Goal: Task Accomplishment & Management: Manage account settings

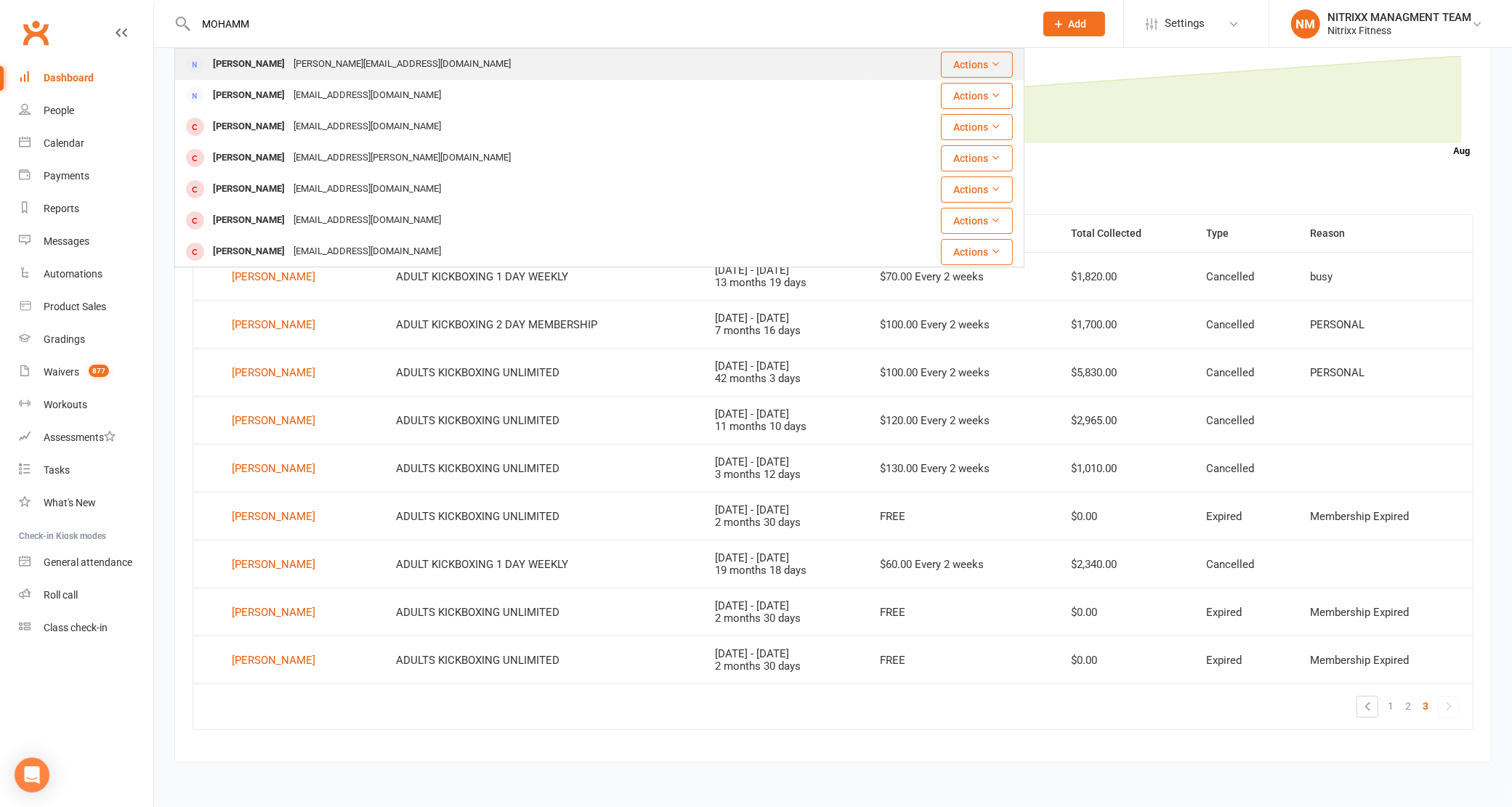
type input "MOHAMM"
click at [339, 59] on div "[PERSON_NAME][EMAIL_ADDRESS][DOMAIN_NAME]" at bounding box center [402, 64] width 226 height 21
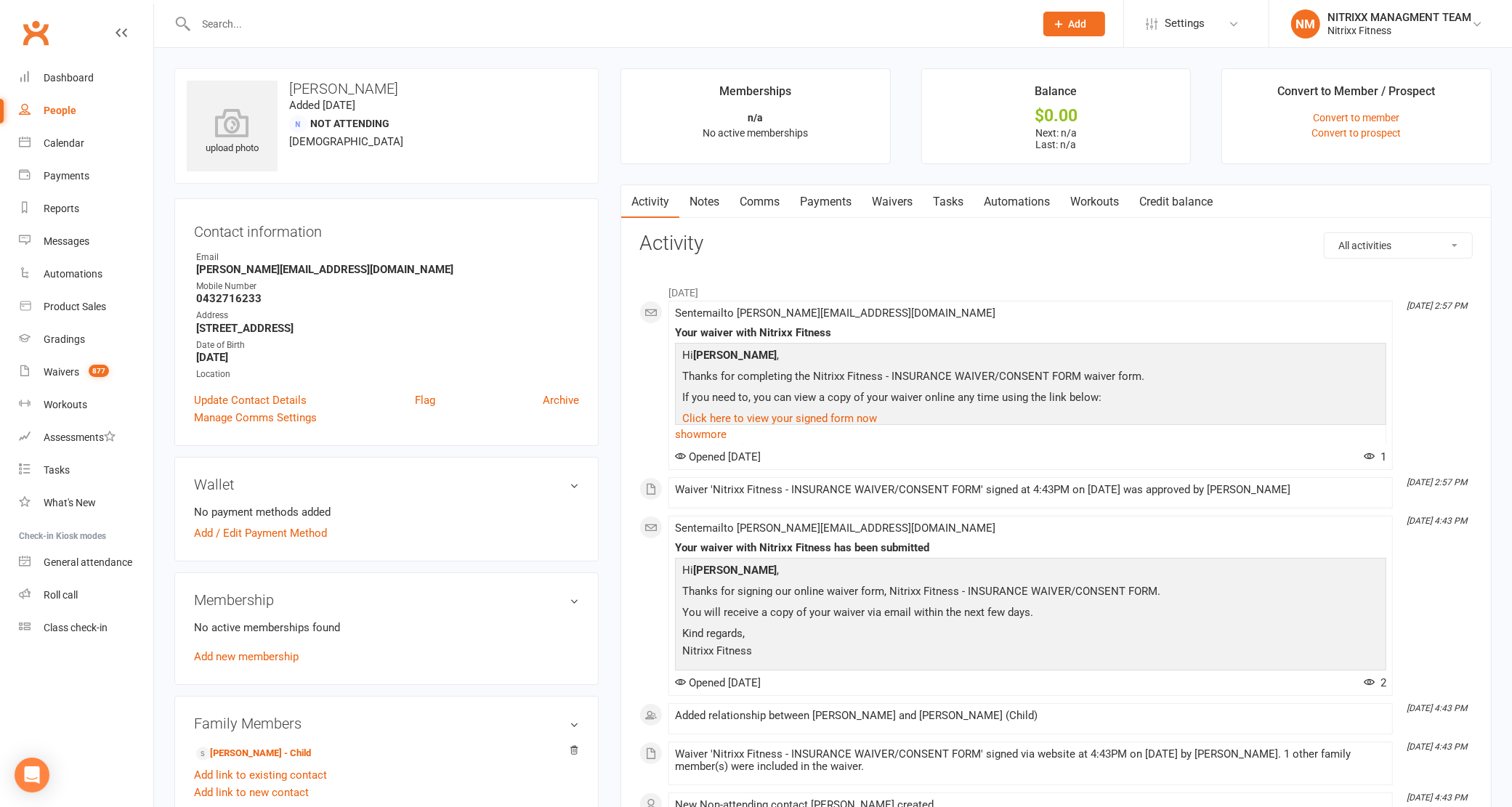
click at [325, 32] on input "text" at bounding box center [609, 23] width 833 height 20
type input "CHAMMA"
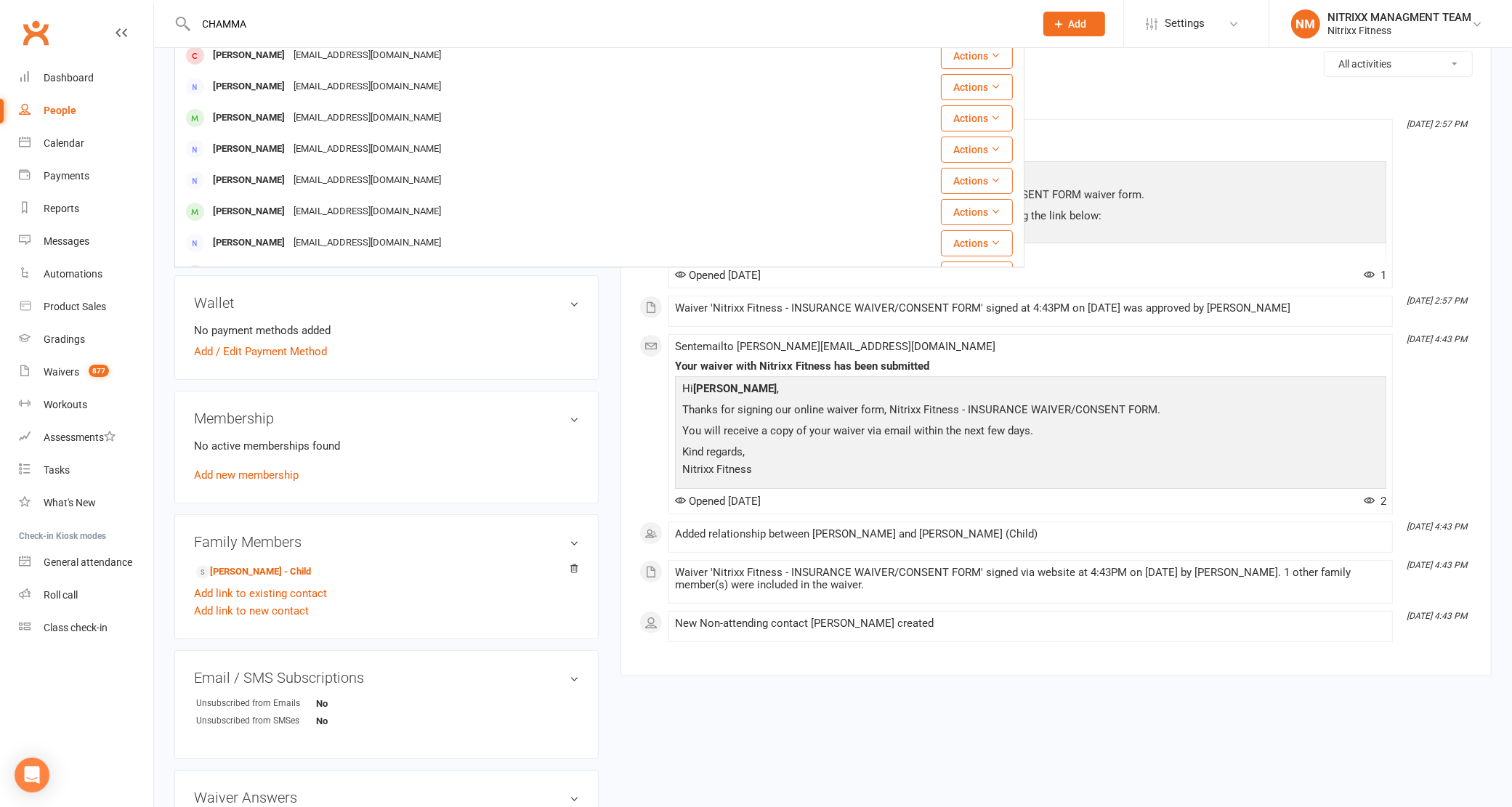
scroll to position [181, 0]
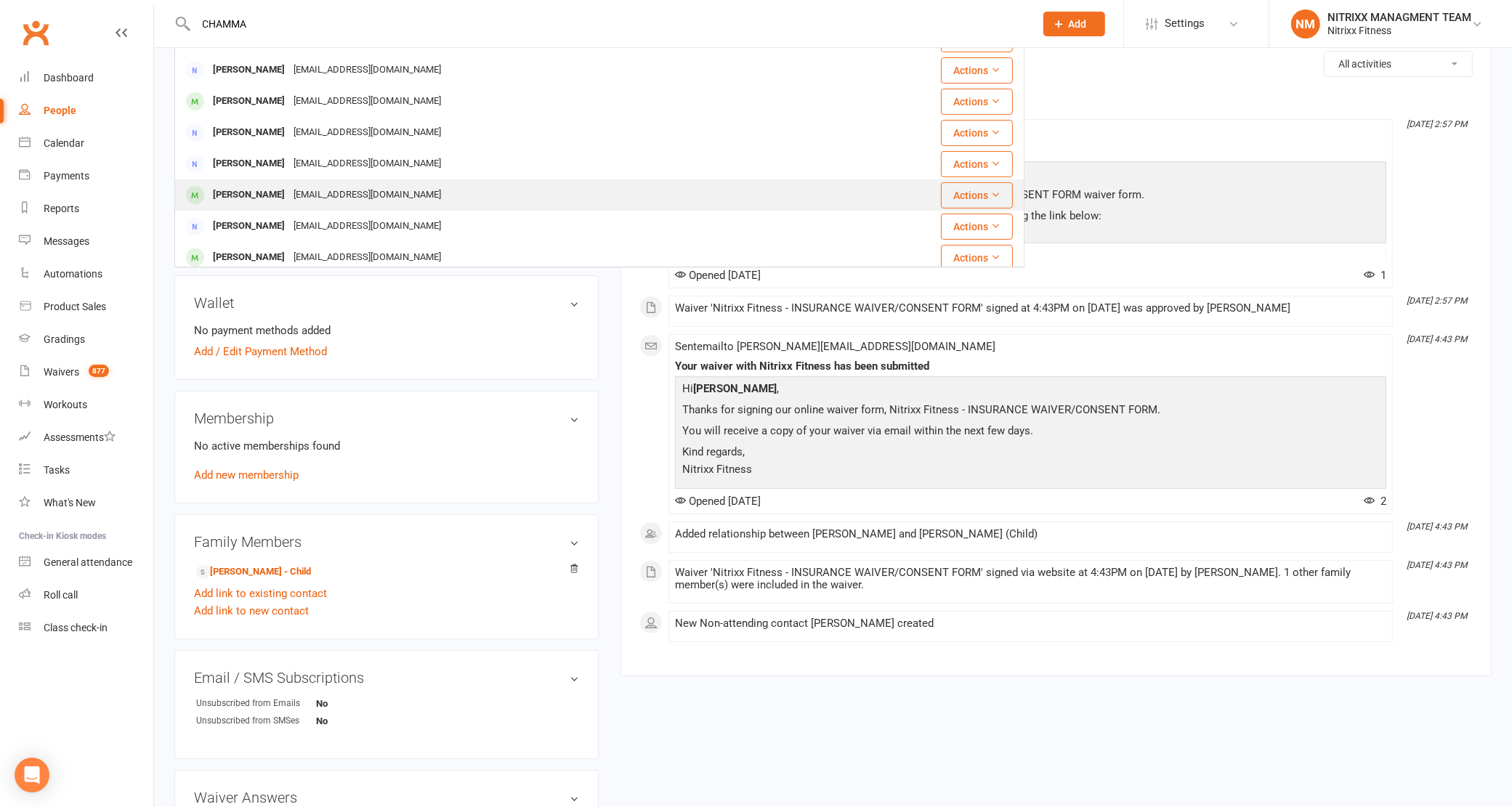
click at [389, 187] on div "[EMAIL_ADDRESS][DOMAIN_NAME]" at bounding box center [367, 195] width 156 height 21
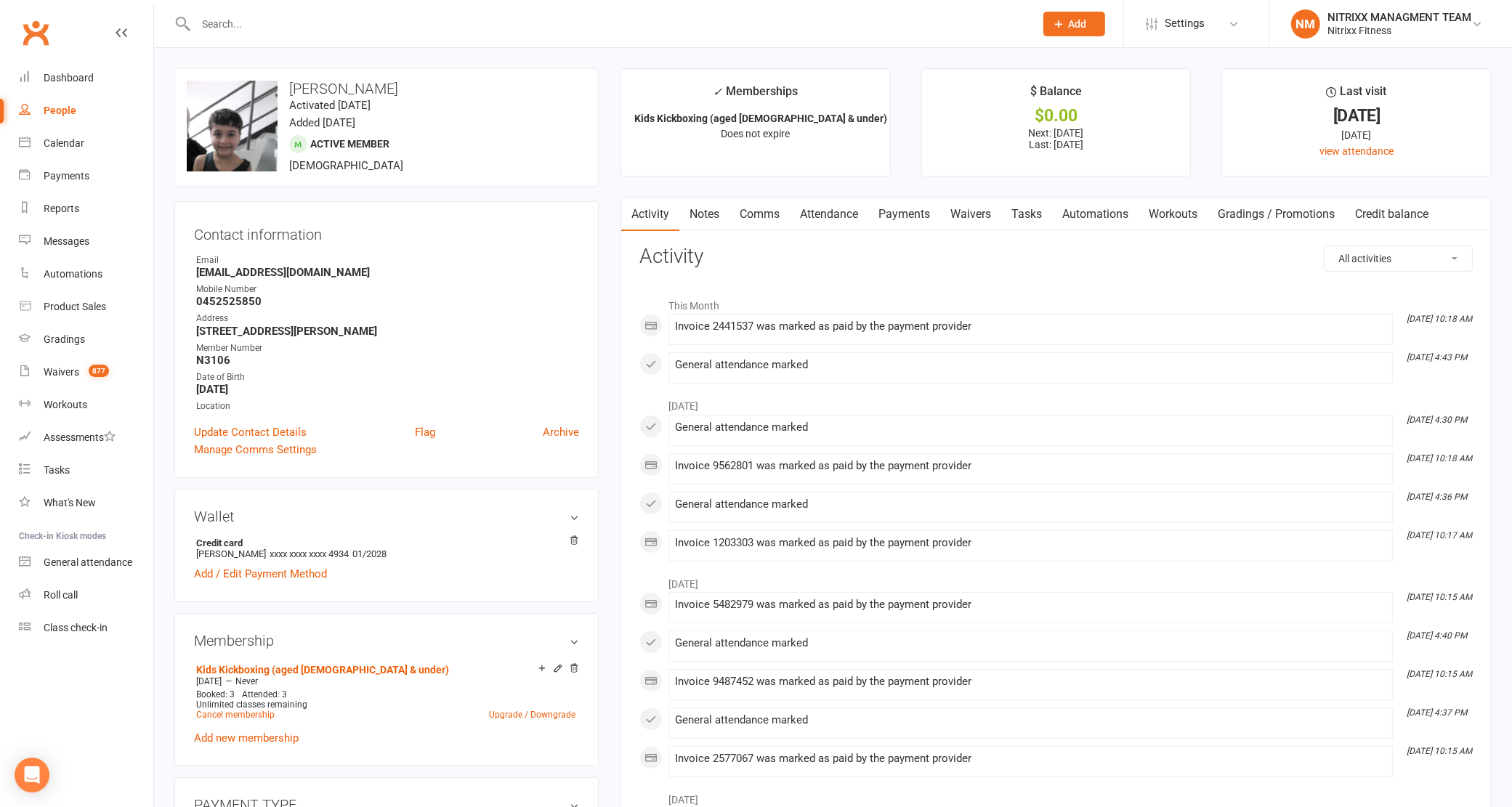
click at [327, 26] on input "text" at bounding box center [609, 23] width 833 height 20
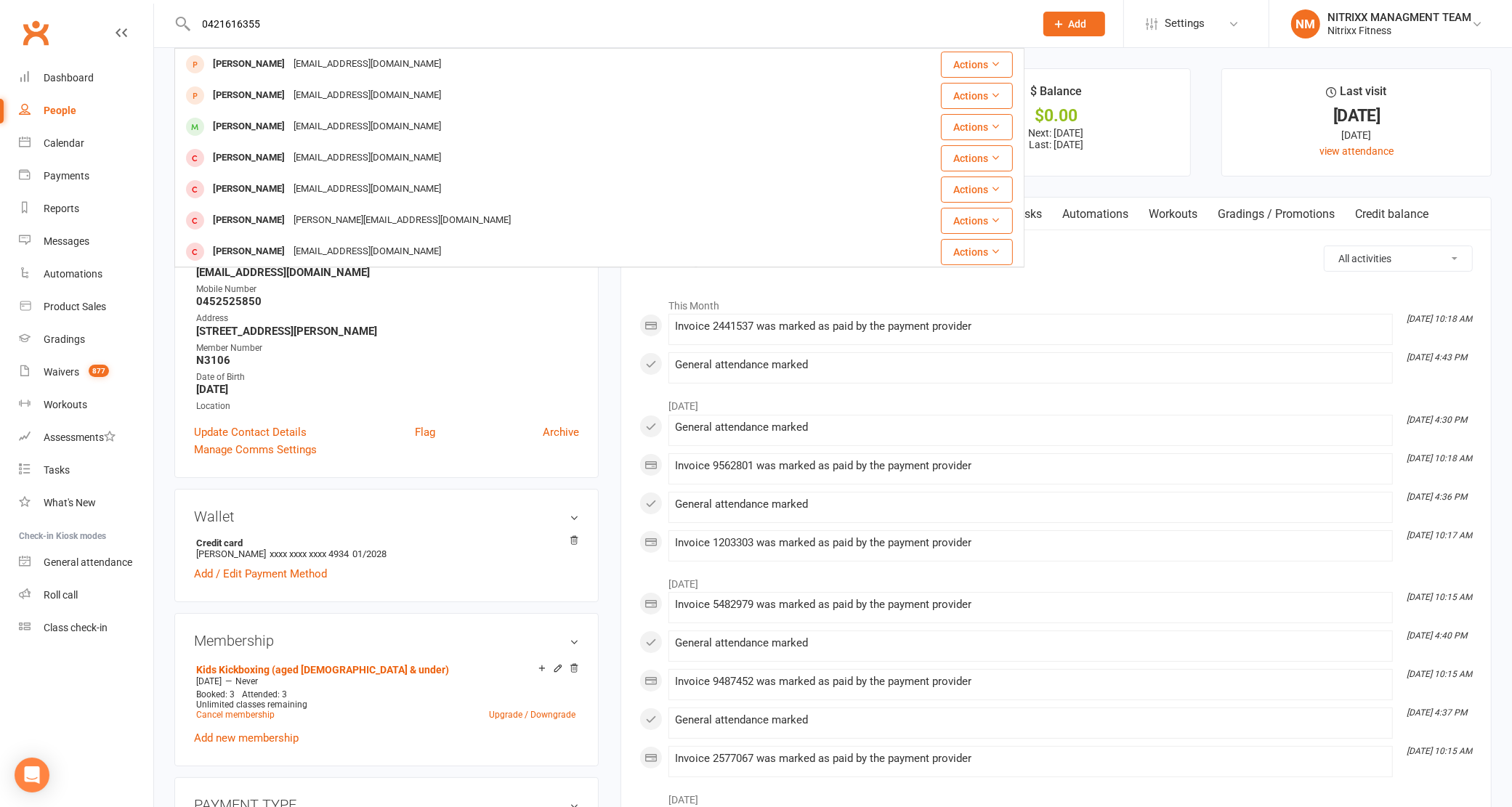
type input "0421616355"
drag, startPoint x: 278, startPoint y: 34, endPoint x: 140, endPoint y: -4, distance: 143.1
drag, startPoint x: 278, startPoint y: 26, endPoint x: 100, endPoint y: 5, distance: 179.2
click at [100, 4] on header "0421616355 [PERSON_NAME] [EMAIL_ADDRESS][DOMAIN_NAME] Actions [PERSON_NAME] [EM…" at bounding box center [756, 4] width 1512 height 0
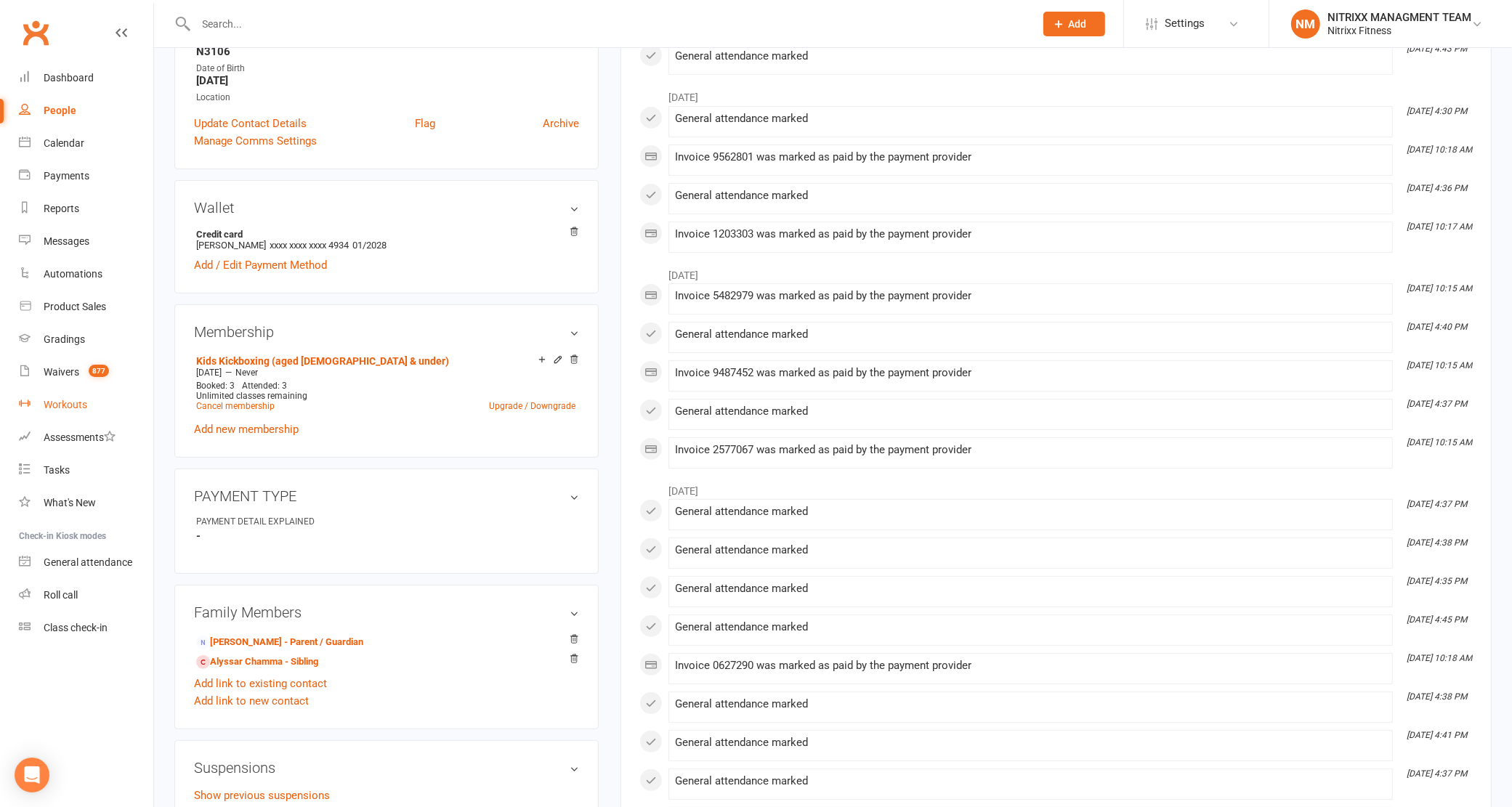
scroll to position [363, 0]
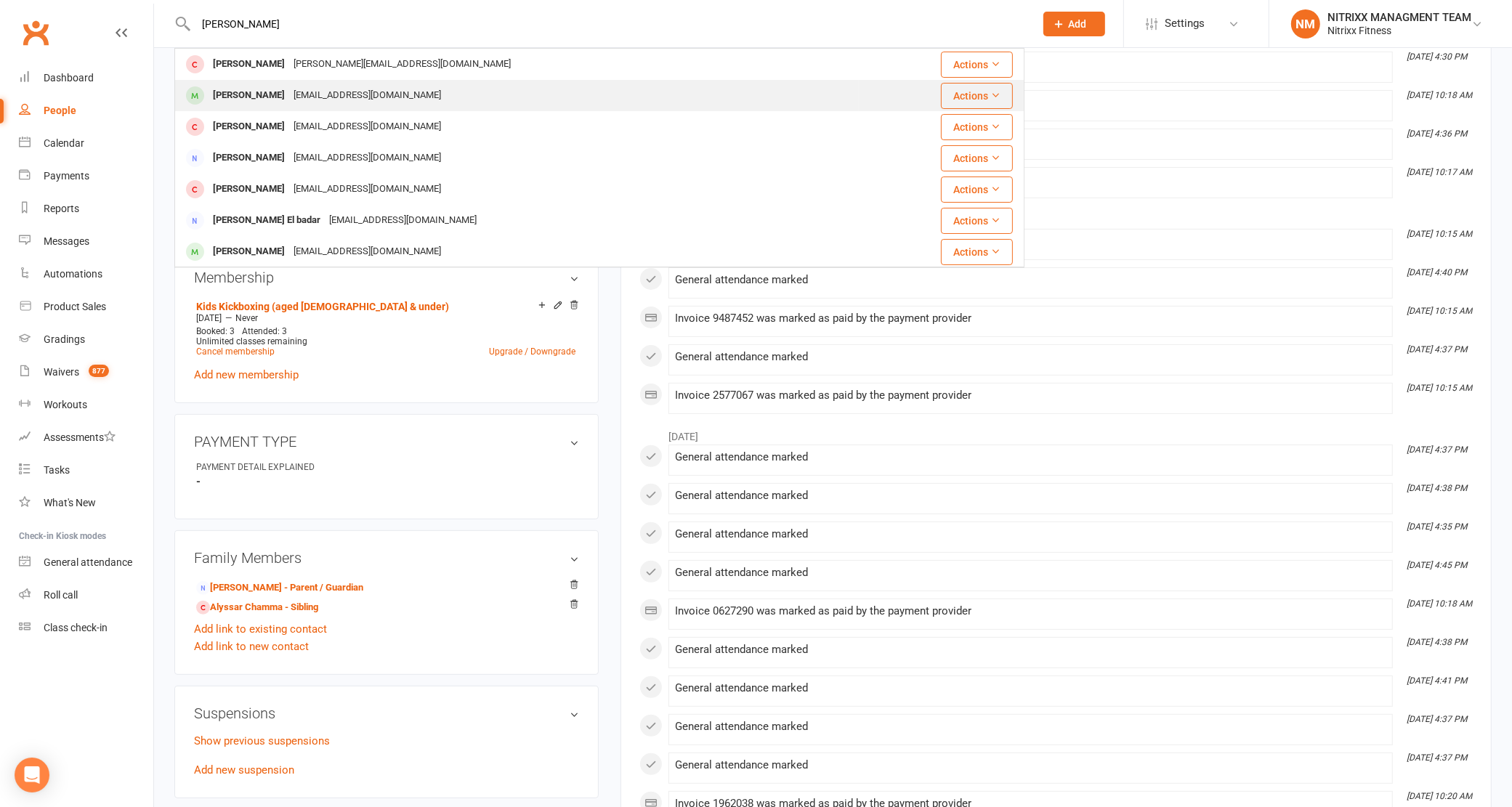
type input "[PERSON_NAME]"
click at [345, 87] on div "[EMAIL_ADDRESS][DOMAIN_NAME]" at bounding box center [367, 96] width 156 height 21
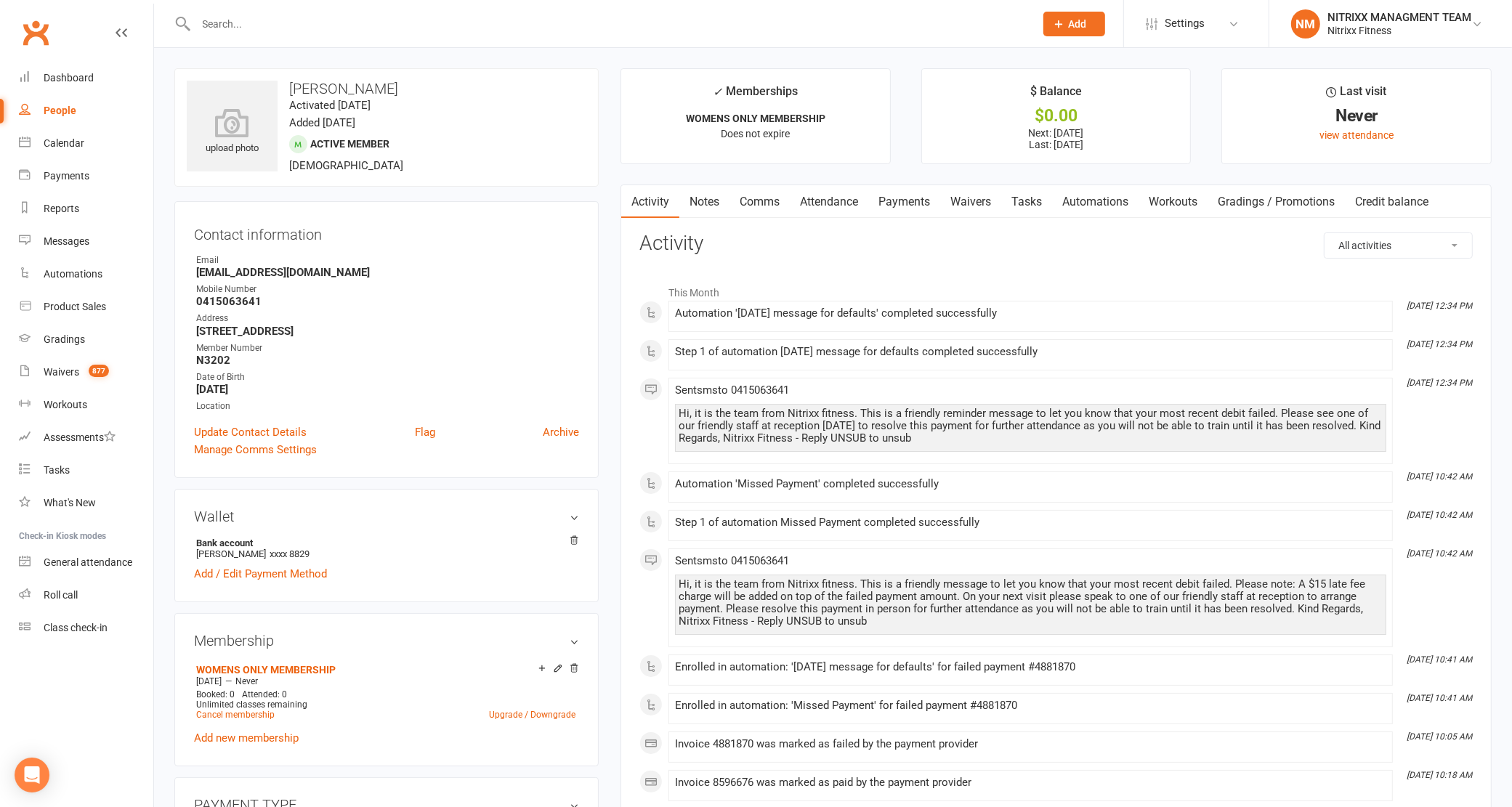
click at [712, 195] on link "Notes" at bounding box center [704, 202] width 50 height 33
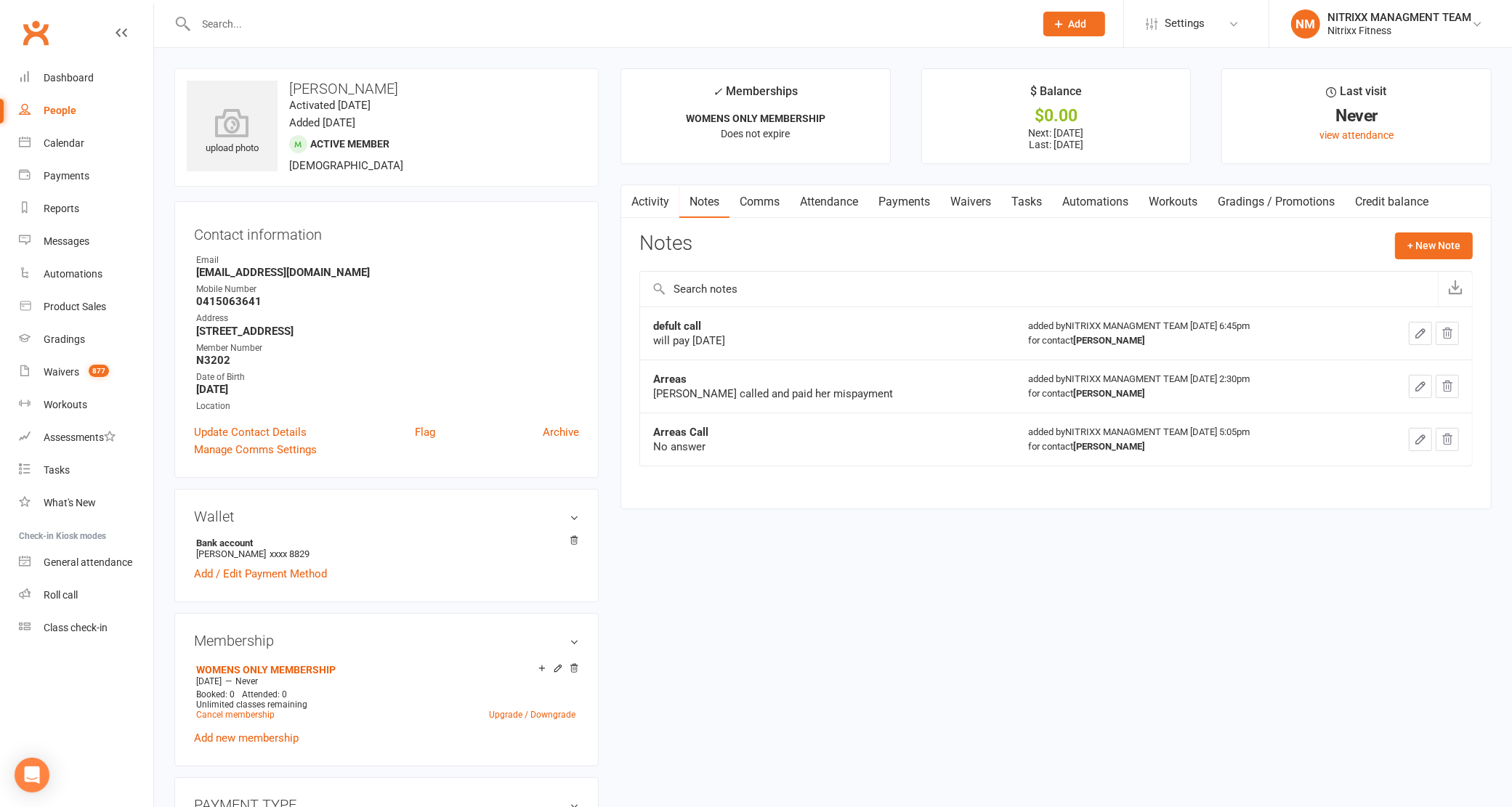
click at [887, 200] on link "Payments" at bounding box center [904, 202] width 72 height 33
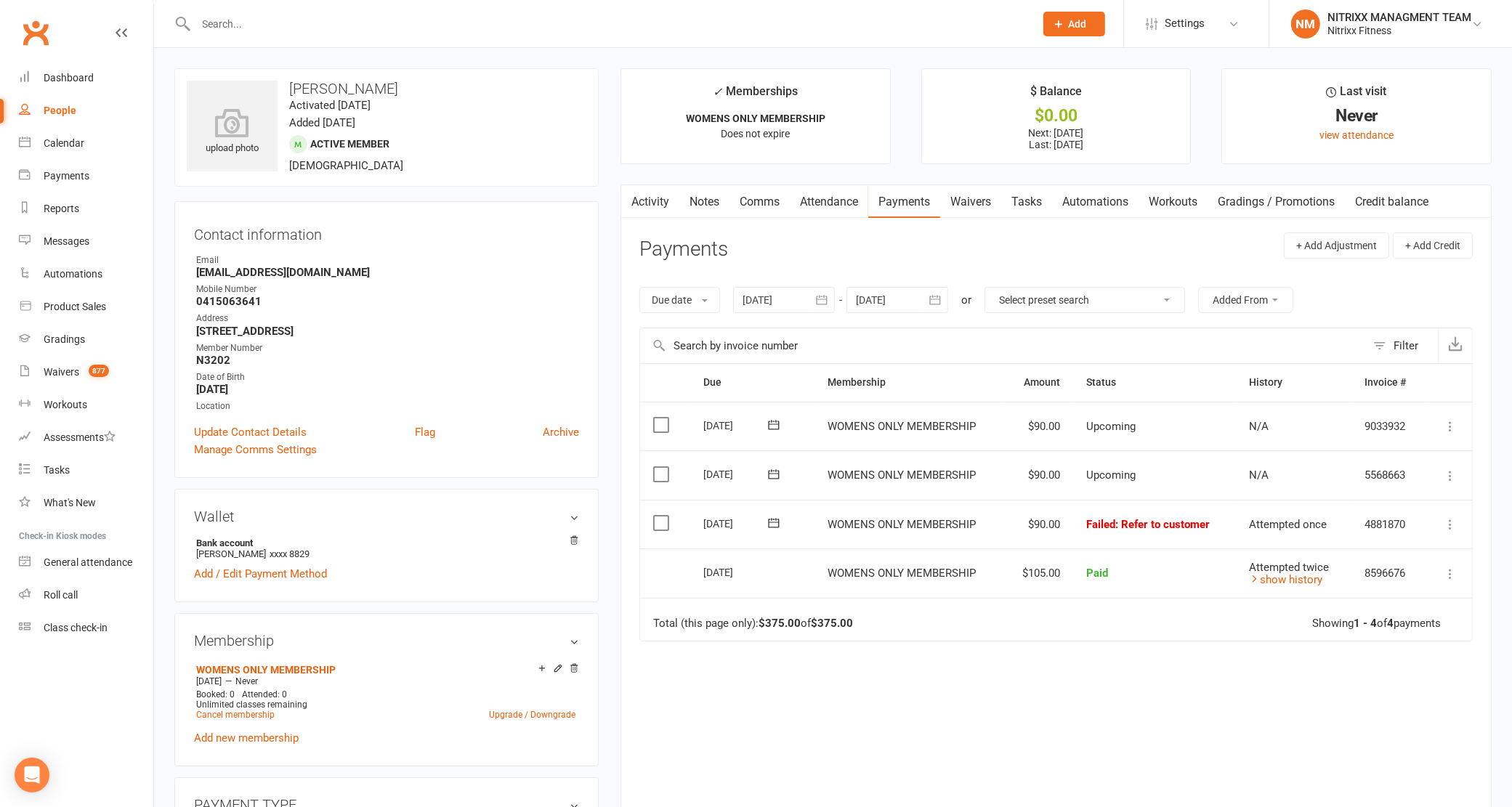
click at [237, 18] on input "text" at bounding box center [609, 23] width 833 height 20
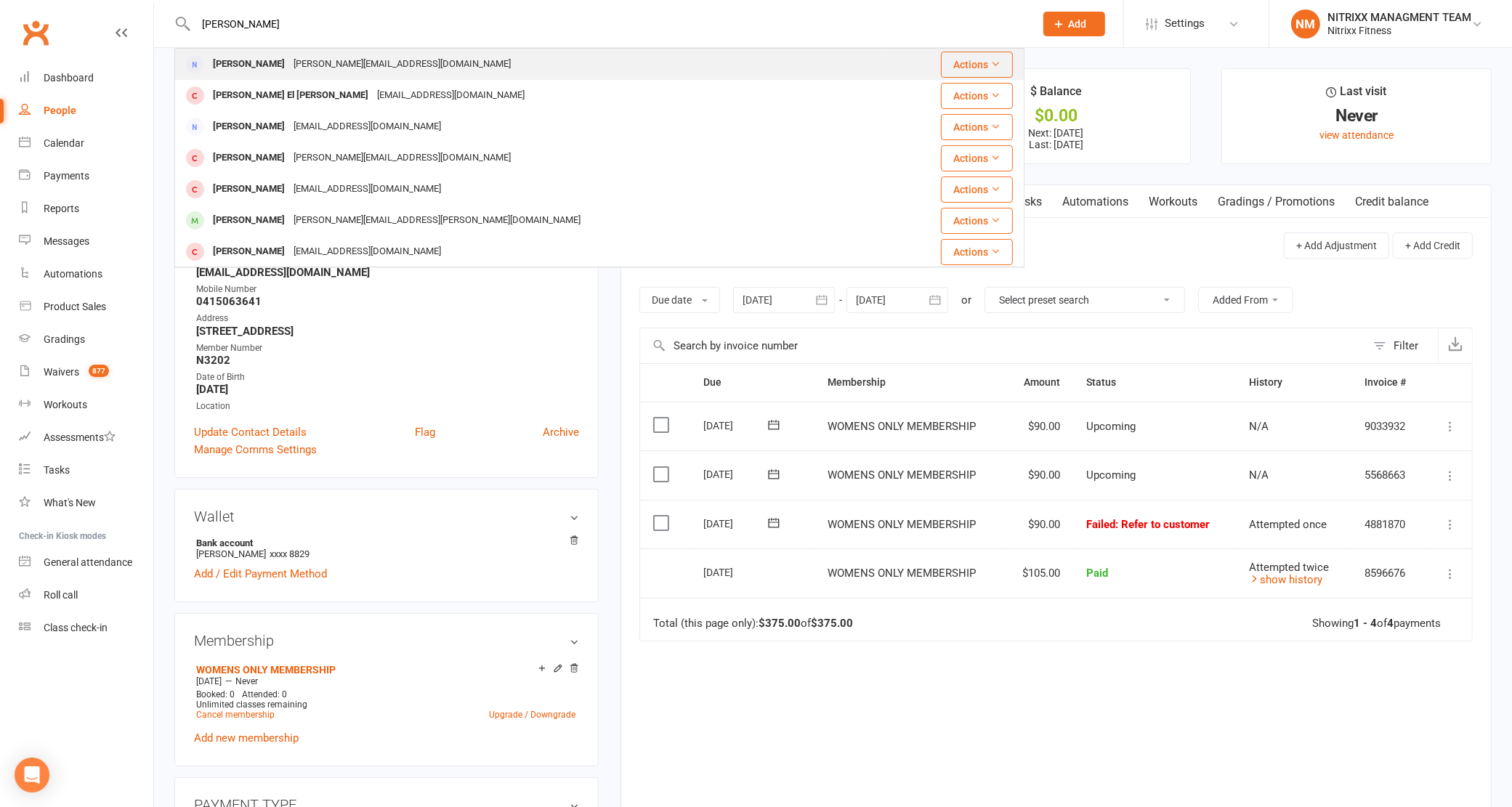
type input "[PERSON_NAME]"
click at [245, 53] on div "[PERSON_NAME]" at bounding box center [248, 64] width 80 height 21
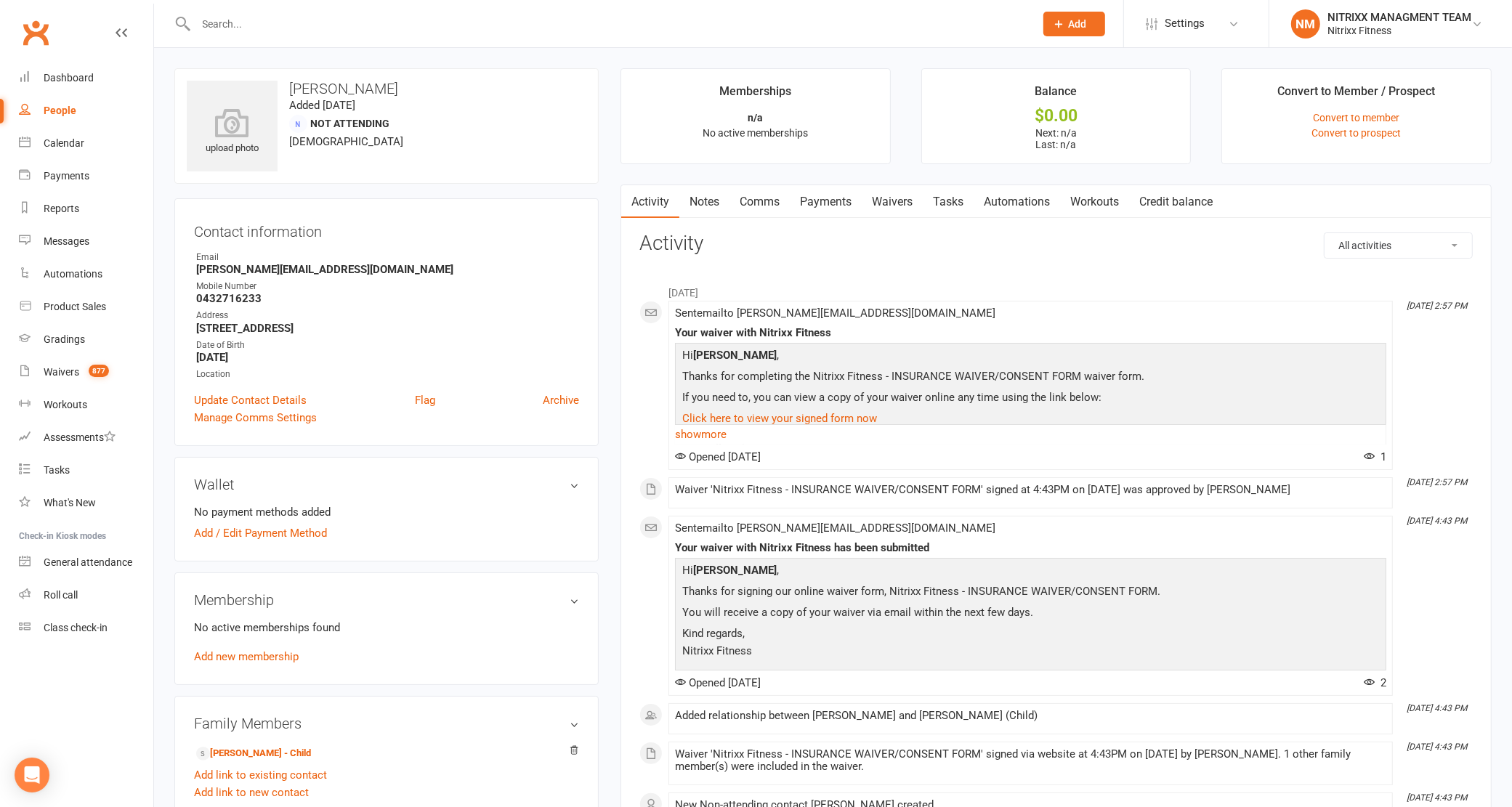
click at [233, 26] on input "text" at bounding box center [609, 23] width 833 height 20
type input "chamma"
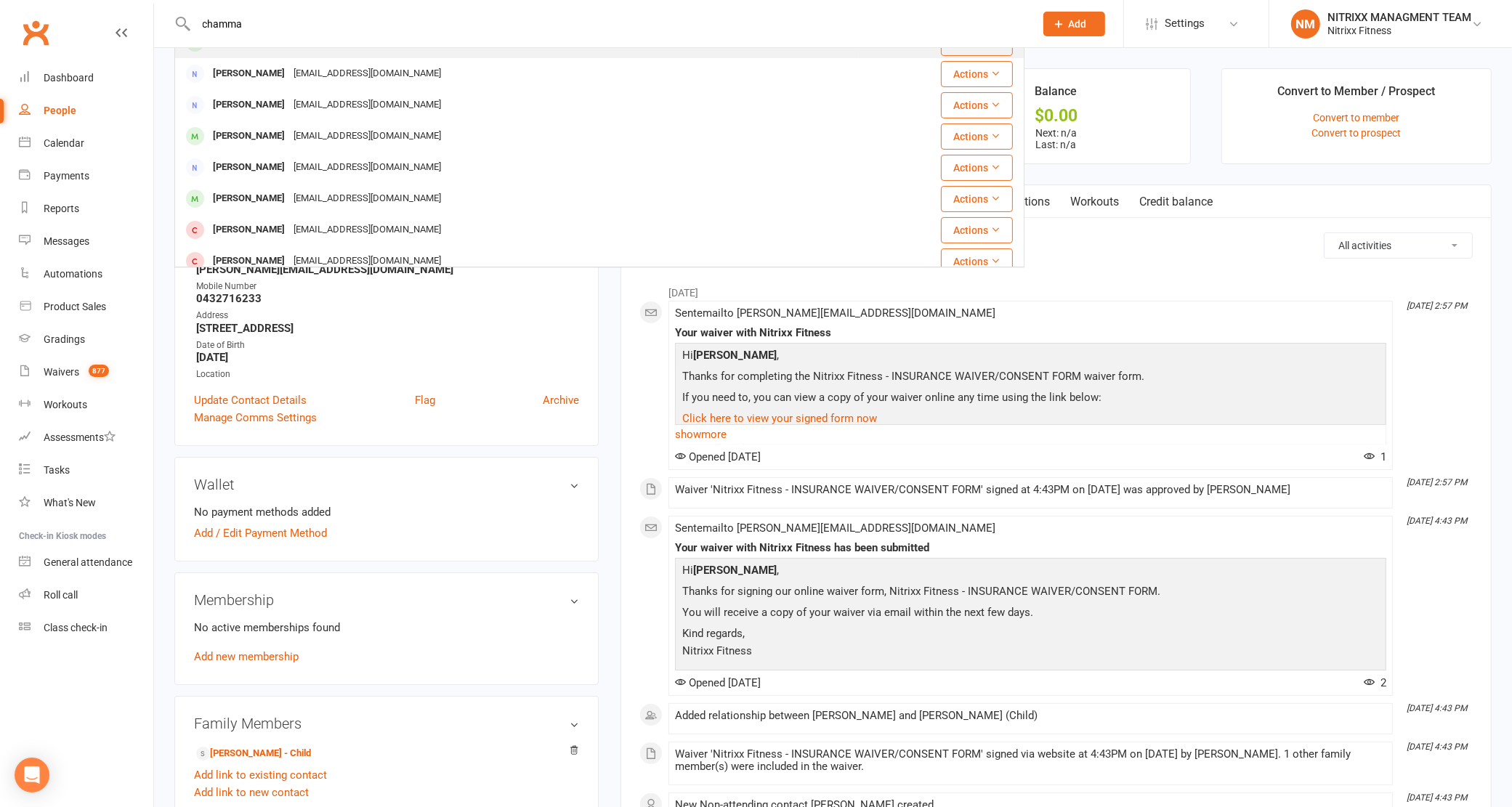
scroll to position [272, 0]
click at [277, 98] on div "[PERSON_NAME]" at bounding box center [248, 105] width 80 height 21
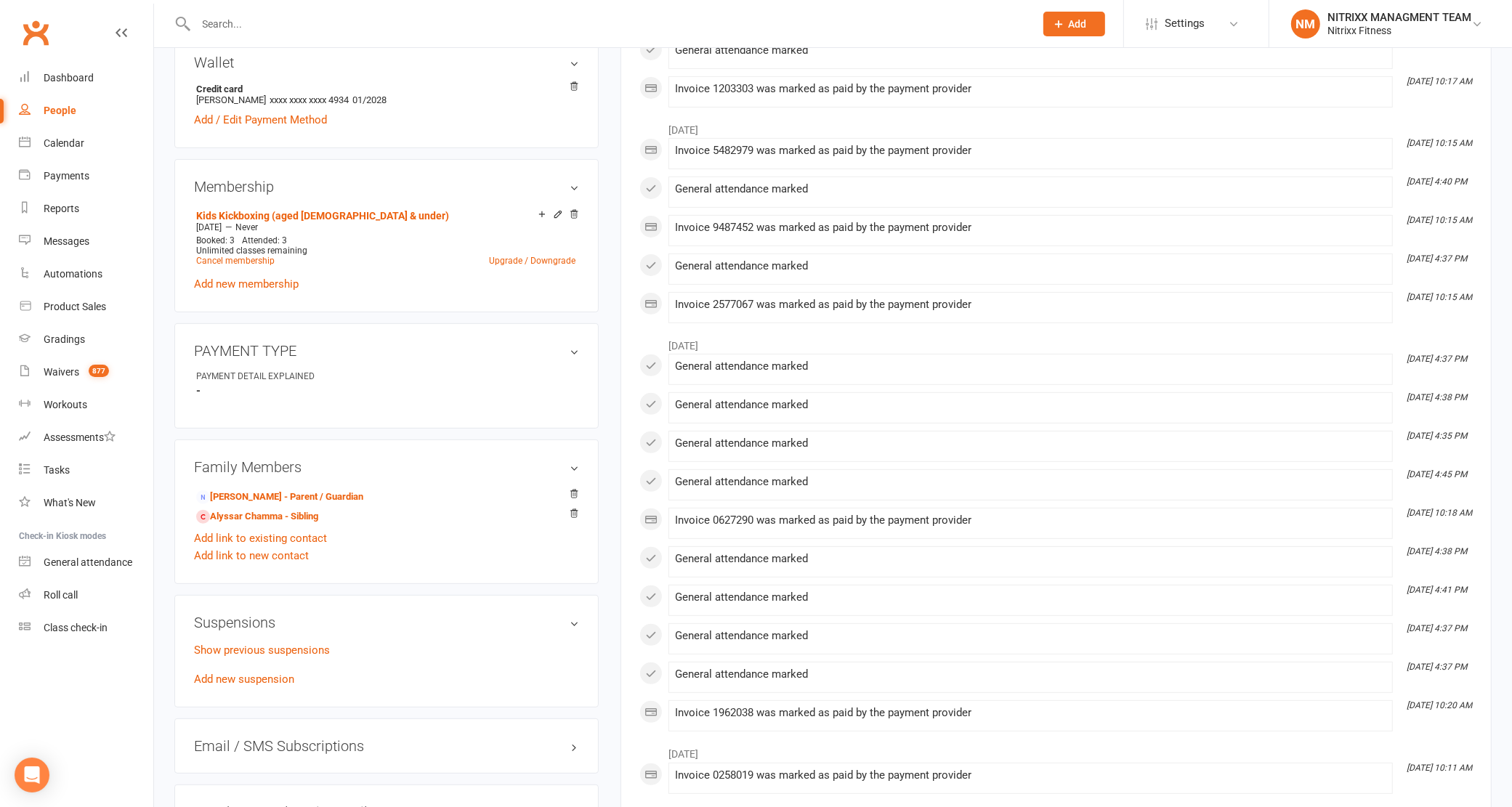
scroll to position [727, 0]
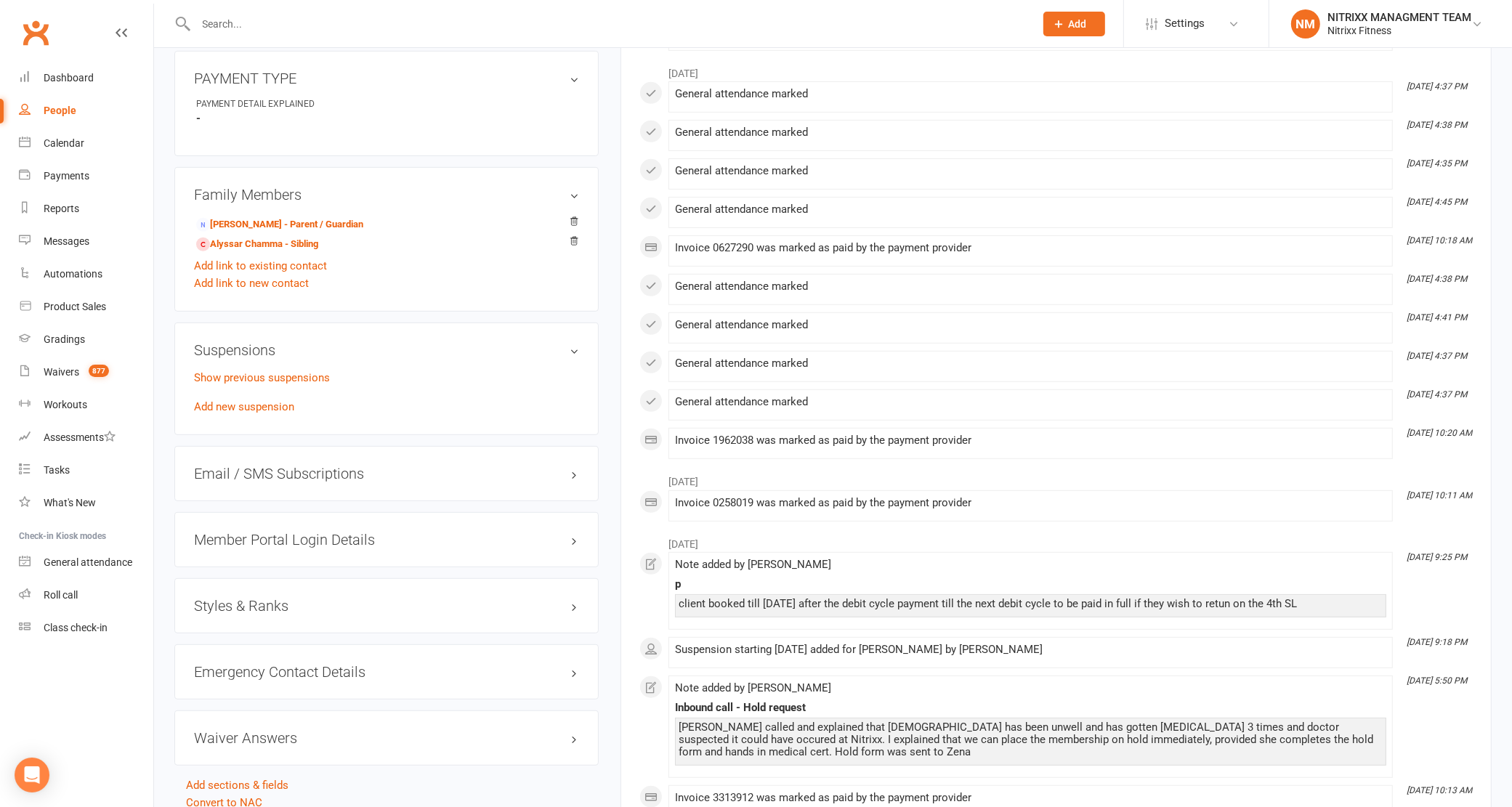
click at [266, 663] on div "Emergency Contact Details edit" at bounding box center [387, 672] width 424 height 55
click at [487, 663] on div "Emergency Contact Details edit" at bounding box center [387, 672] width 424 height 55
click at [512, 669] on h3 "Emergency Contact Details edit" at bounding box center [387, 672] width 385 height 16
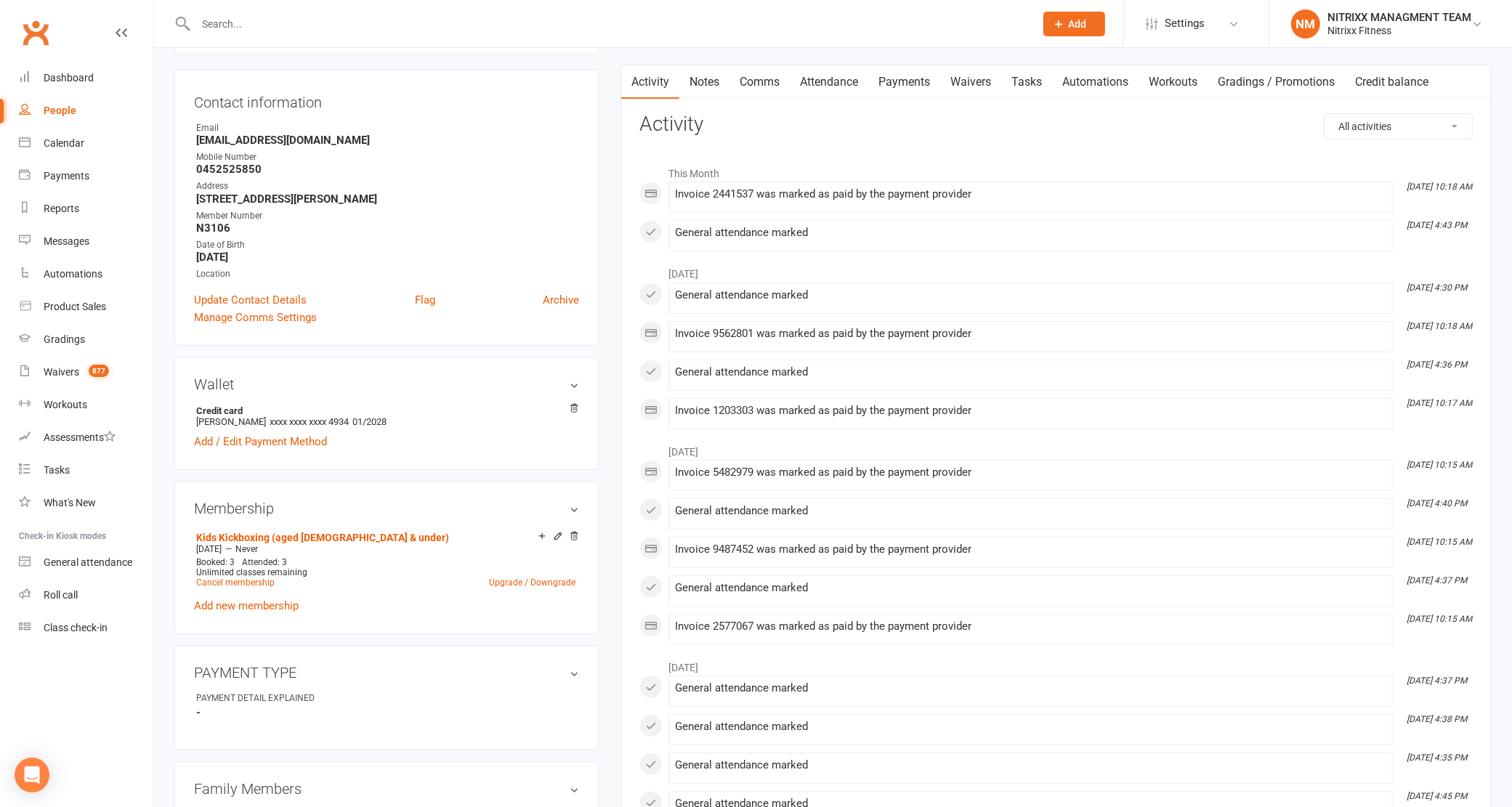
scroll to position [0, 0]
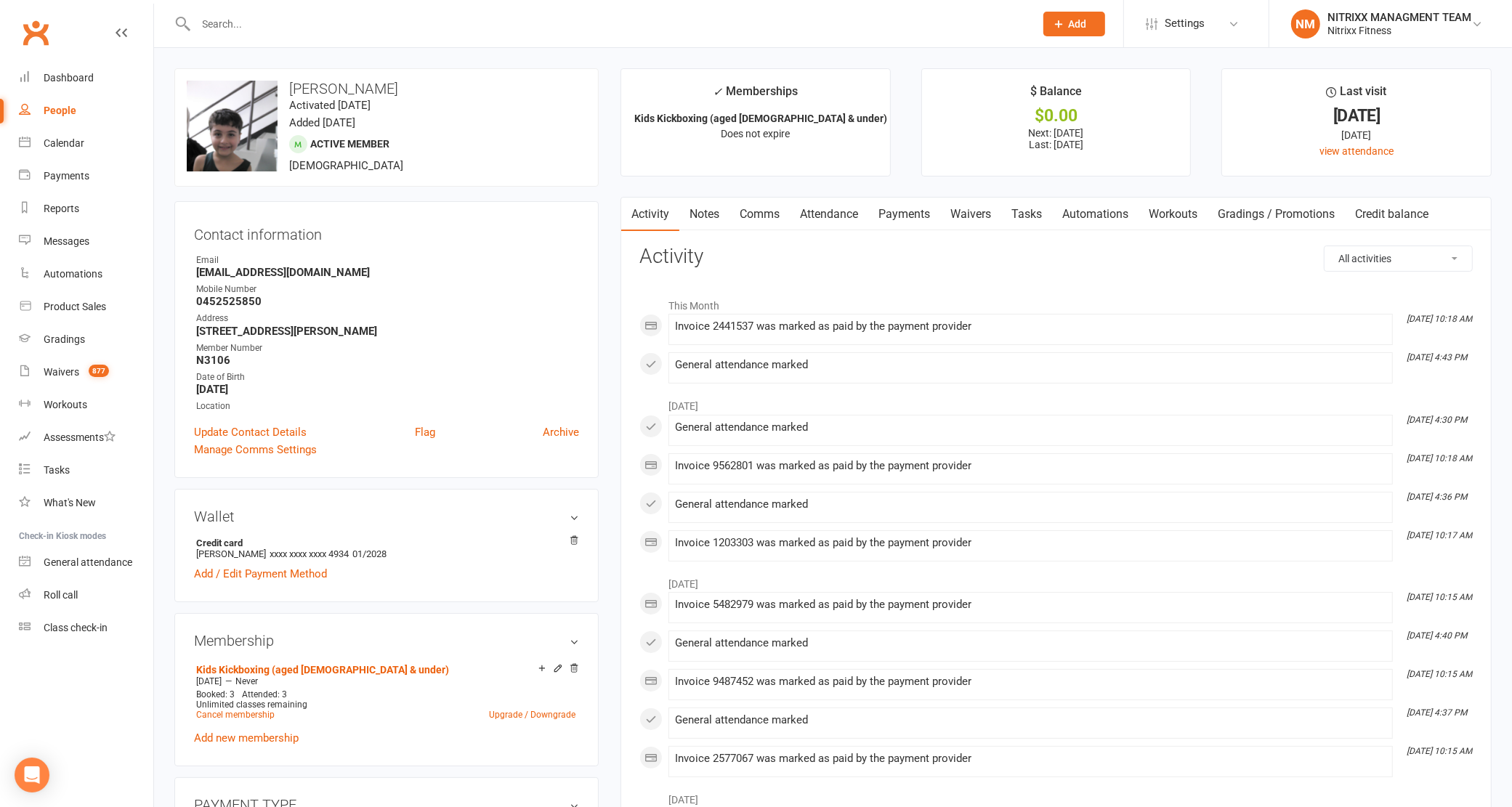
click at [232, 18] on input "text" at bounding box center [609, 23] width 833 height 20
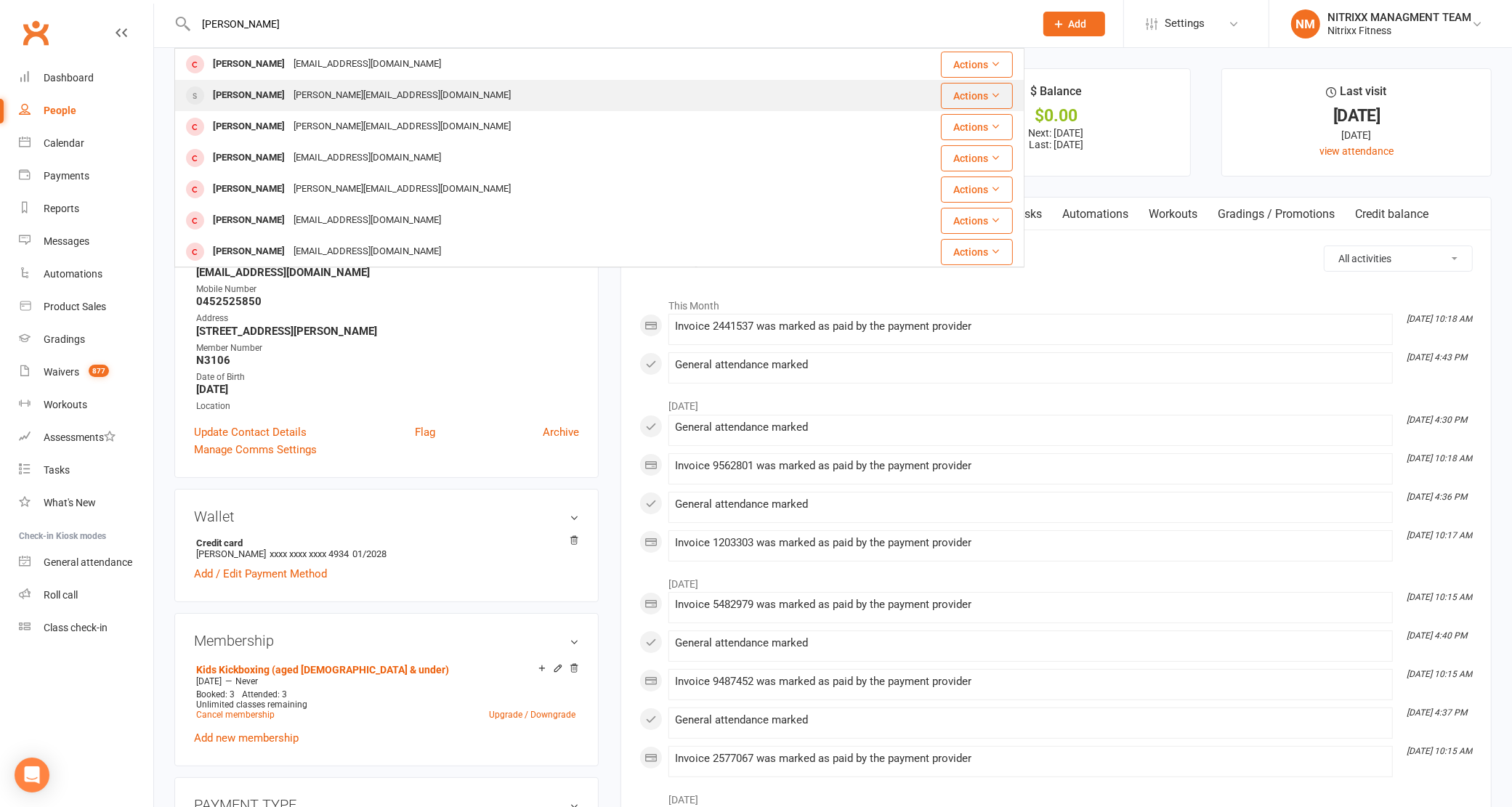
type input "[PERSON_NAME]"
click at [264, 80] on div "[PERSON_NAME] [PERSON_NAME][EMAIL_ADDRESS][DOMAIN_NAME]" at bounding box center [518, 96] width 684 height 30
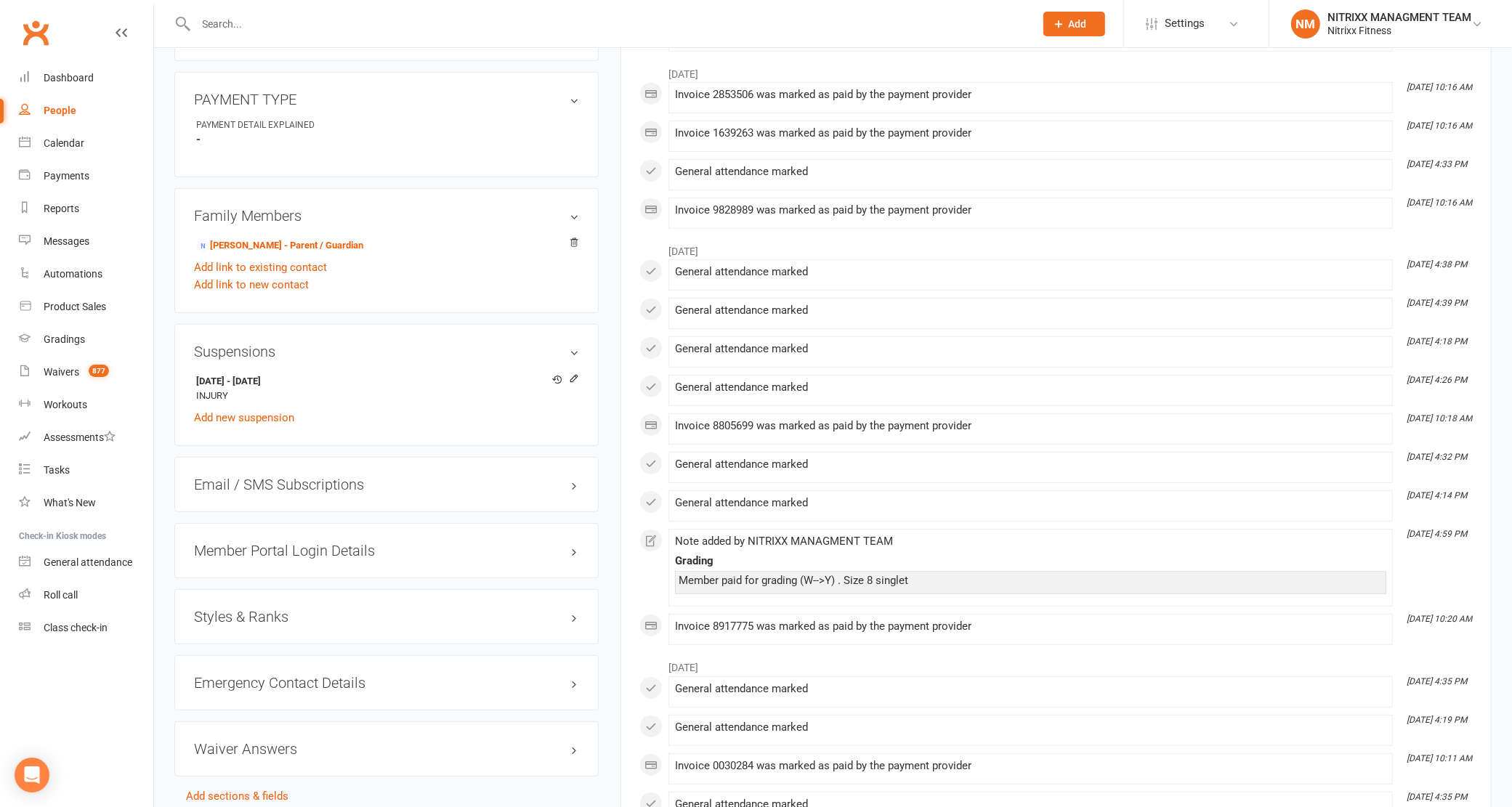
scroll to position [727, 0]
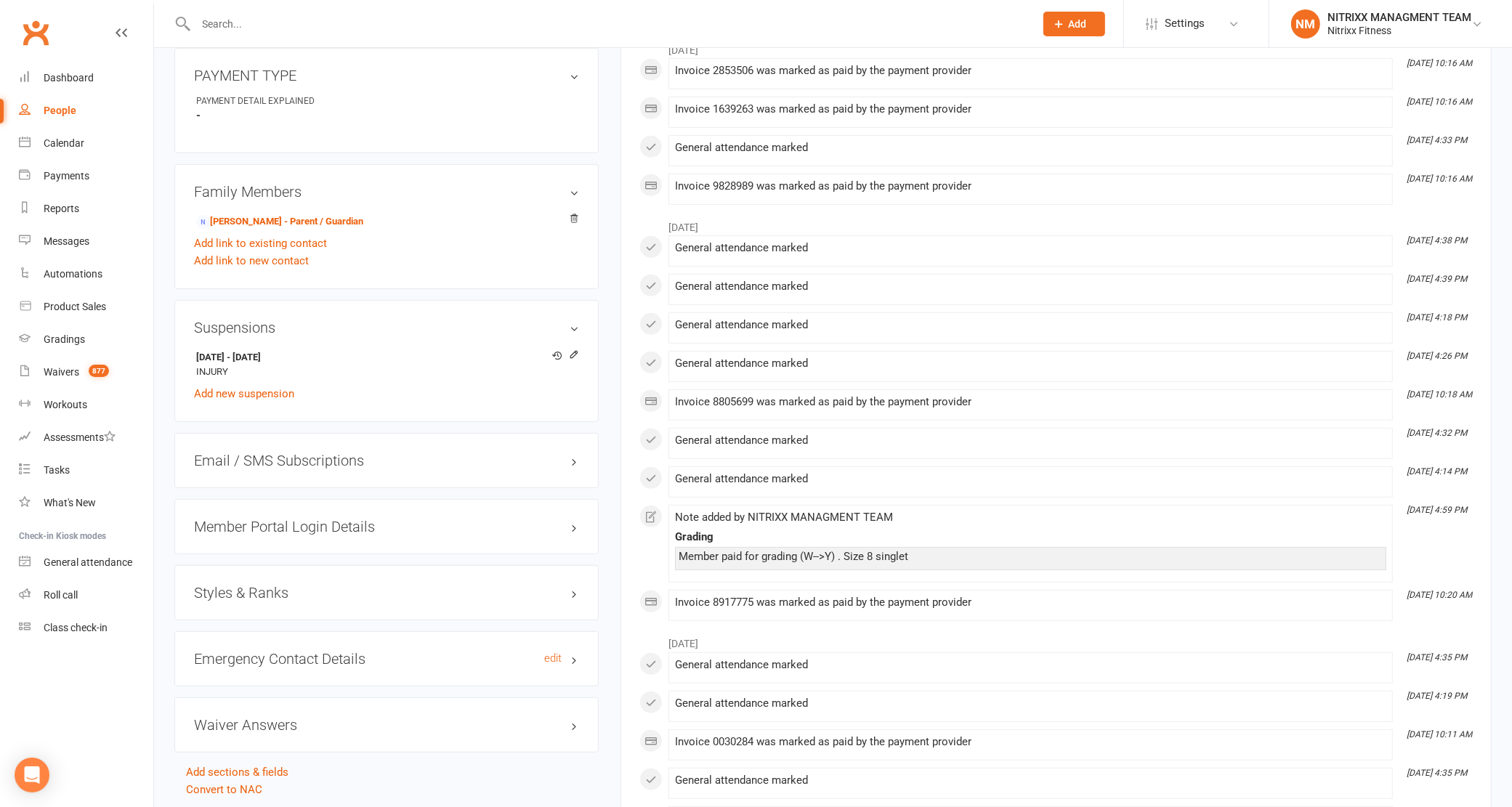
click at [281, 658] on h3 "Emergency Contact Details edit" at bounding box center [387, 658] width 385 height 16
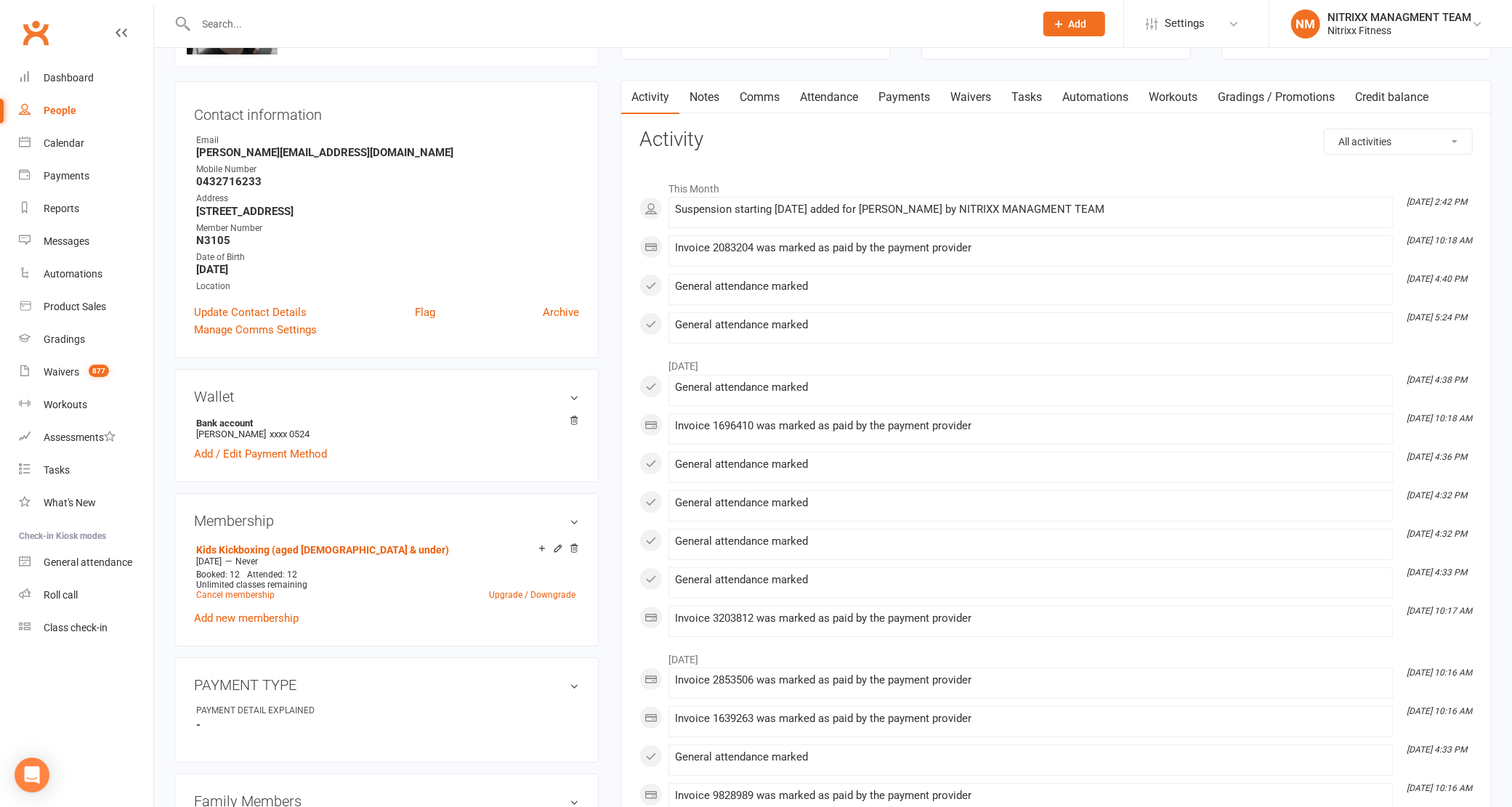
scroll to position [0, 0]
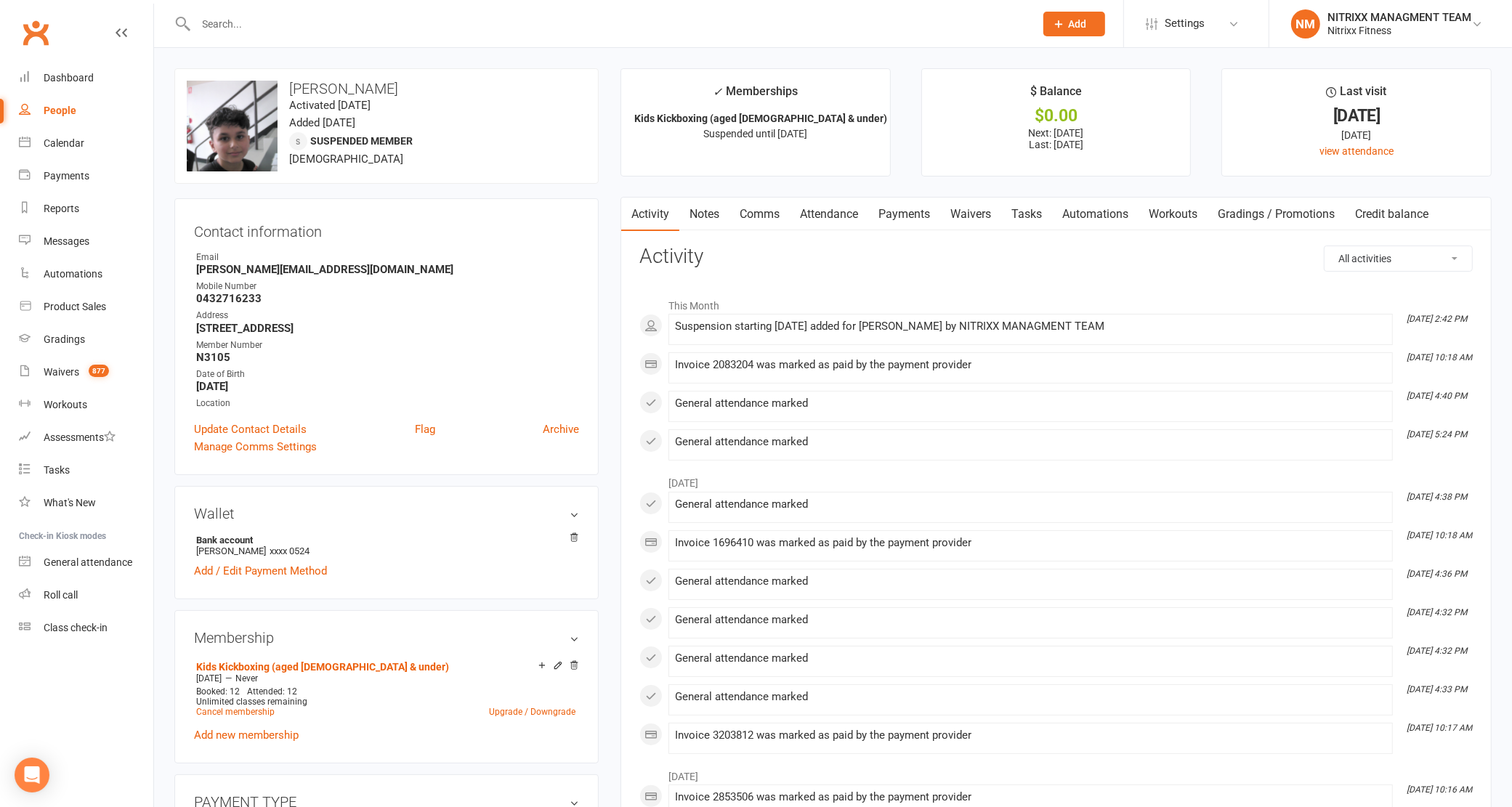
click at [111, 103] on link "People" at bounding box center [86, 111] width 135 height 32
select select "100"
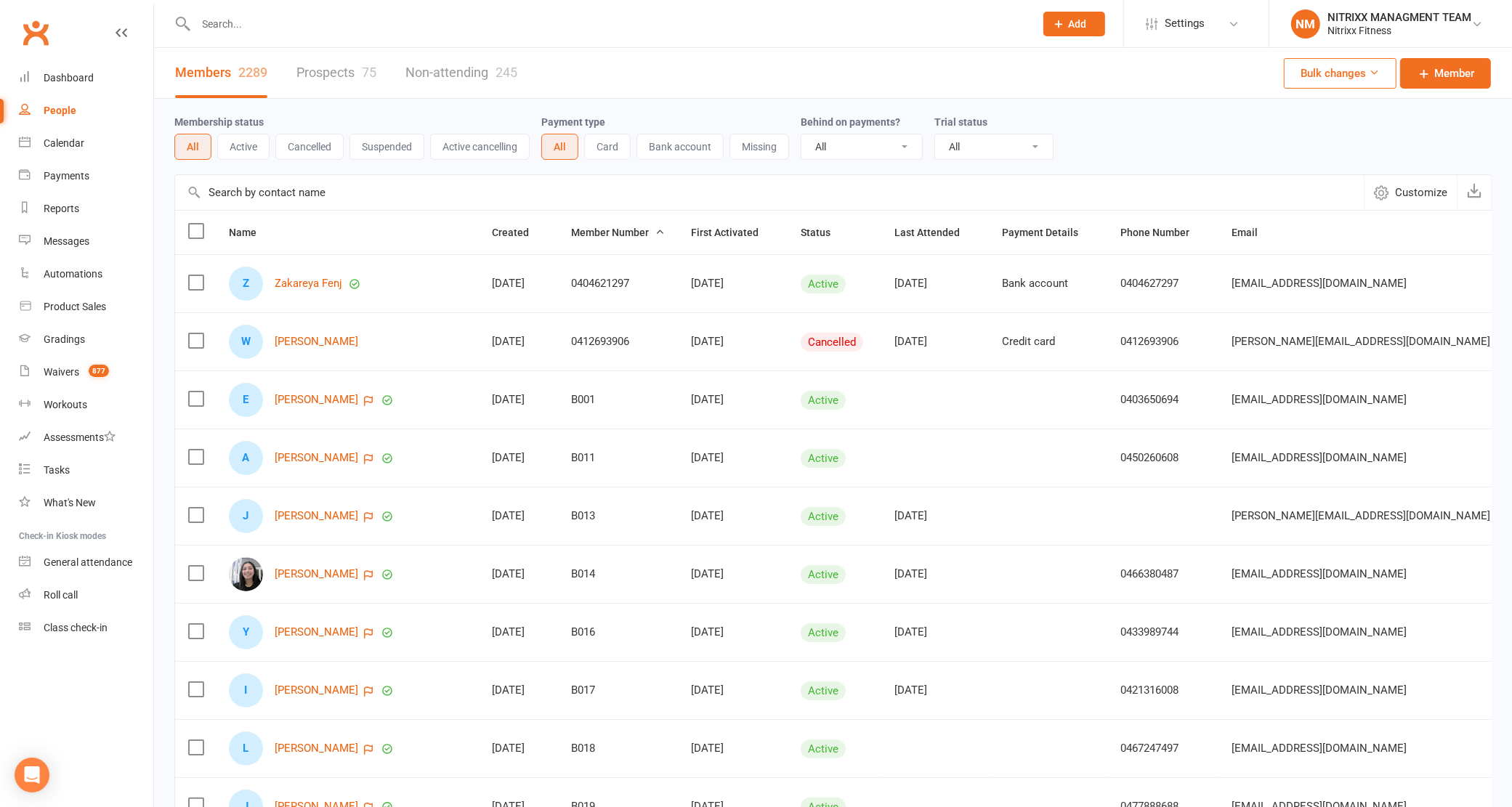
click at [369, 16] on input "text" at bounding box center [609, 23] width 833 height 20
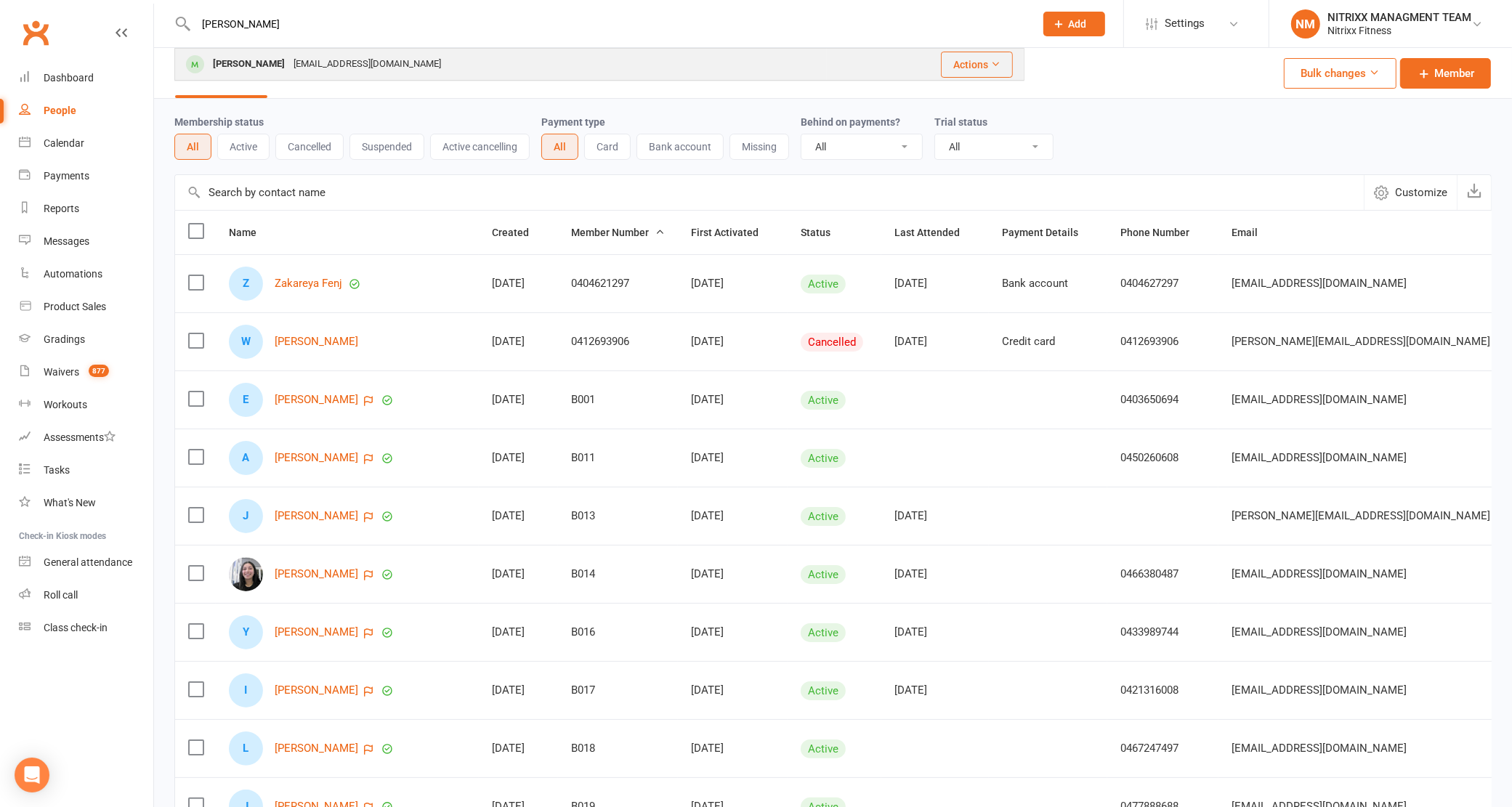
type input "[PERSON_NAME]"
click at [487, 56] on div "[PERSON_NAME] [EMAIL_ADDRESS][DOMAIN_NAME]" at bounding box center [501, 65] width 650 height 30
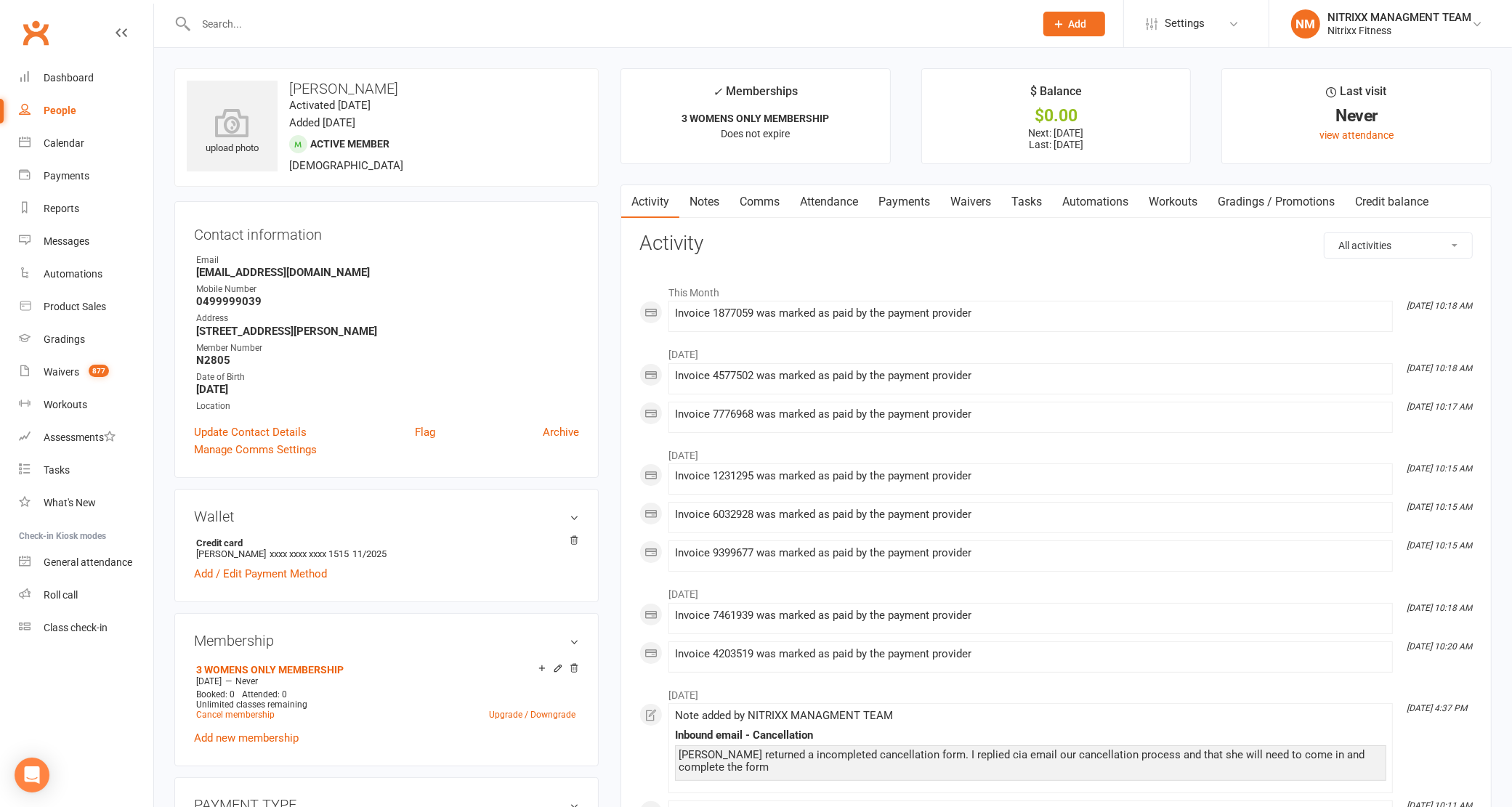
click at [742, 190] on link "Comms" at bounding box center [760, 202] width 60 height 33
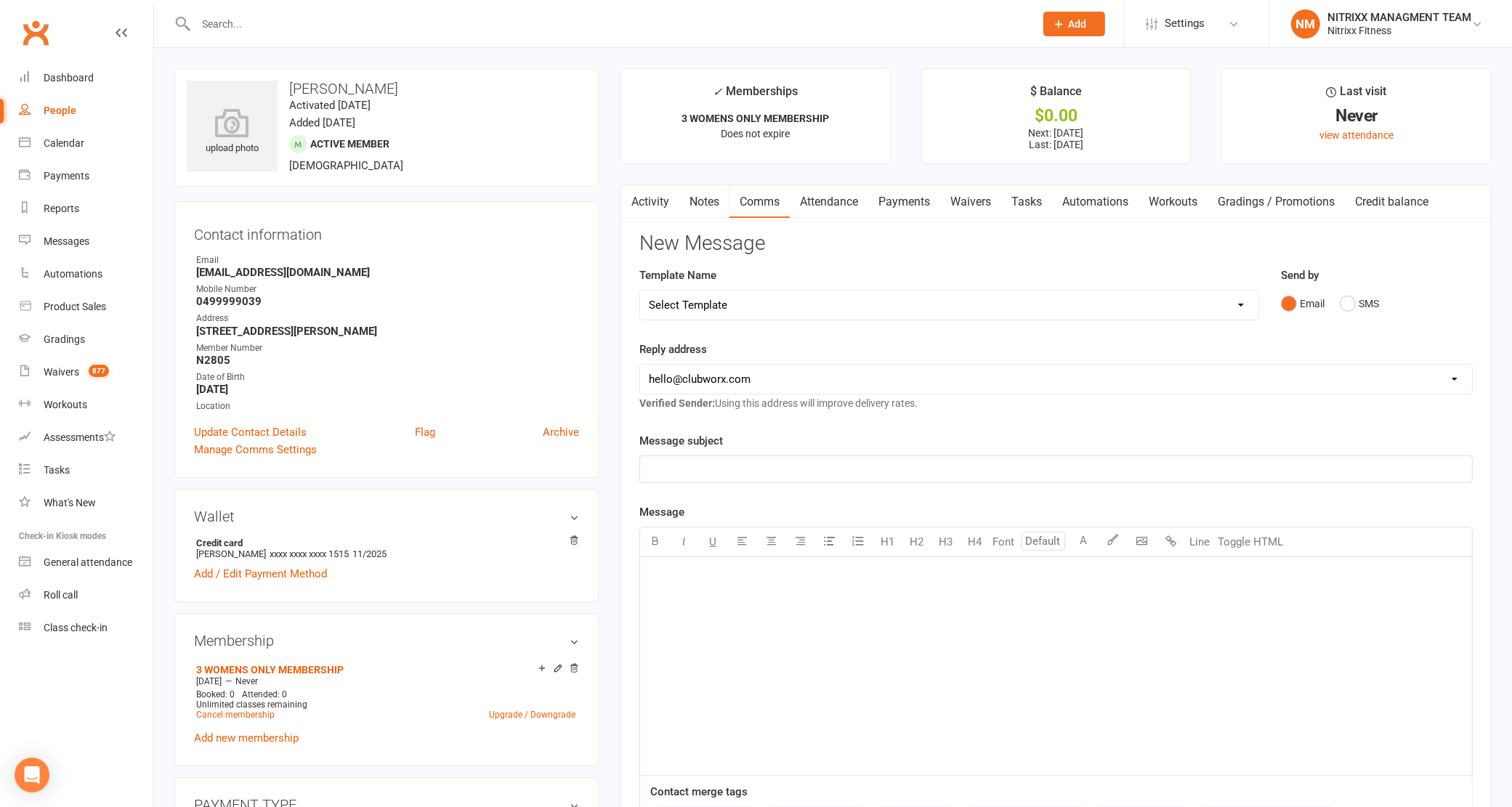
click at [844, 196] on link "Attendance" at bounding box center [829, 202] width 78 height 33
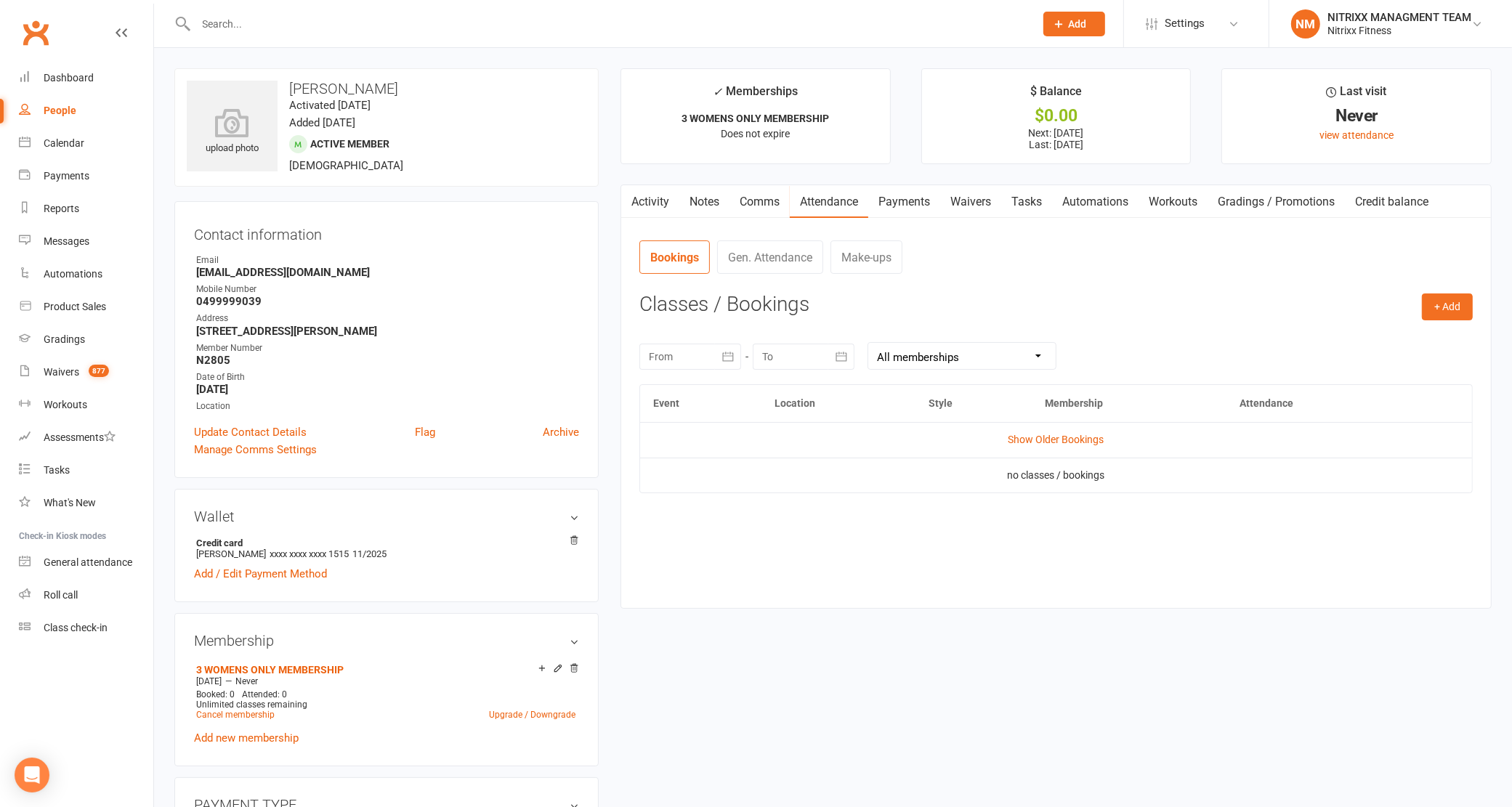
click at [930, 181] on main "✓ Memberships 3 WOMENS ONLY MEMBERSHIP Does not expire $ Balance $0.00 Next: [D…" at bounding box center [1055, 346] width 893 height 555
click at [924, 198] on link "Payments" at bounding box center [904, 202] width 72 height 33
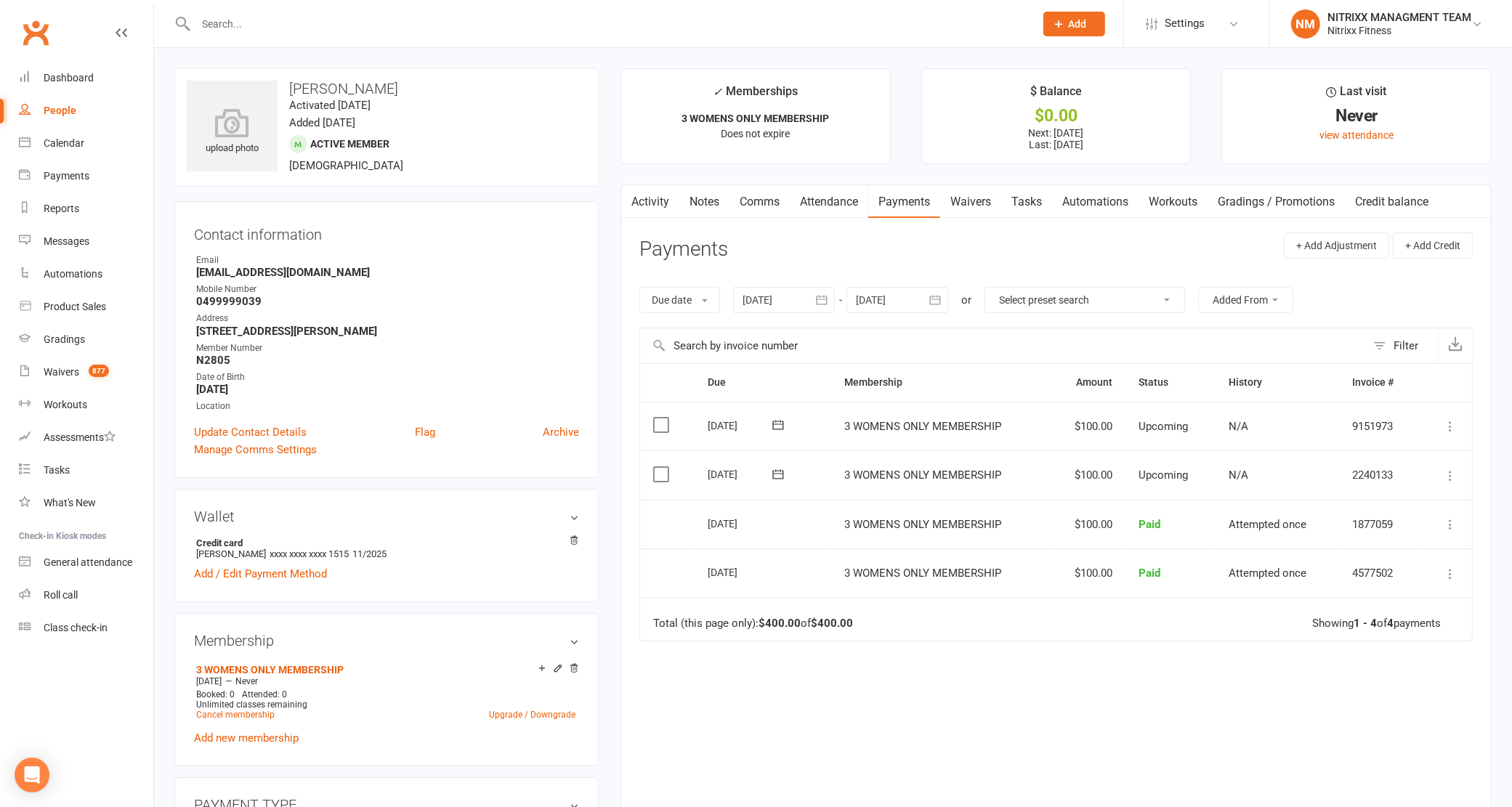
click at [656, 201] on link "Activity" at bounding box center [650, 202] width 58 height 33
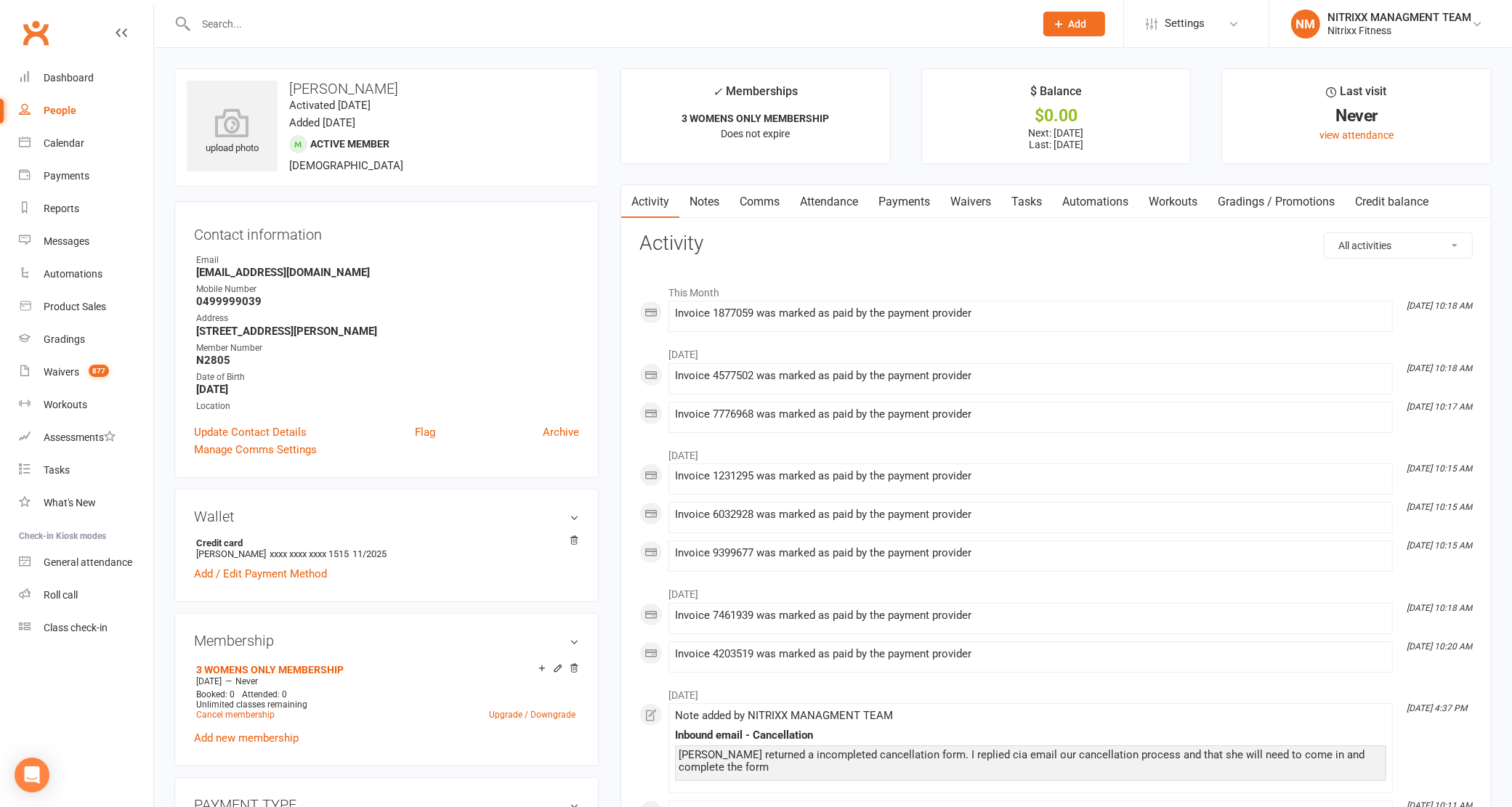
click at [700, 200] on link "Notes" at bounding box center [704, 202] width 50 height 33
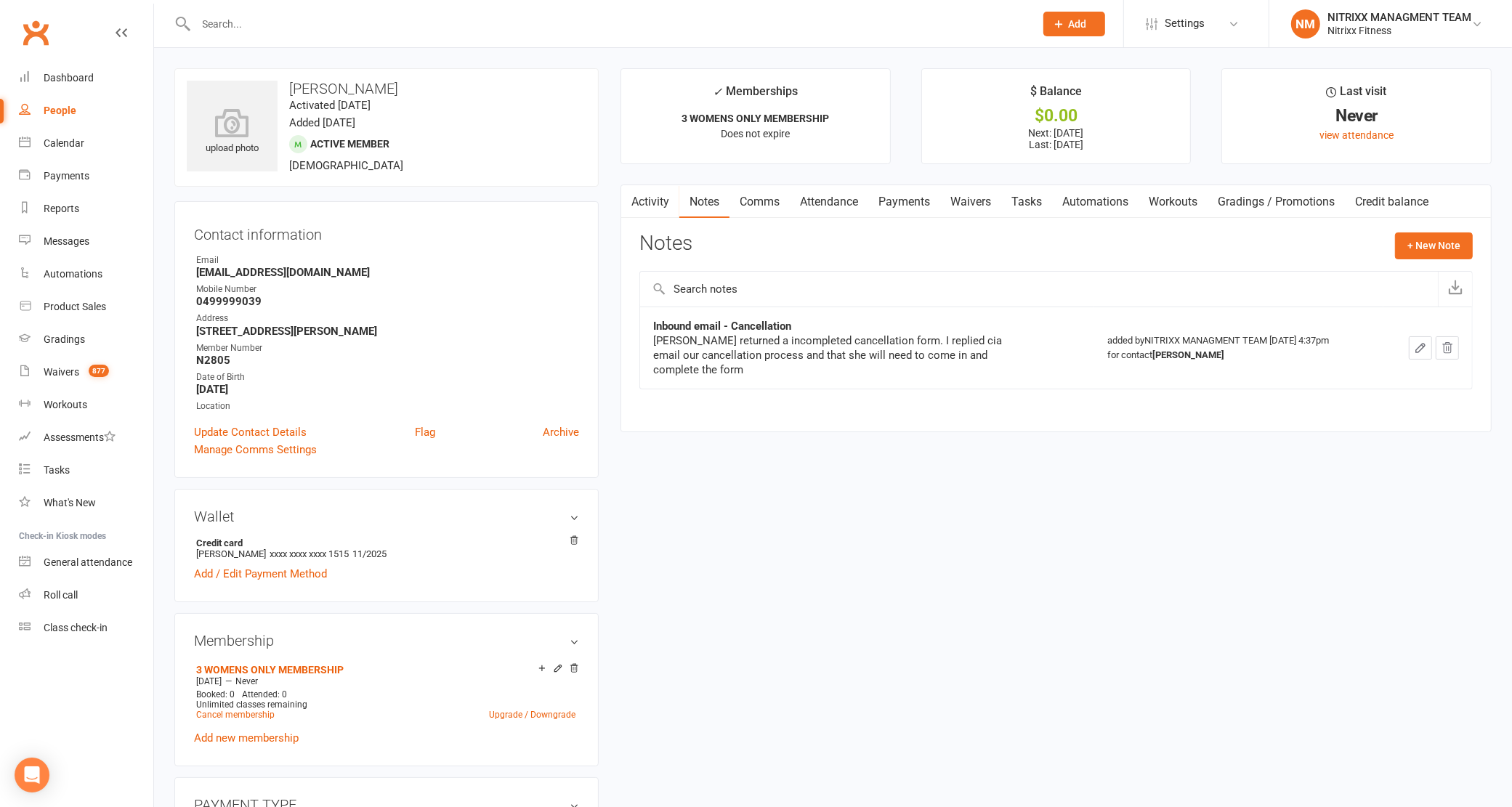
click at [656, 201] on link "Activity" at bounding box center [650, 202] width 58 height 33
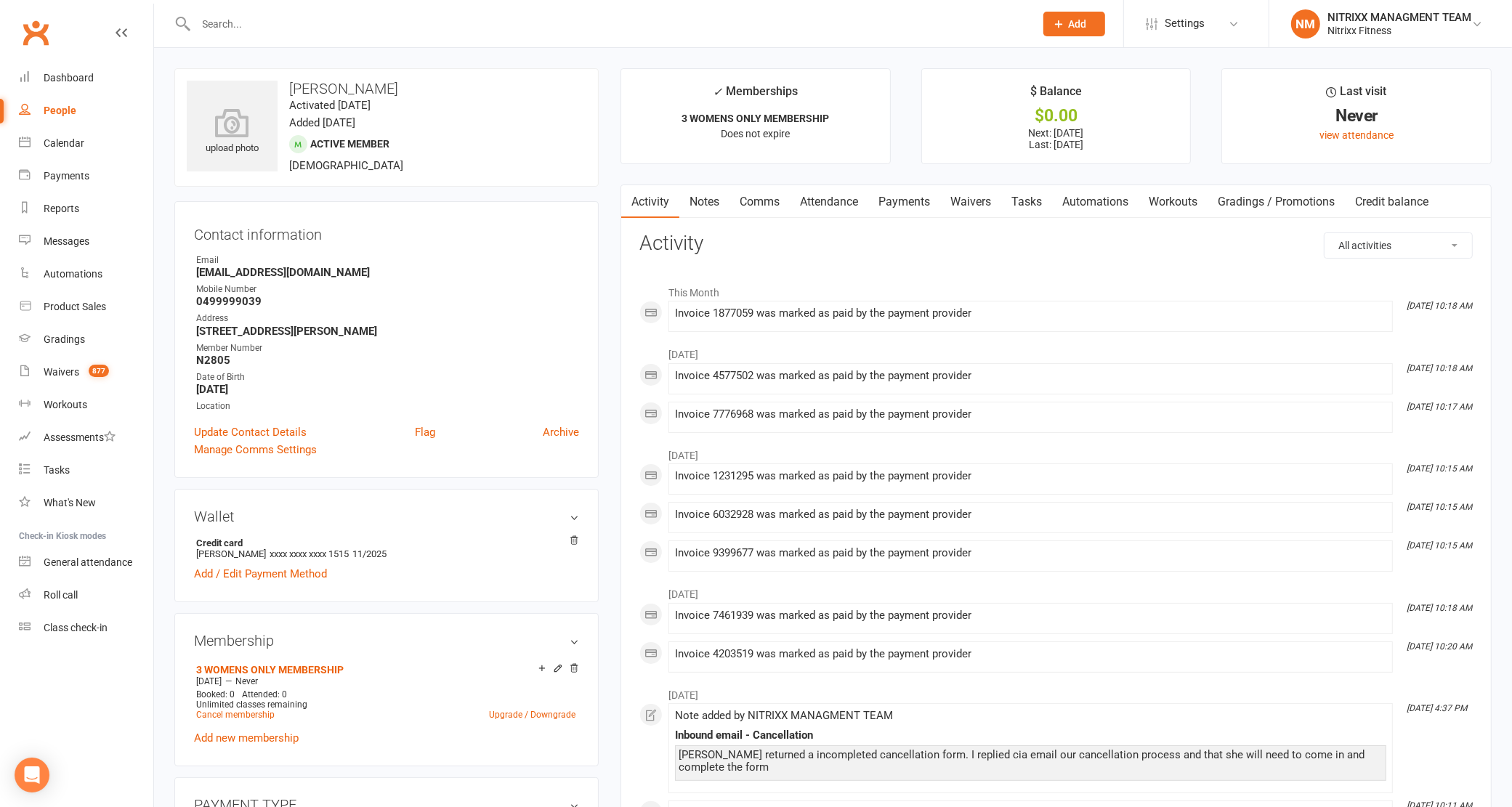
click at [693, 209] on link "Notes" at bounding box center [704, 202] width 50 height 33
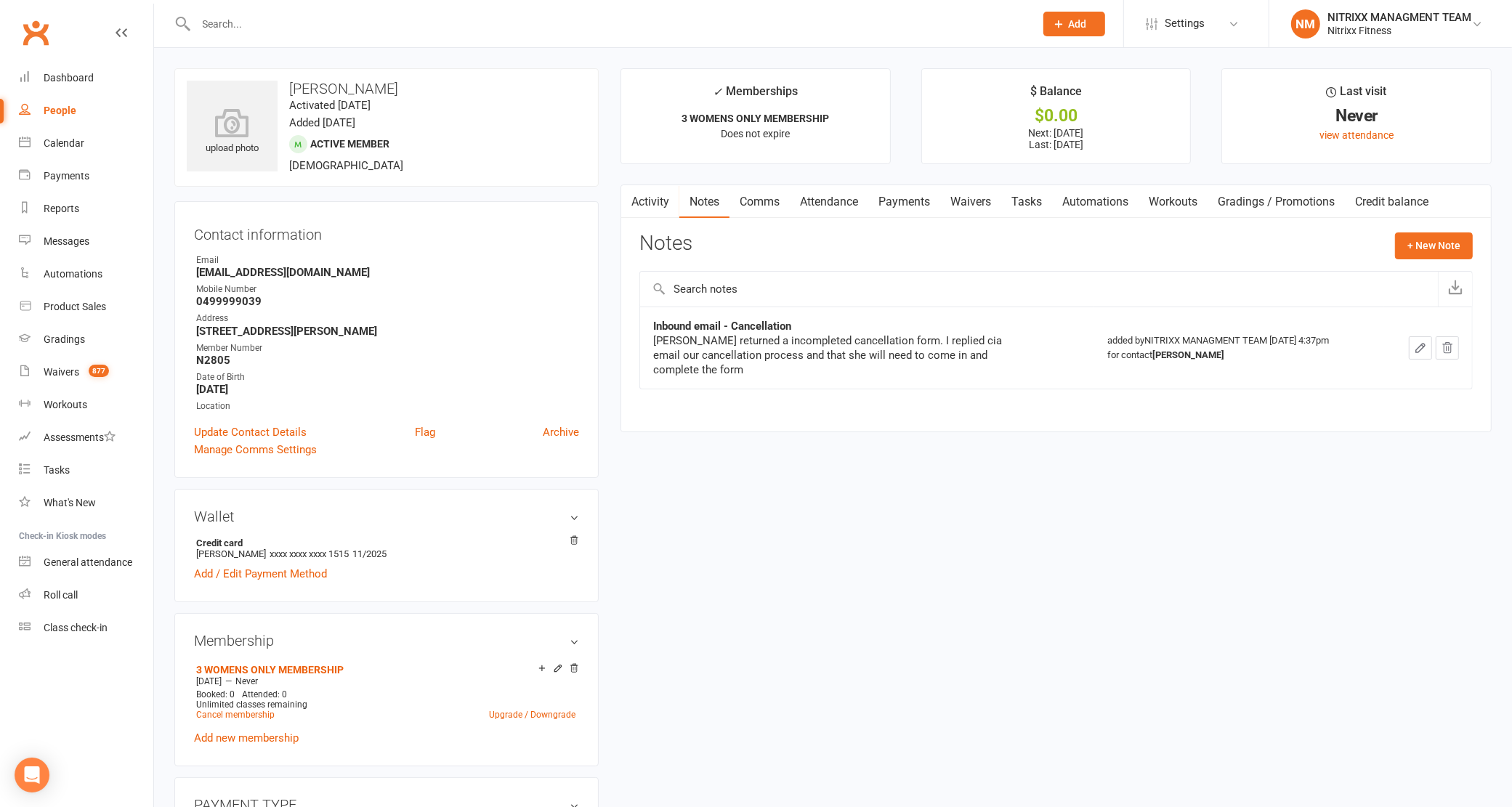
click at [673, 204] on link "Activity" at bounding box center [650, 202] width 58 height 33
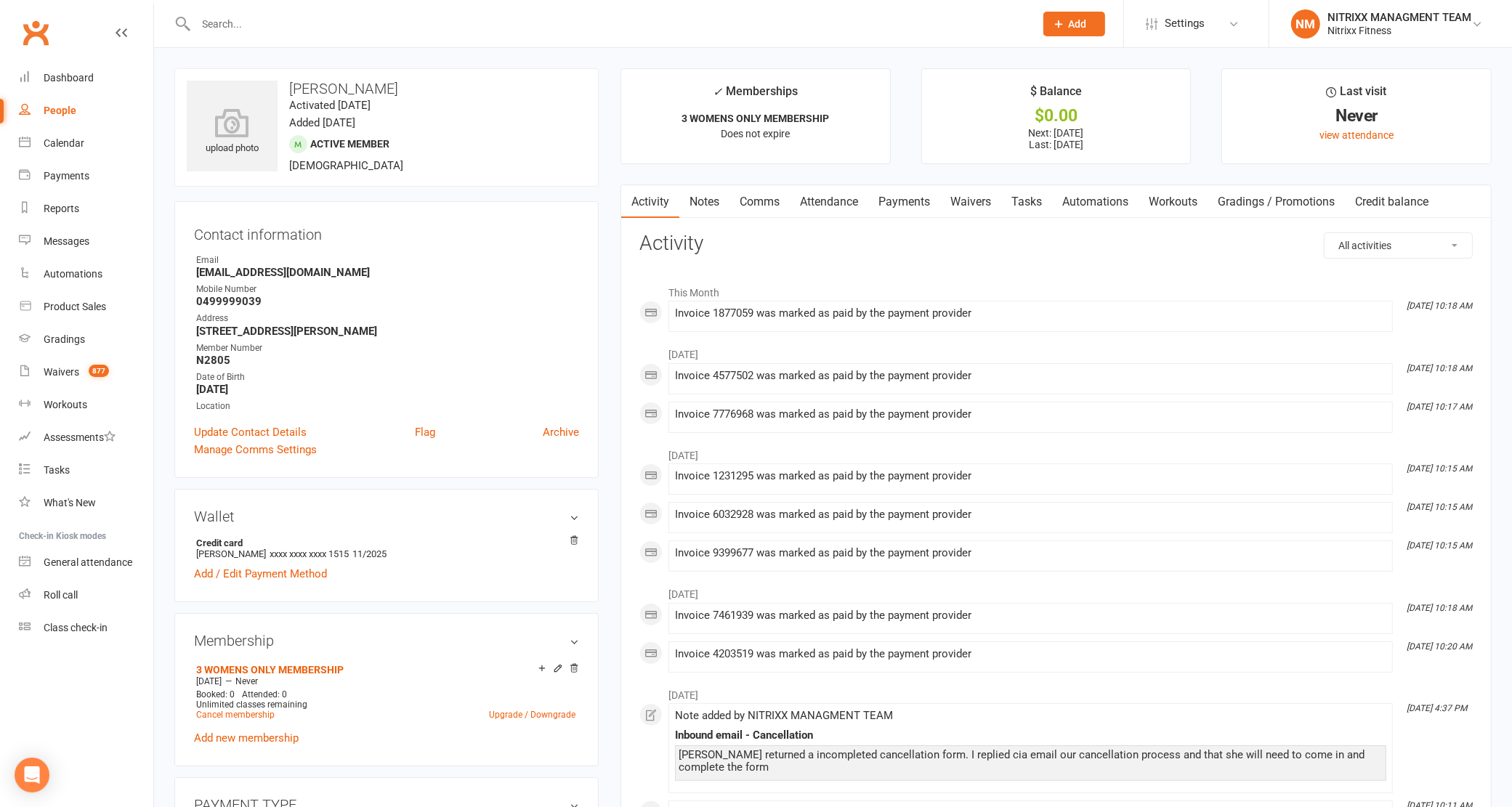
click at [718, 198] on link "Notes" at bounding box center [704, 202] width 50 height 33
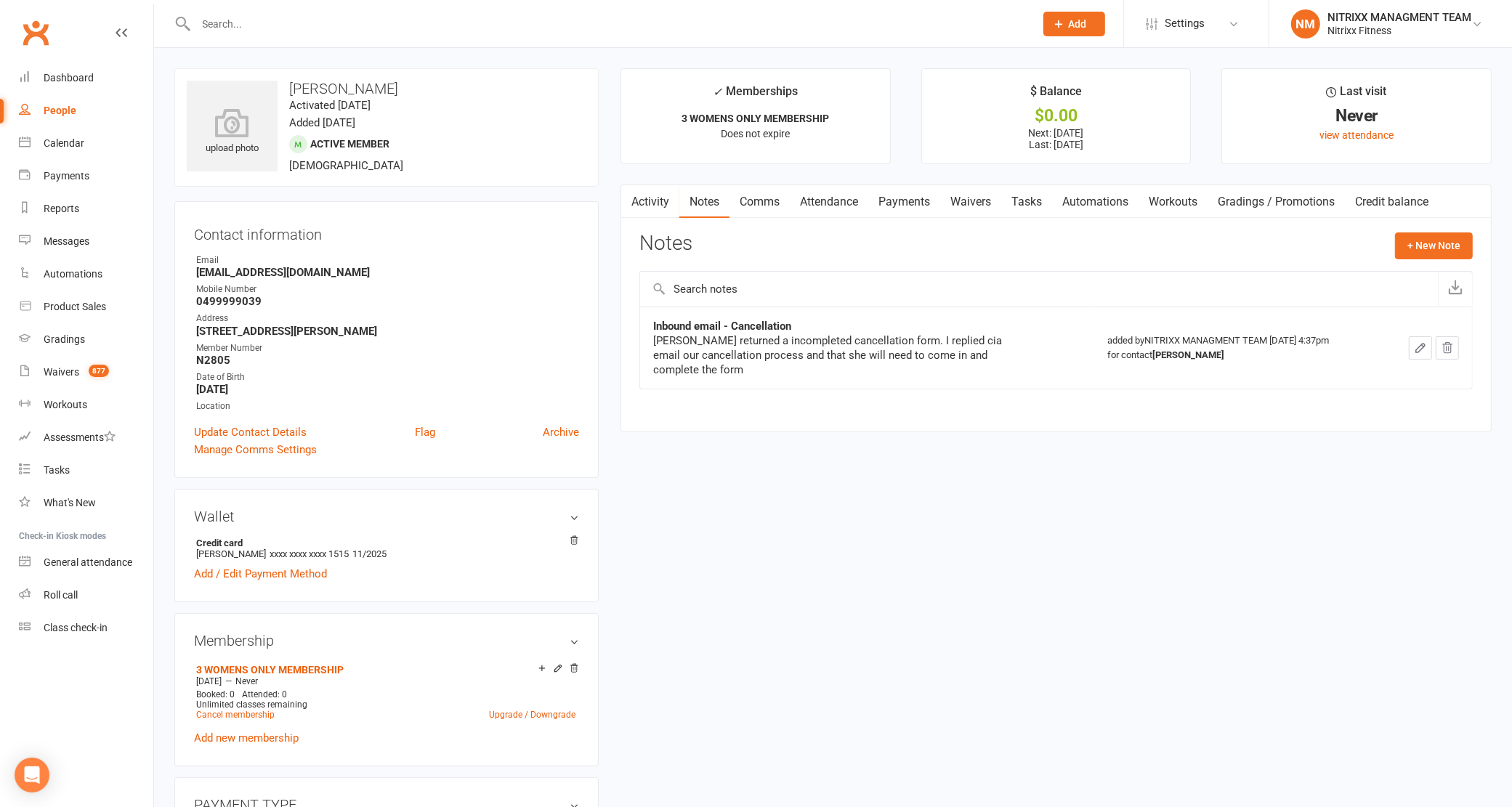
click at [881, 201] on link "Payments" at bounding box center [904, 202] width 72 height 33
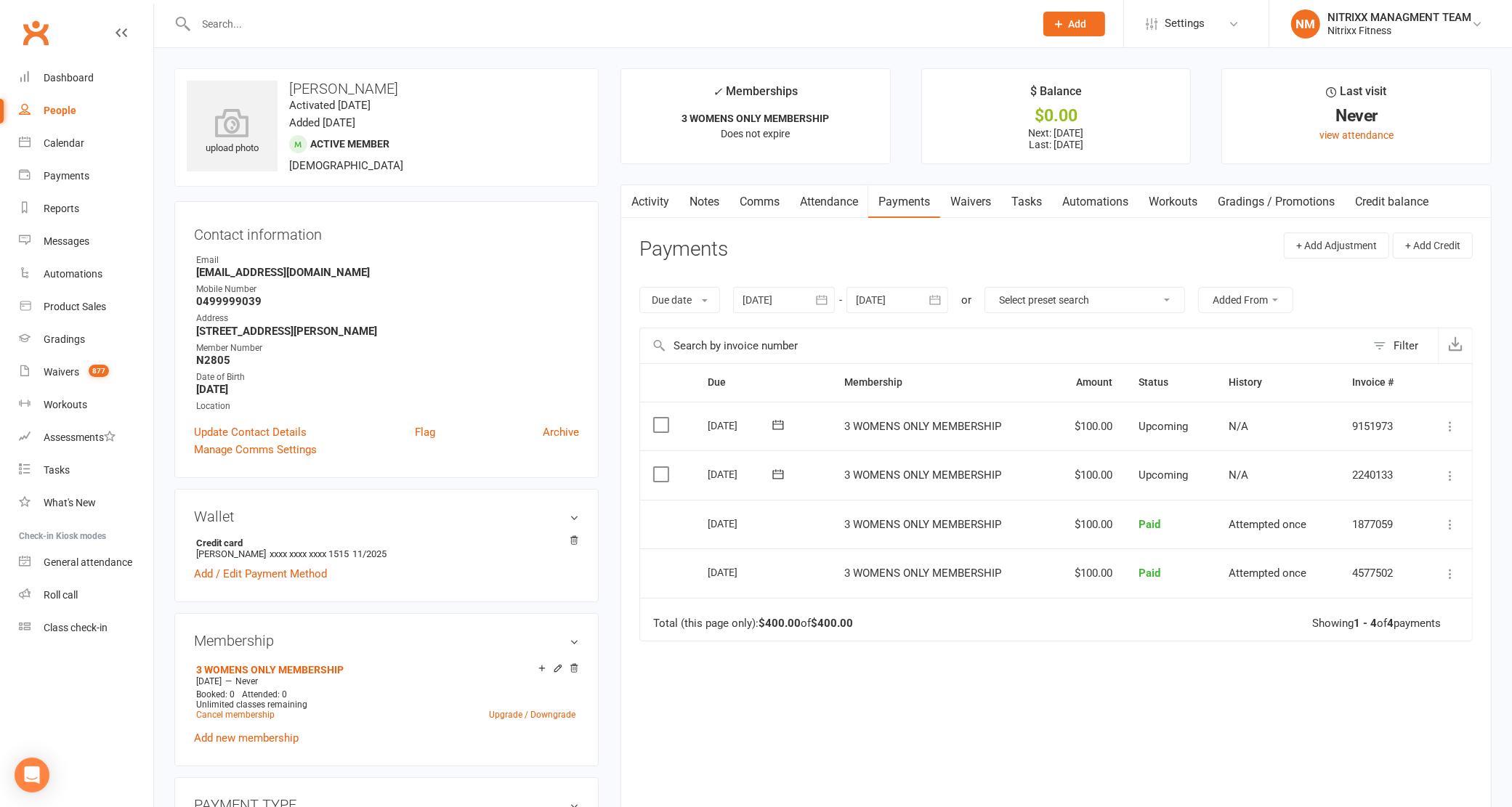
click at [717, 191] on link "Notes" at bounding box center [704, 202] width 50 height 33
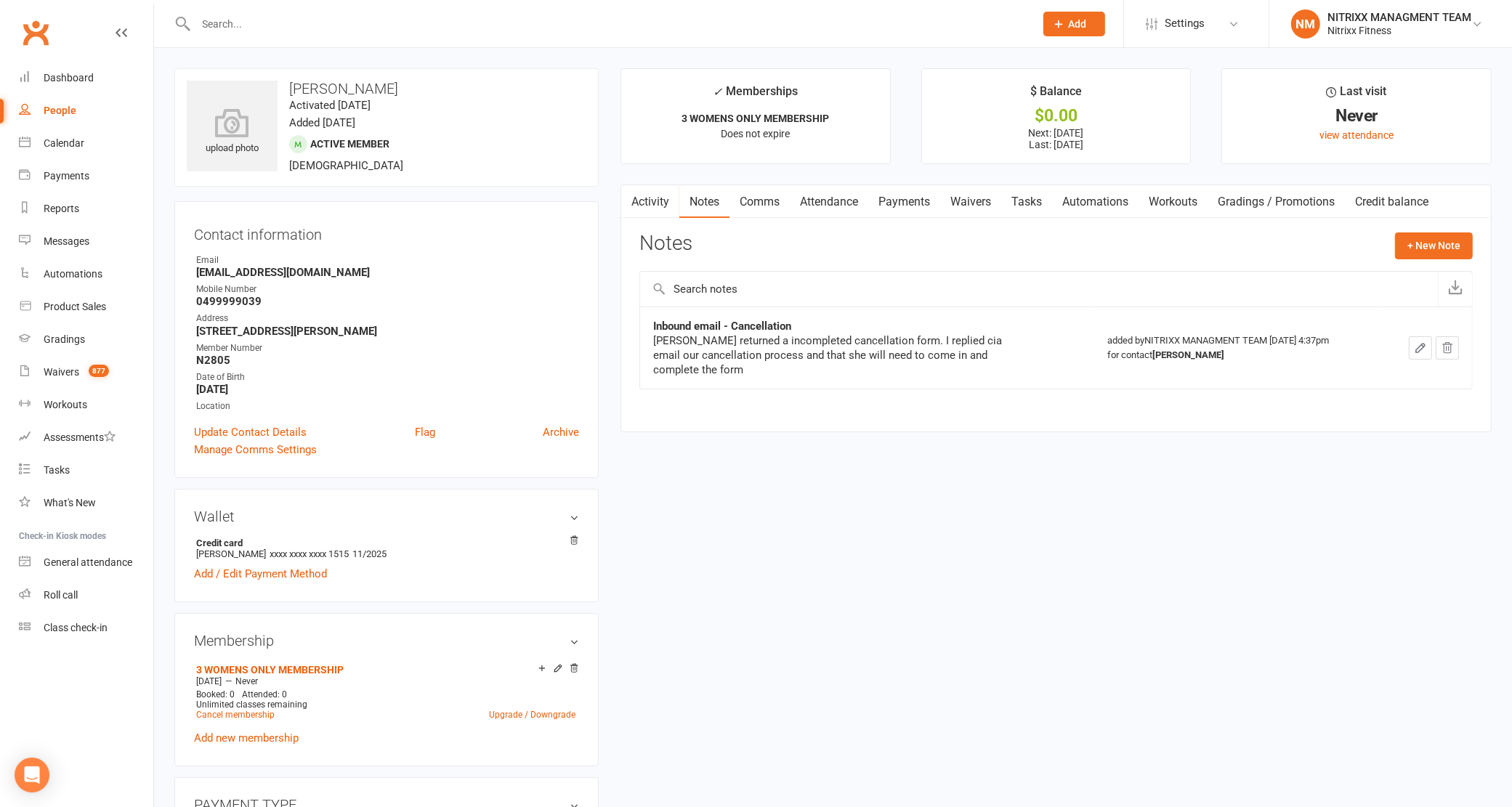
click at [660, 203] on link "Activity" at bounding box center [650, 202] width 58 height 33
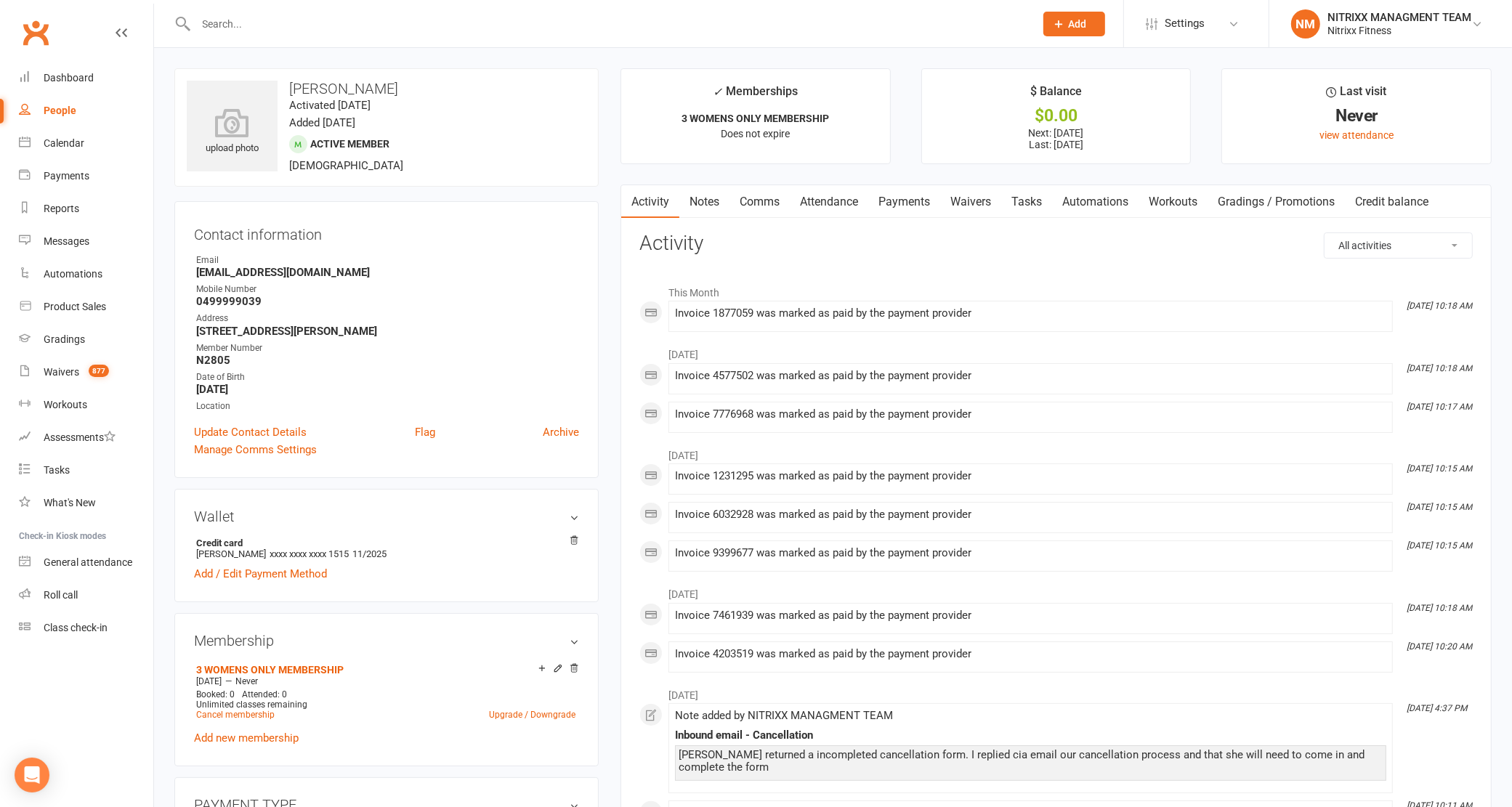
click at [703, 195] on link "Notes" at bounding box center [704, 202] width 50 height 33
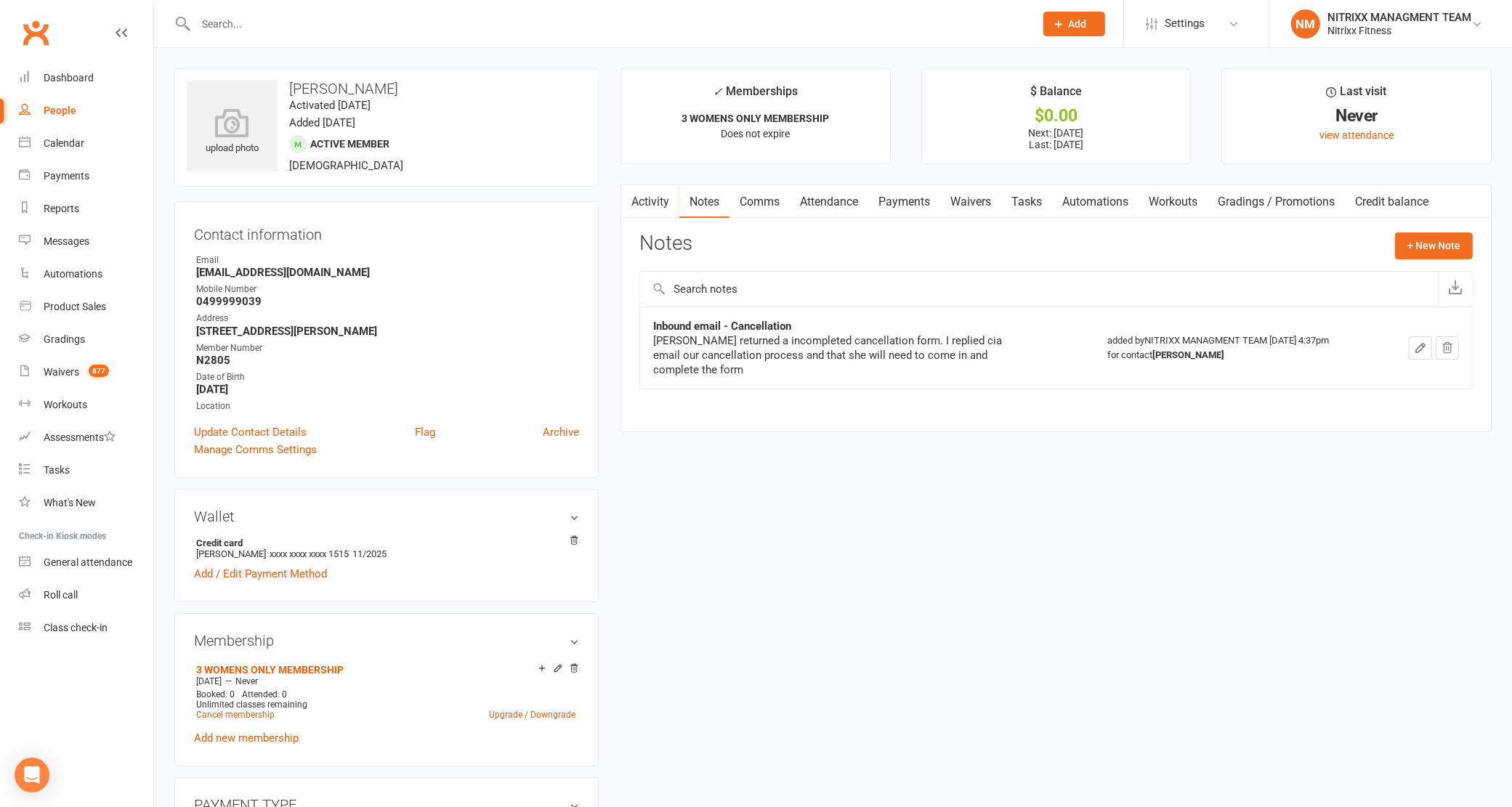
click at [648, 205] on link "Activity" at bounding box center [650, 202] width 58 height 33
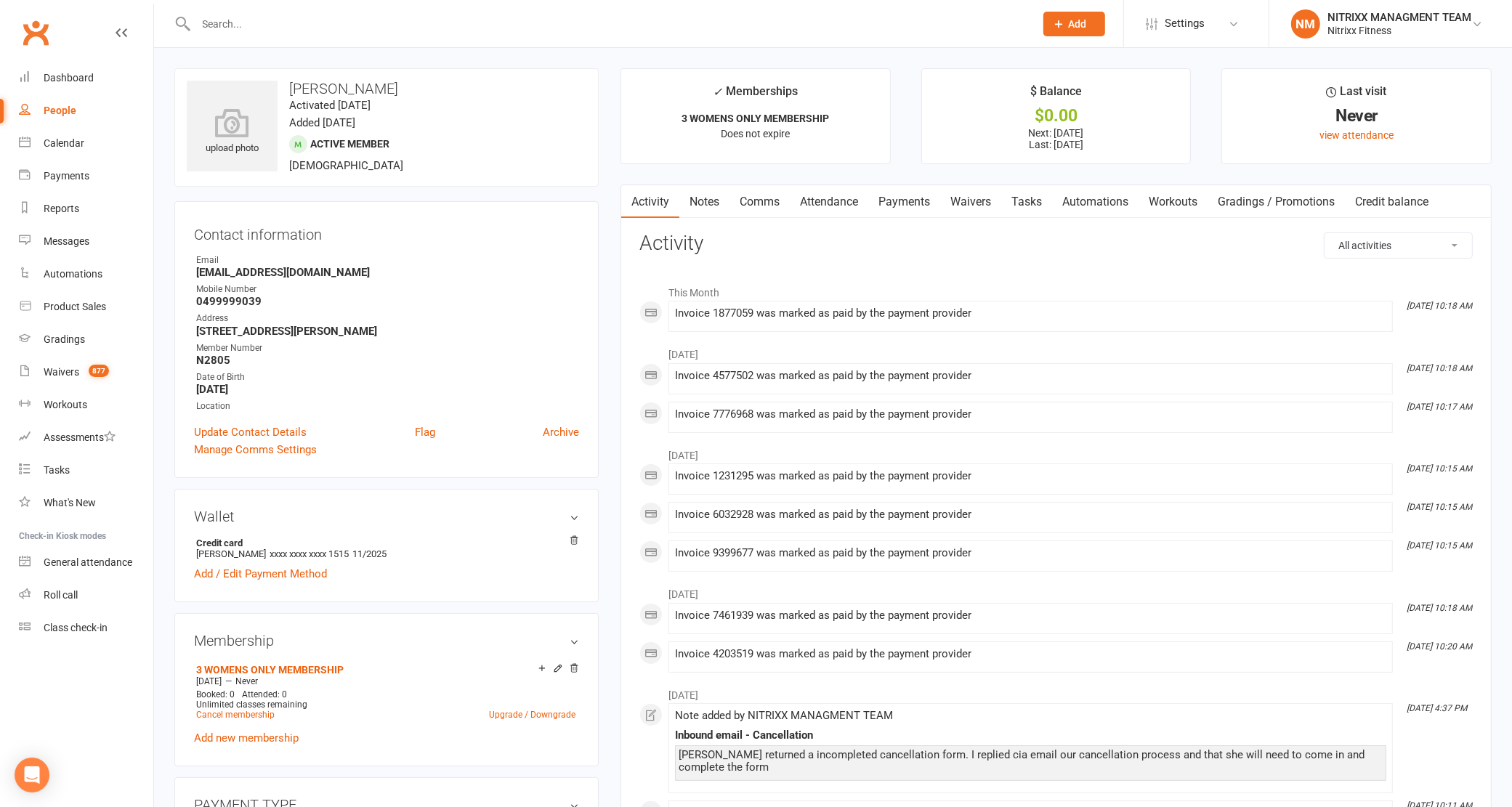
click at [702, 207] on link "Notes" at bounding box center [704, 202] width 50 height 33
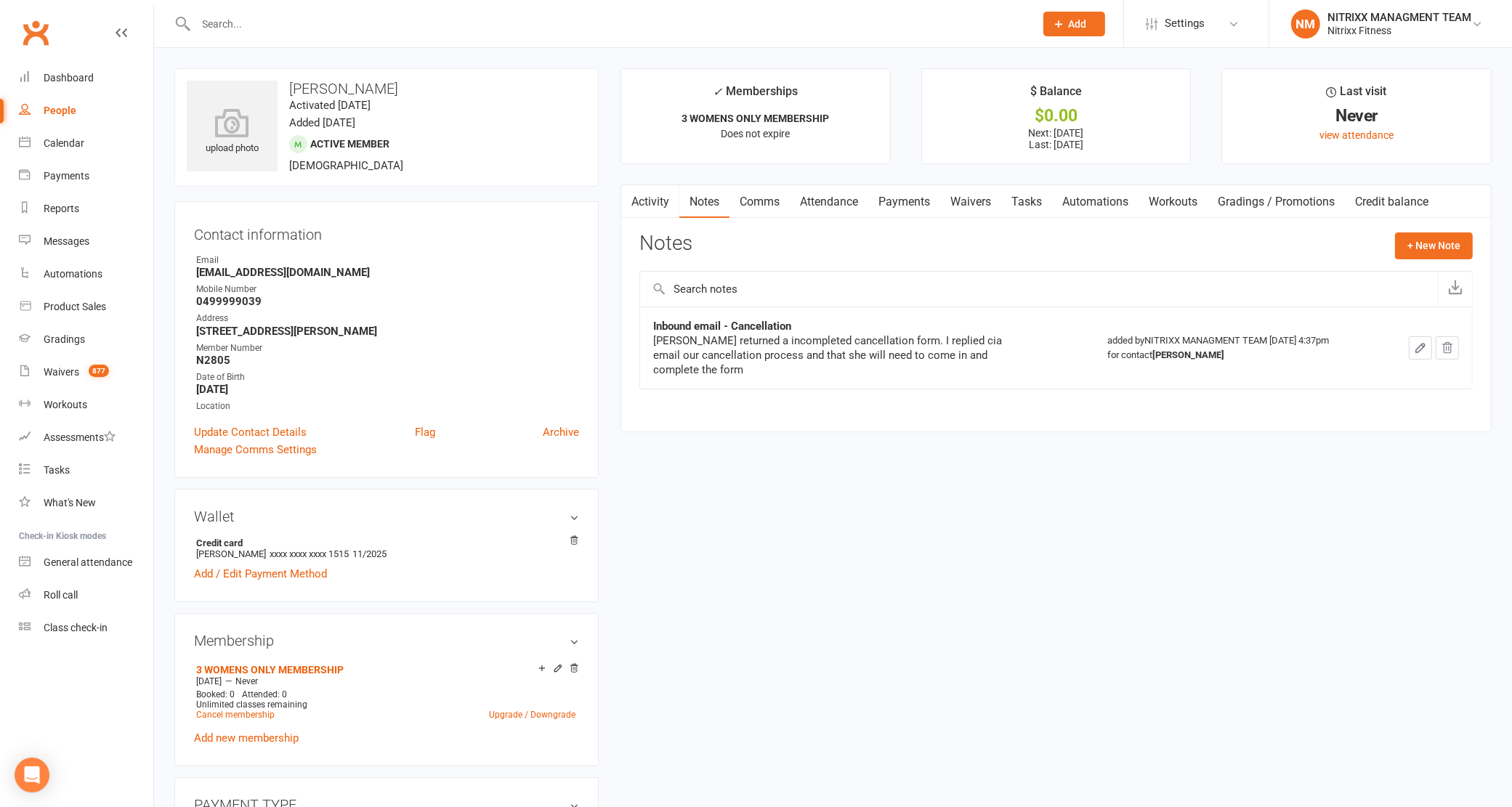
click at [649, 202] on link "Activity" at bounding box center [650, 202] width 58 height 33
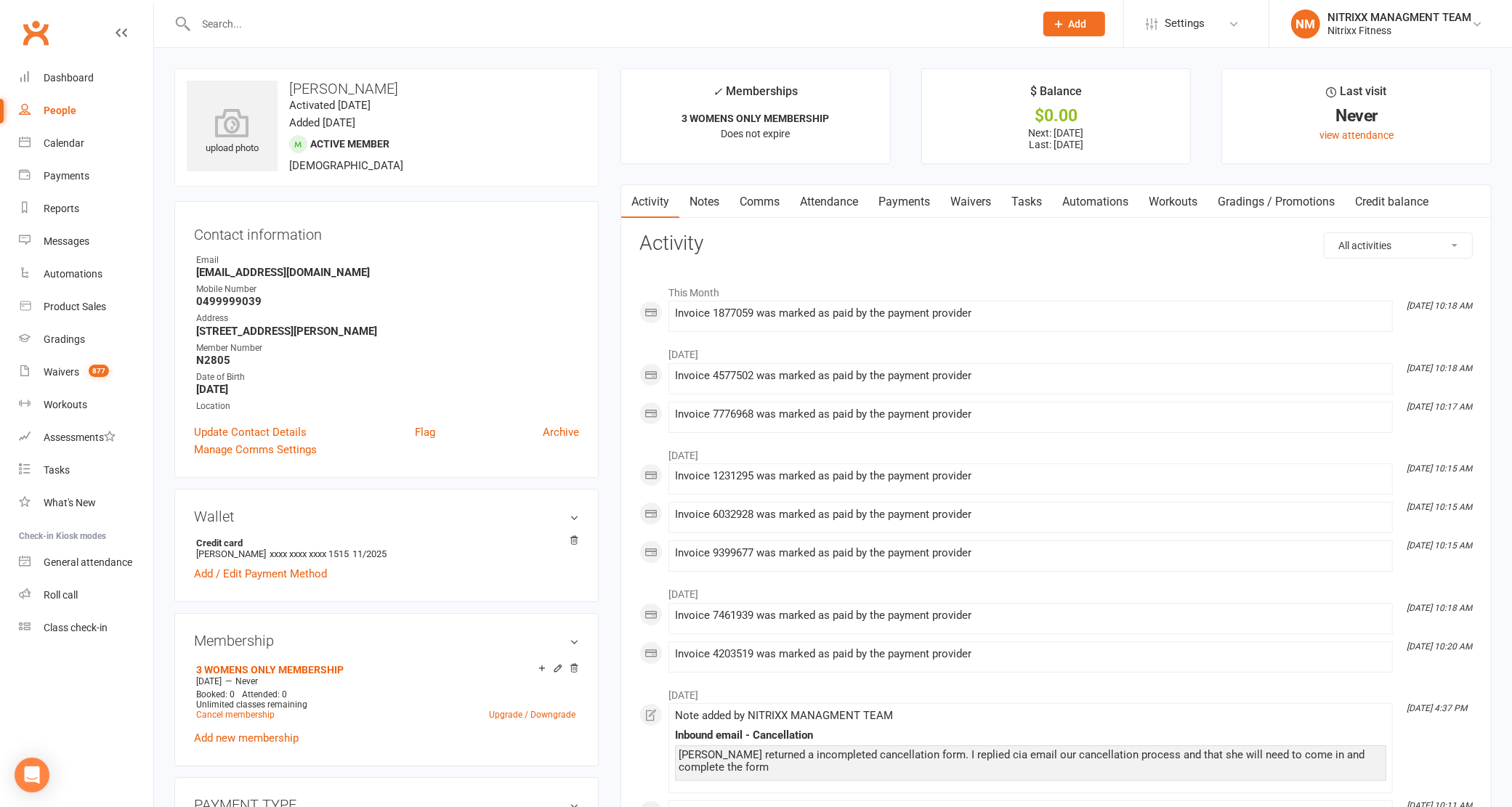
click at [709, 193] on link "Notes" at bounding box center [704, 202] width 50 height 33
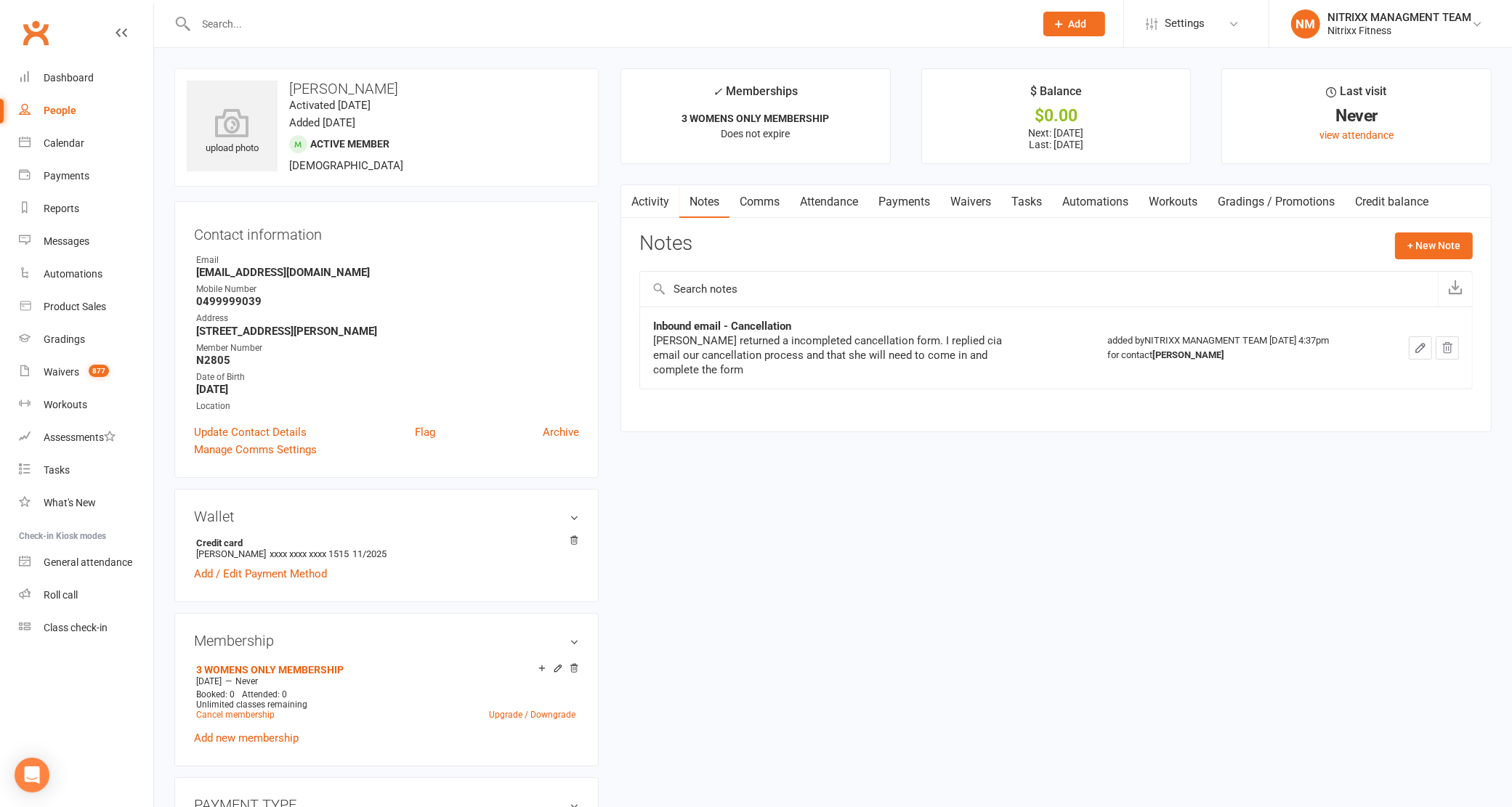
click at [790, 194] on link "Comms" at bounding box center [760, 202] width 60 height 33
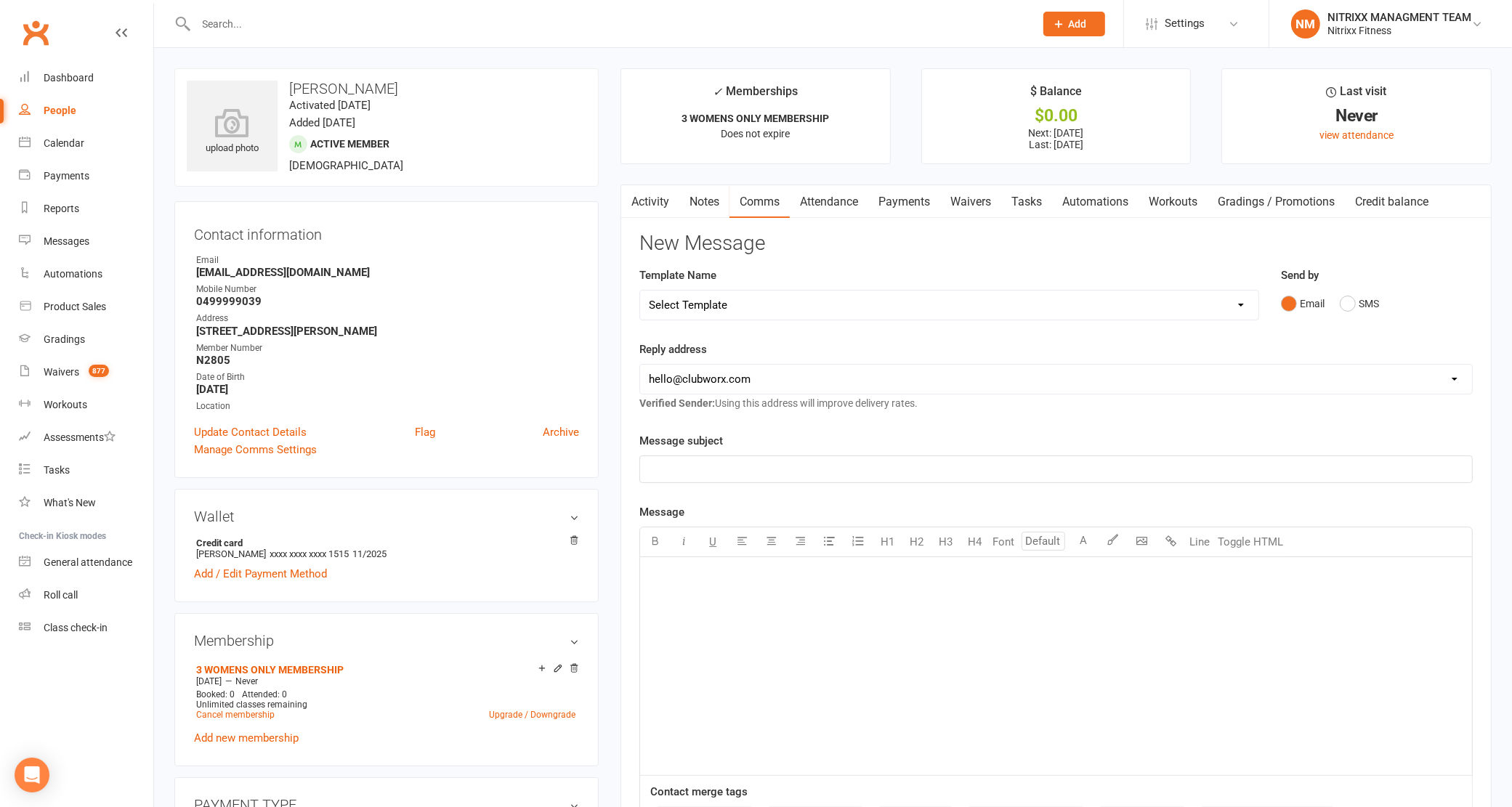
click at [801, 194] on link "Attendance" at bounding box center [829, 202] width 78 height 33
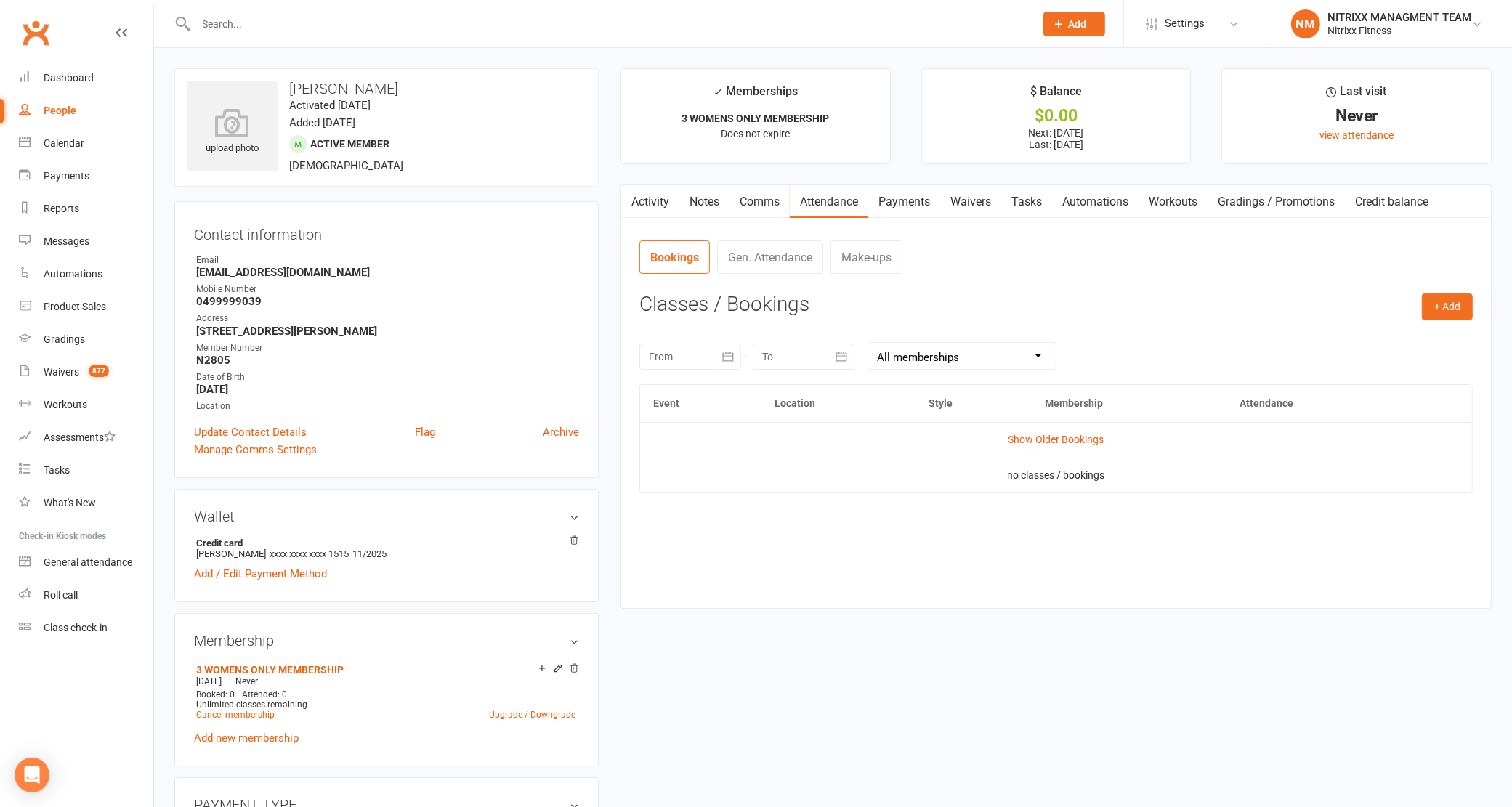
click at [894, 201] on link "Payments" at bounding box center [904, 202] width 72 height 33
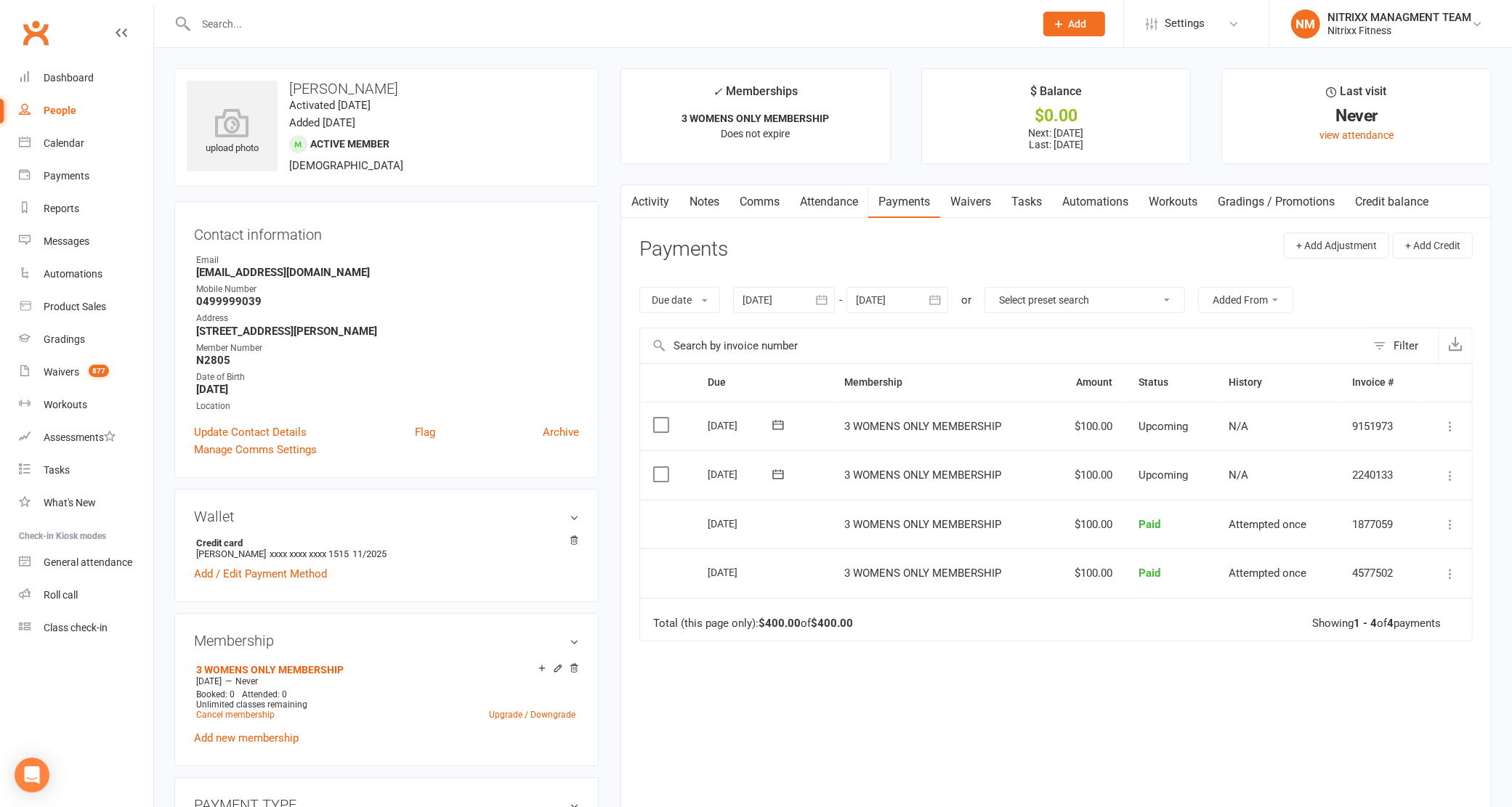
click at [659, 202] on link "Activity" at bounding box center [650, 202] width 58 height 33
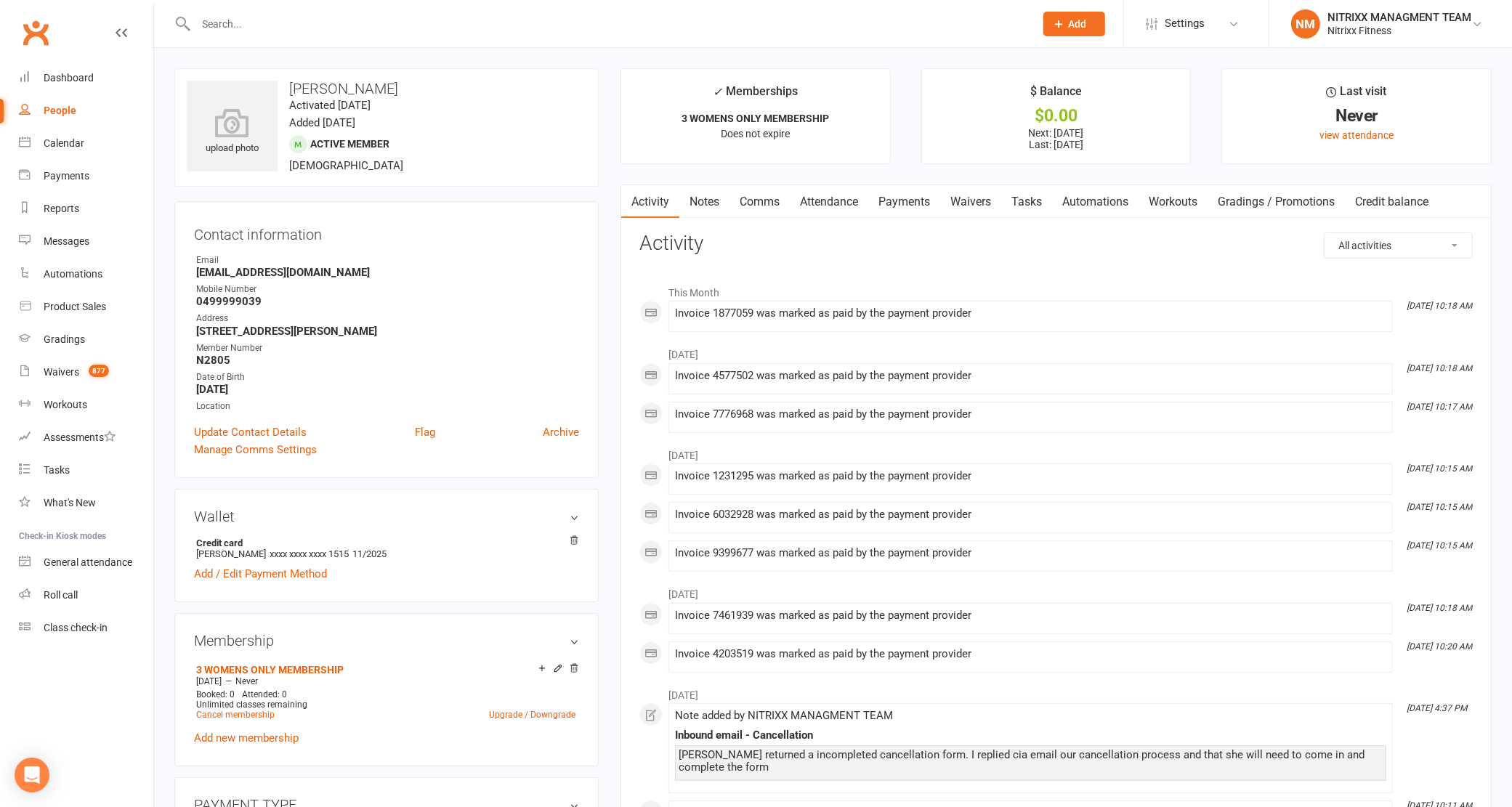
click at [706, 205] on link "Notes" at bounding box center [704, 202] width 50 height 33
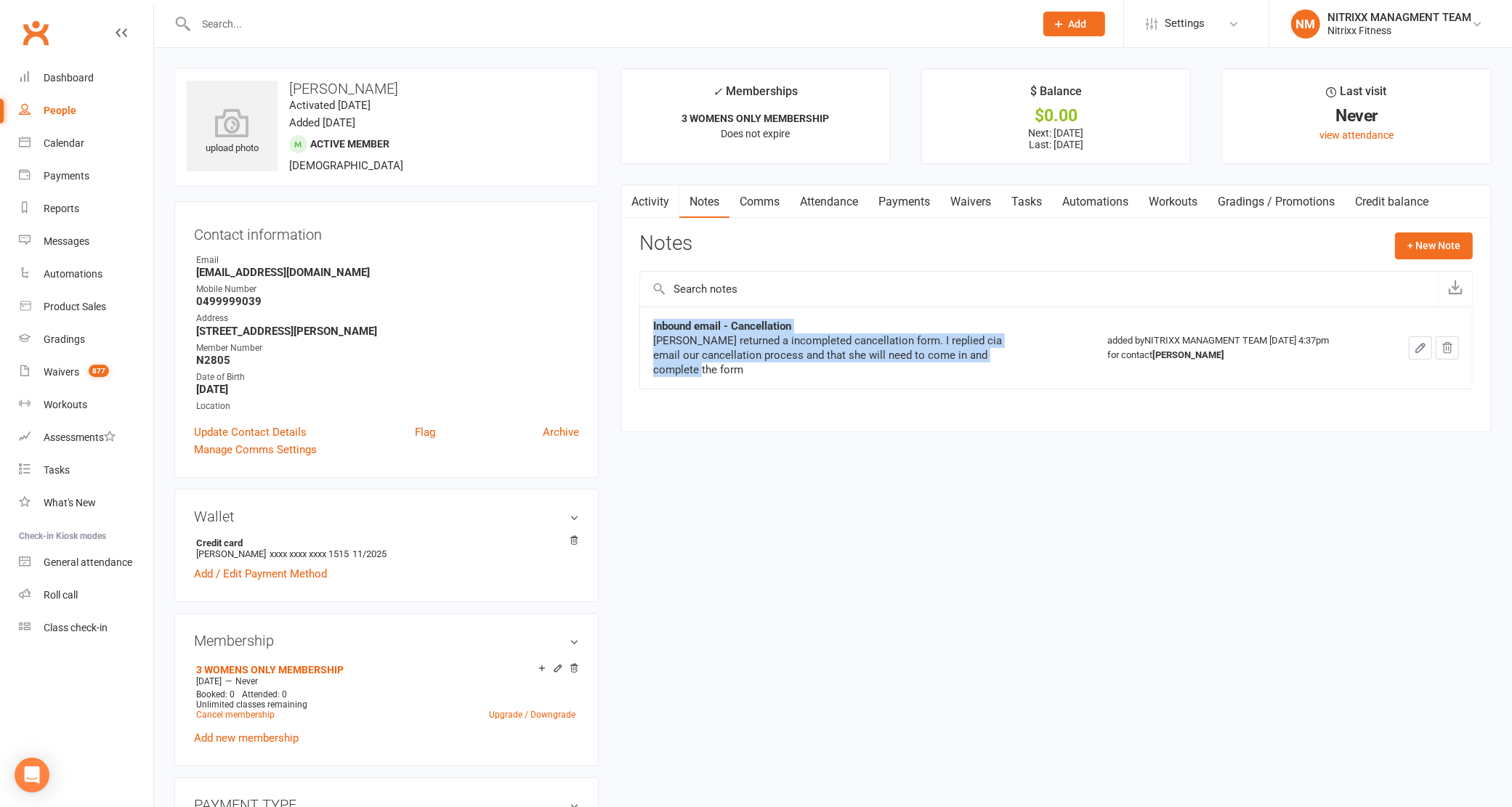
drag, startPoint x: 672, startPoint y: 366, endPoint x: 650, endPoint y: 326, distance: 45.7
click at [650, 326] on td "Inbound email - Cancellation [PERSON_NAME] returned a incompleted cancellation …" at bounding box center [867, 347] width 454 height 82
click at [683, 376] on div "[PERSON_NAME] returned a incompleted cancellation form. I replied cia email our…" at bounding box center [834, 355] width 363 height 44
drag, startPoint x: 683, startPoint y: 369, endPoint x: 640, endPoint y: 316, distance: 68.2
click at [640, 316] on td "Inbound email - Cancellation [PERSON_NAME] returned a incompleted cancellation …" at bounding box center [867, 347] width 454 height 82
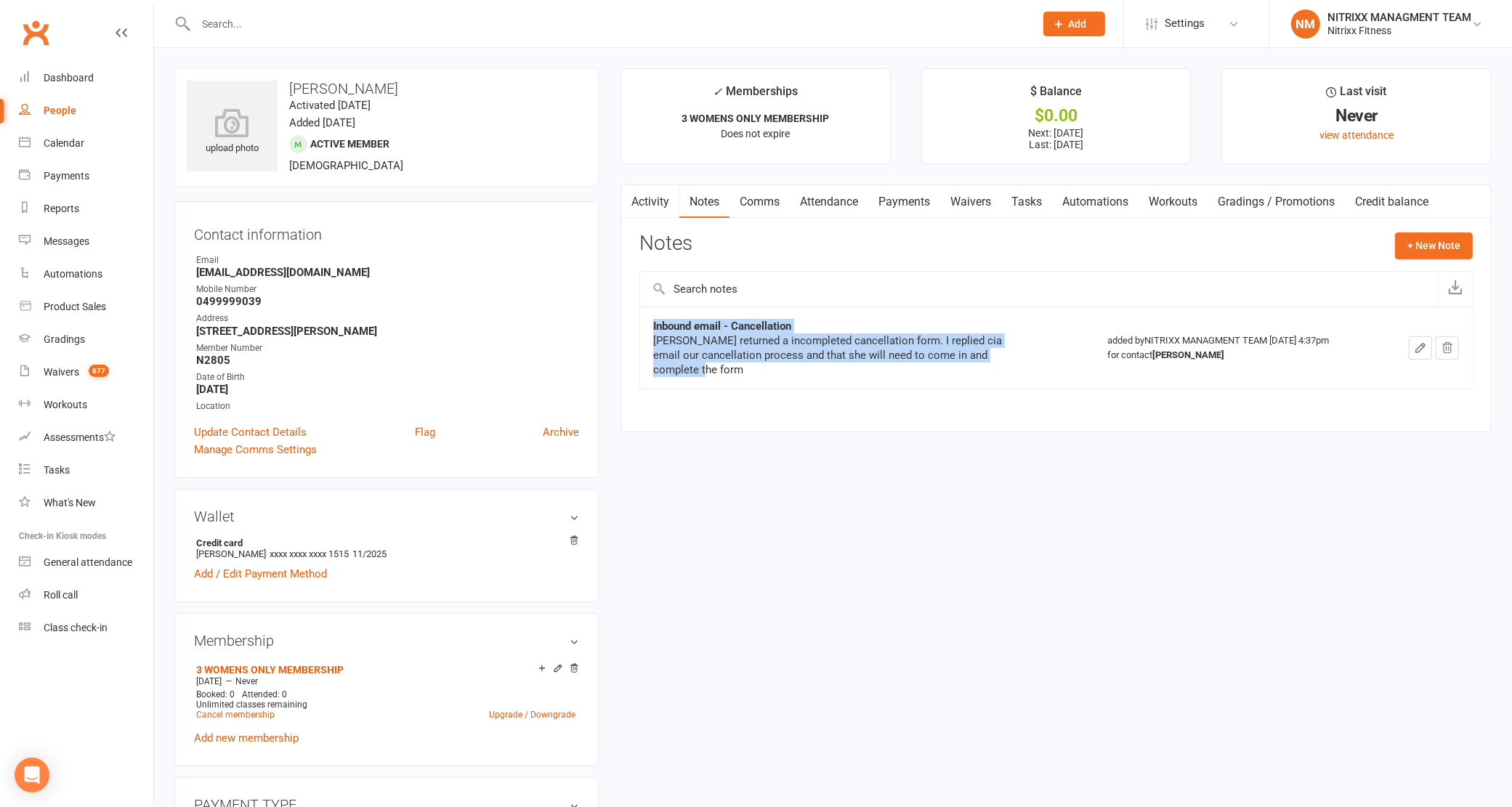
click at [714, 369] on div "[PERSON_NAME] returned a incompleted cancellation form. I replied cia email our…" at bounding box center [834, 355] width 363 height 44
drag, startPoint x: 682, startPoint y: 371, endPoint x: 654, endPoint y: 318, distance: 59.9
click at [654, 318] on td "Inbound email - Cancellation [PERSON_NAME] returned a incompleted cancellation …" at bounding box center [867, 347] width 454 height 82
click at [697, 373] on div "[PERSON_NAME] returned a incompleted cancellation form. I replied cia email our…" at bounding box center [834, 355] width 363 height 44
drag, startPoint x: 681, startPoint y: 373, endPoint x: 640, endPoint y: 330, distance: 59.4
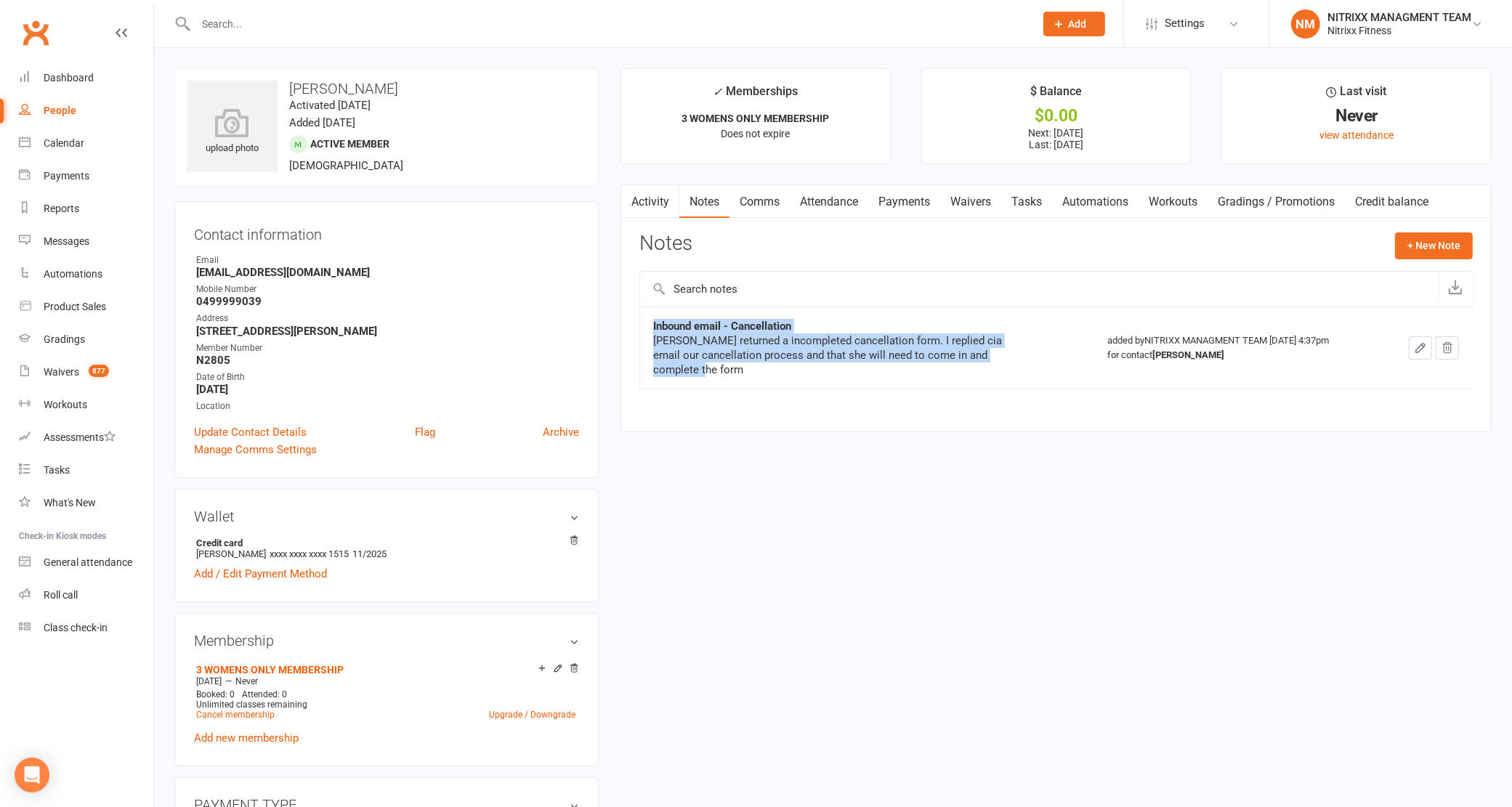
click at [640, 330] on td "Inbound email - Cancellation [PERSON_NAME] returned a incompleted cancellation …" at bounding box center [867, 347] width 454 height 82
click at [651, 396] on div "Inbound email - Cancellation [PERSON_NAME] returned a incompleted cancellation …" at bounding box center [1056, 358] width 833 height 103
drag, startPoint x: 684, startPoint y: 369, endPoint x: 621, endPoint y: 326, distance: 76.3
click at [621, 326] on div "Activity Notes Comms Attendance Payments Waivers Tasks Automations Workouts Gra…" at bounding box center [1056, 308] width 871 height 247
click at [692, 400] on div "Inbound email - Cancellation [PERSON_NAME] returned a incompleted cancellation …" at bounding box center [1056, 358] width 833 height 103
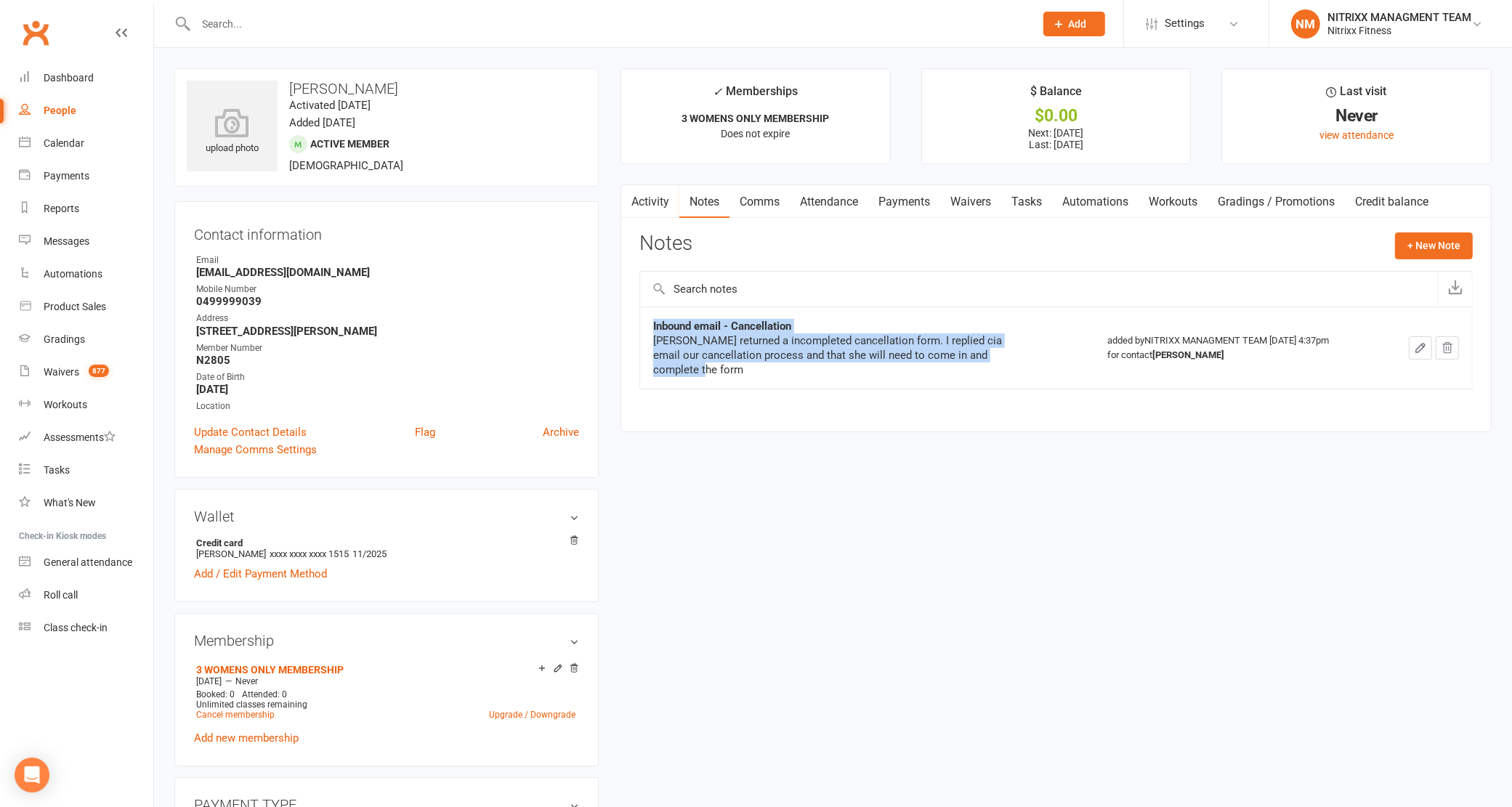
drag, startPoint x: 694, startPoint y: 374, endPoint x: 642, endPoint y: 325, distance: 71.4
click at [642, 325] on td "Inbound email - Cancellation [PERSON_NAME] returned a incompleted cancellation …" at bounding box center [867, 347] width 454 height 82
click at [706, 367] on div "[PERSON_NAME] returned a incompleted cancellation form. I replied cia email our…" at bounding box center [834, 355] width 363 height 44
click at [794, 202] on link "Attendance" at bounding box center [829, 202] width 78 height 33
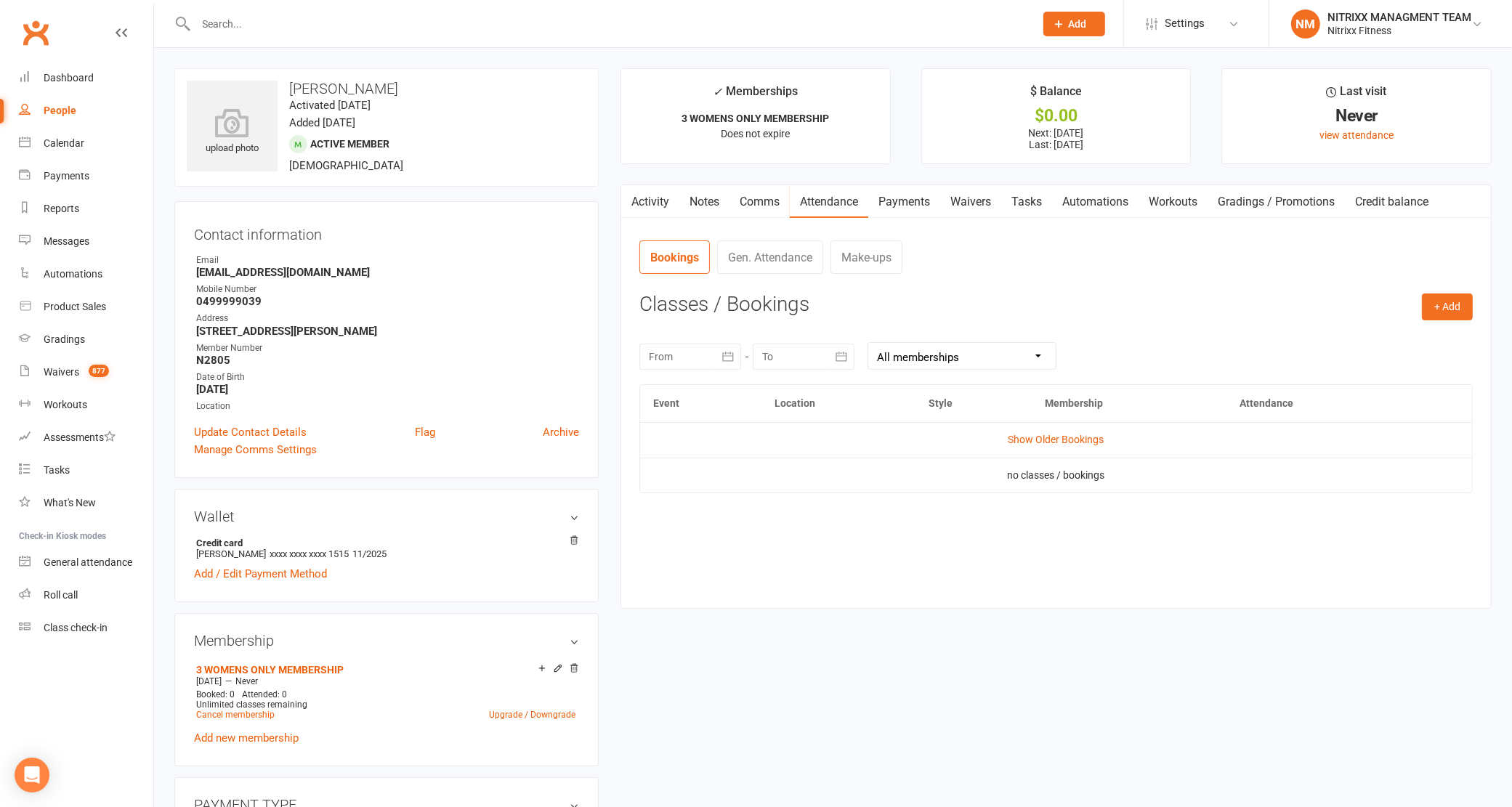
click at [643, 202] on link "Activity" at bounding box center [650, 202] width 58 height 33
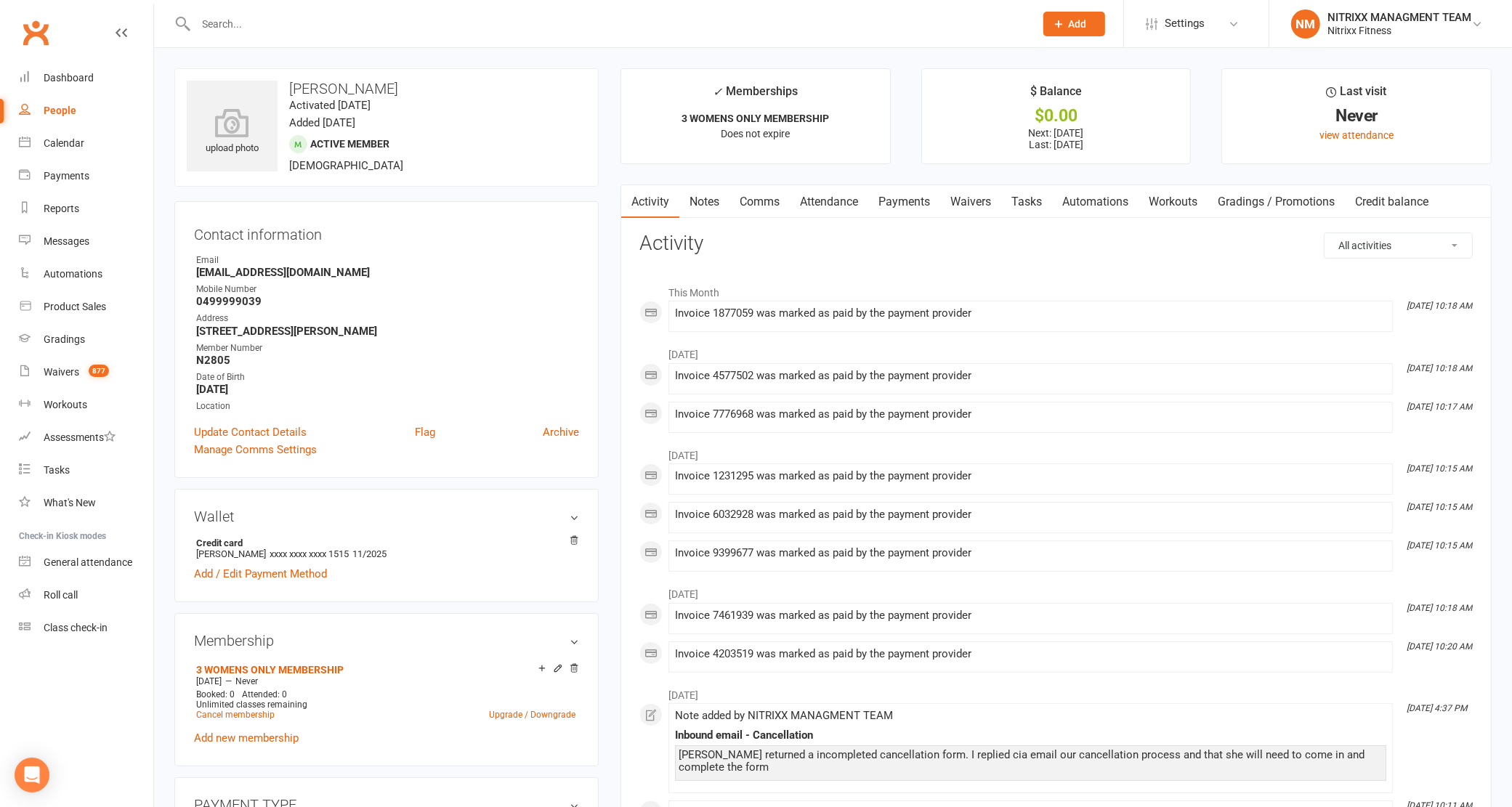
click at [720, 203] on link "Notes" at bounding box center [704, 202] width 50 height 33
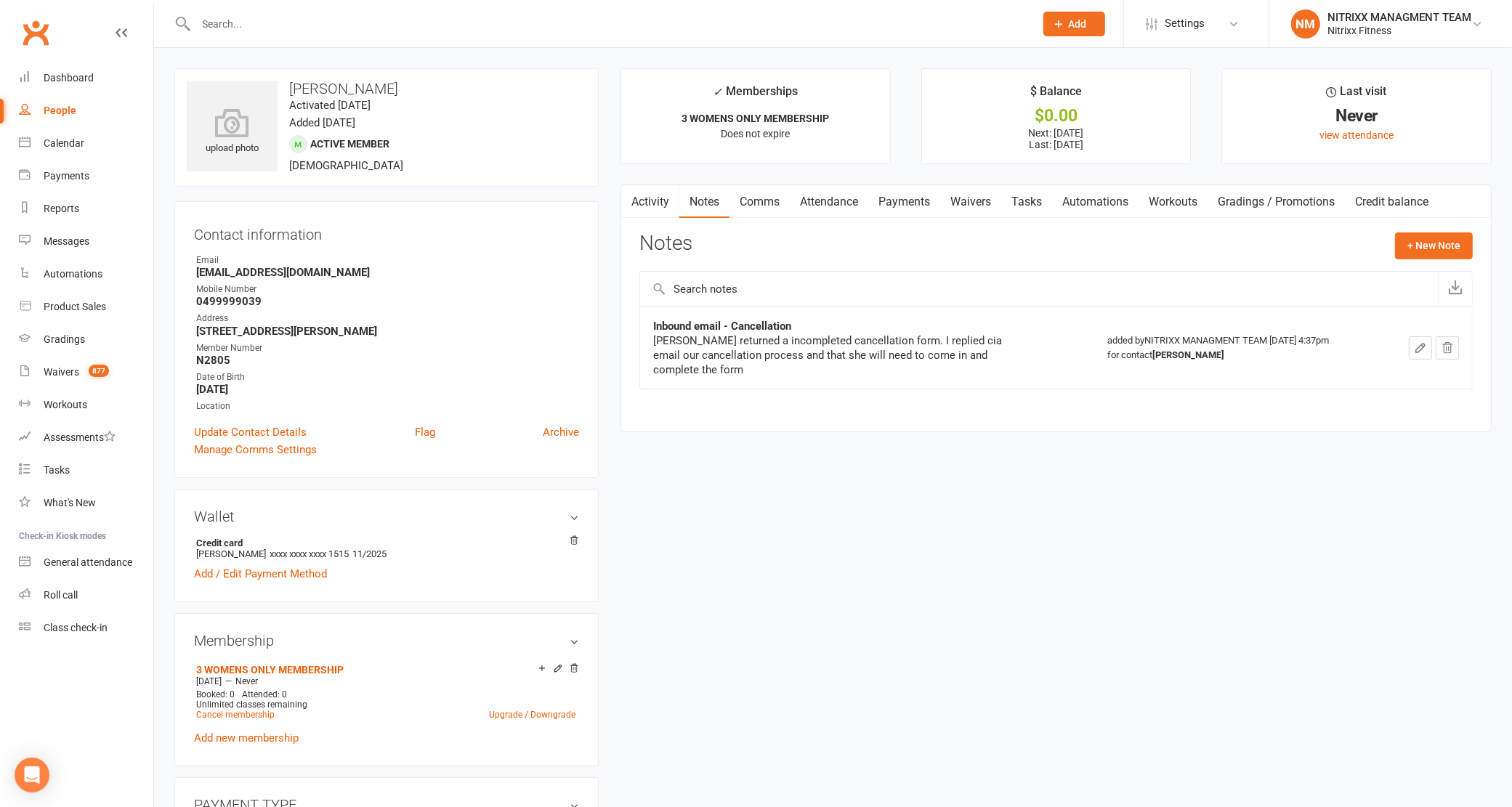
click at [840, 202] on link "Attendance" at bounding box center [829, 202] width 78 height 33
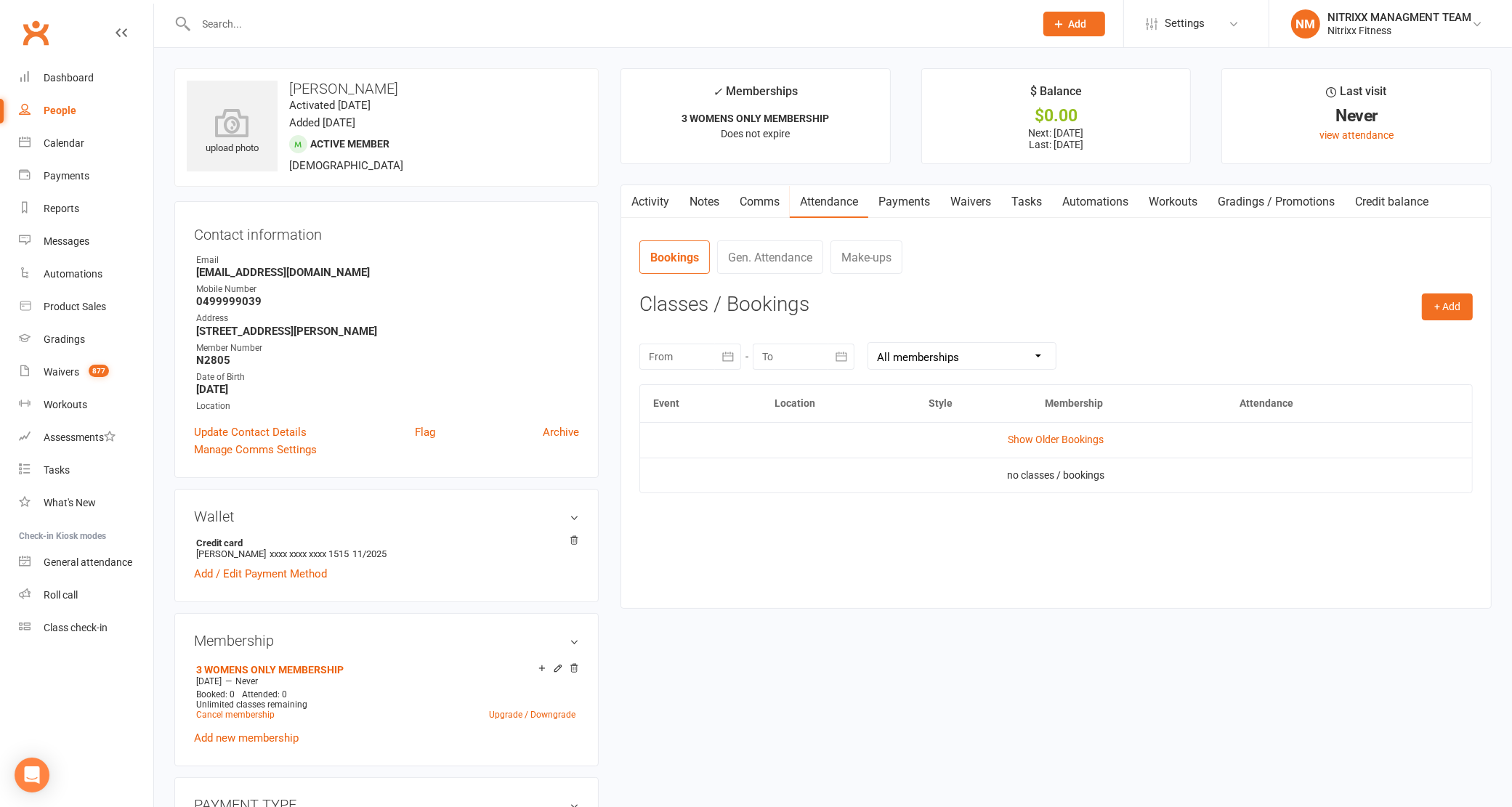
click at [896, 196] on link "Payments" at bounding box center [904, 202] width 72 height 33
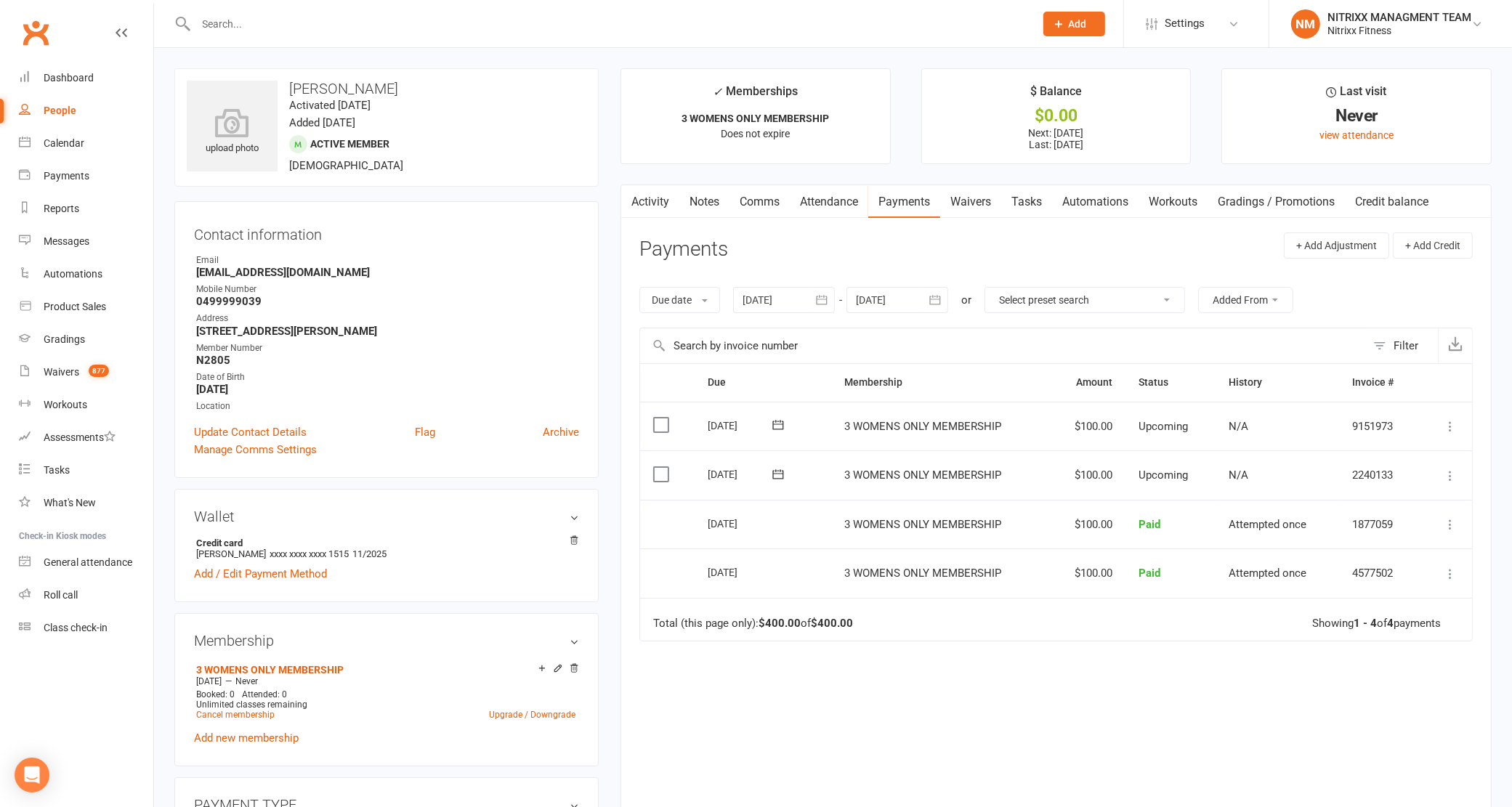
click at [706, 204] on link "Notes" at bounding box center [704, 202] width 50 height 33
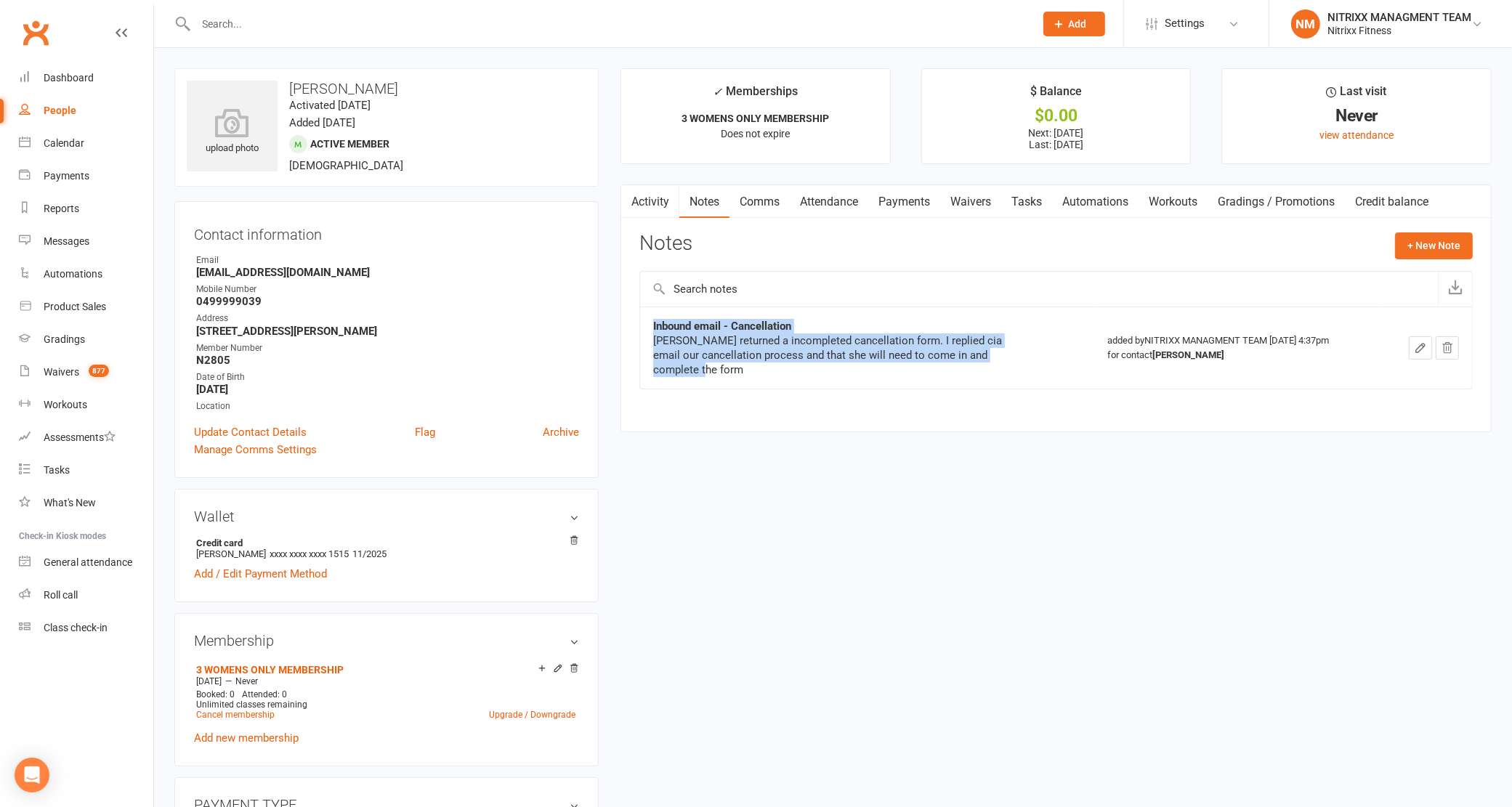
drag, startPoint x: 674, startPoint y: 372, endPoint x: 649, endPoint y: 330, distance: 48.9
click at [649, 330] on td "Inbound email - Cancellation [PERSON_NAME] returned a incompleted cancellation …" at bounding box center [867, 347] width 454 height 82
click at [689, 366] on div "[PERSON_NAME] returned a incompleted cancellation form. I replied cia email our…" at bounding box center [834, 355] width 363 height 44
drag, startPoint x: 694, startPoint y: 506, endPoint x: 692, endPoint y: 498, distance: 8.2
click at [694, 505] on div "upload photo [PERSON_NAME] Activated [DATE] Added [DATE] Active member [DEMOGRA…" at bounding box center [833, 796] width 1339 height 1455
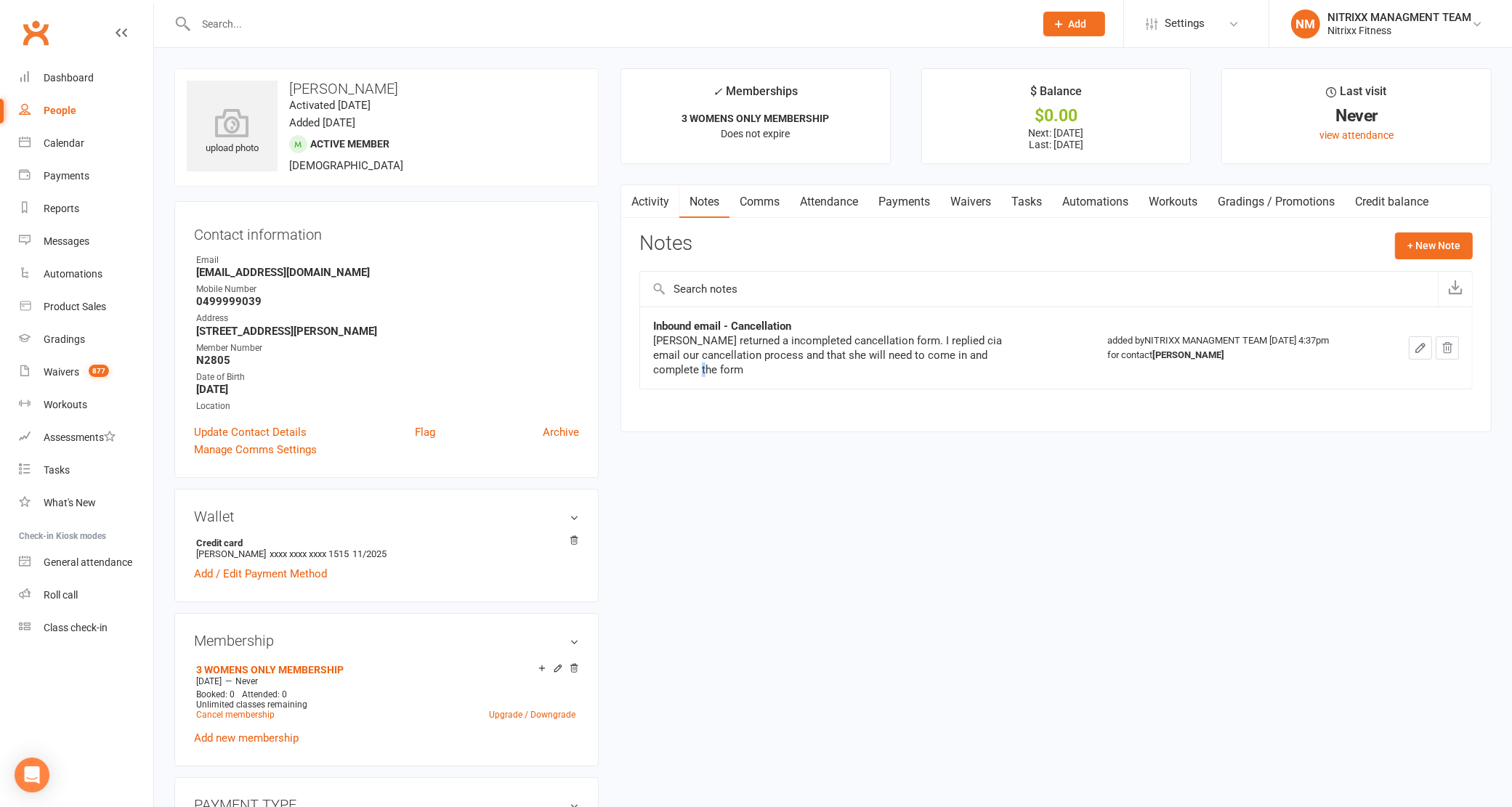
drag, startPoint x: 680, startPoint y: 369, endPoint x: 667, endPoint y: 369, distance: 13.0
click at [667, 369] on div "[PERSON_NAME] returned a incompleted cancellation form. I replied cia email our…" at bounding box center [834, 355] width 363 height 44
click at [688, 375] on div "[PERSON_NAME] returned a incompleted cancellation form. I replied cia email our…" at bounding box center [834, 355] width 363 height 44
drag, startPoint x: 674, startPoint y: 369, endPoint x: 656, endPoint y: 338, distance: 35.8
click at [656, 338] on div "[PERSON_NAME] returned a incompleted cancellation form. I replied cia email our…" at bounding box center [834, 355] width 363 height 44
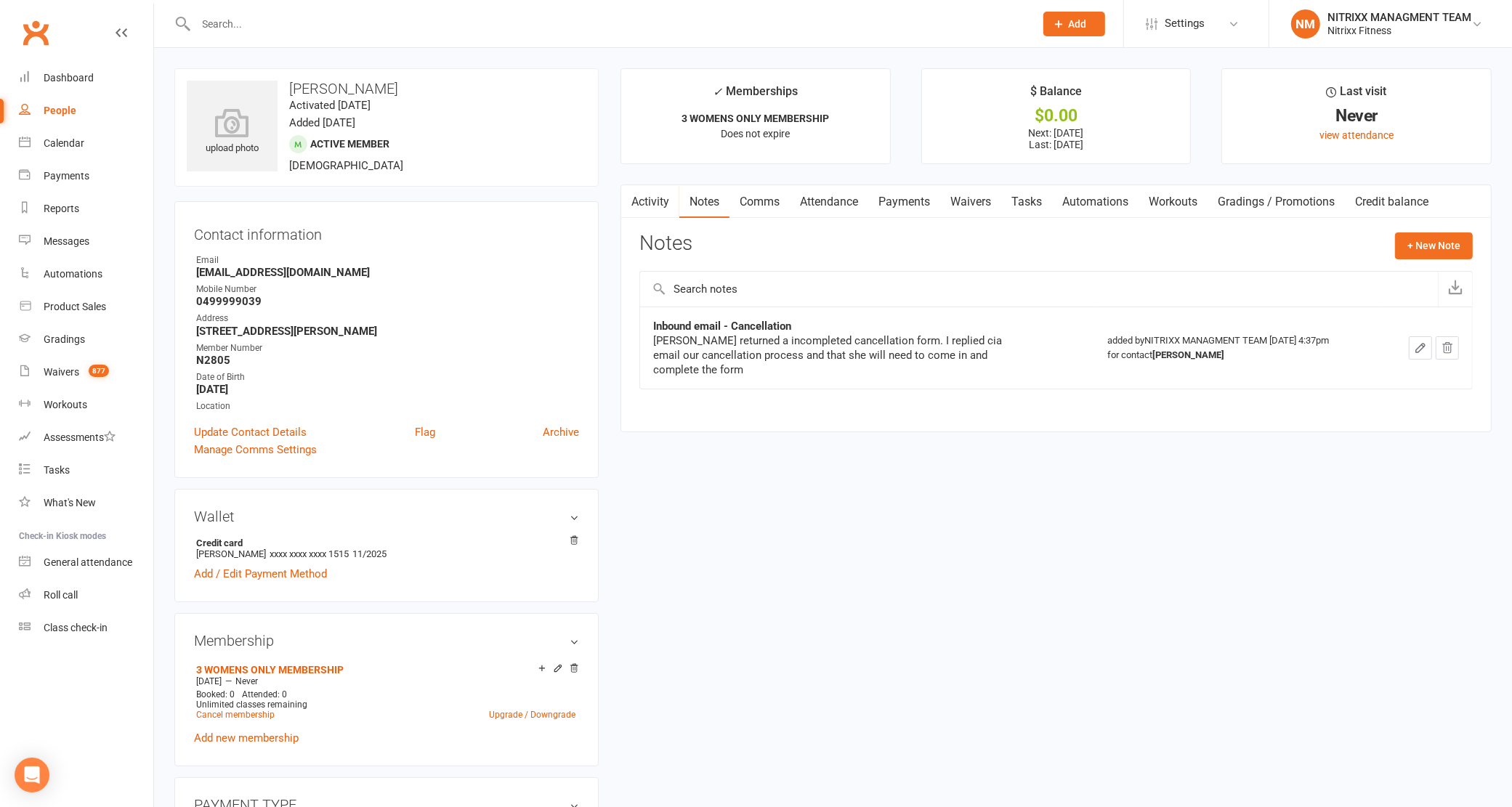
click at [252, 20] on input "text" at bounding box center [609, 23] width 833 height 20
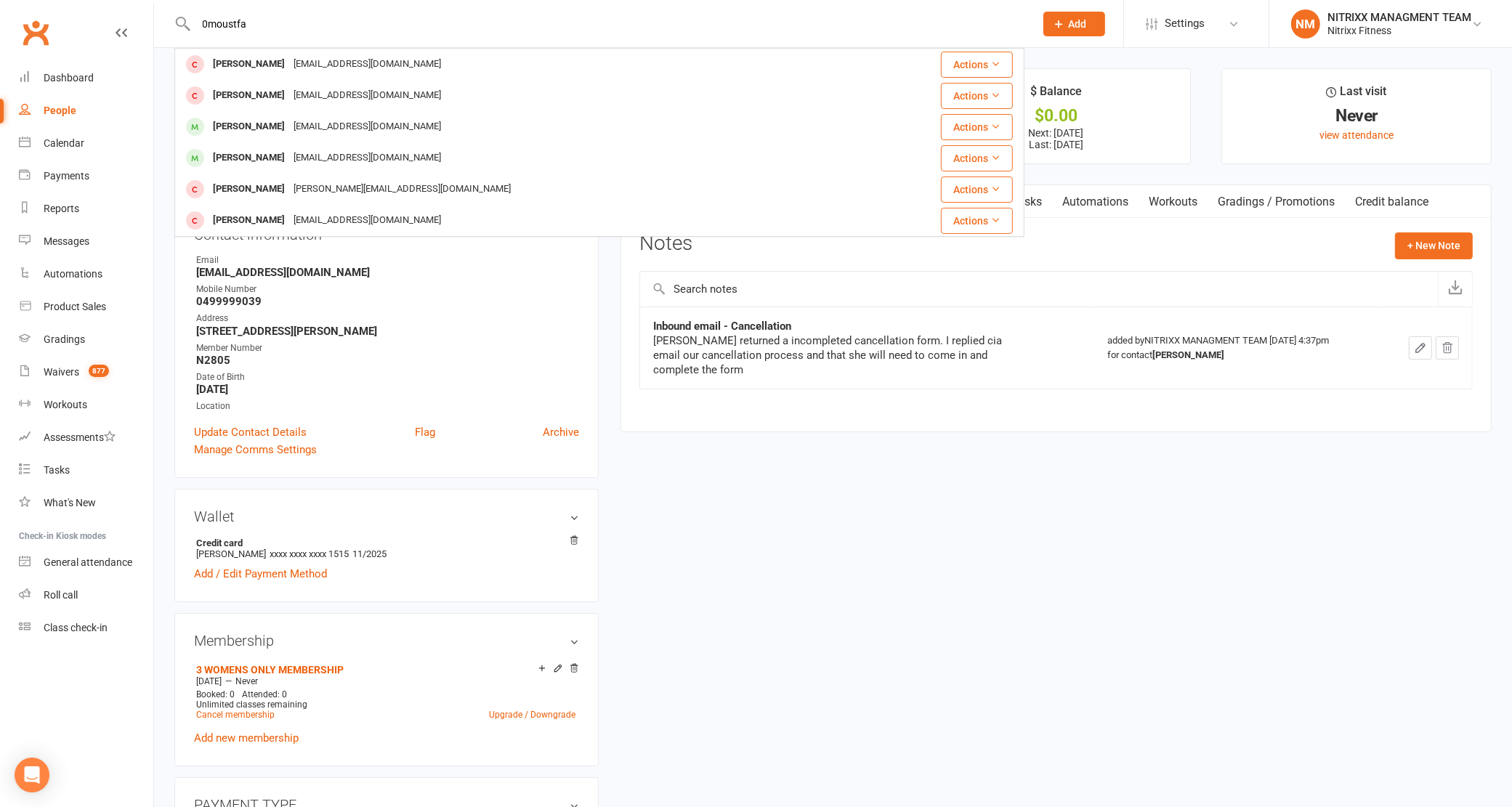
click at [205, 19] on input "0moustfa" at bounding box center [609, 23] width 833 height 20
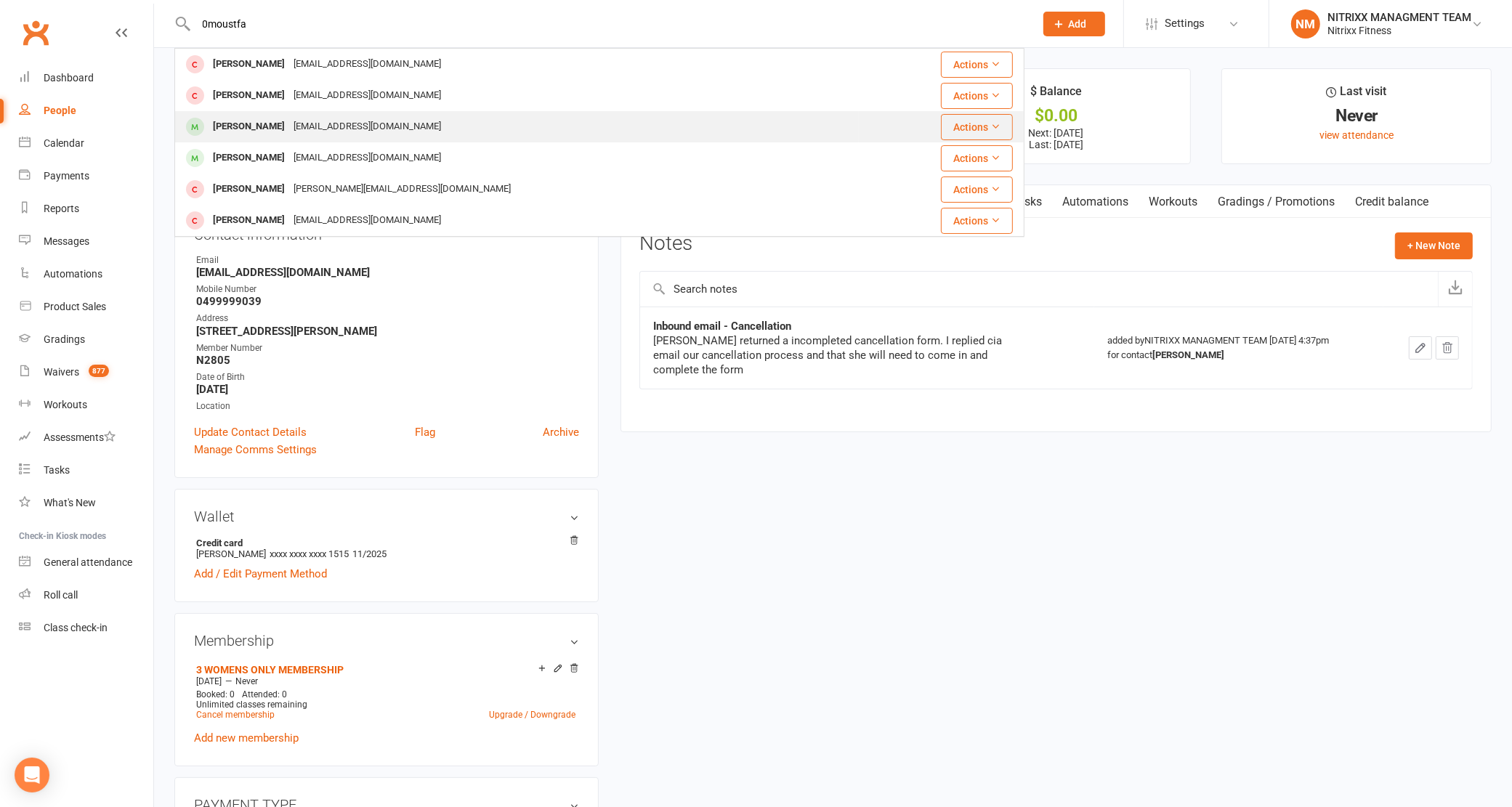
type input "0moustfa"
click at [247, 117] on div "[PERSON_NAME]" at bounding box center [248, 127] width 80 height 21
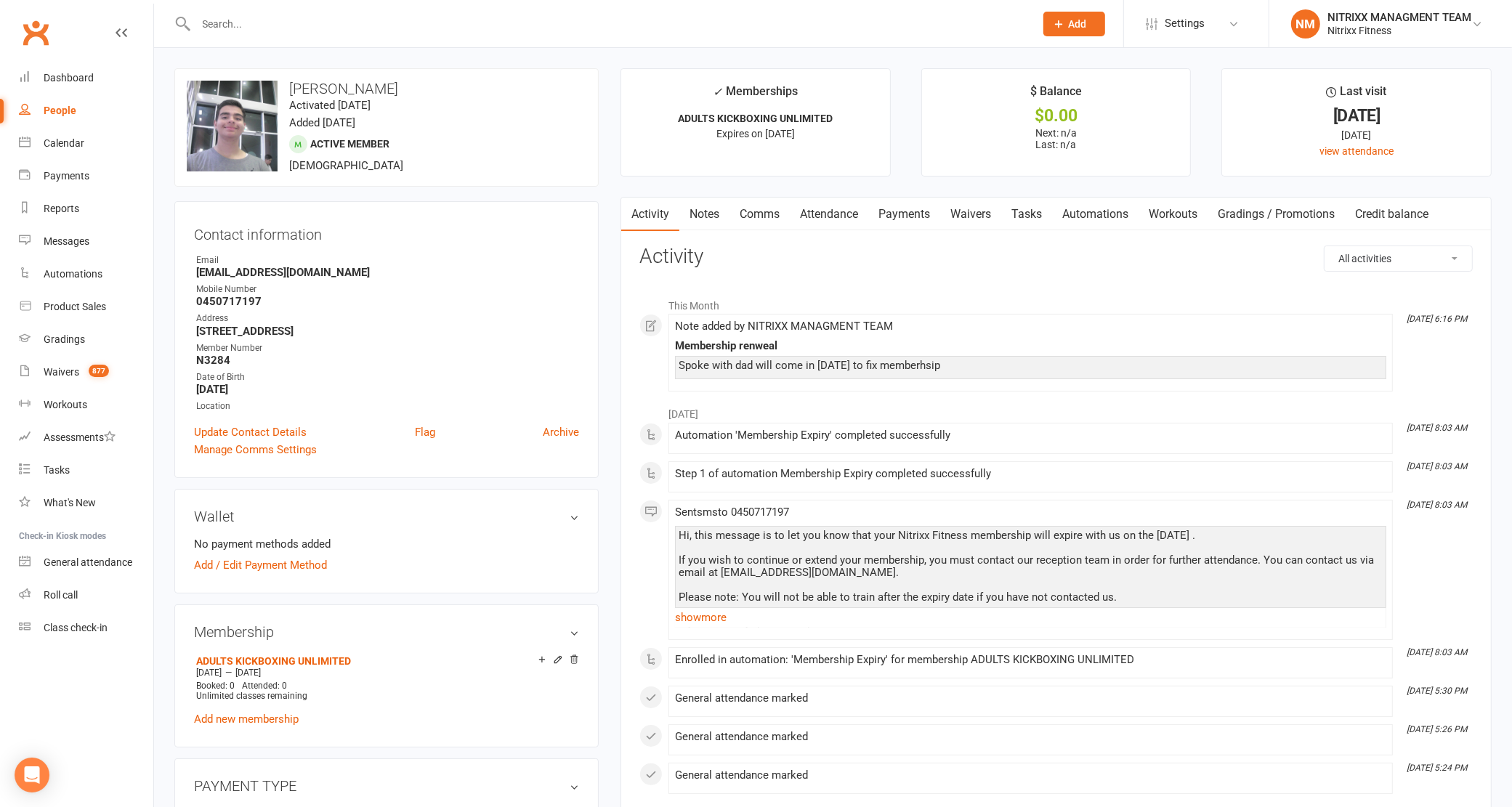
click at [902, 209] on link "Payments" at bounding box center [904, 214] width 72 height 33
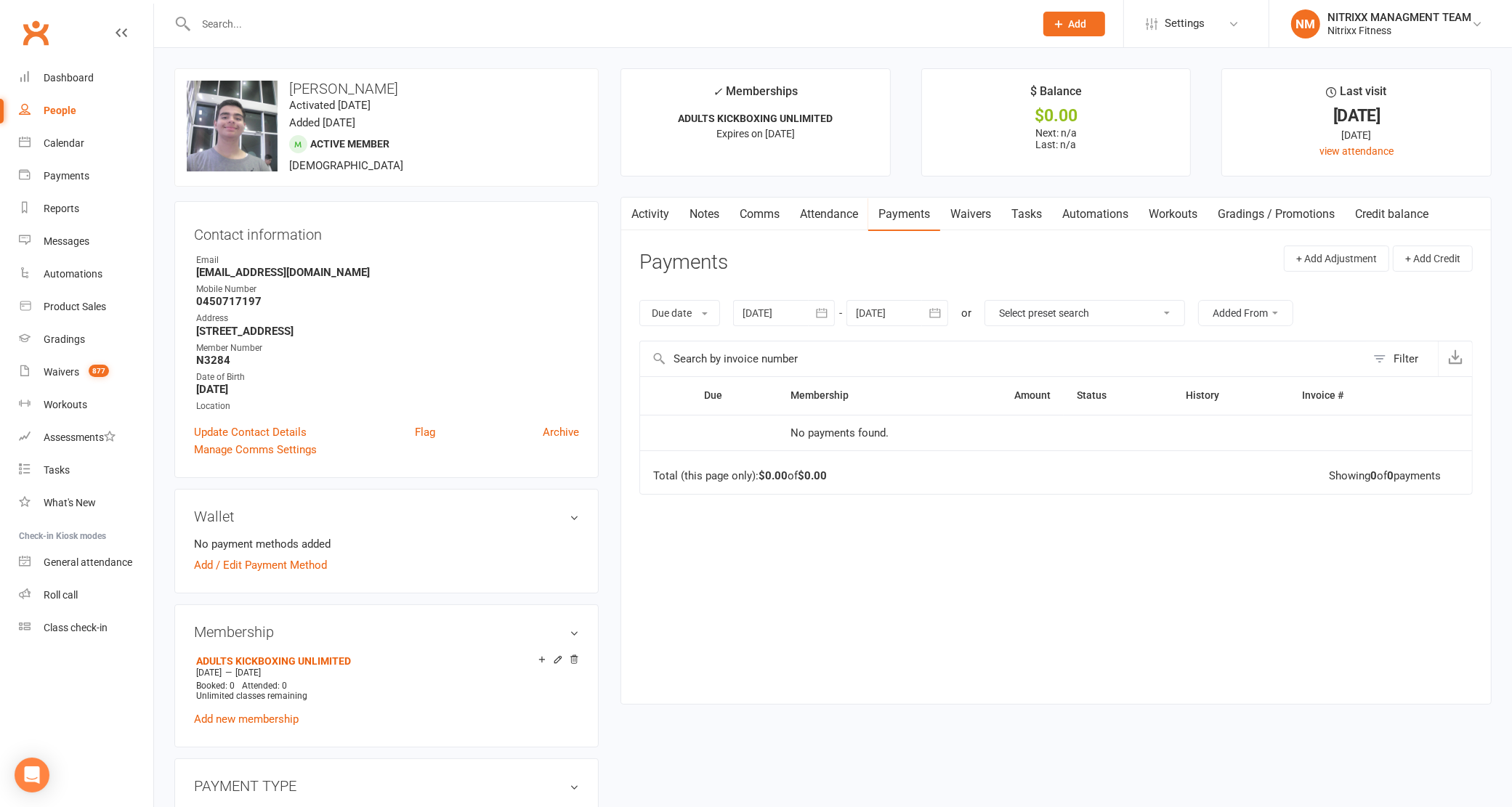
click at [841, 213] on link "Attendance" at bounding box center [829, 214] width 78 height 33
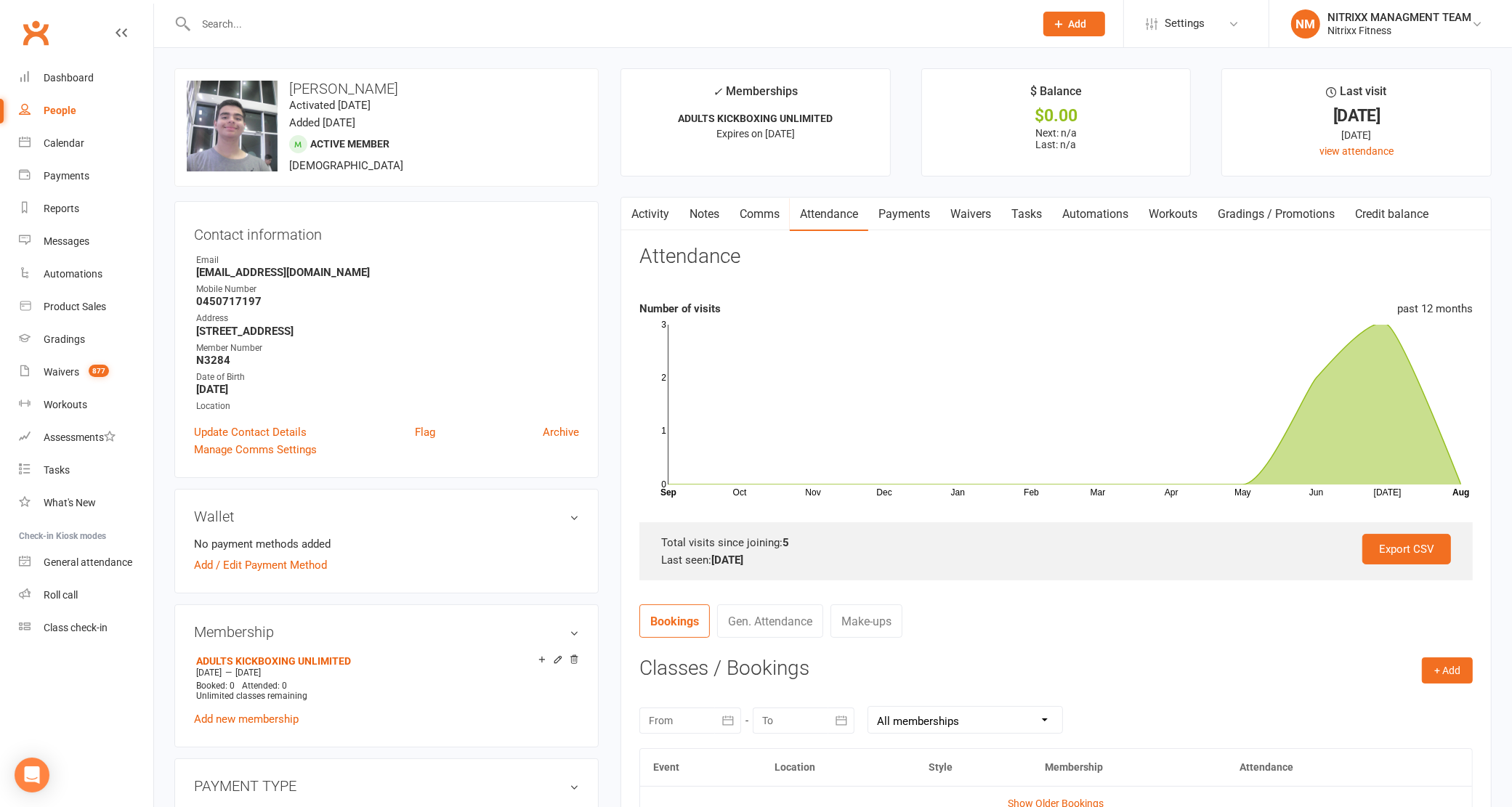
click at [764, 226] on link "Comms" at bounding box center [760, 214] width 60 height 33
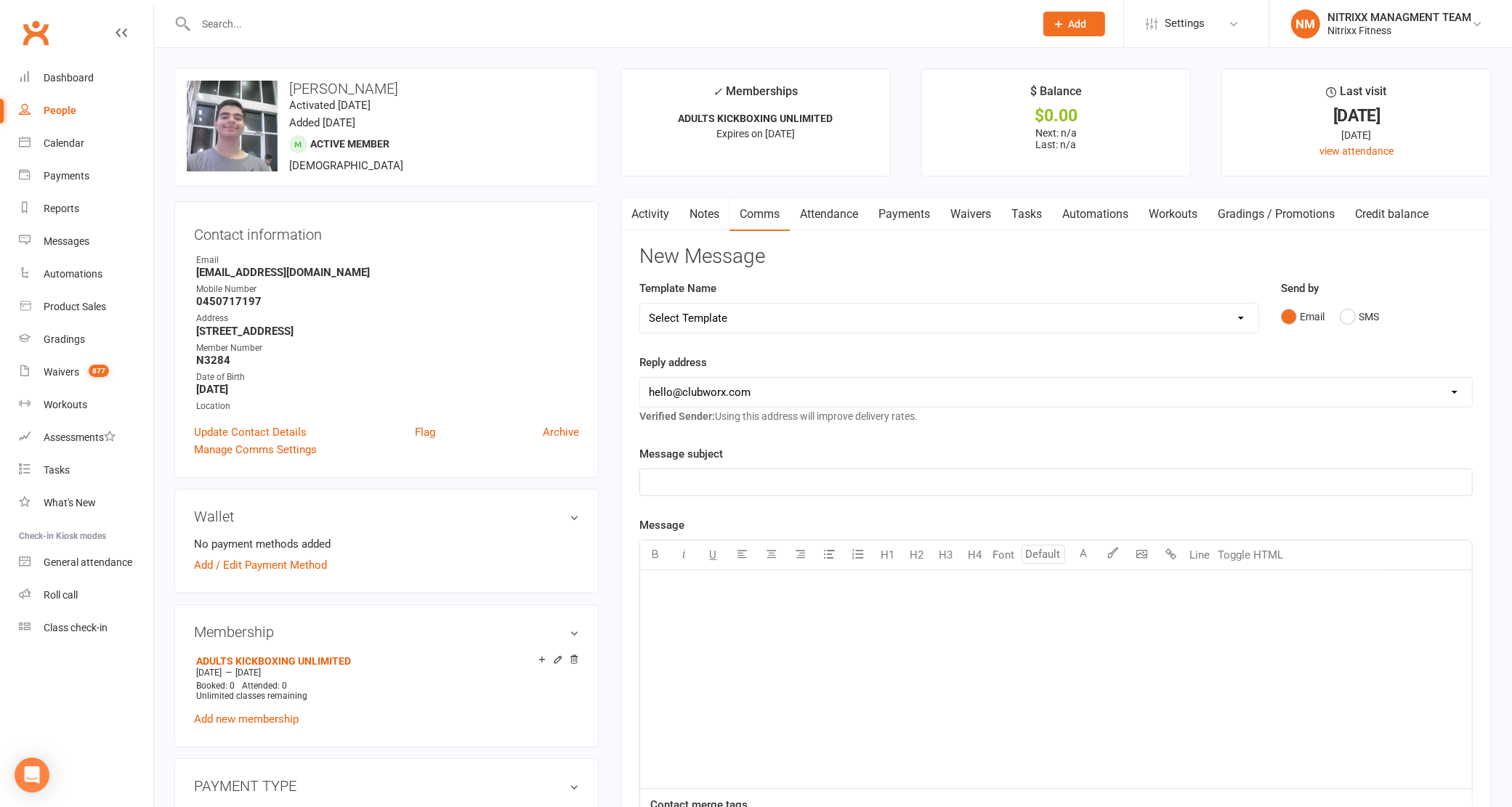
click at [709, 200] on link "Notes" at bounding box center [704, 214] width 50 height 33
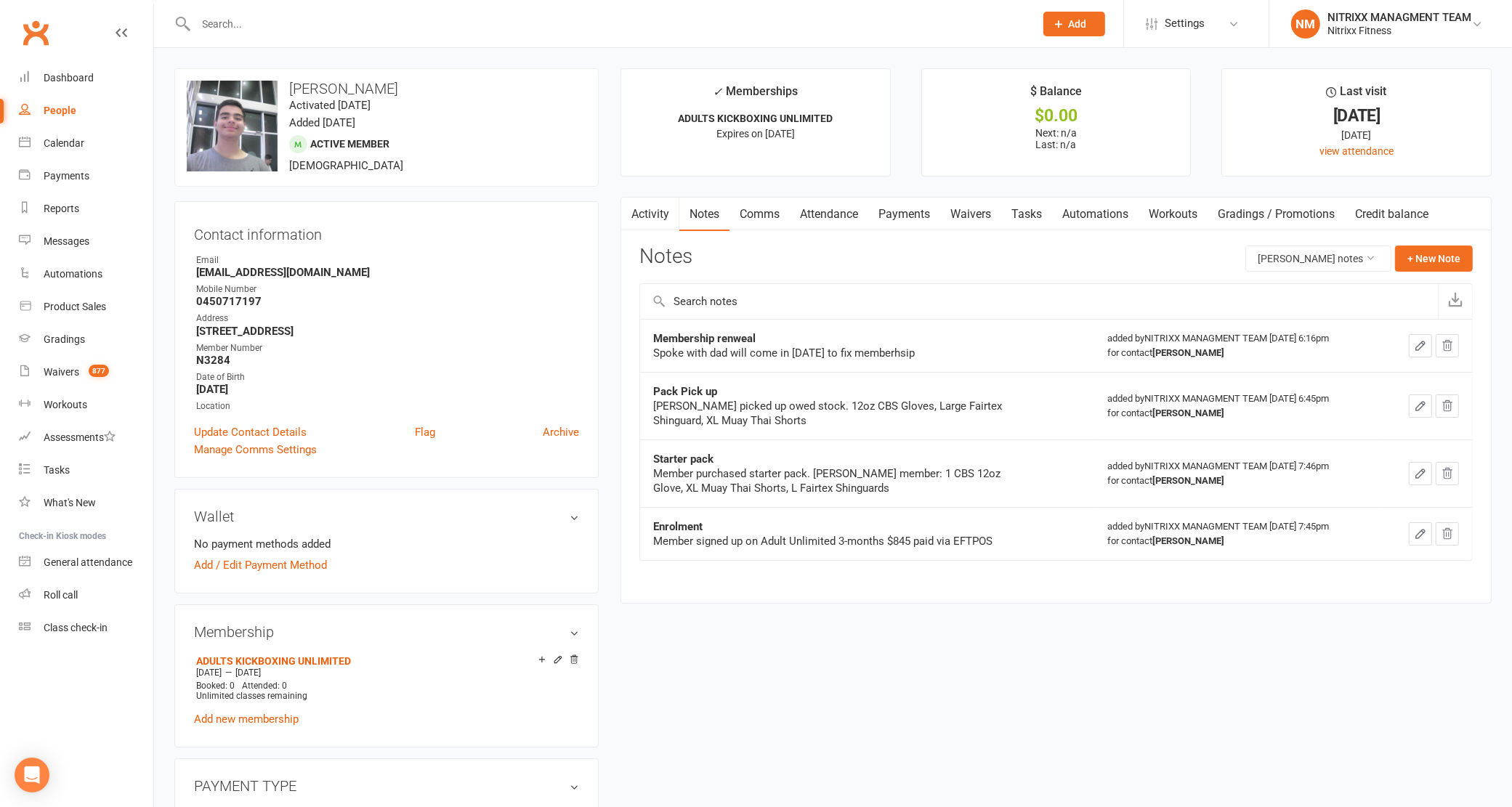
click at [670, 347] on div "Spoke with dad will come in [DATE] to fix memberhsip" at bounding box center [834, 353] width 363 height 14
click at [1113, 352] on div "for contact [PERSON_NAME]" at bounding box center [1238, 353] width 263 height 14
click at [1057, 347] on div "Membership renweal Spoke with dad will come in [DATE] to fix memberhsip" at bounding box center [867, 345] width 428 height 29
drag, startPoint x: 982, startPoint y: 367, endPoint x: 714, endPoint y: 360, distance: 268.1
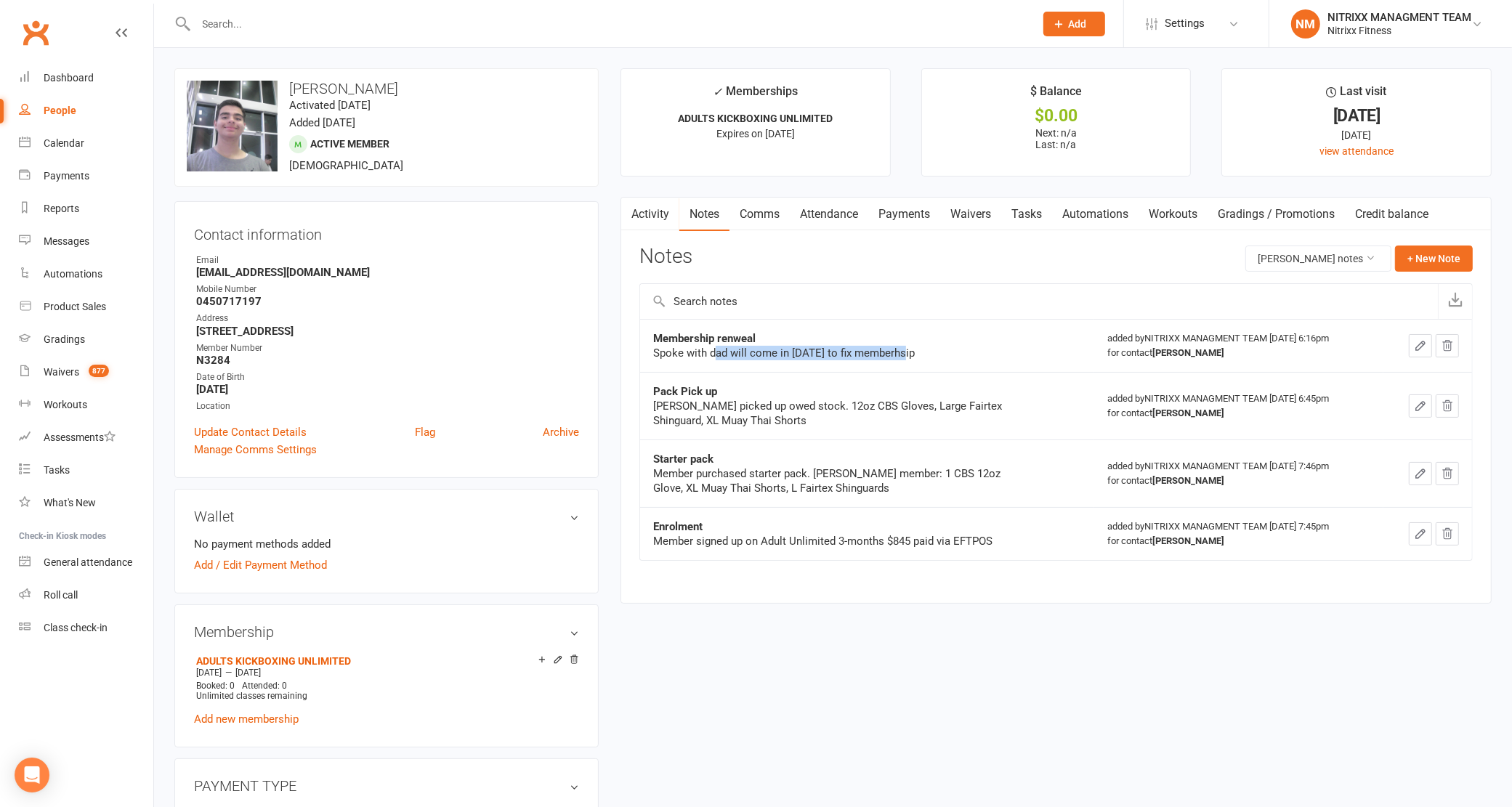
click at [714, 360] on td "Membership renweal Spoke with dad will come in [DATE] to fix memberhsip" at bounding box center [867, 345] width 454 height 53
click at [694, 353] on div "Spoke with dad will come in [DATE] to fix memberhsip" at bounding box center [834, 353] width 363 height 14
click at [1065, 327] on td "Membership renweal Spoke with dad will come in [DATE] to fix memberhsip" at bounding box center [867, 345] width 454 height 53
click at [887, 216] on link "Payments" at bounding box center [904, 214] width 72 height 33
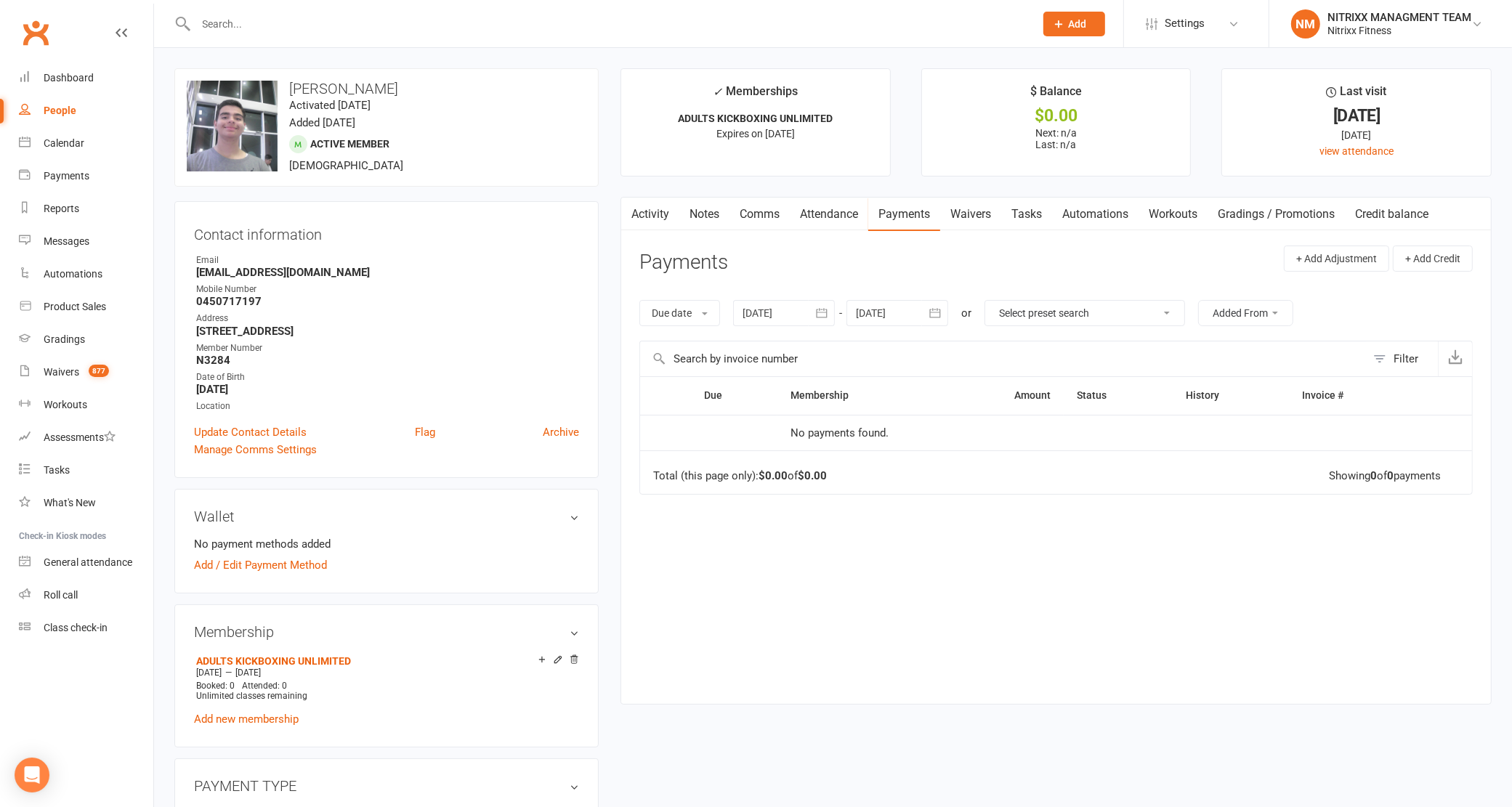
click at [974, 211] on link "Waivers" at bounding box center [970, 214] width 61 height 33
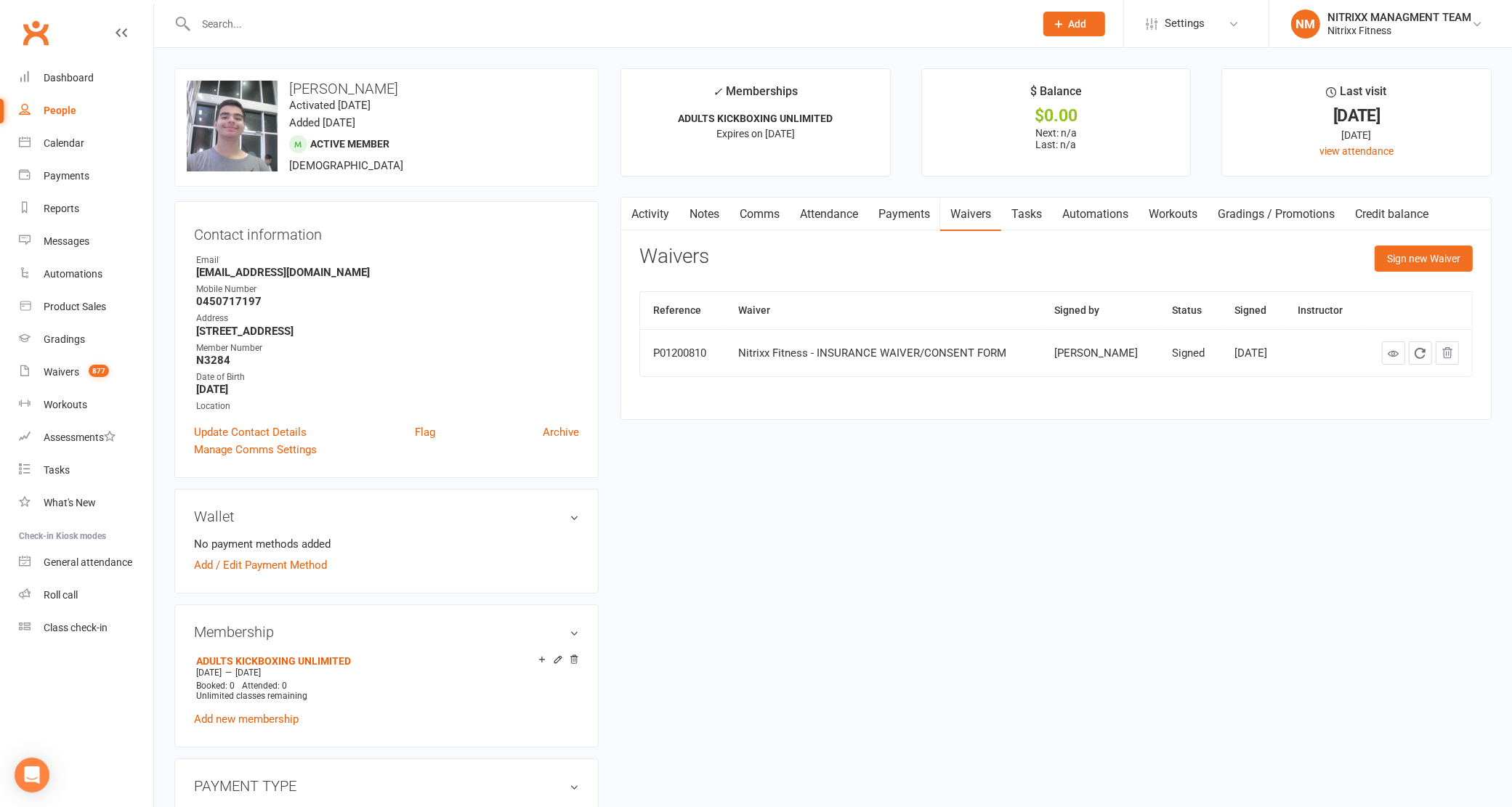
click at [855, 216] on link "Attendance" at bounding box center [829, 214] width 78 height 33
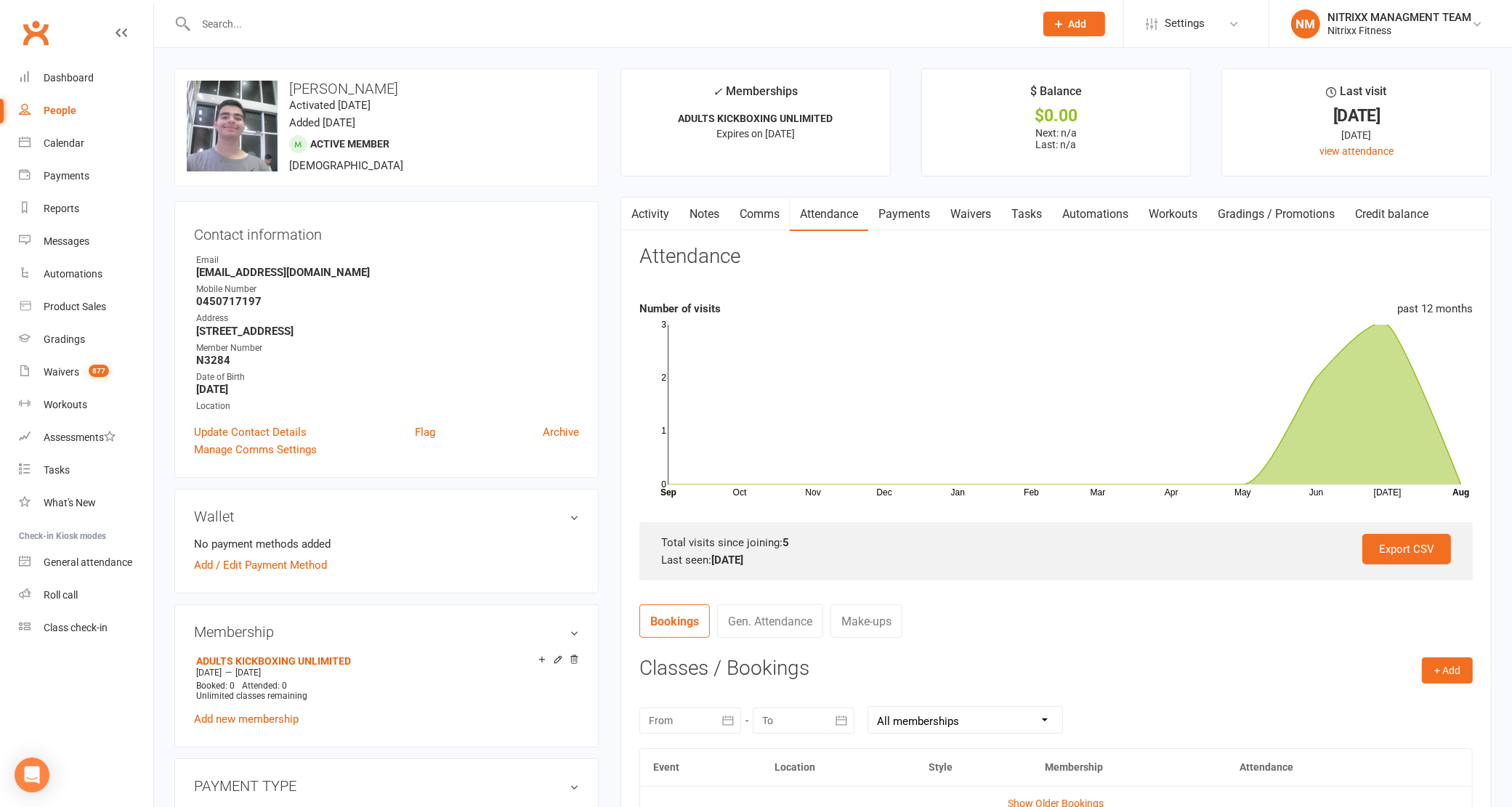
click at [786, 223] on link "Comms" at bounding box center [760, 214] width 60 height 33
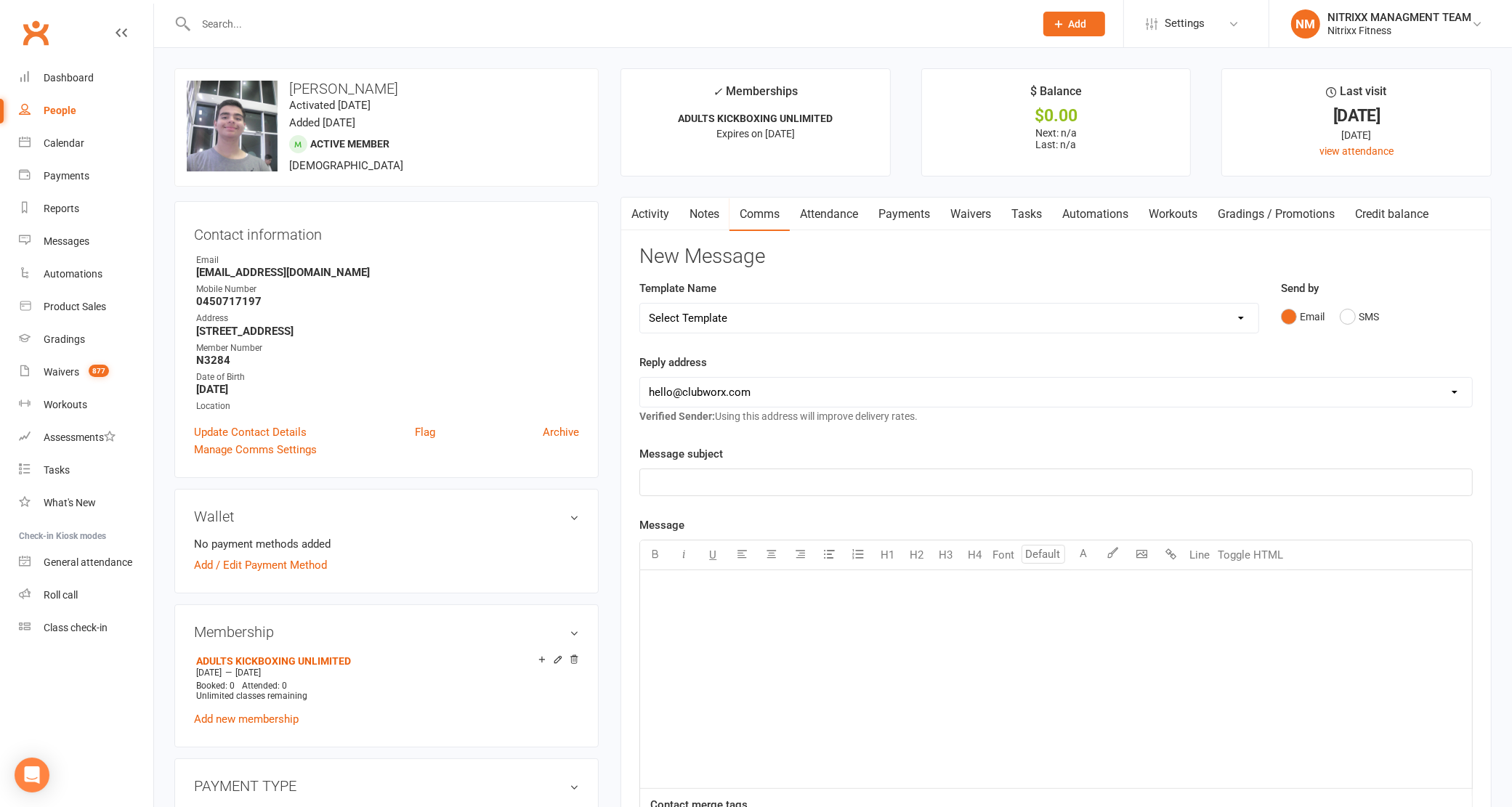
click at [685, 222] on link "Notes" at bounding box center [704, 214] width 50 height 33
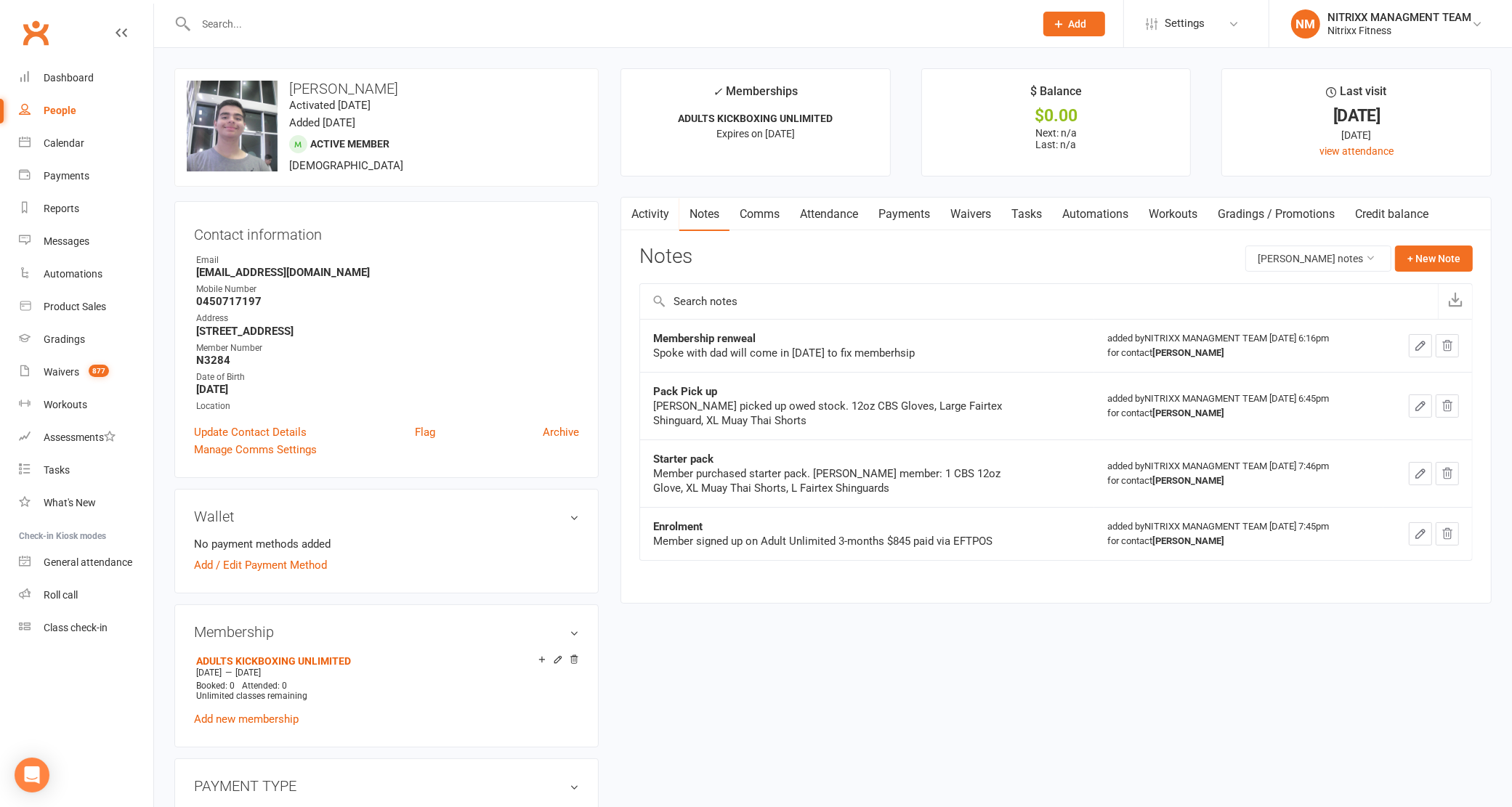
click at [912, 416] on div "[PERSON_NAME] picked up owed stock. 12oz CBS Gloves, Large Fairtex Shinguard, X…" at bounding box center [834, 413] width 363 height 29
click at [894, 358] on div "Spoke with dad will come in [DATE] to fix memberhsip" at bounding box center [834, 353] width 363 height 14
click at [898, 356] on div "Spoke with dad will come in [DATE] to fix memberhsip" at bounding box center [834, 353] width 363 height 14
click at [901, 354] on div "Spoke with dad will come in [DATE] to fix memberhsip" at bounding box center [834, 353] width 363 height 14
click at [949, 352] on div "Spoke with dad will come in [DATE] to fix memberhsip" at bounding box center [834, 353] width 363 height 14
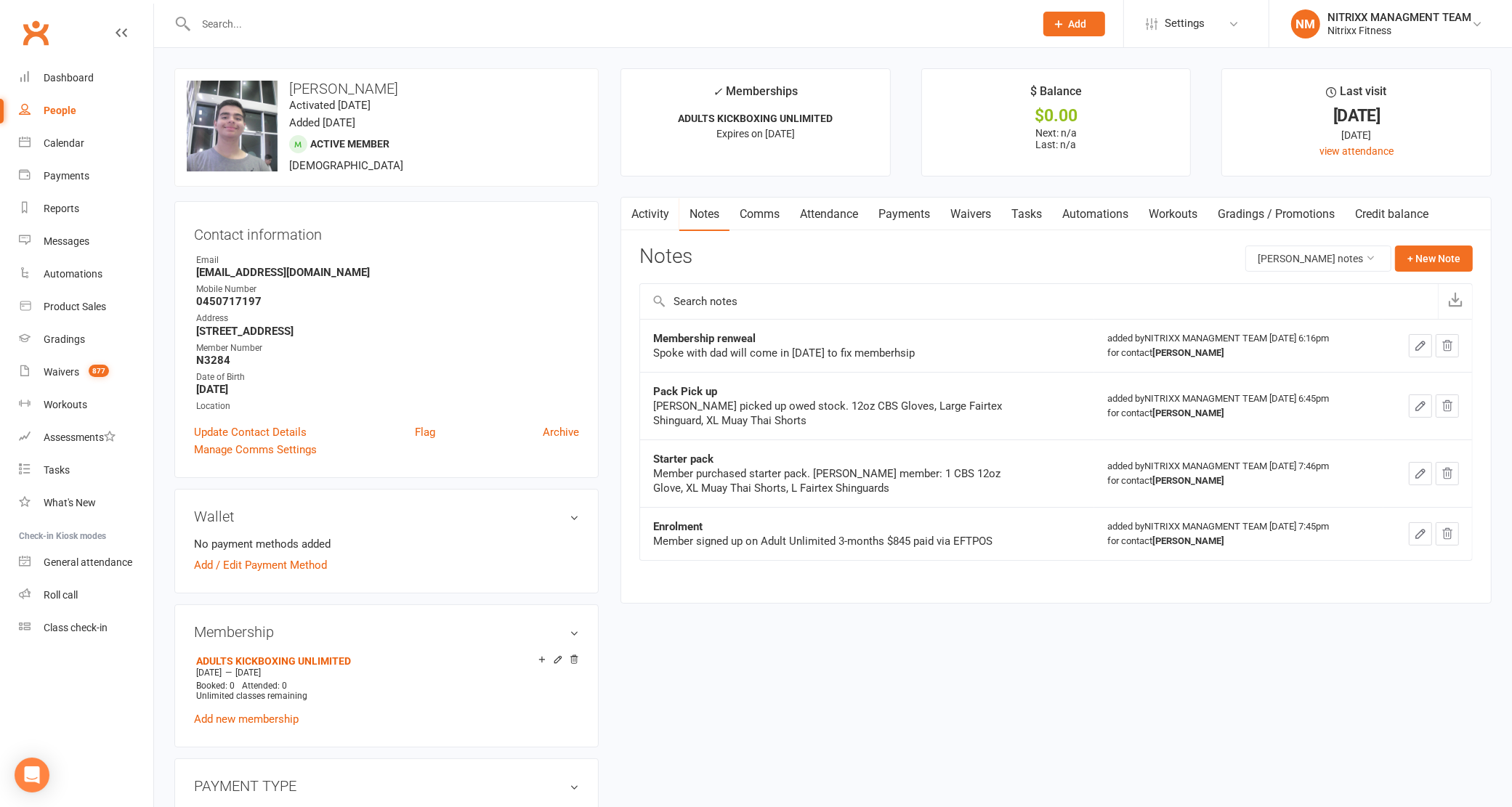
click at [1014, 338] on div "Membership renweal" at bounding box center [834, 338] width 363 height 14
drag, startPoint x: 921, startPoint y: 360, endPoint x: 529, endPoint y: 311, distance: 395.1
click at [529, 311] on div "upload photo change photo [PERSON_NAME] Activated [DATE] Added [DATE] Active me…" at bounding box center [833, 784] width 1339 height 1431
click at [754, 357] on div "Spoke with dad will come in [DATE] to fix memberhsip" at bounding box center [834, 353] width 363 height 14
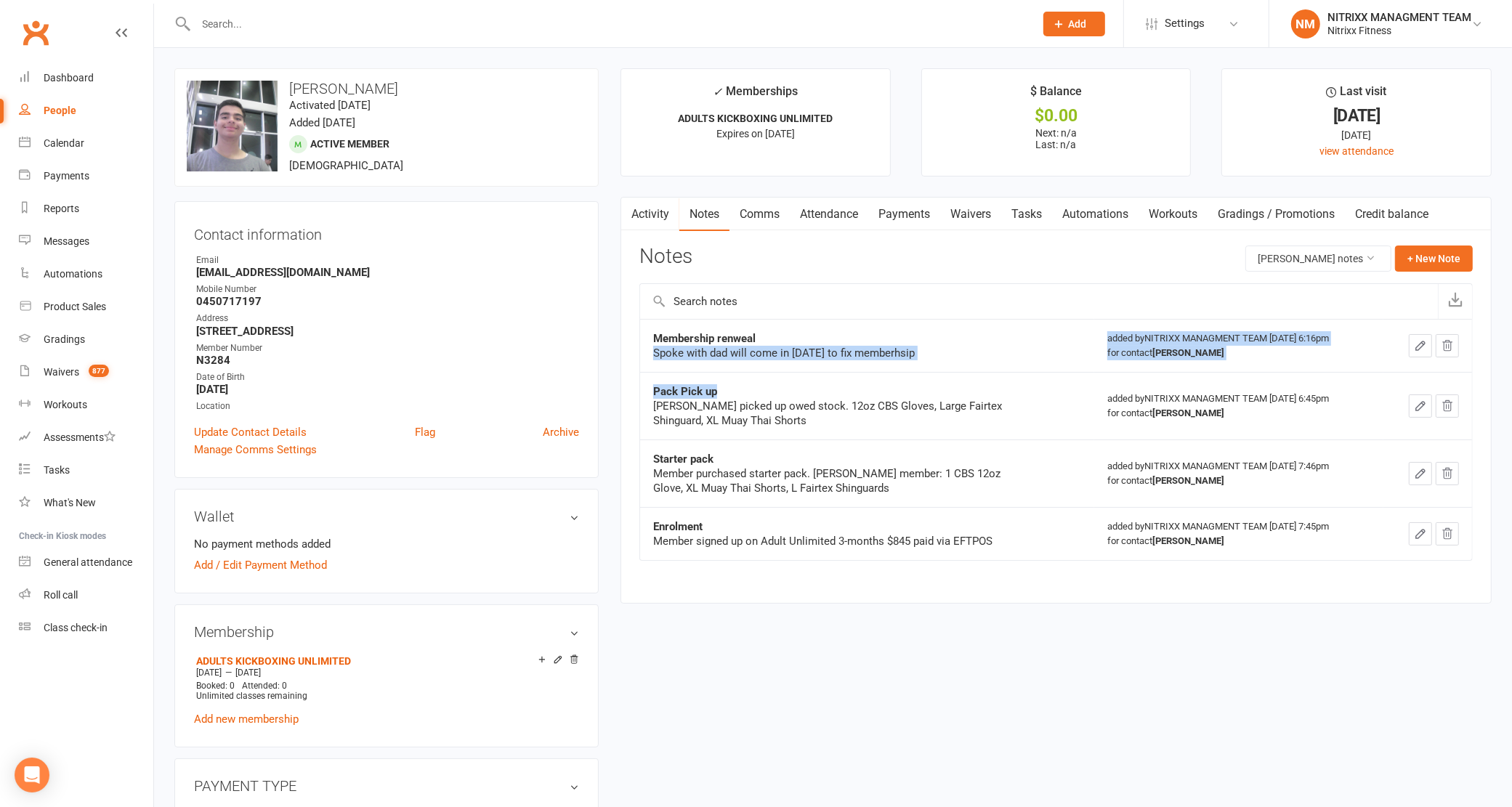
drag, startPoint x: 805, startPoint y: 332, endPoint x: 794, endPoint y: 394, distance: 63.0
click at [794, 394] on tbody "Membership renweal Spoke with dad will come in [DATE] to fix memberhsip added b…" at bounding box center [1056, 439] width 832 height 241
click at [818, 398] on div "Pack Pick up" at bounding box center [834, 391] width 363 height 14
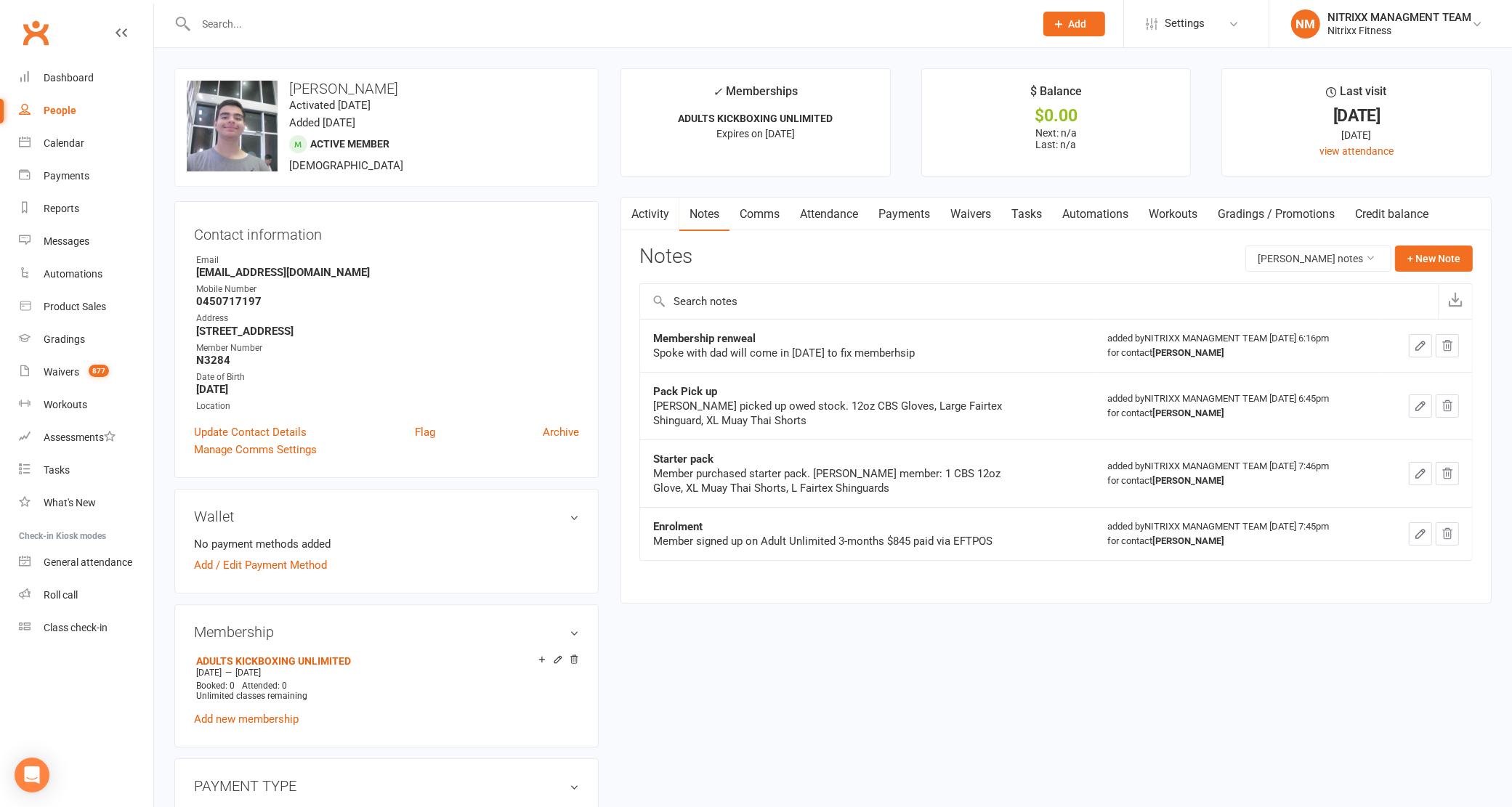
click at [769, 205] on link "Comms" at bounding box center [760, 214] width 60 height 33
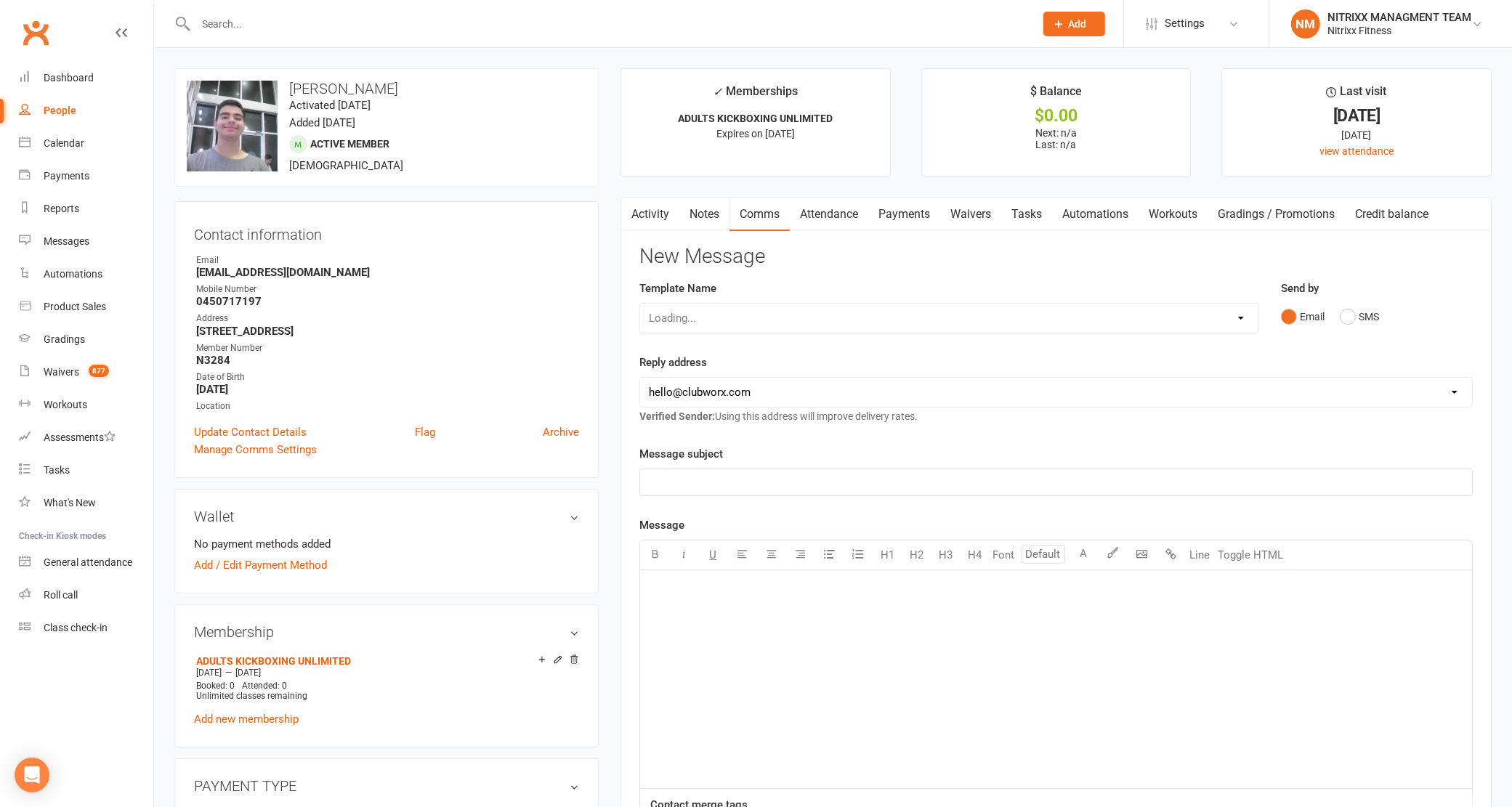
click at [833, 212] on link "Attendance" at bounding box center [829, 214] width 78 height 33
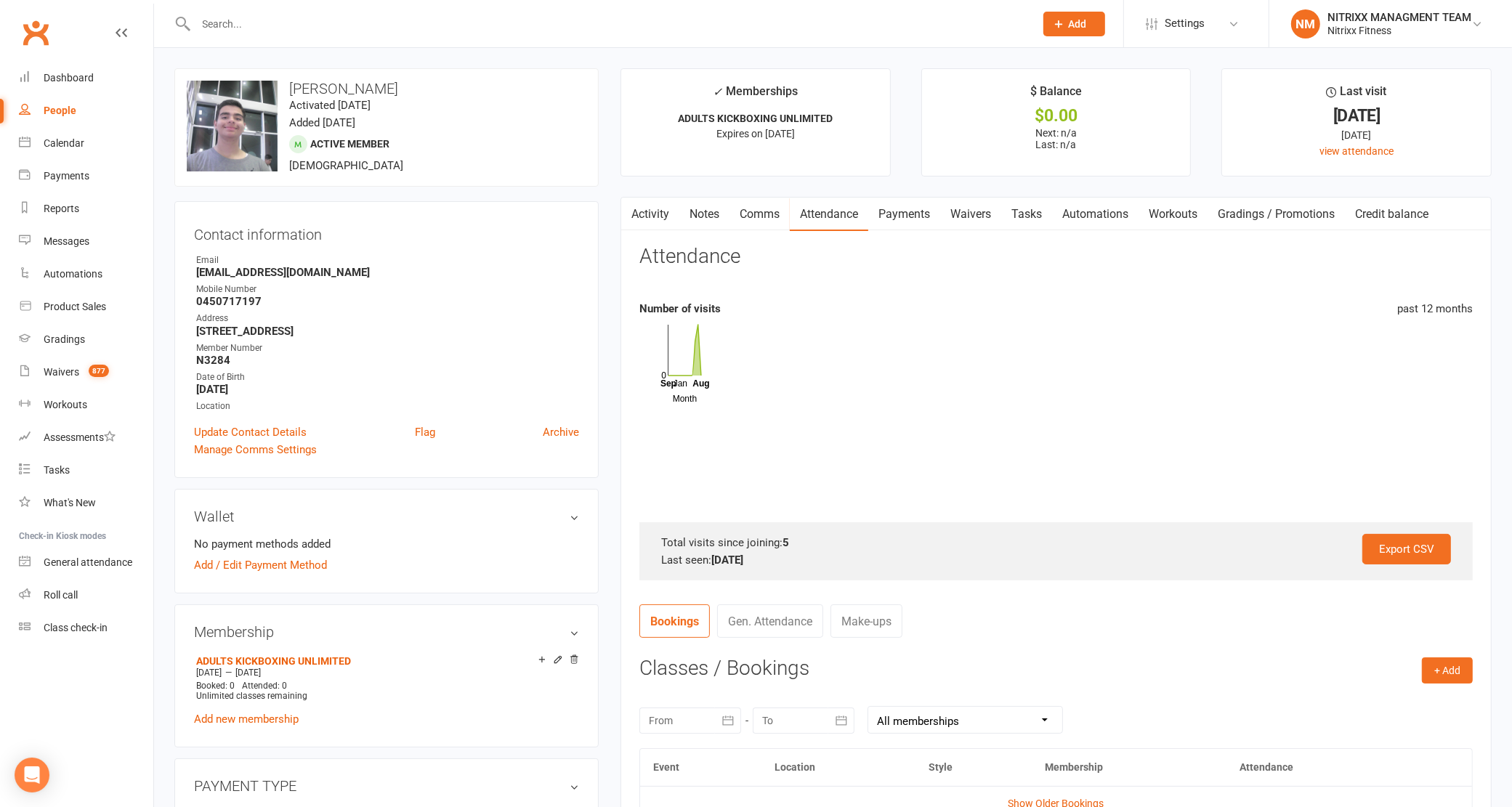
click at [920, 199] on link "Payments" at bounding box center [904, 214] width 72 height 33
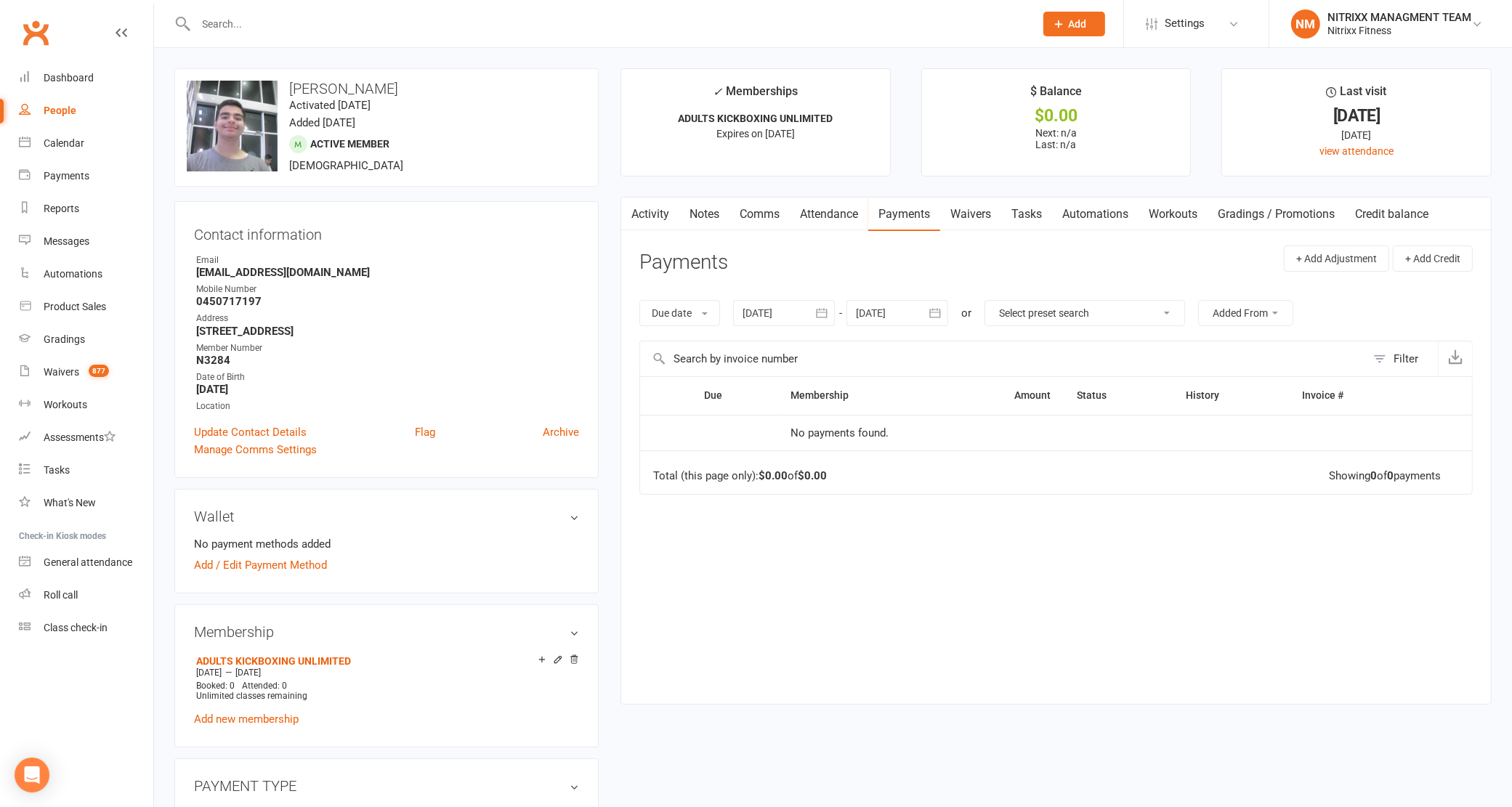
click at [833, 436] on td "No payments found." at bounding box center [921, 433] width 287 height 36
click at [714, 215] on link "Notes" at bounding box center [704, 214] width 50 height 33
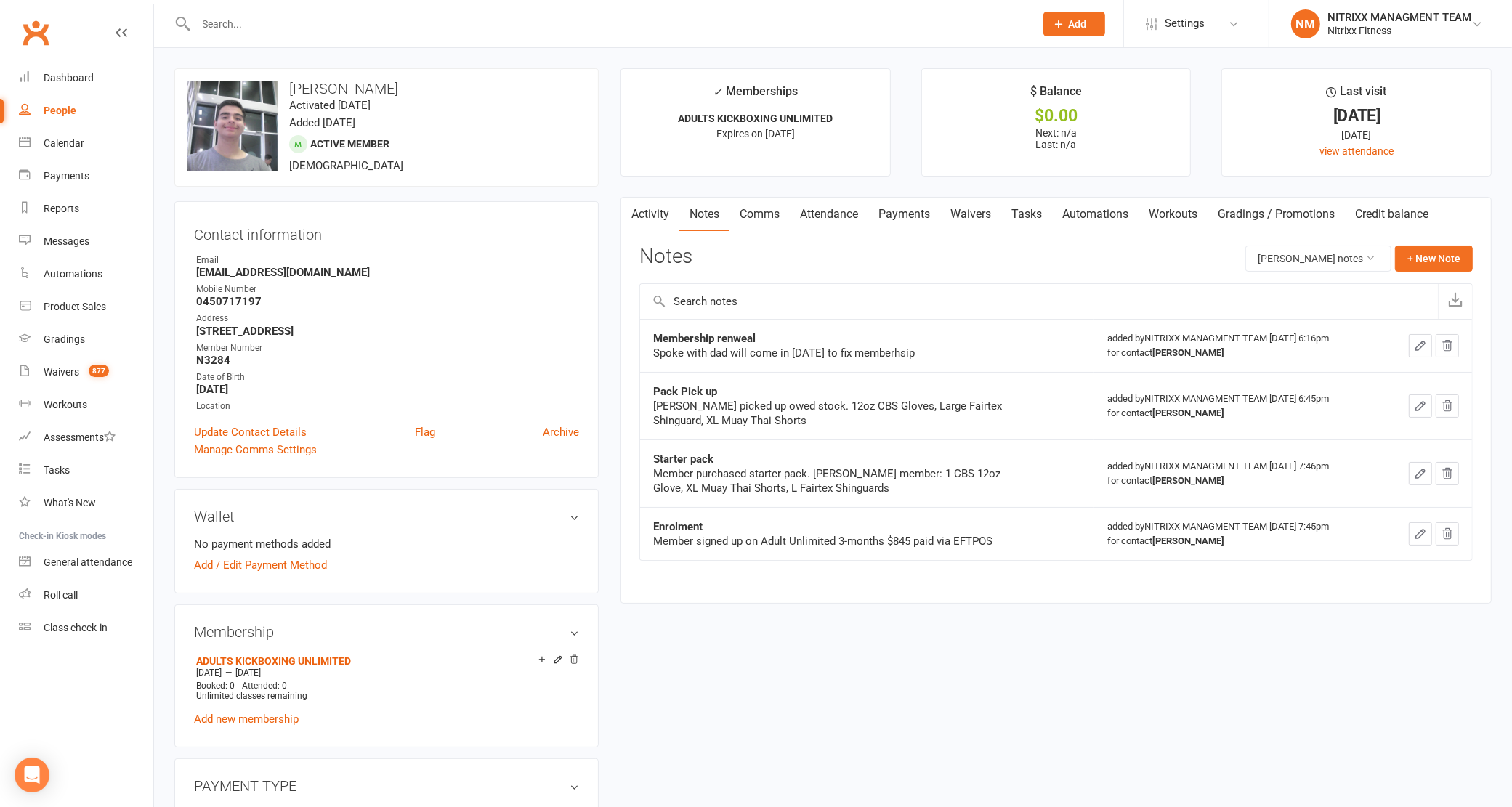
click at [759, 219] on link "Comms" at bounding box center [760, 214] width 60 height 33
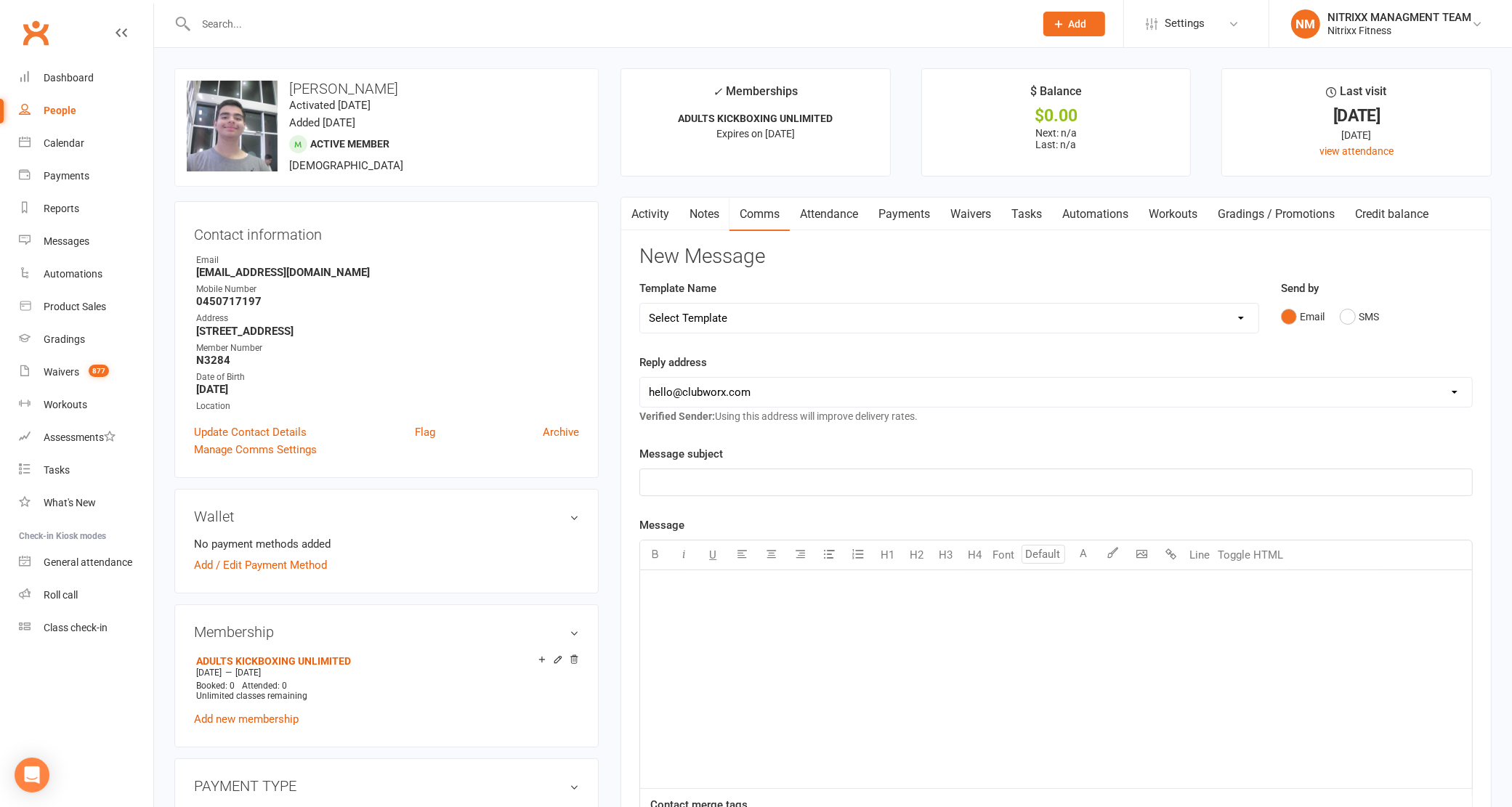
click at [709, 220] on link "Notes" at bounding box center [704, 214] width 50 height 33
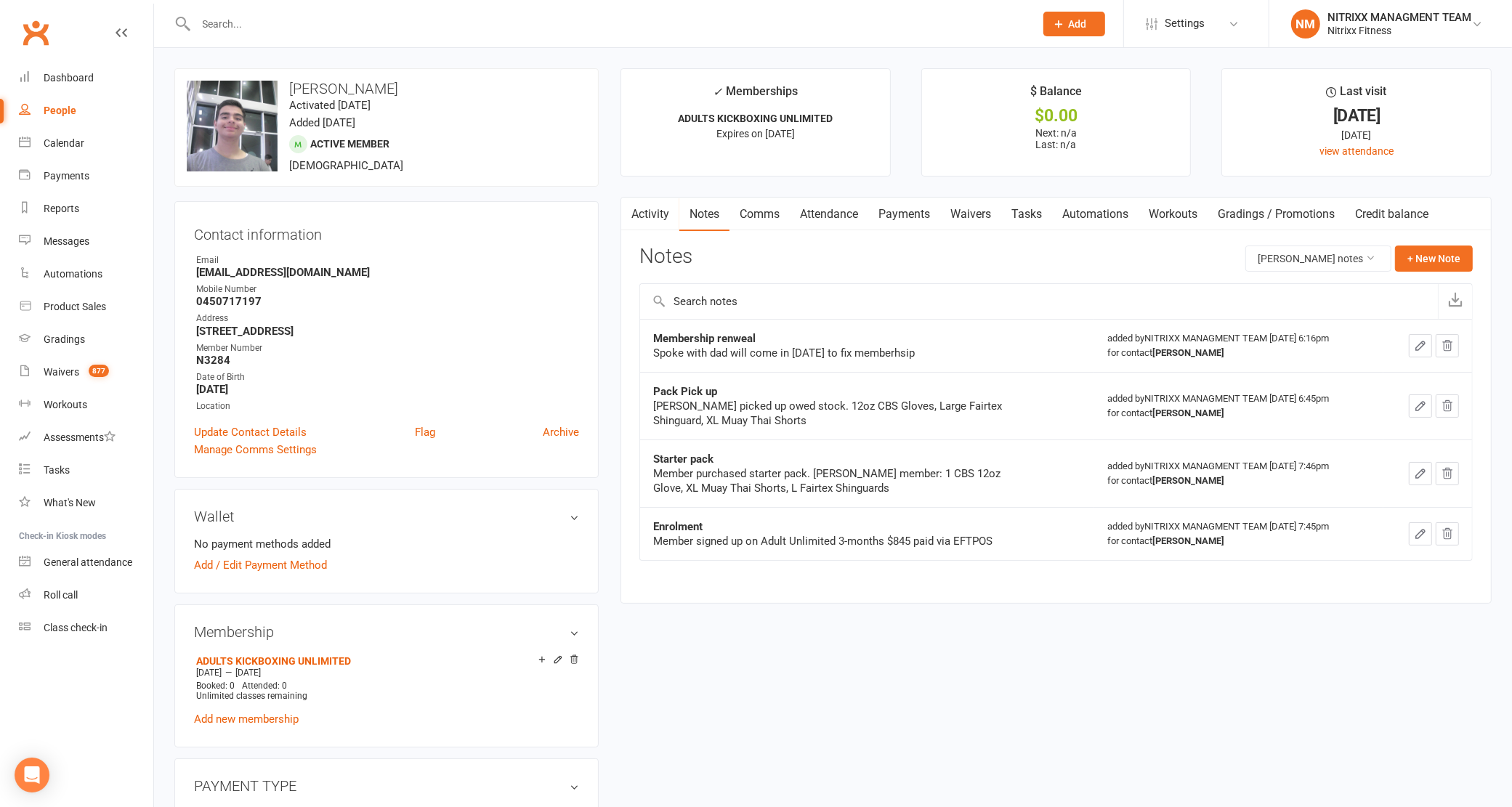
click at [695, 398] on strong "Pack Pick up" at bounding box center [685, 391] width 64 height 13
click at [695, 401] on div "Pack Pick up Moustafa picked up owed stock. 12oz CBS Gloves, Large Fairtex Shin…" at bounding box center [834, 406] width 363 height 44
drag, startPoint x: 694, startPoint y: 401, endPoint x: 709, endPoint y: 375, distance: 30.0
click at [694, 402] on div "[PERSON_NAME] picked up owed stock. 12oz CBS Gloves, Large Fairtex Shinguard, X…" at bounding box center [834, 413] width 363 height 29
click at [714, 360] on div "Spoke with dad will come in [DATE] to fix memberhsip" at bounding box center [834, 353] width 363 height 14
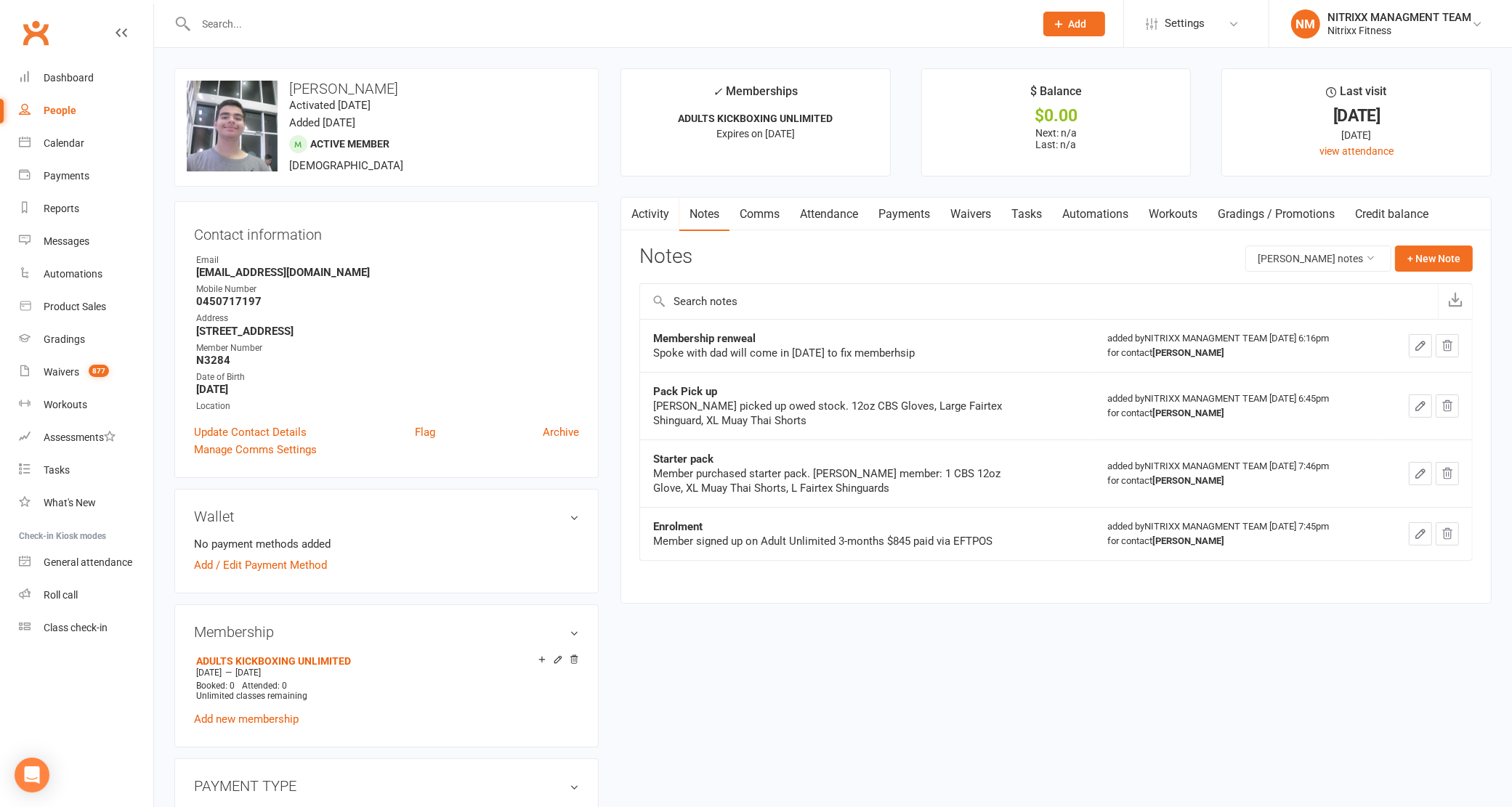
click at [915, 347] on div "Spoke with dad will come in [DATE] to fix memberhsip" at bounding box center [834, 353] width 363 height 14
click at [906, 208] on link "Payments" at bounding box center [904, 214] width 72 height 33
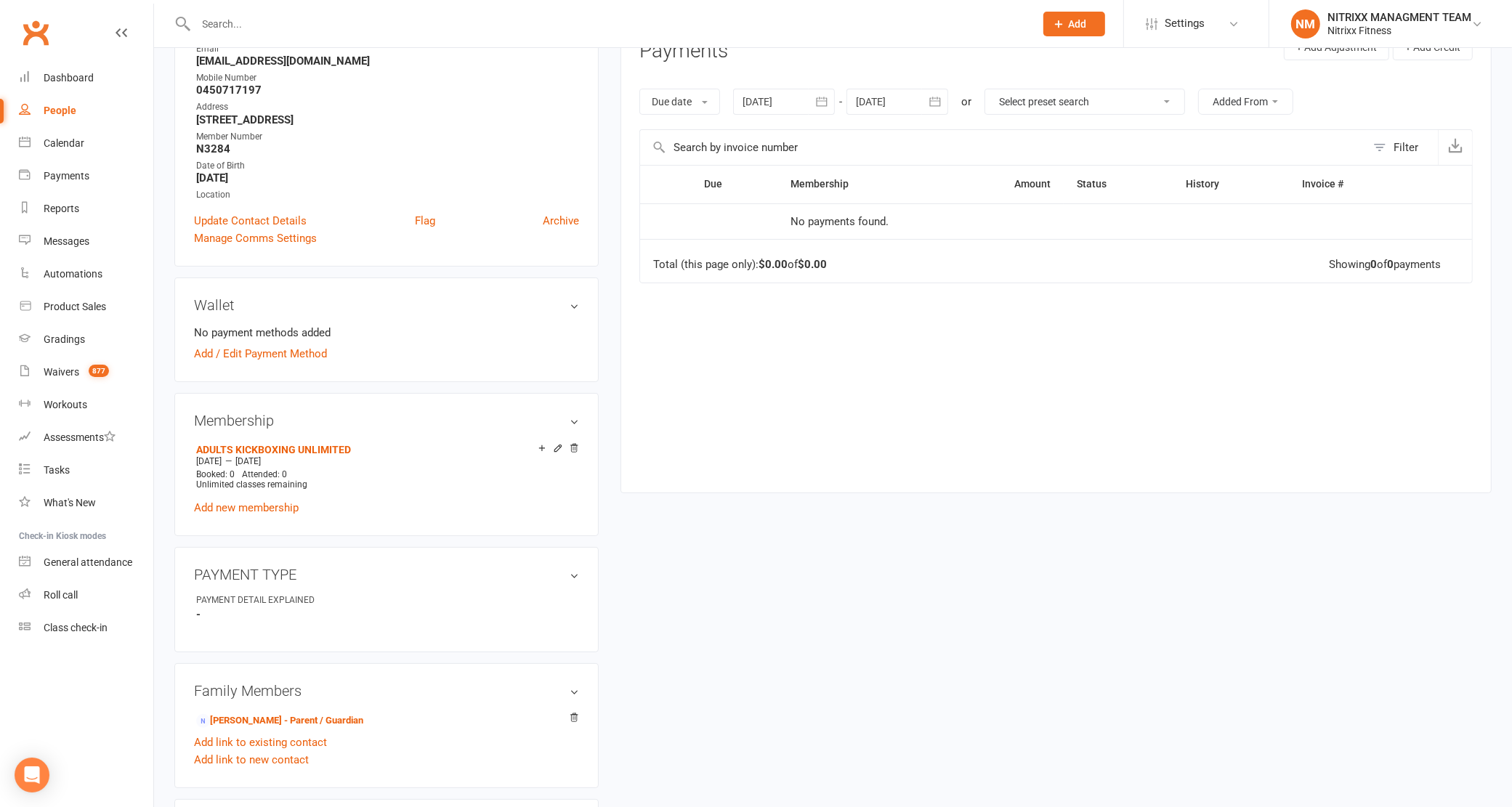
scroll to position [363, 0]
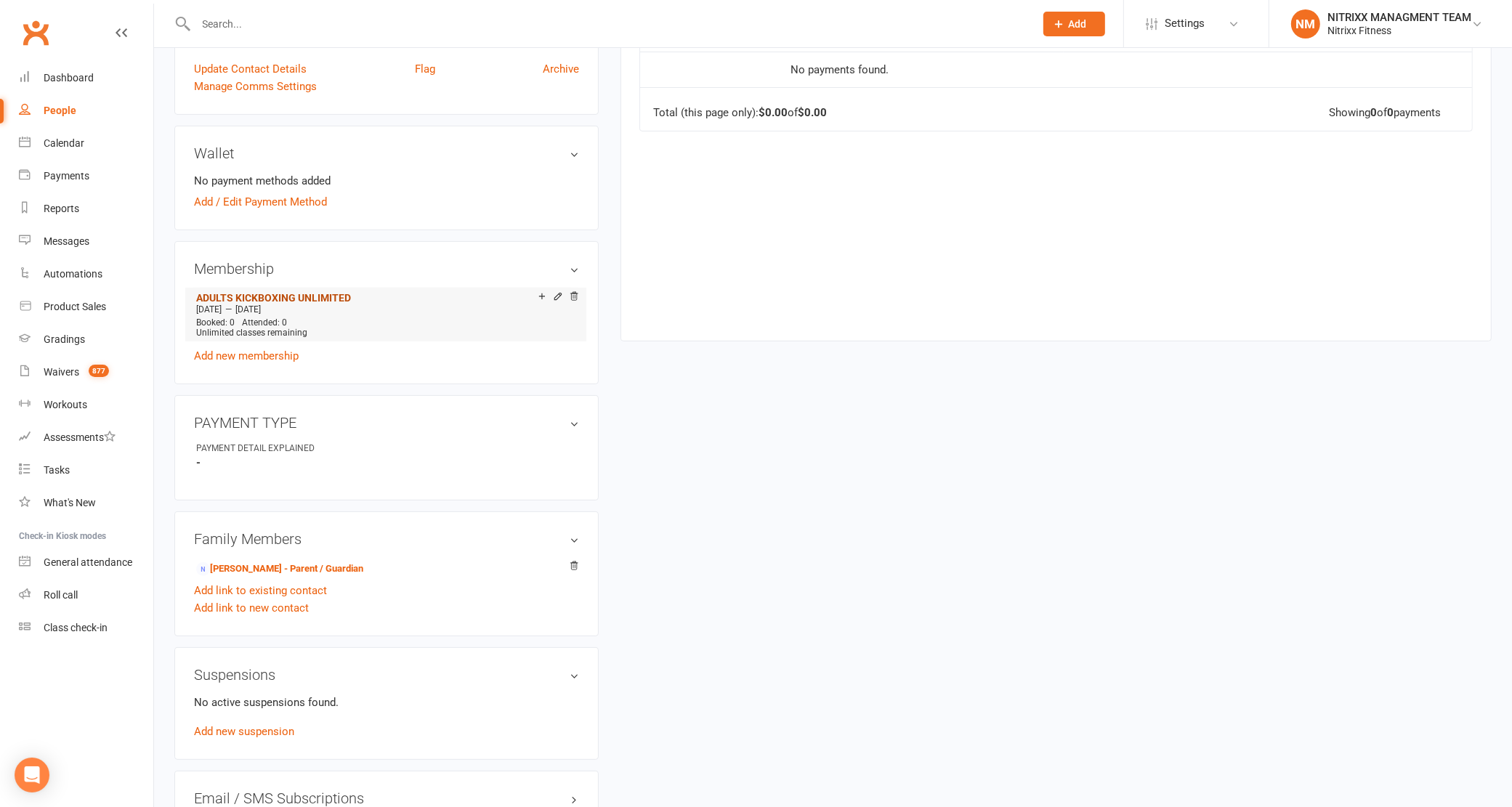
click at [307, 292] on link "ADULTS KICKBOXING UNLIMITED" at bounding box center [274, 297] width 155 height 11
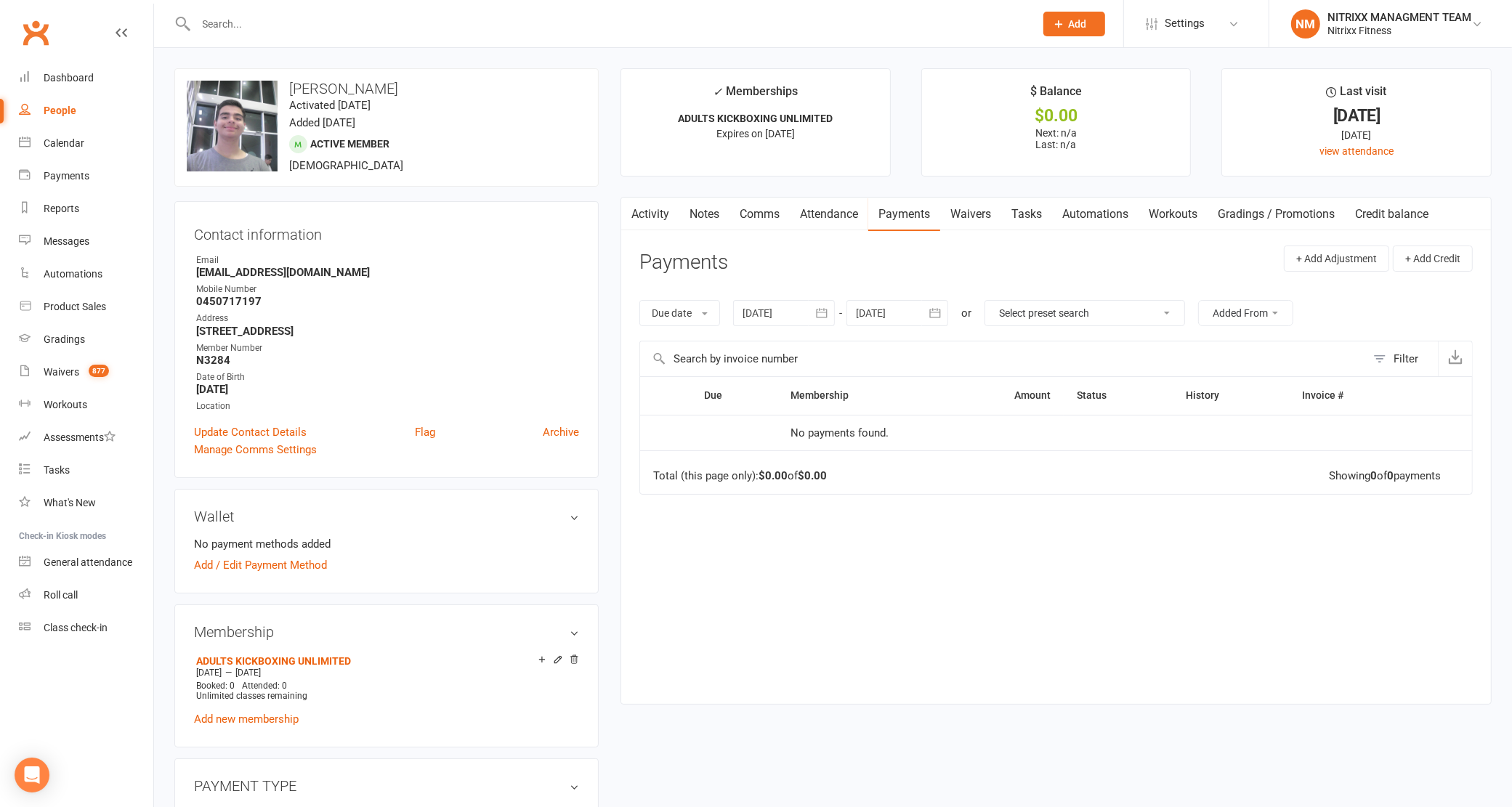
click at [844, 202] on link "Attendance" at bounding box center [829, 214] width 78 height 33
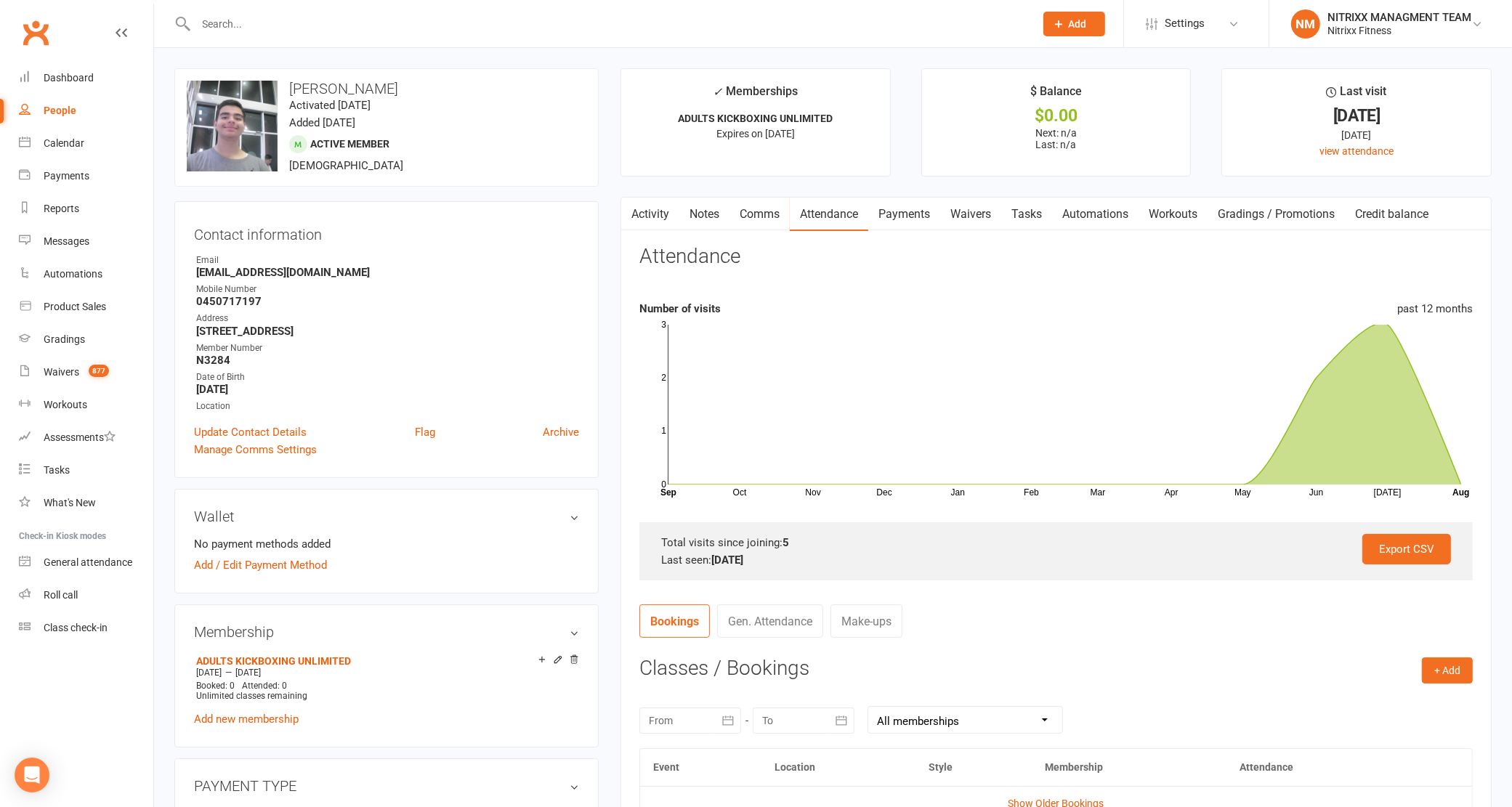
click at [754, 207] on link "Comms" at bounding box center [760, 214] width 60 height 33
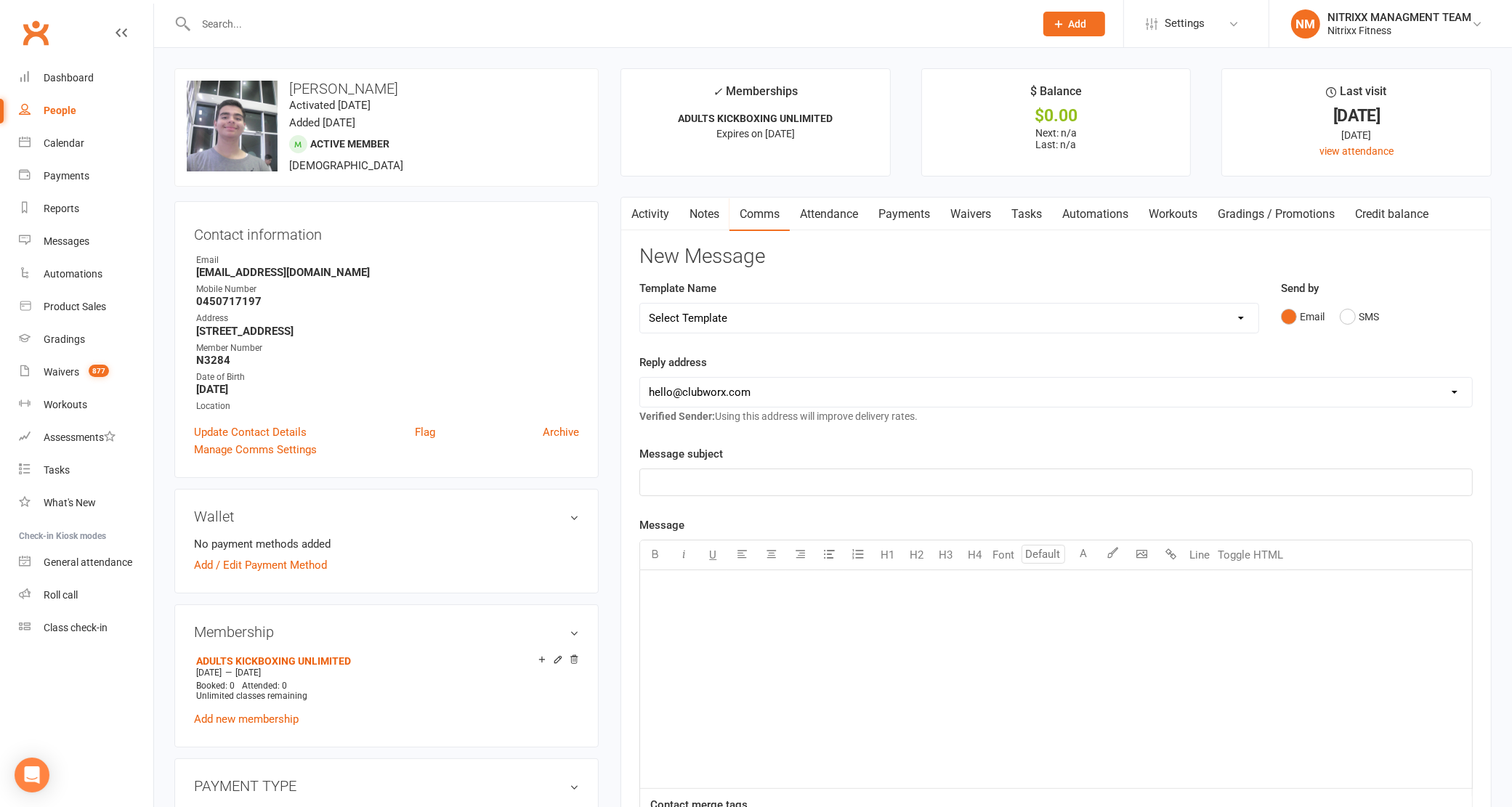
click at [694, 205] on link "Notes" at bounding box center [704, 214] width 50 height 33
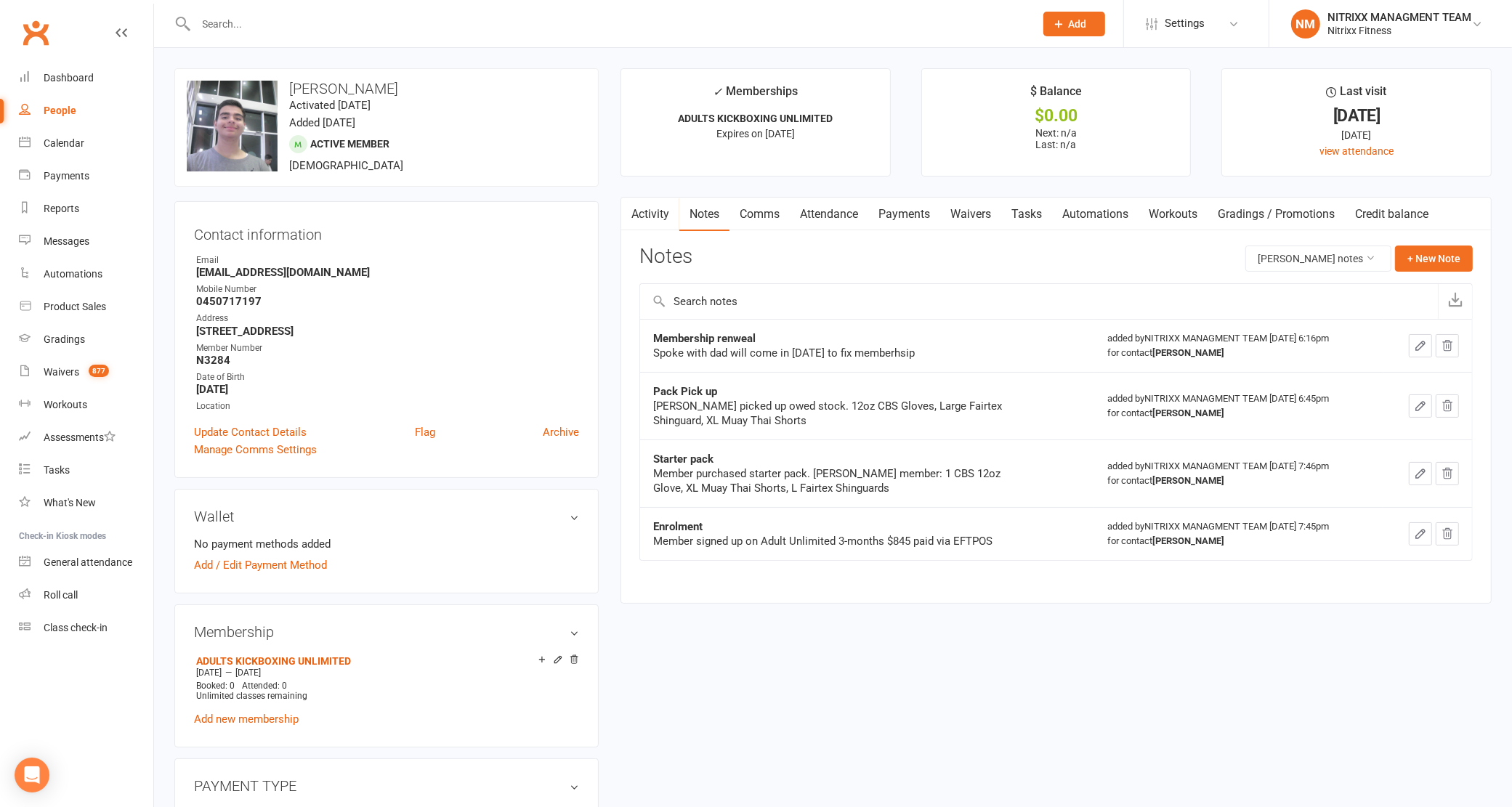
click at [935, 531] on div "Enrolment" at bounding box center [834, 526] width 363 height 14
click at [943, 530] on div "Enrolment" at bounding box center [834, 526] width 363 height 14
click at [892, 475] on div "Member purchased starter pack. [PERSON_NAME] member: 1 CBS 12oz Glove, XL Muay …" at bounding box center [834, 481] width 363 height 29
click at [925, 542] on div "Member signed up on Adult Unlimited 3-months $845 paid via EFTPOS" at bounding box center [834, 541] width 363 height 14
click at [991, 542] on div "Member signed up on Adult Unlimited 3-months $845 paid via EFTPOS" at bounding box center [834, 541] width 363 height 14
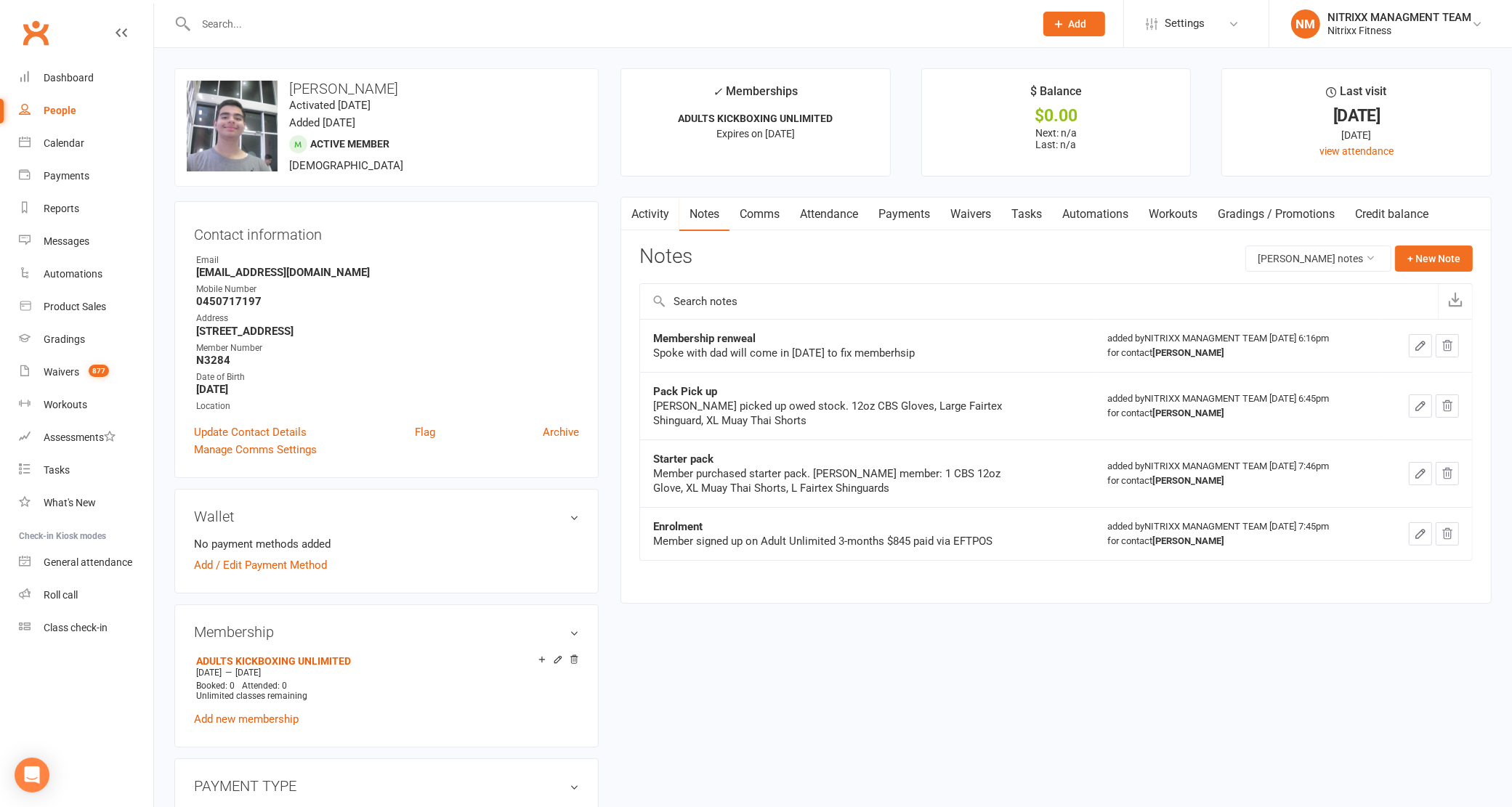
click at [308, 27] on input "text" at bounding box center [609, 23] width 833 height 20
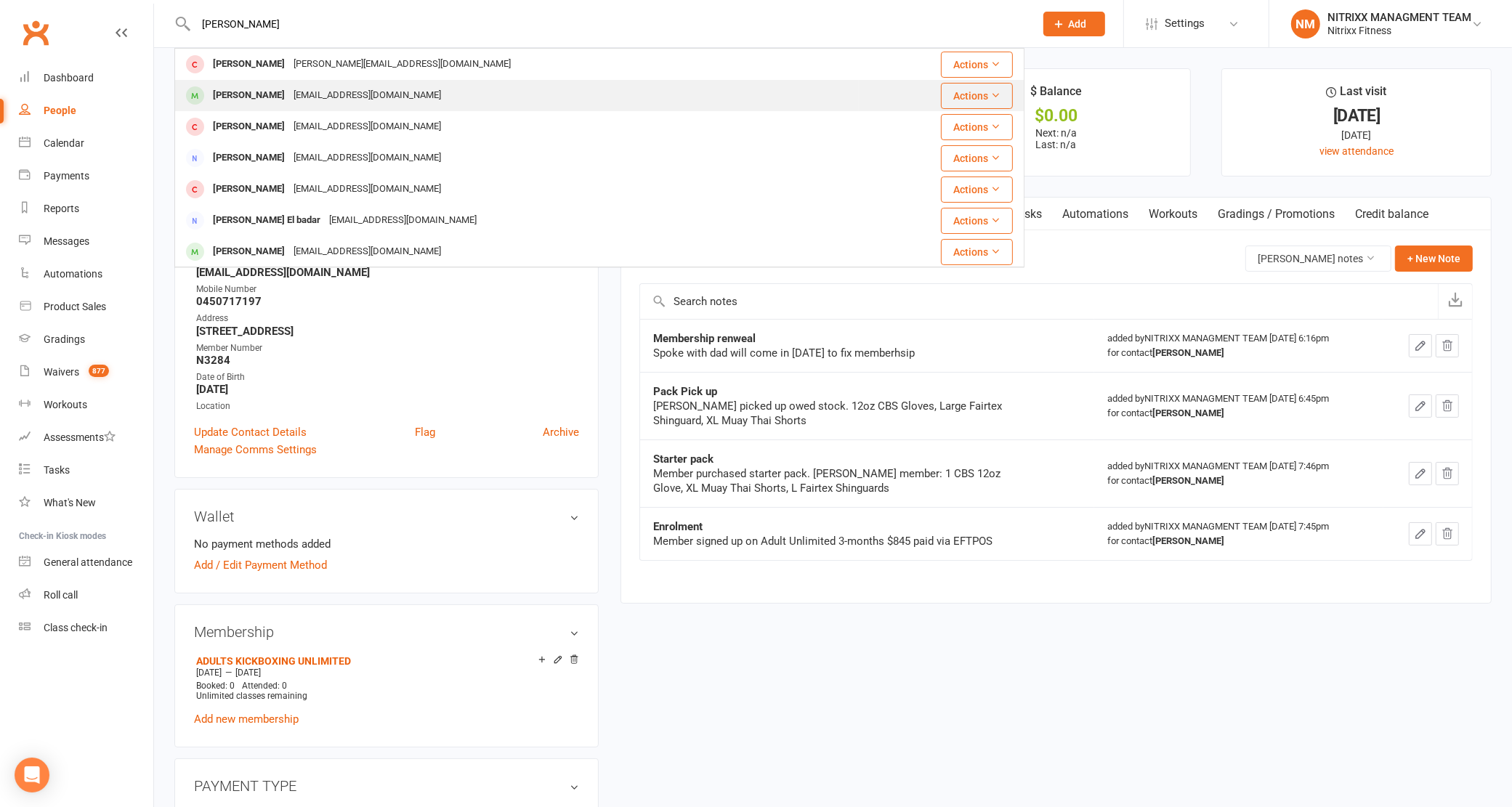
type input "[PERSON_NAME]"
click at [402, 93] on div "[EMAIL_ADDRESS][DOMAIN_NAME]" at bounding box center [367, 96] width 156 height 21
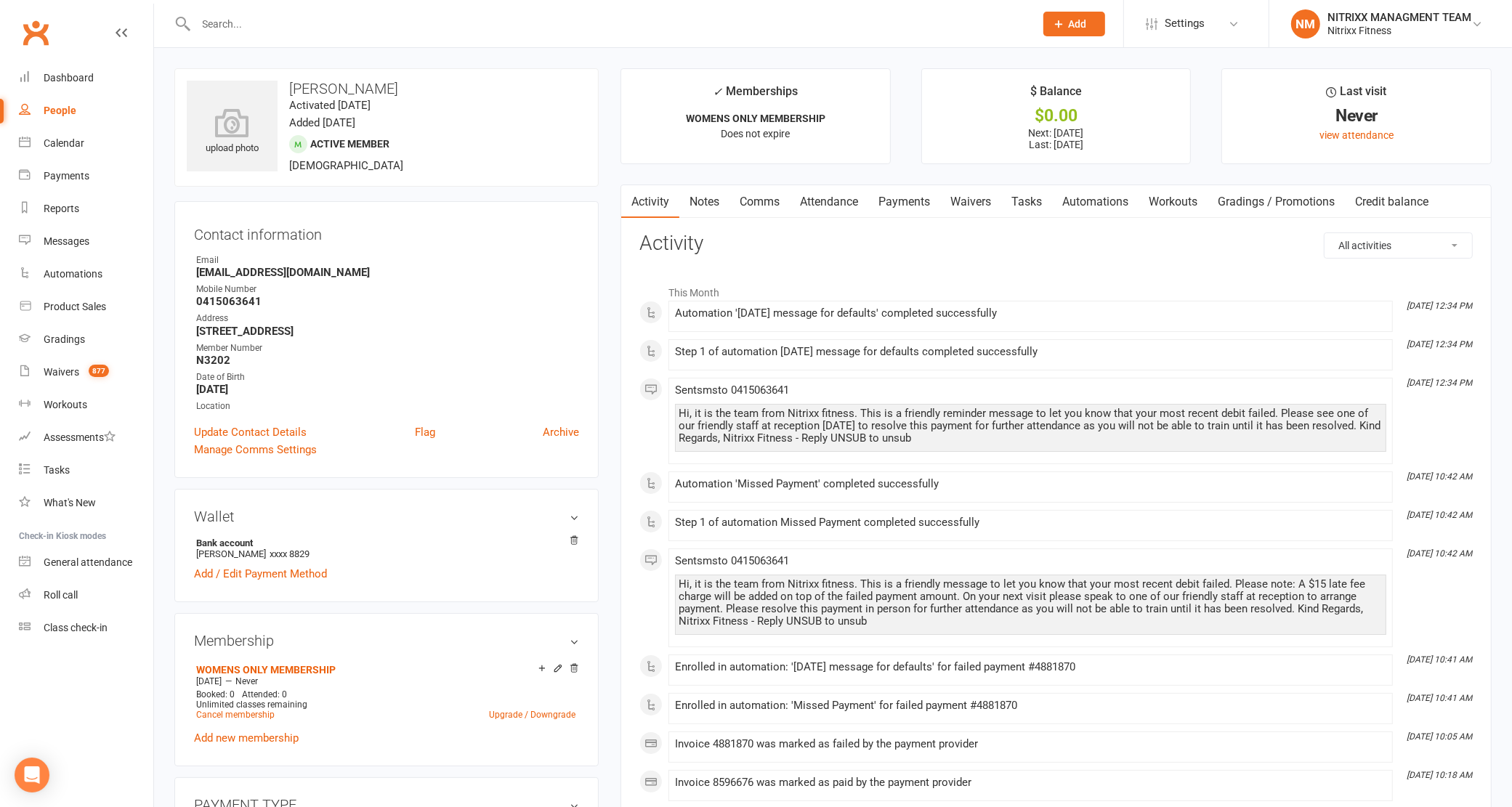
click at [262, 291] on div "Mobile Number" at bounding box center [387, 290] width 383 height 14
drag, startPoint x: 262, startPoint y: 291, endPoint x: 248, endPoint y: 299, distance: 16.1
click at [259, 292] on div "Mobile Number" at bounding box center [387, 290] width 383 height 14
click at [248, 299] on strong "0415063641" at bounding box center [387, 301] width 383 height 13
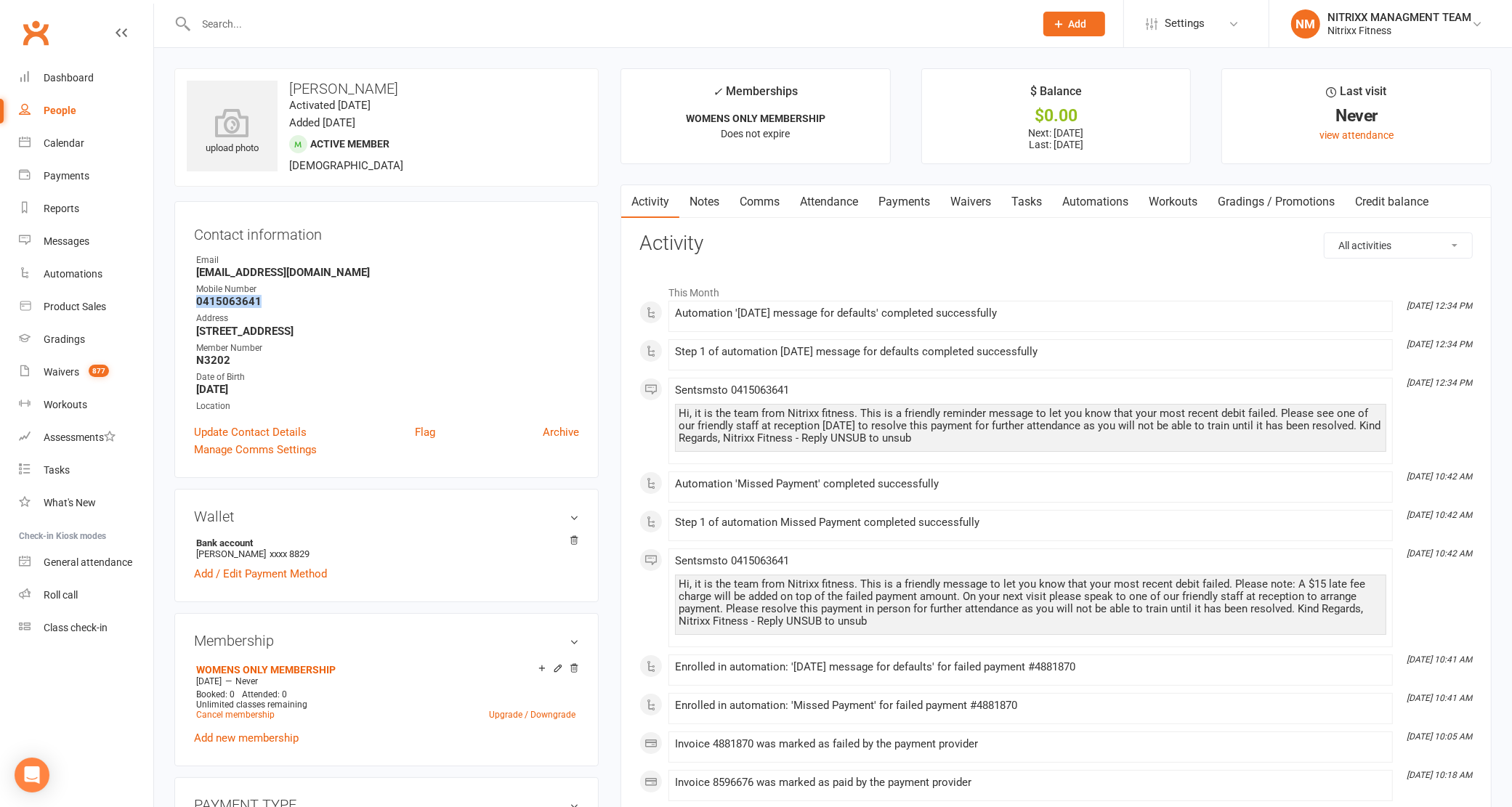
click at [269, 300] on strong "0415063641" at bounding box center [387, 301] width 383 height 13
click at [749, 208] on link "Comms" at bounding box center [760, 202] width 60 height 33
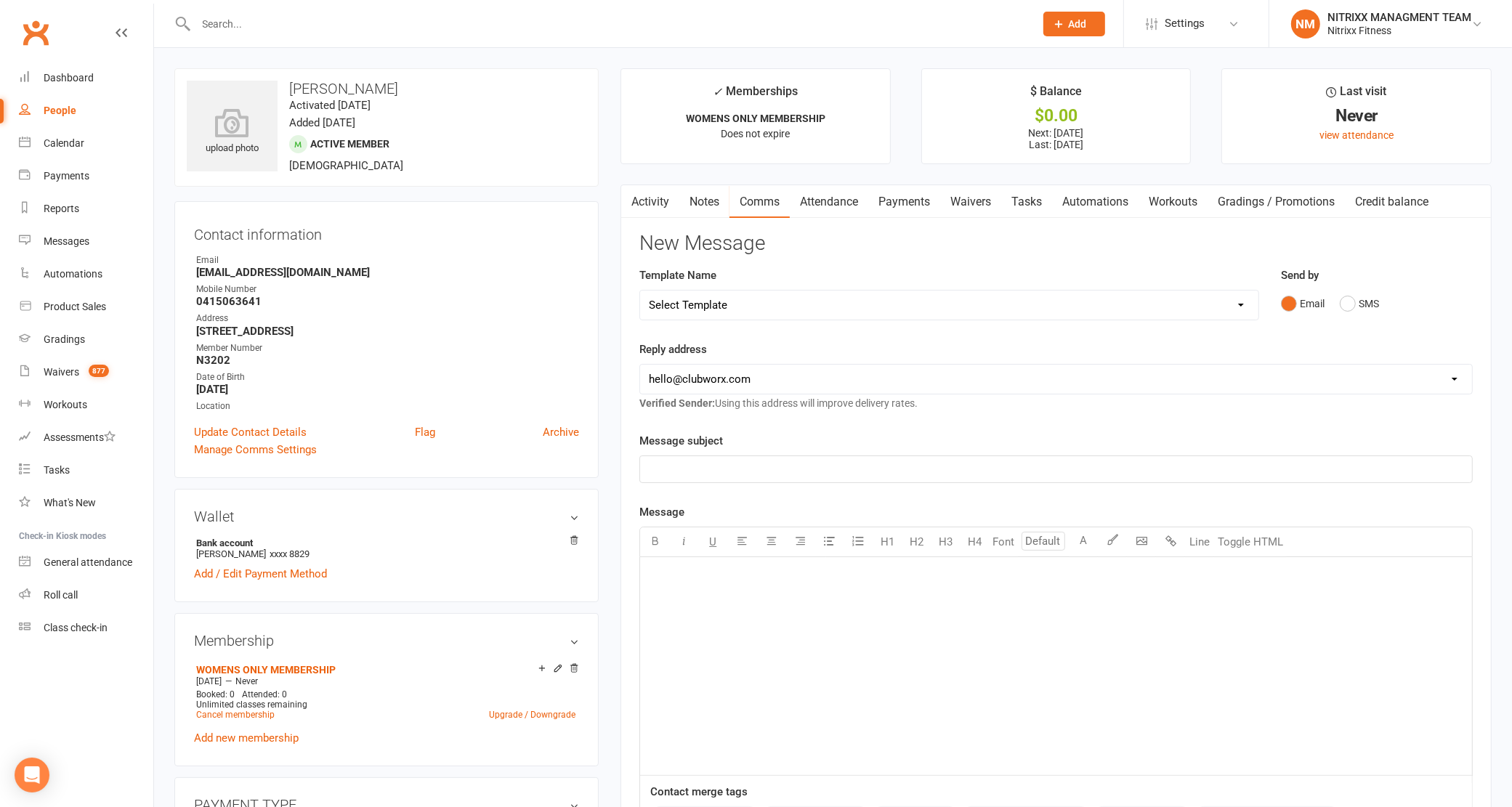
click at [703, 202] on link "Notes" at bounding box center [704, 202] width 50 height 33
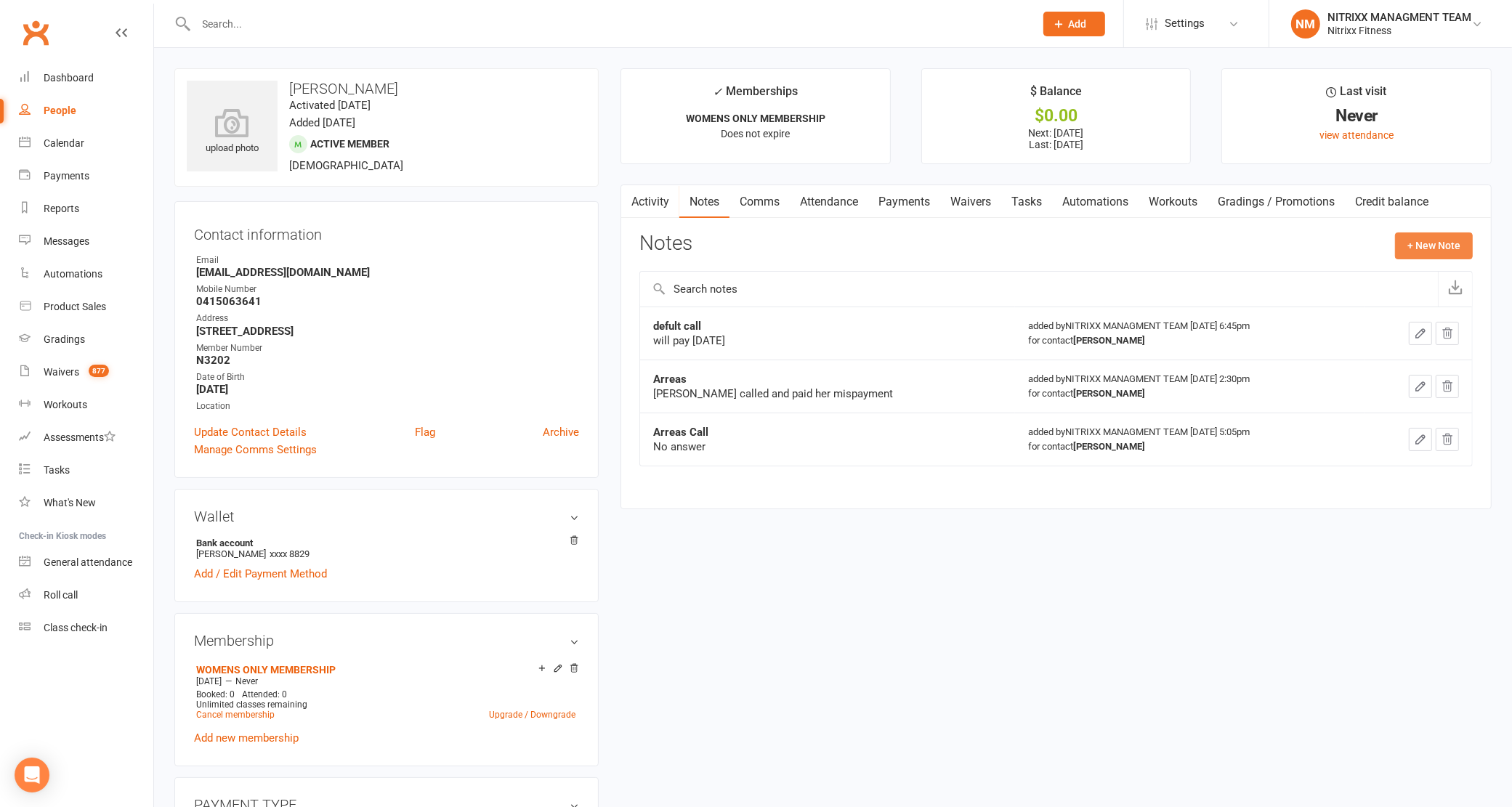
click at [1403, 244] on button "+ New Note" at bounding box center [1434, 245] width 77 height 26
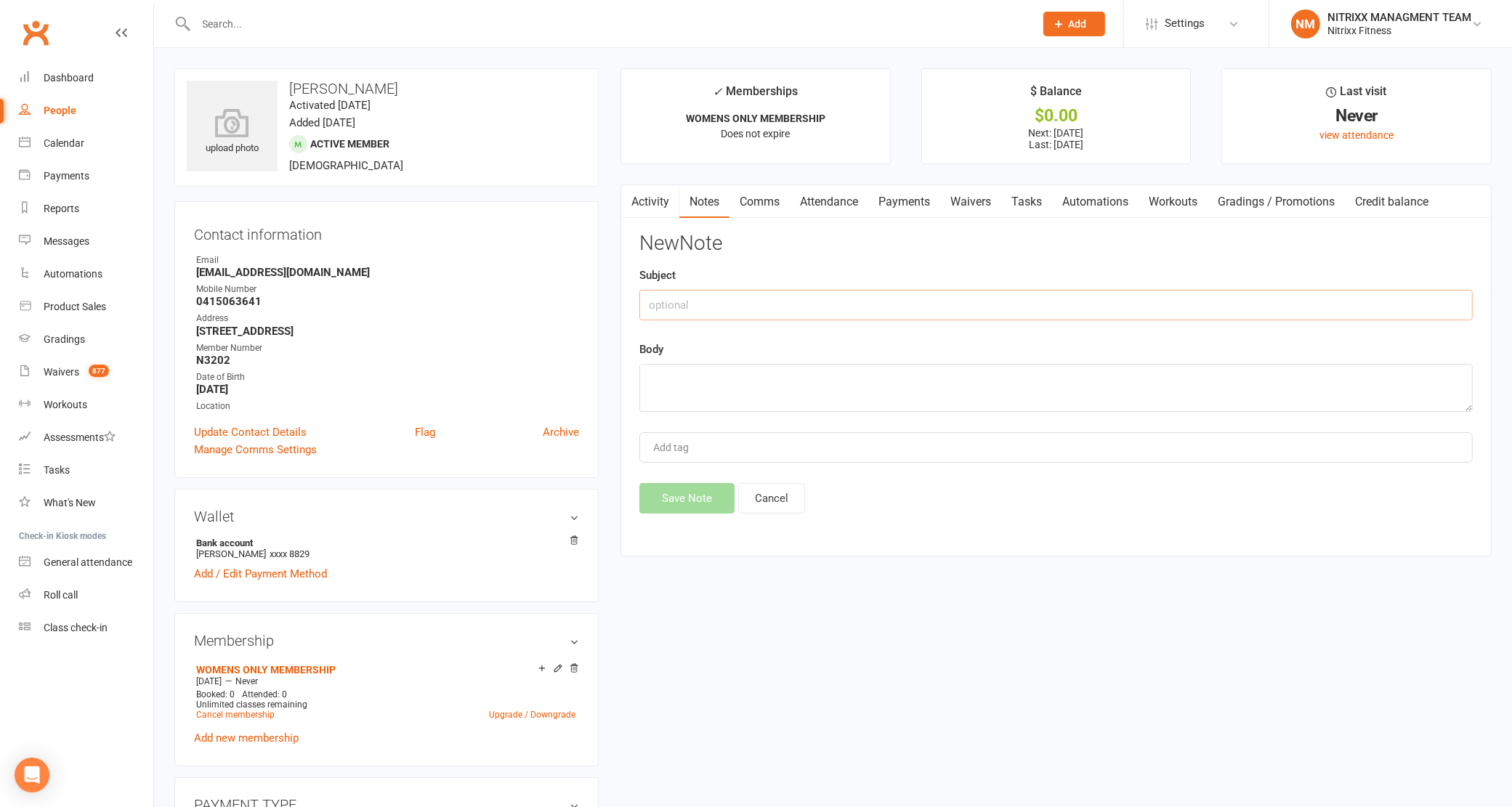
click at [786, 317] on input "text" at bounding box center [1056, 305] width 833 height 31
type input "defult call"
click at [785, 399] on textarea at bounding box center [1056, 388] width 833 height 48
type textarea "no answer"
click at [667, 513] on button "Save Note" at bounding box center [687, 498] width 96 height 31
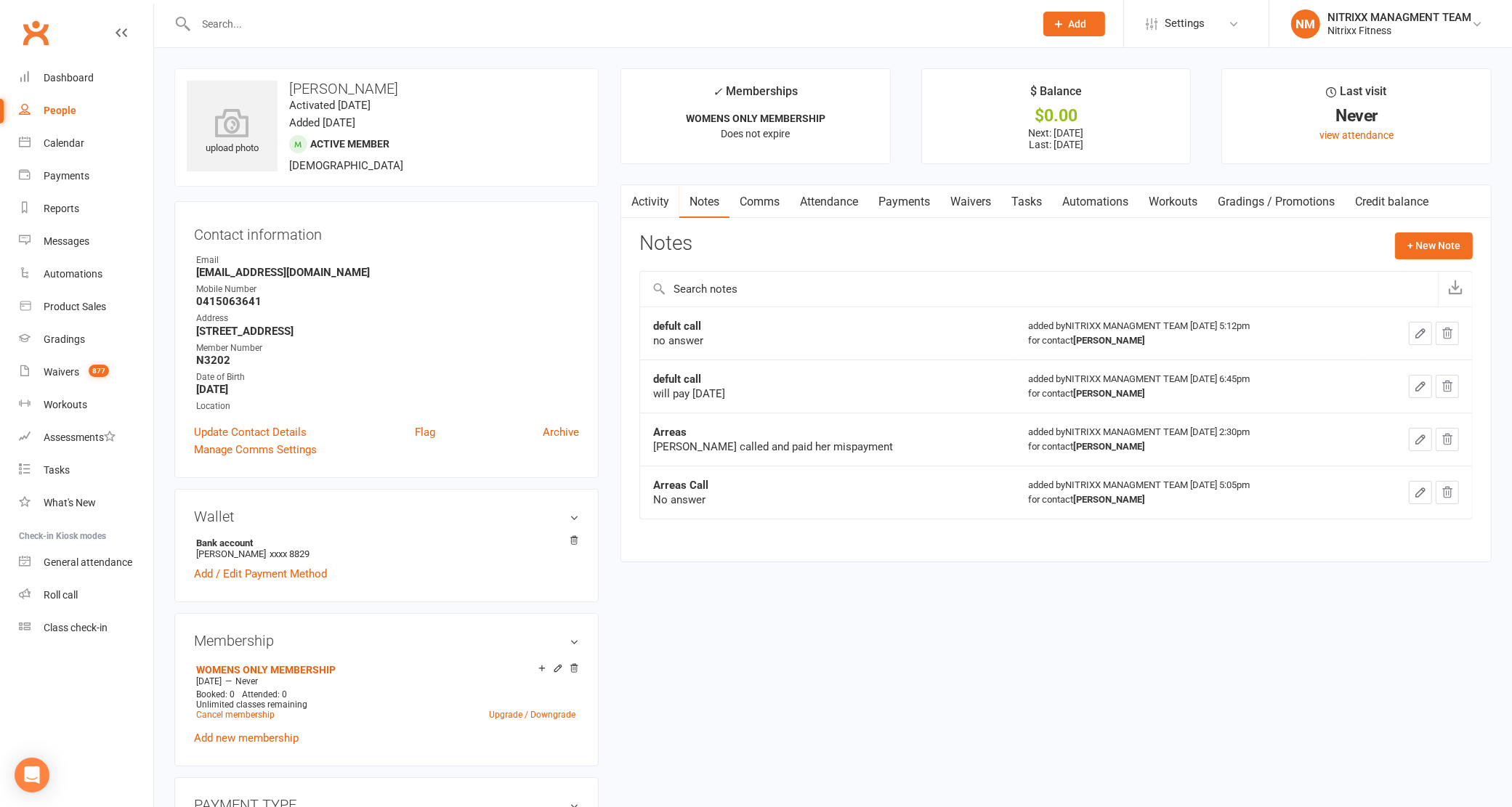
click at [357, 41] on div at bounding box center [600, 23] width 850 height 47
click at [347, 34] on div at bounding box center [600, 23] width 850 height 47
click at [335, 23] on input "text" at bounding box center [609, 23] width 833 height 20
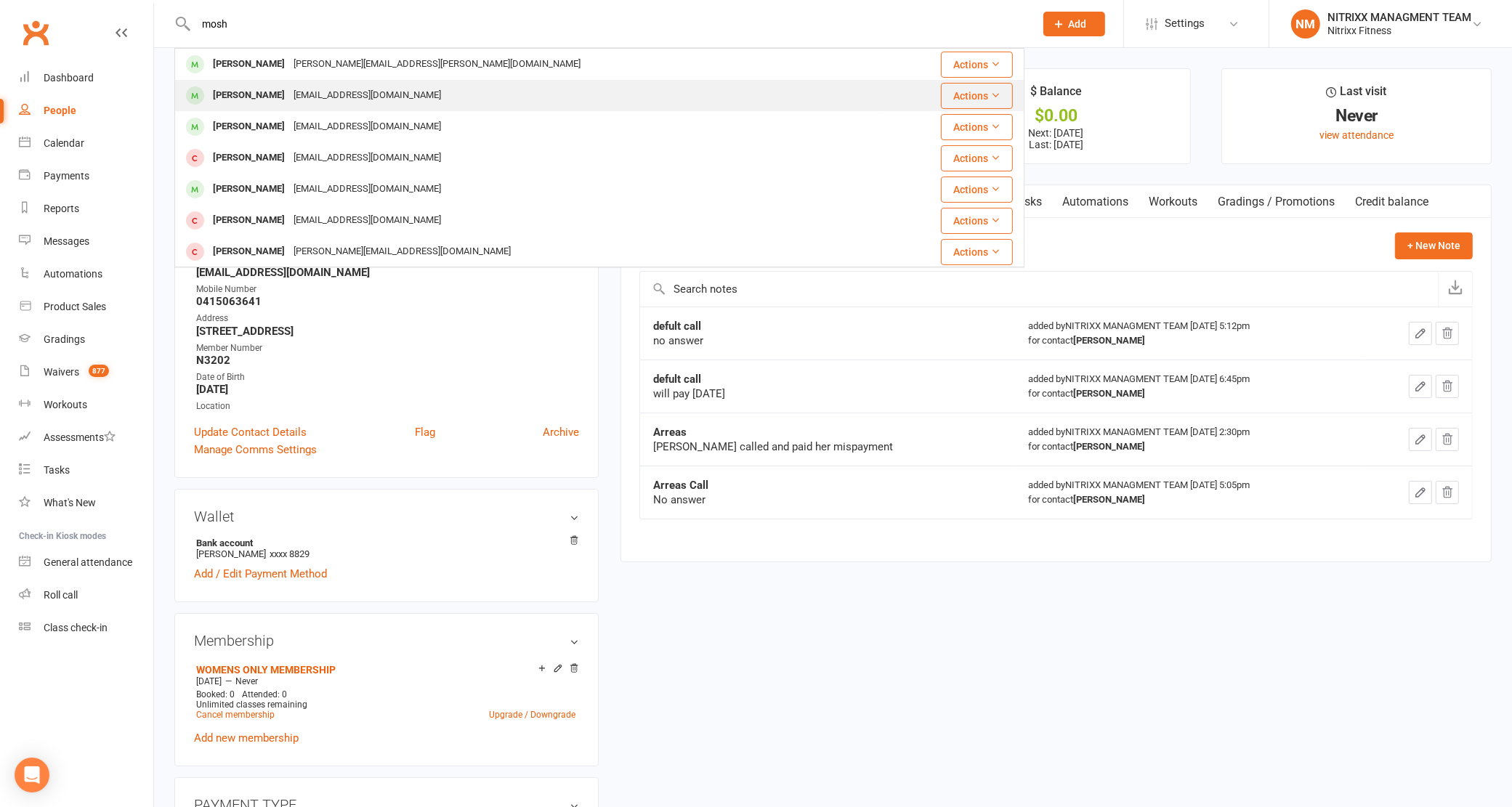
type input "mosh"
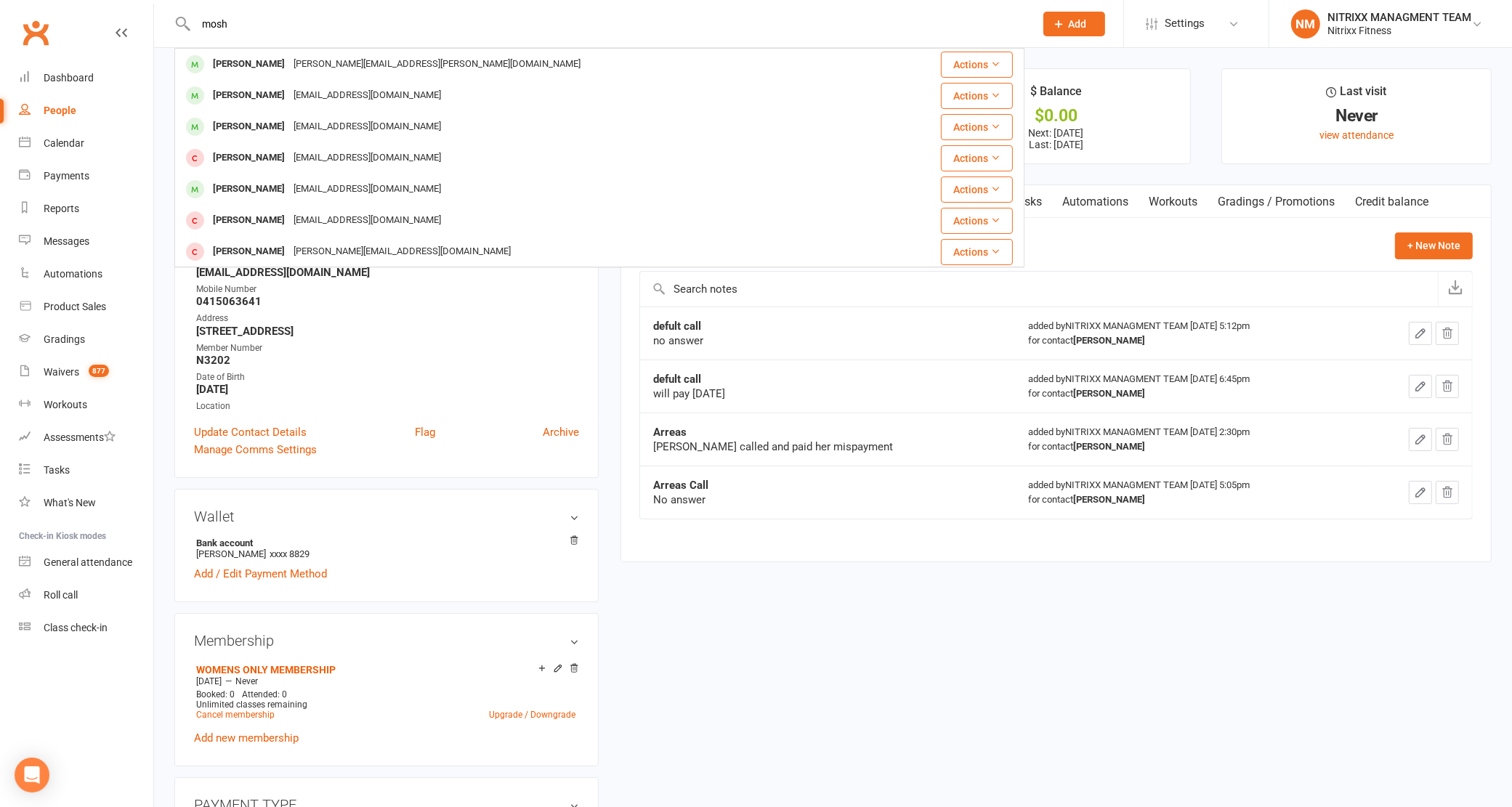
click at [325, 87] on div "[EMAIL_ADDRESS][DOMAIN_NAME]" at bounding box center [367, 96] width 156 height 21
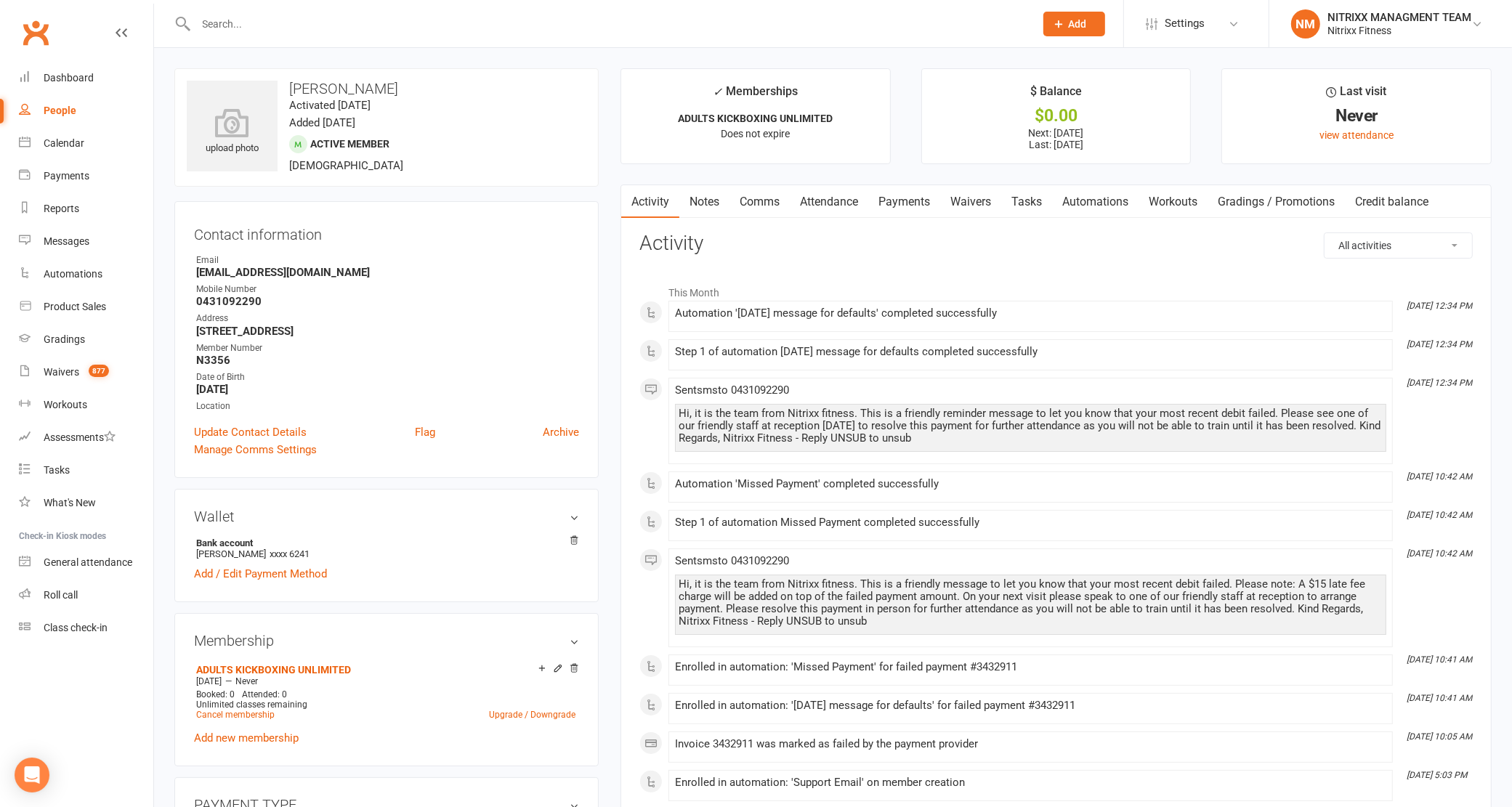
click at [714, 202] on link "Notes" at bounding box center [704, 202] width 50 height 33
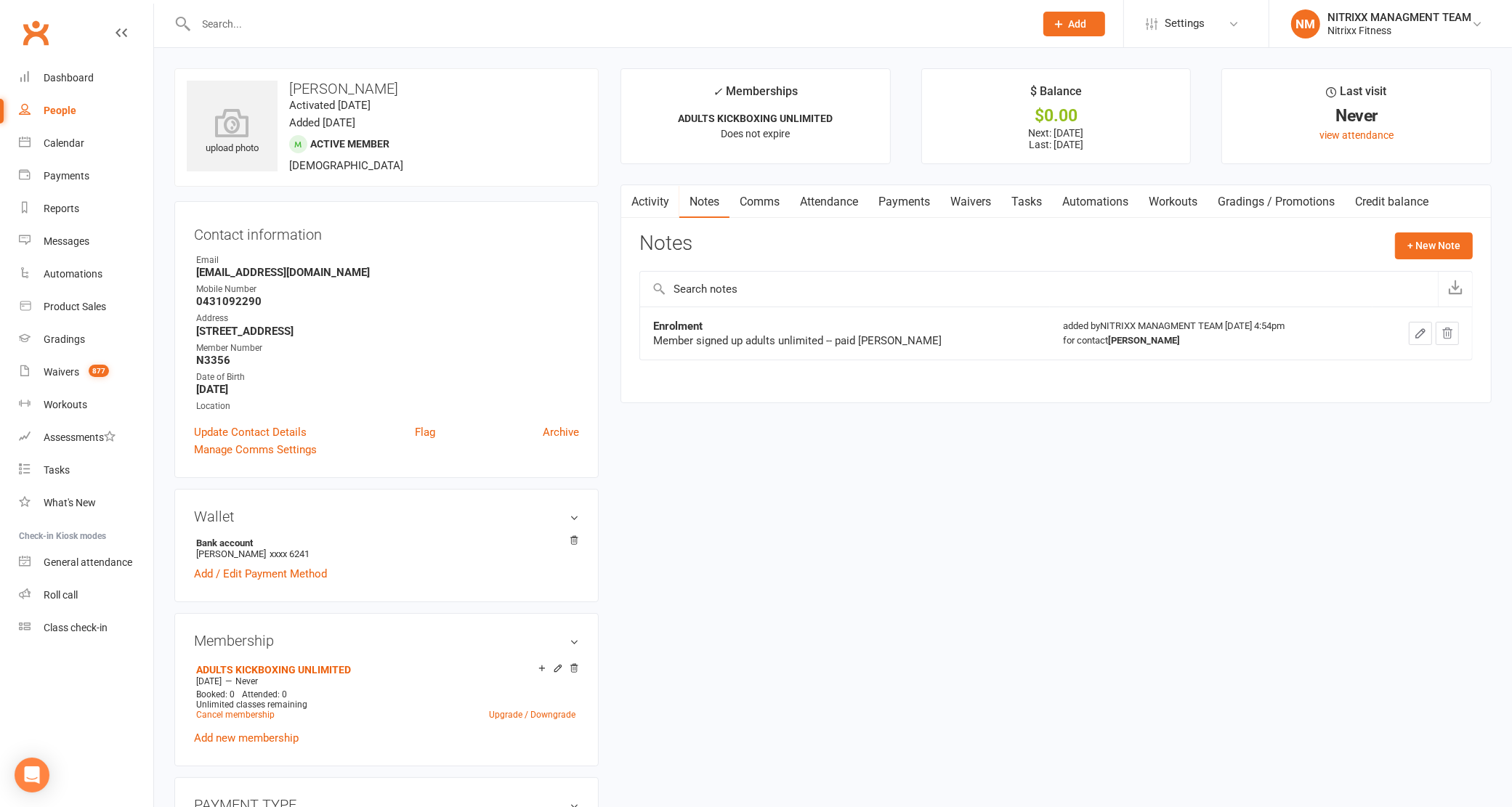
click at [901, 194] on link "Payments" at bounding box center [904, 202] width 72 height 33
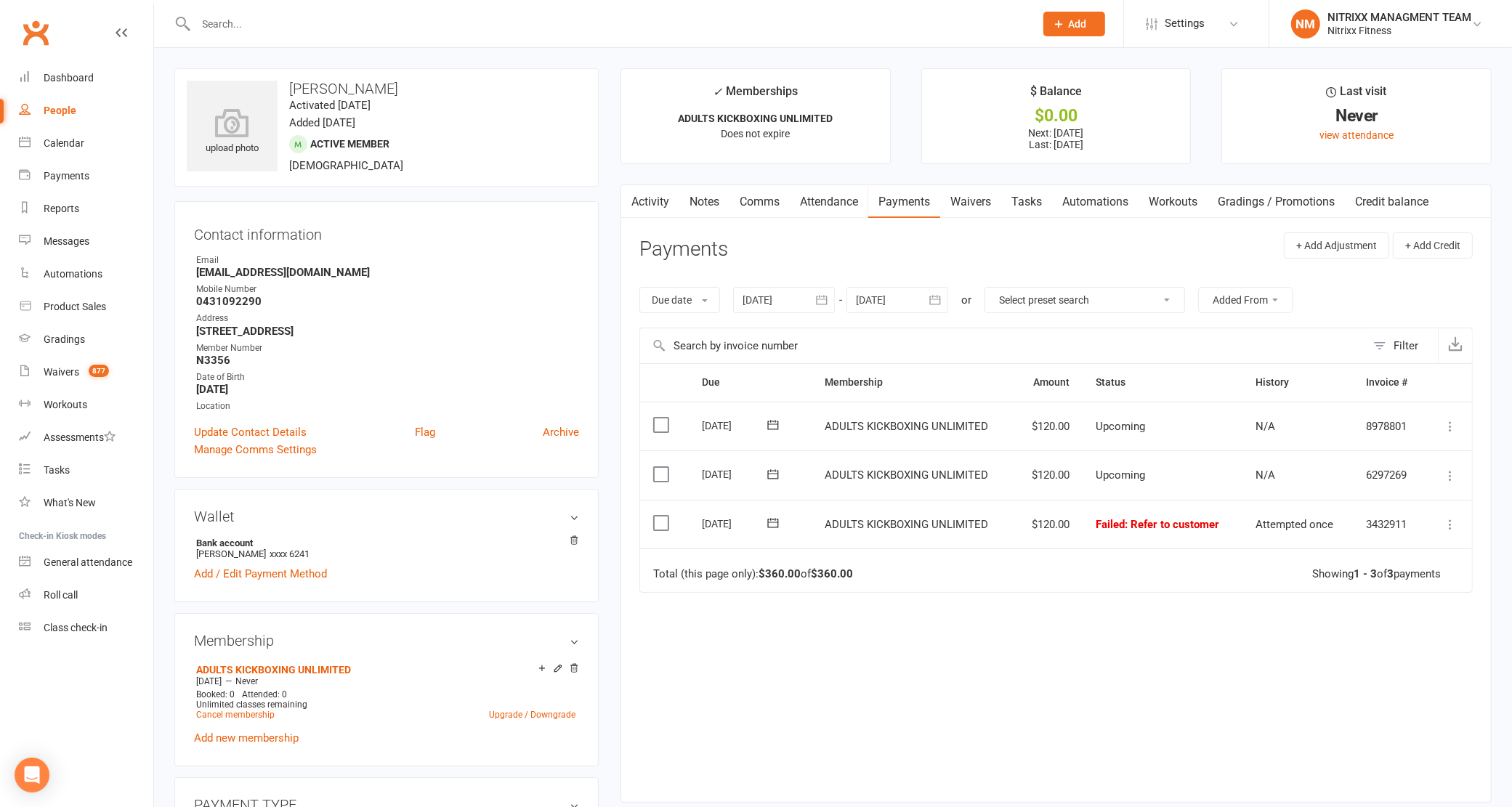
drag, startPoint x: 236, startPoint y: 19, endPoint x: 249, endPoint y: 13, distance: 14.3
click at [249, 14] on input "text" at bounding box center [609, 23] width 833 height 20
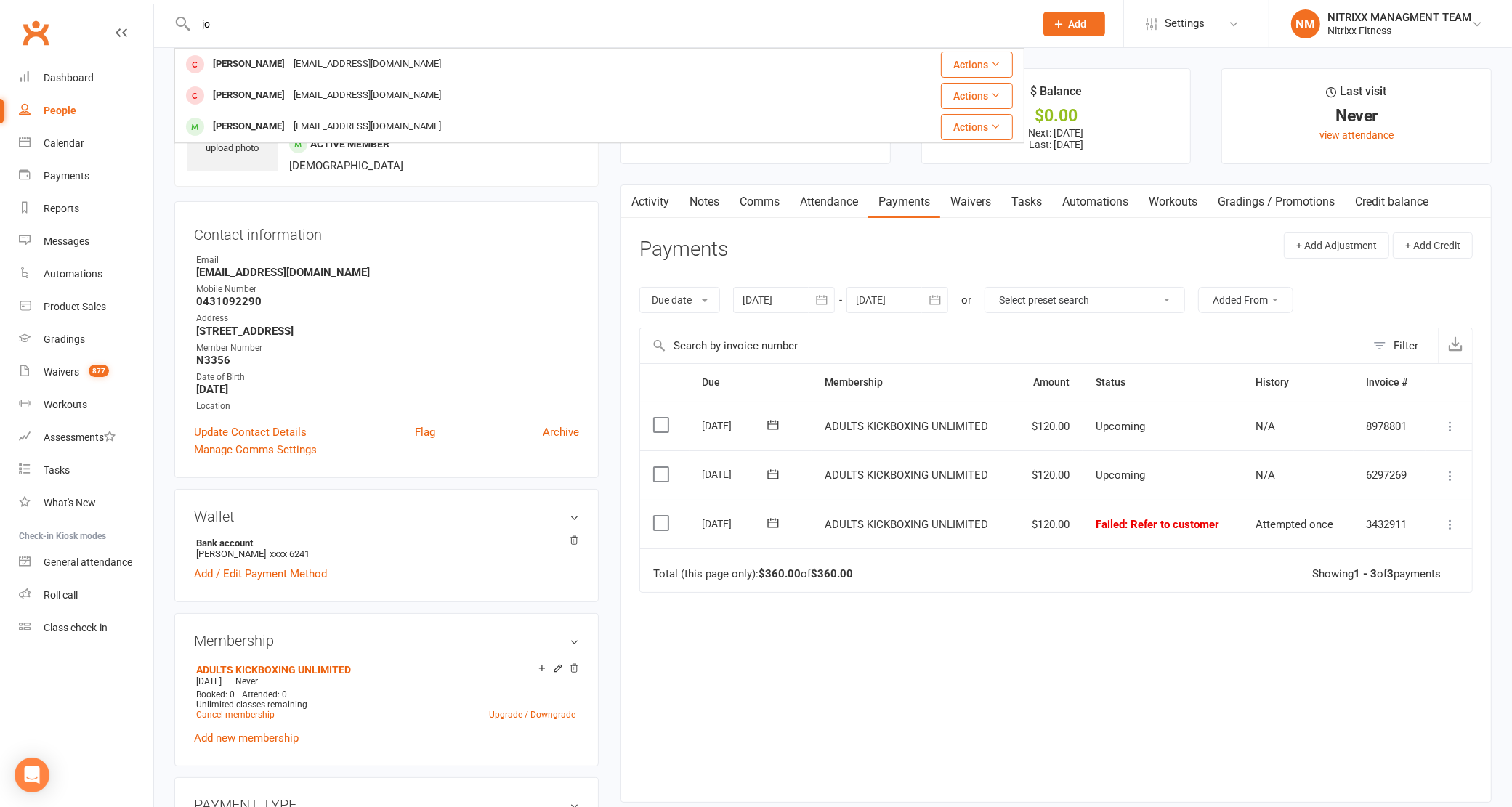
type input "j"
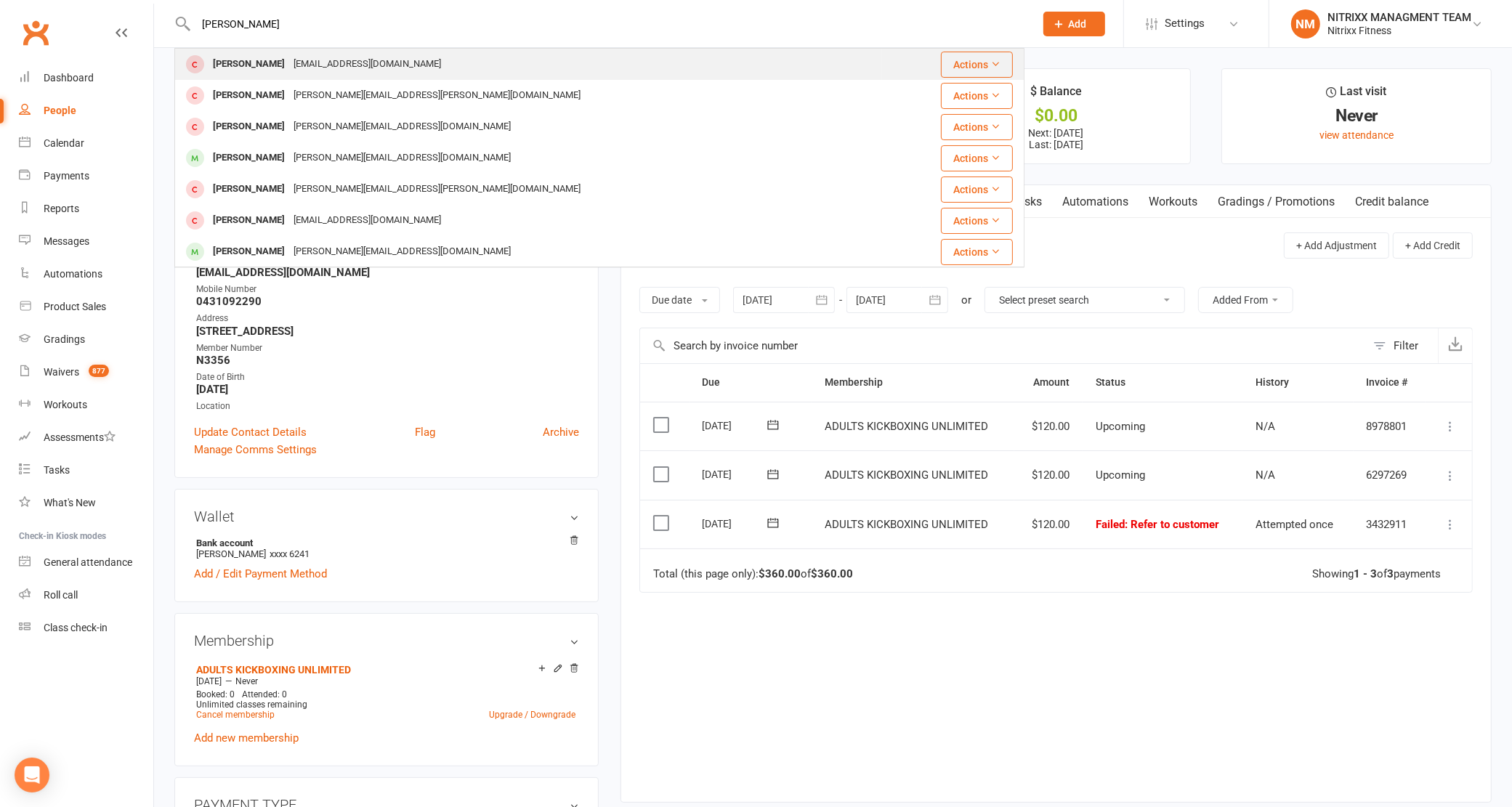
type input "[PERSON_NAME]"
click at [427, 62] on div "[PERSON_NAME] [EMAIL_ADDRESS][DOMAIN_NAME]" at bounding box center [529, 65] width 706 height 30
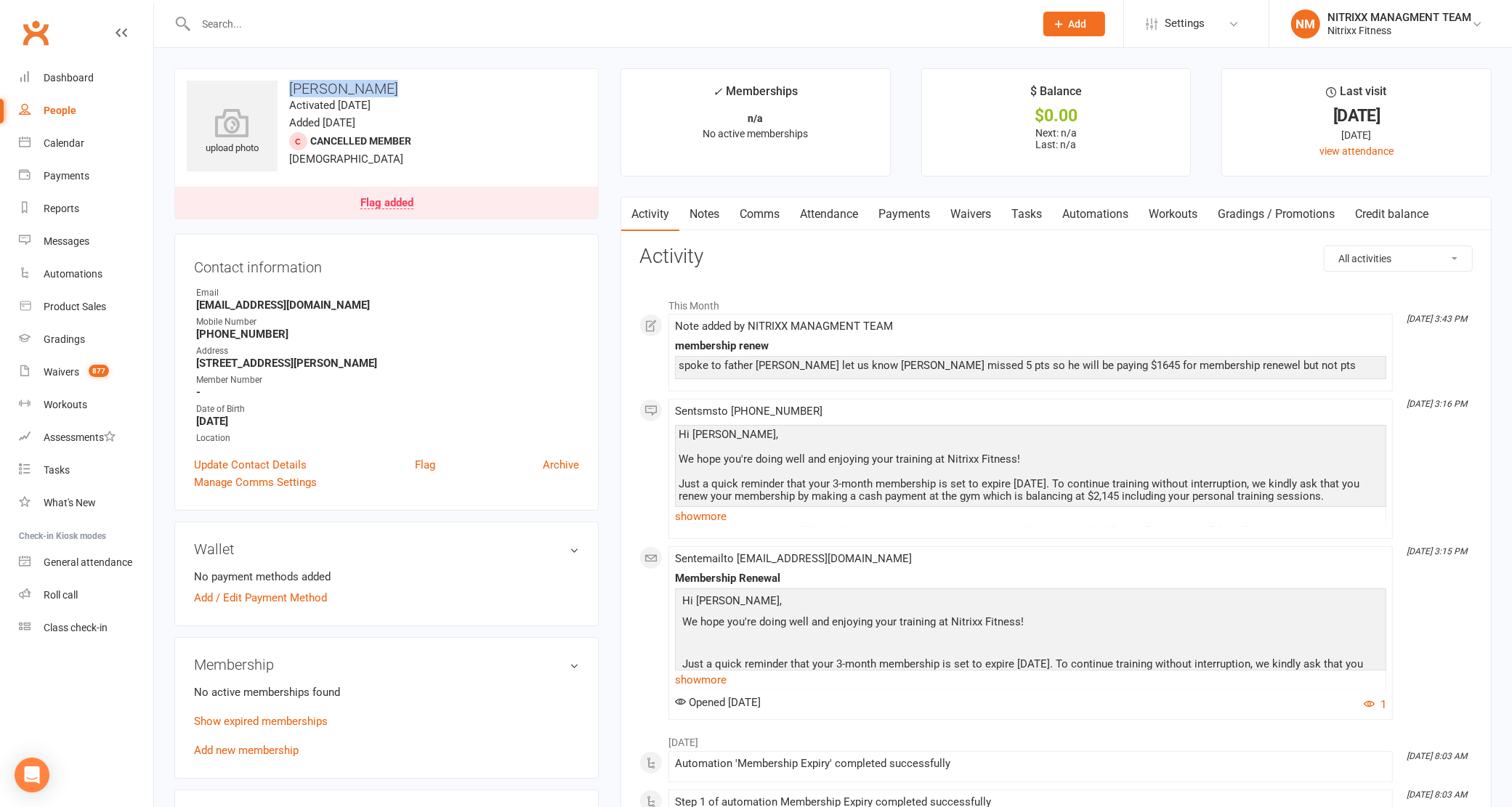
drag, startPoint x: 394, startPoint y: 80, endPoint x: 291, endPoint y: 91, distance: 103.6
click at [291, 91] on h3 "[PERSON_NAME]" at bounding box center [386, 88] width 399 height 16
click at [1013, 328] on div "Note added by NITRIXX MANAGMENT TEAM" at bounding box center [1031, 326] width 712 height 12
click at [892, 211] on link "Payments" at bounding box center [904, 214] width 72 height 33
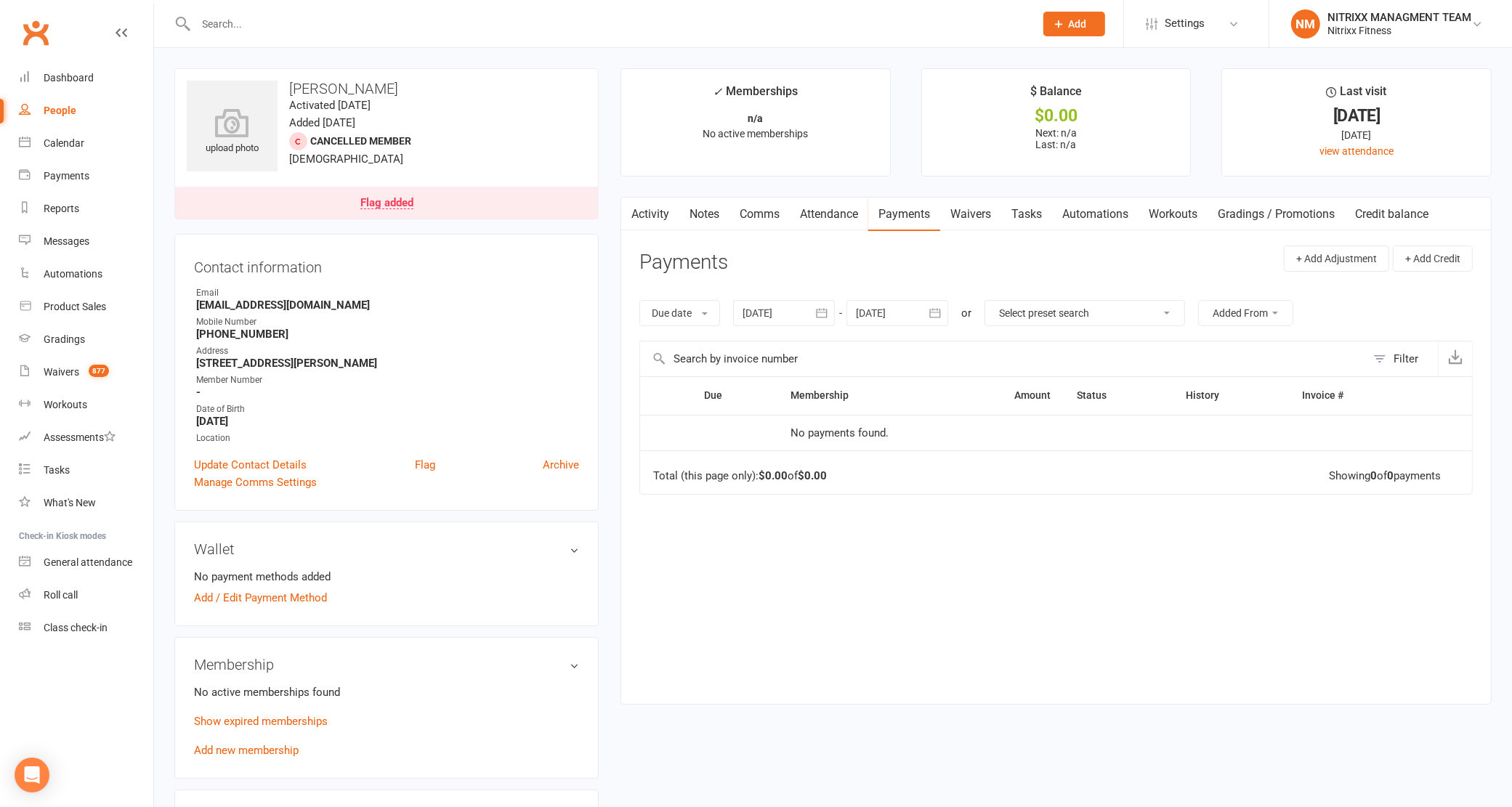
click at [670, 203] on link "Activity" at bounding box center [650, 214] width 58 height 33
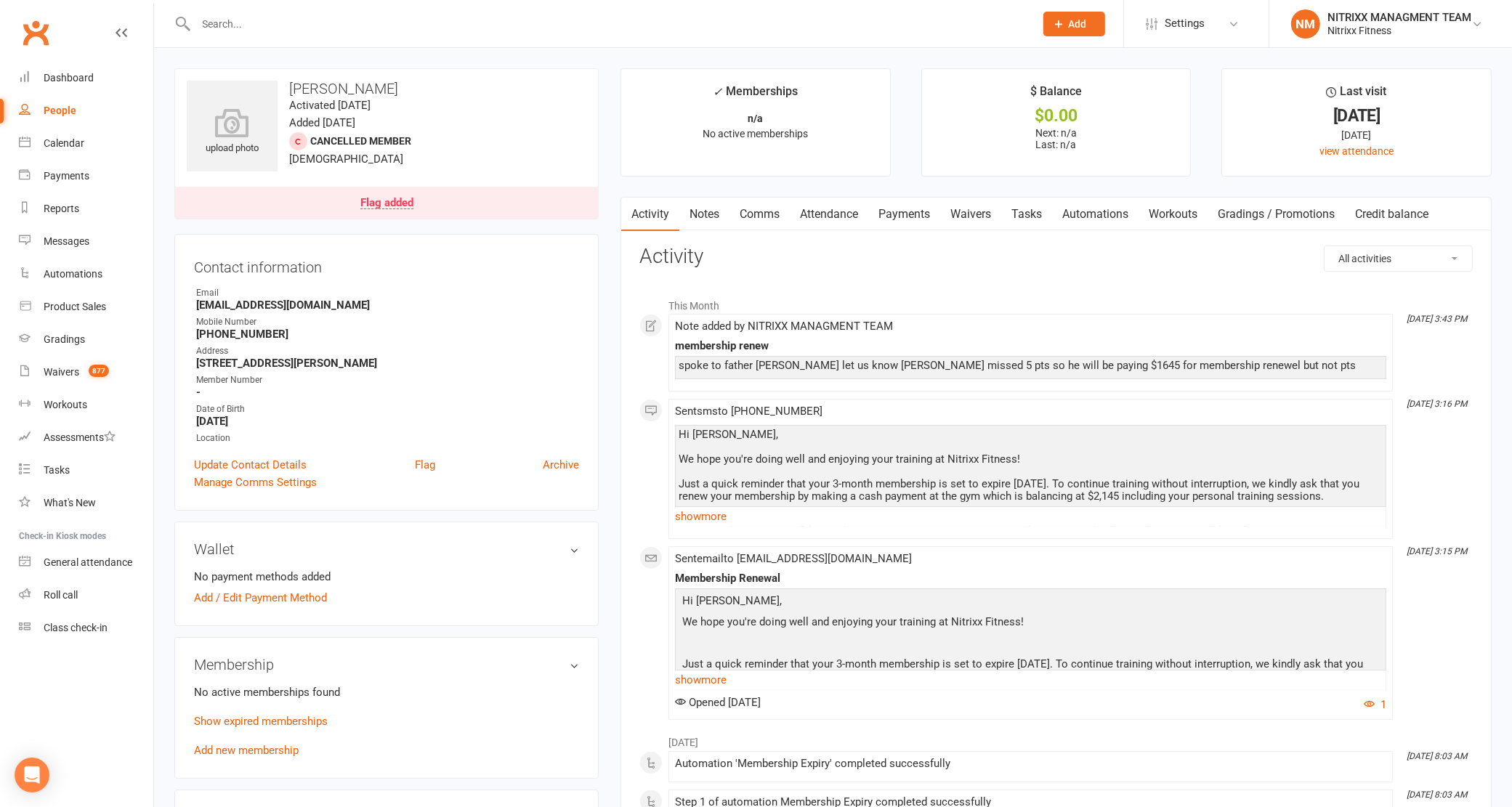
click at [716, 203] on link "Notes" at bounding box center [704, 214] width 50 height 33
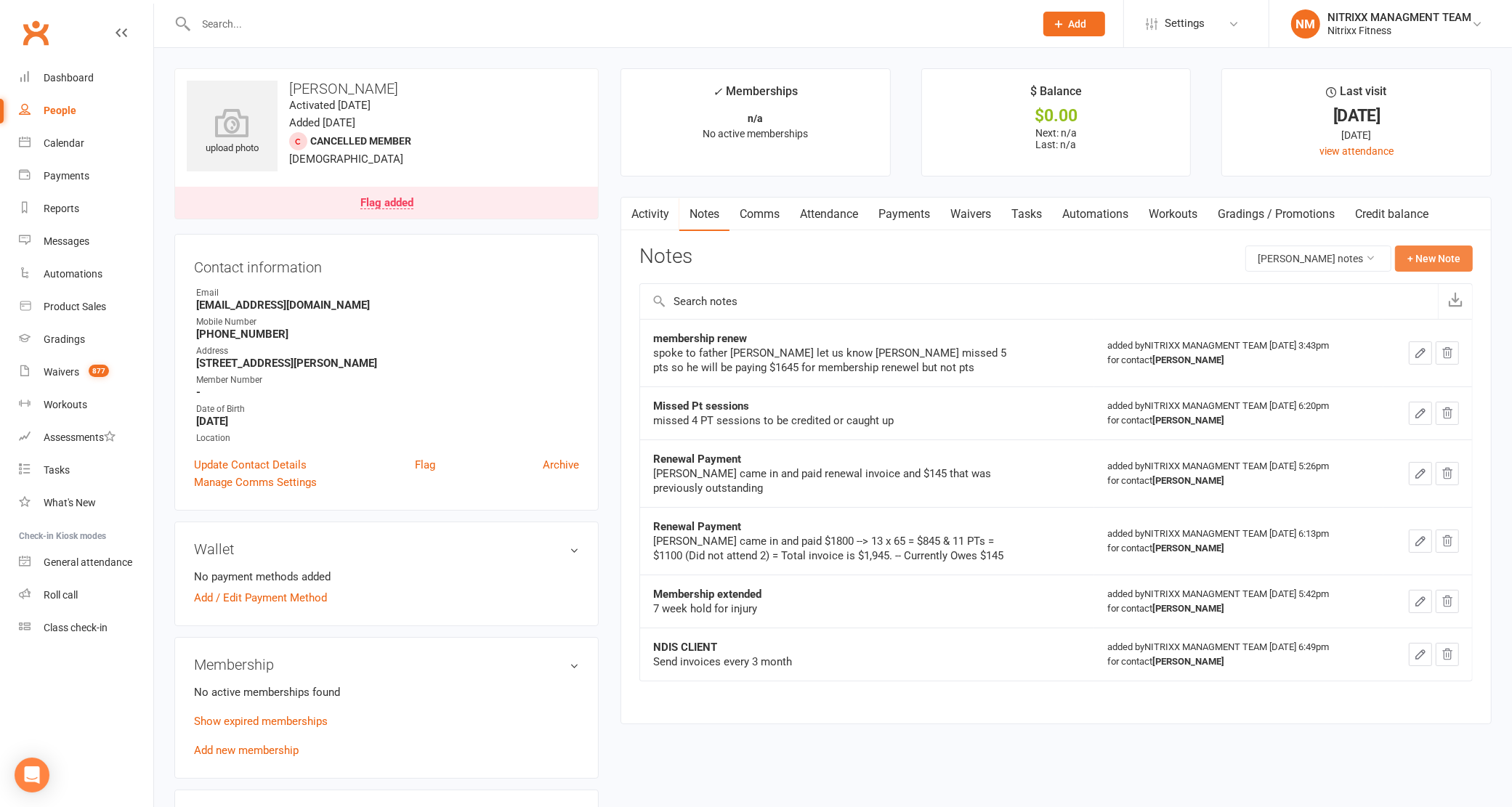
click at [1435, 254] on button "+ New Note" at bounding box center [1434, 258] width 77 height 26
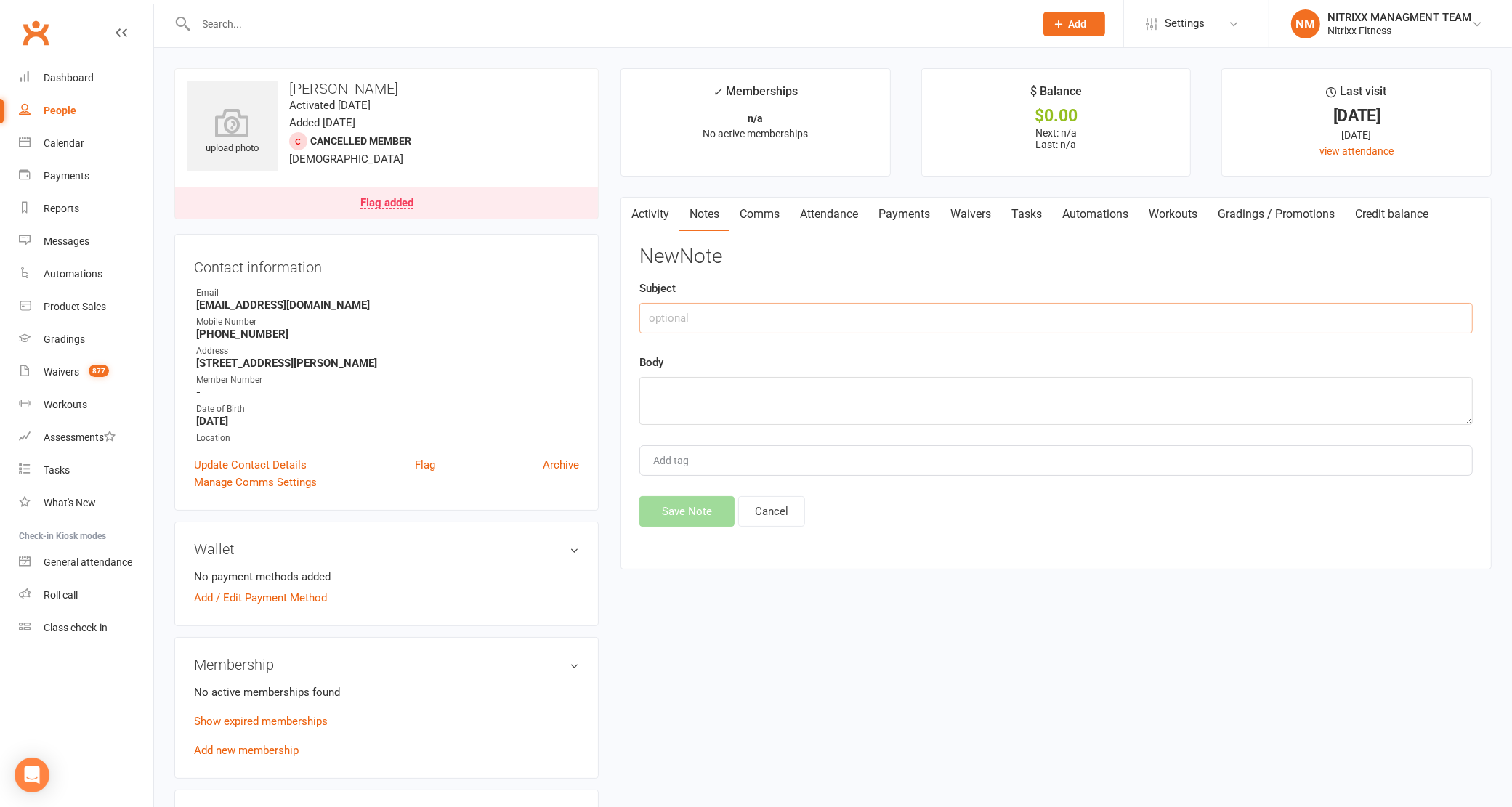
click at [734, 311] on input "text" at bounding box center [1056, 318] width 833 height 31
type input "3 month"
click at [789, 379] on textarea at bounding box center [1056, 401] width 833 height 48
click at [673, 391] on textarea "paid 1645" at bounding box center [1056, 401] width 833 height 48
type textarea "paid $1645"
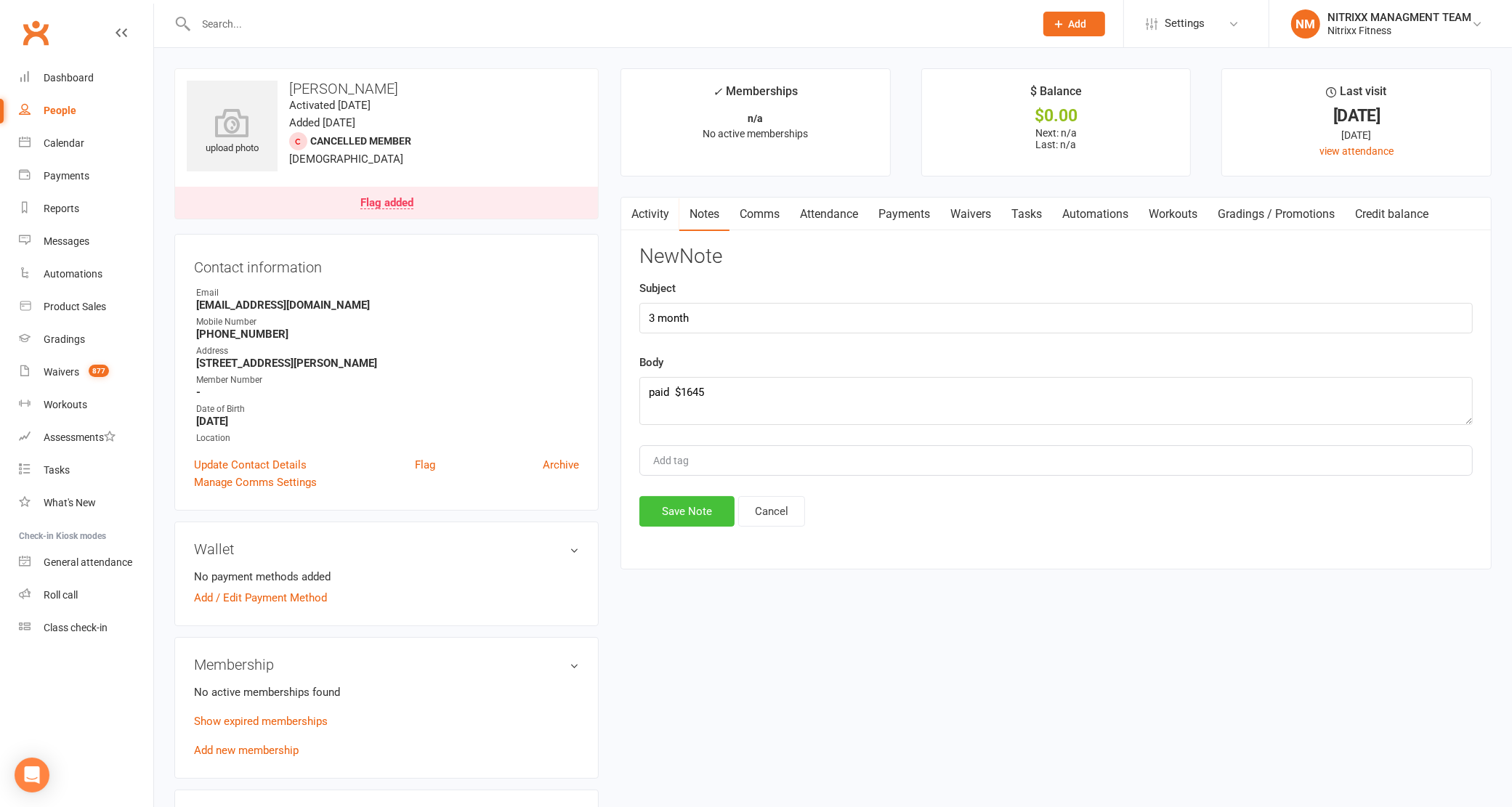
click at [703, 506] on button "Save Note" at bounding box center [687, 511] width 96 height 31
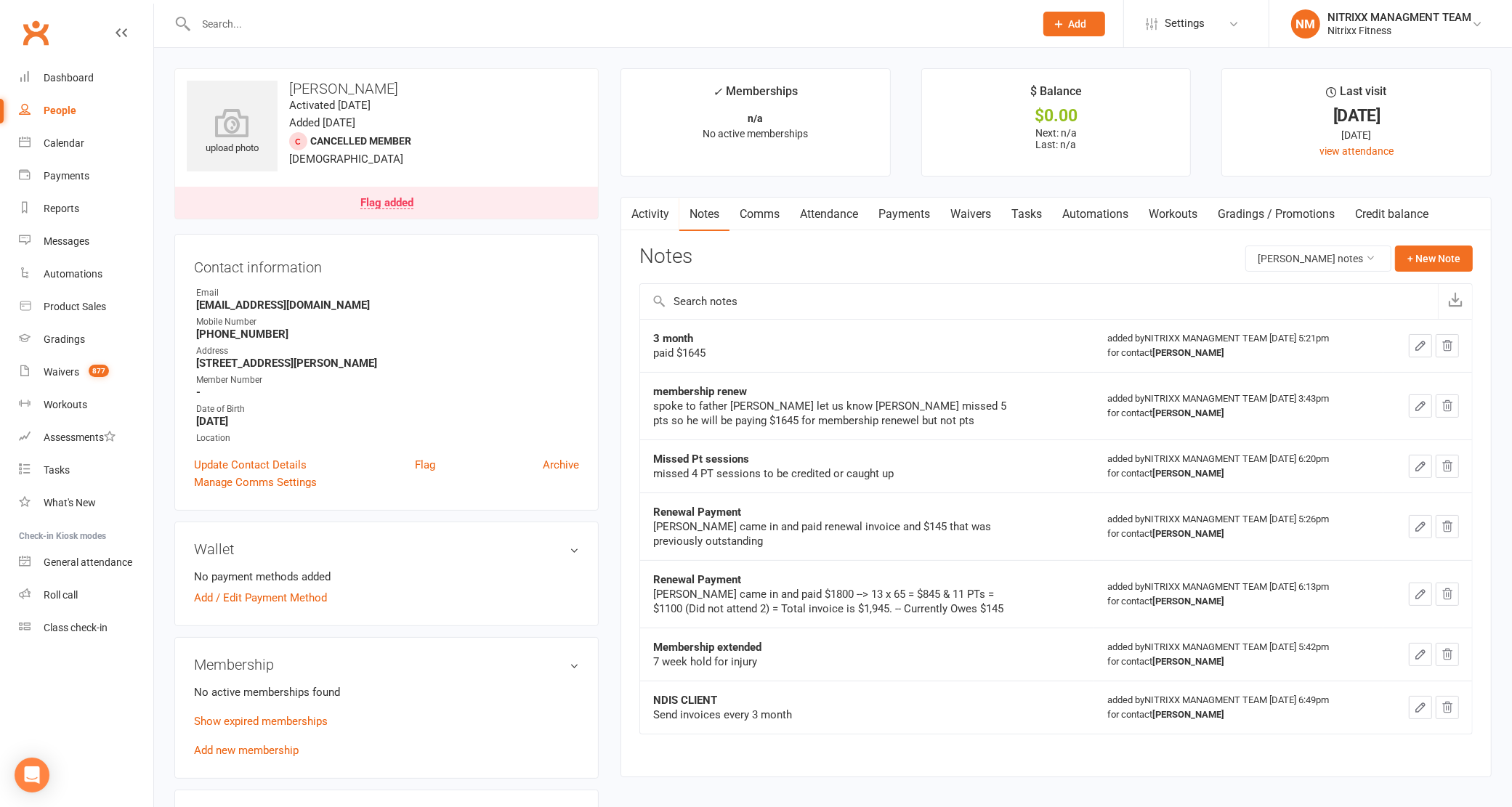
click at [224, 28] on input "text" at bounding box center [609, 23] width 833 height 20
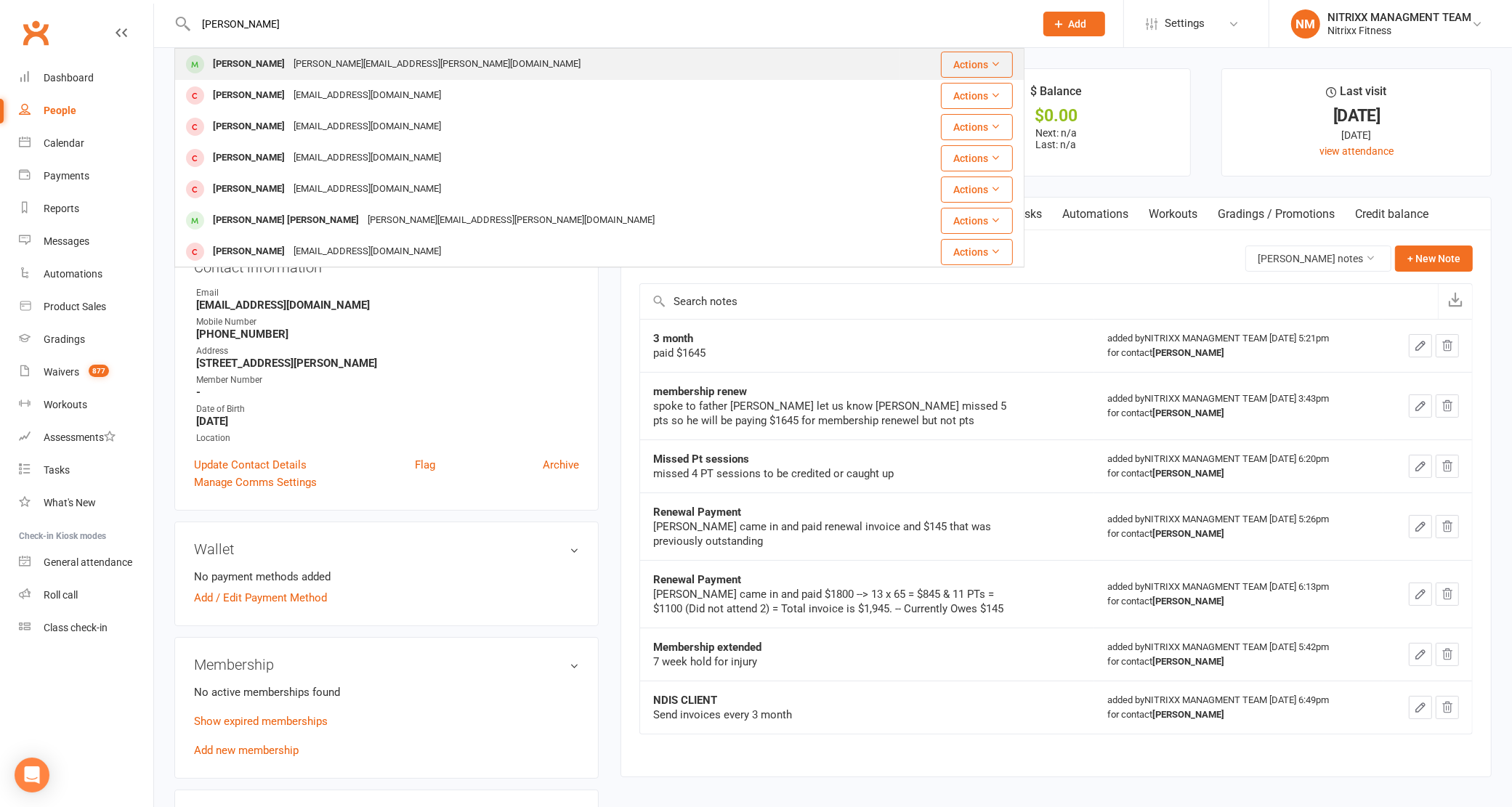
type input "[PERSON_NAME]"
click at [289, 62] on div "[PERSON_NAME][EMAIL_ADDRESS][PERSON_NAME][DOMAIN_NAME]" at bounding box center [436, 64] width 296 height 21
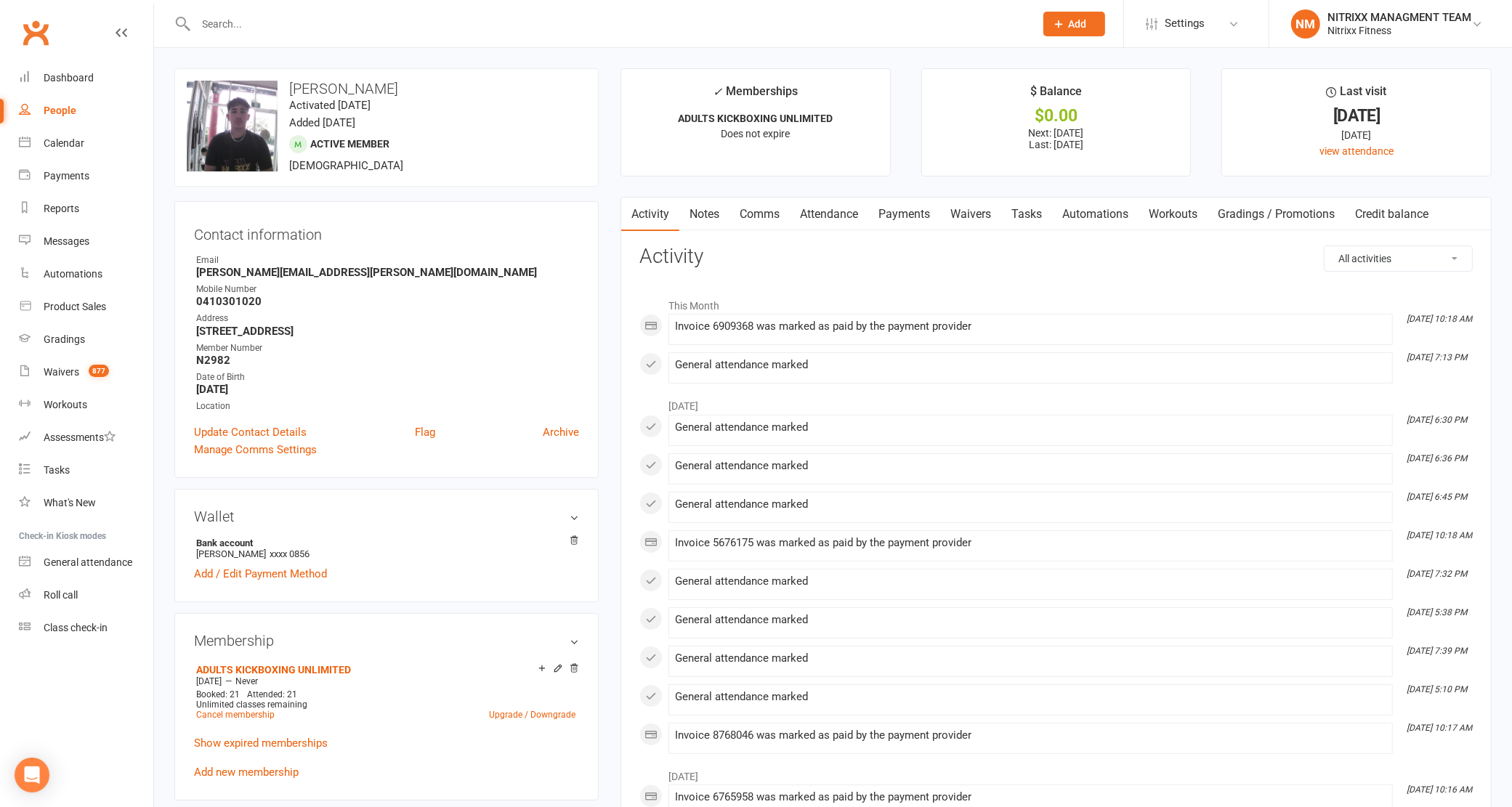
click at [694, 224] on link "Notes" at bounding box center [704, 214] width 50 height 33
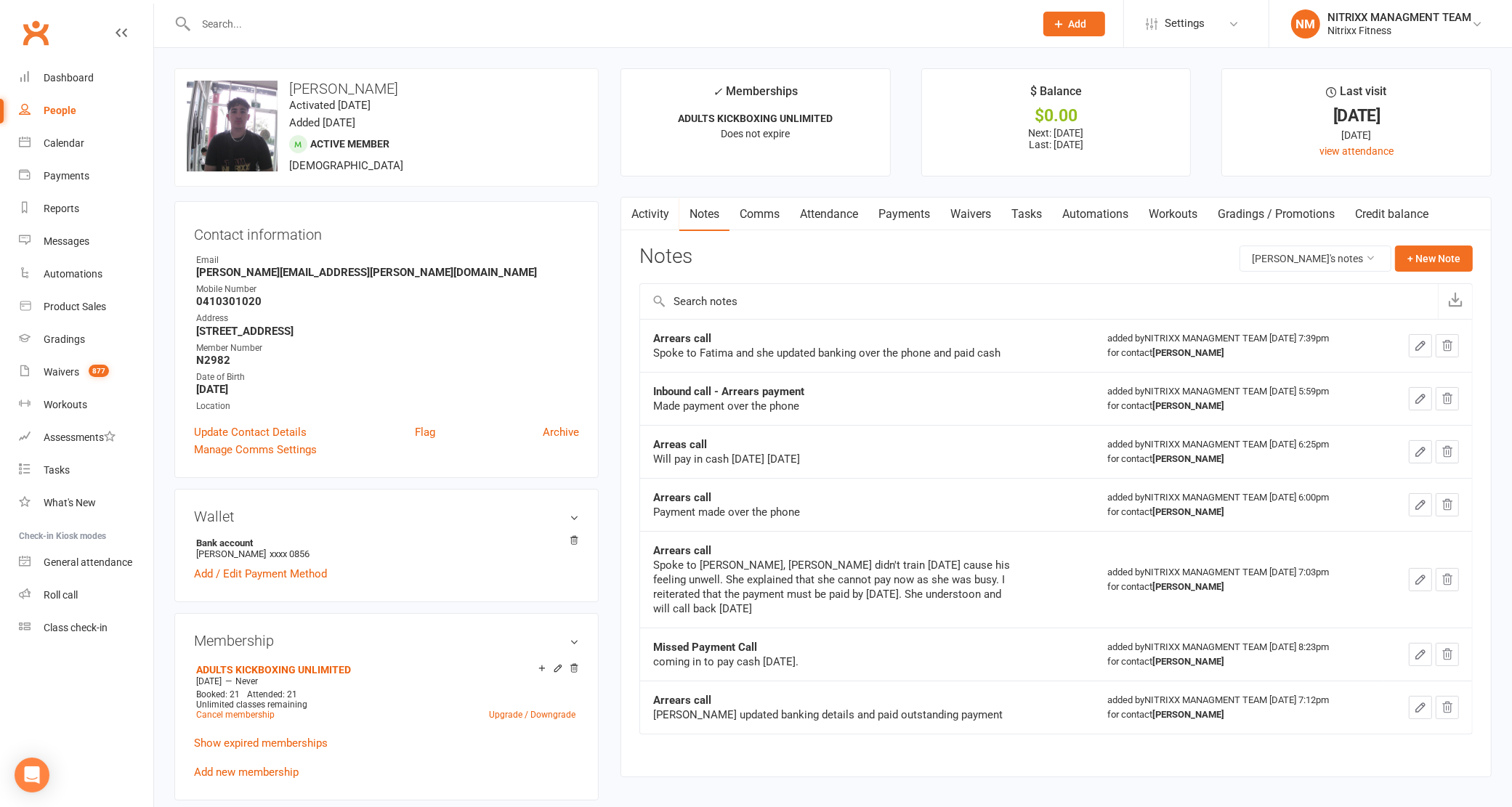
click at [827, 205] on link "Attendance" at bounding box center [829, 214] width 78 height 33
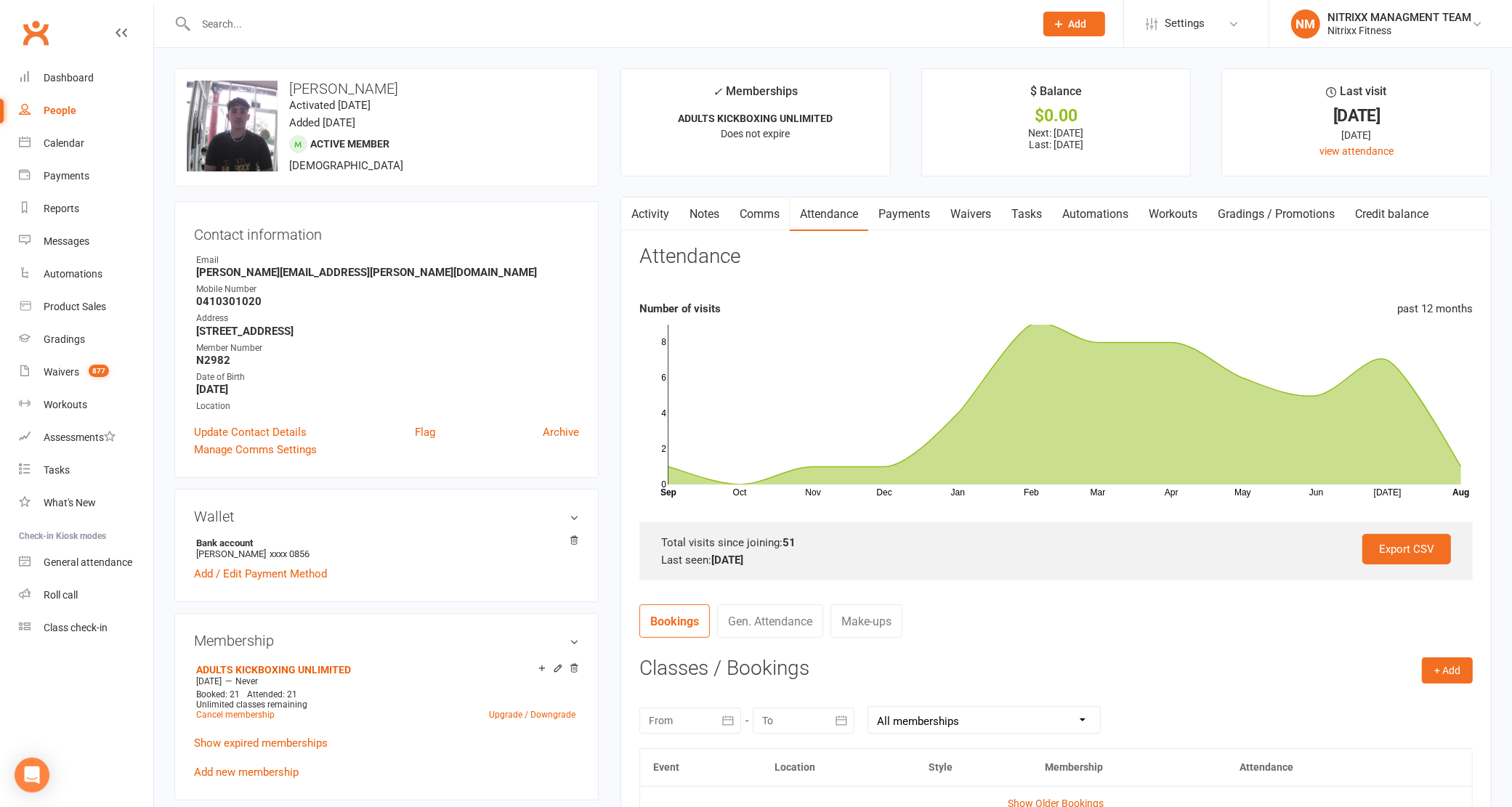
click at [931, 217] on link "Payments" at bounding box center [904, 214] width 72 height 33
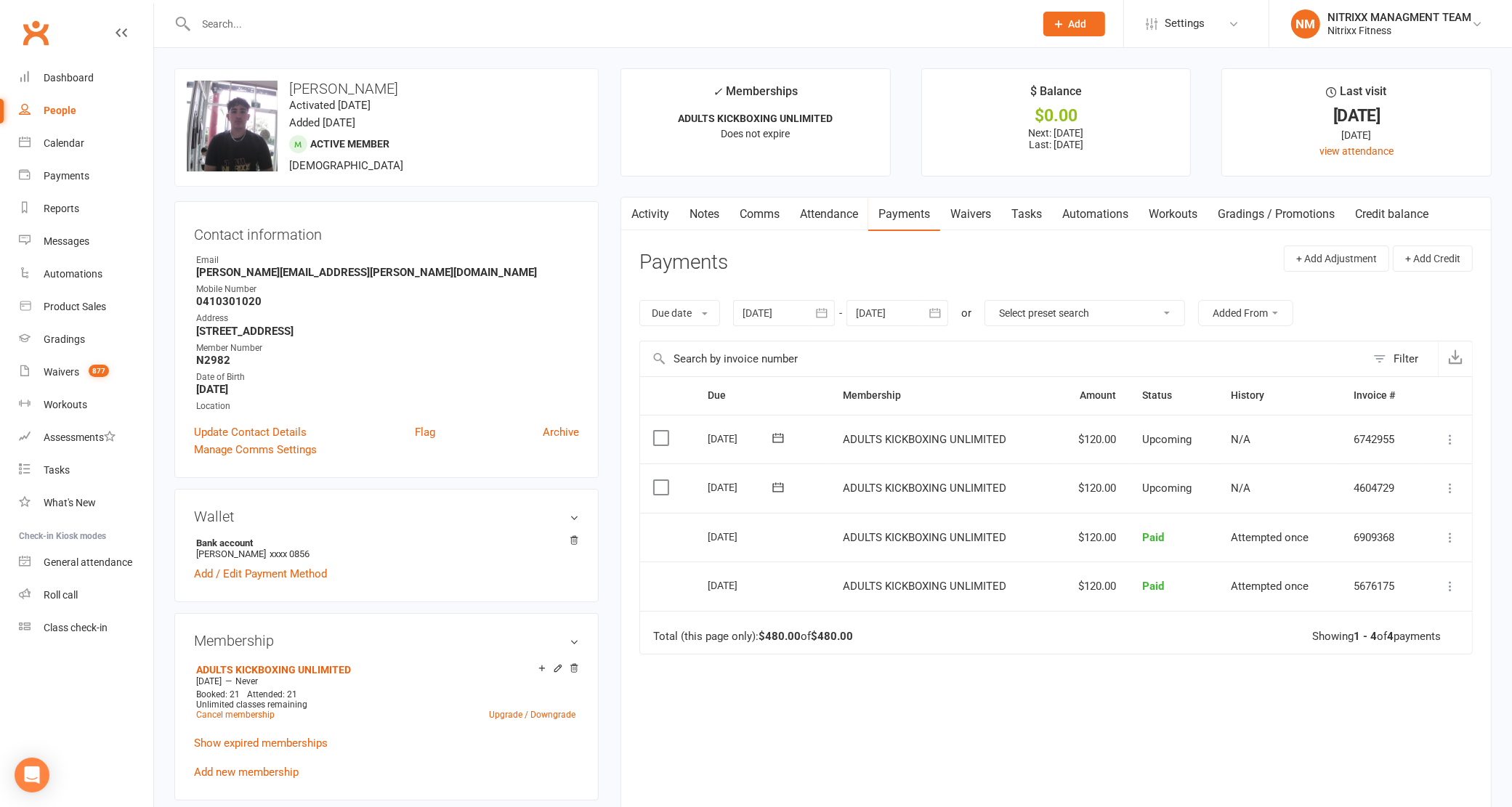
click at [351, 18] on input "text" at bounding box center [609, 23] width 833 height 20
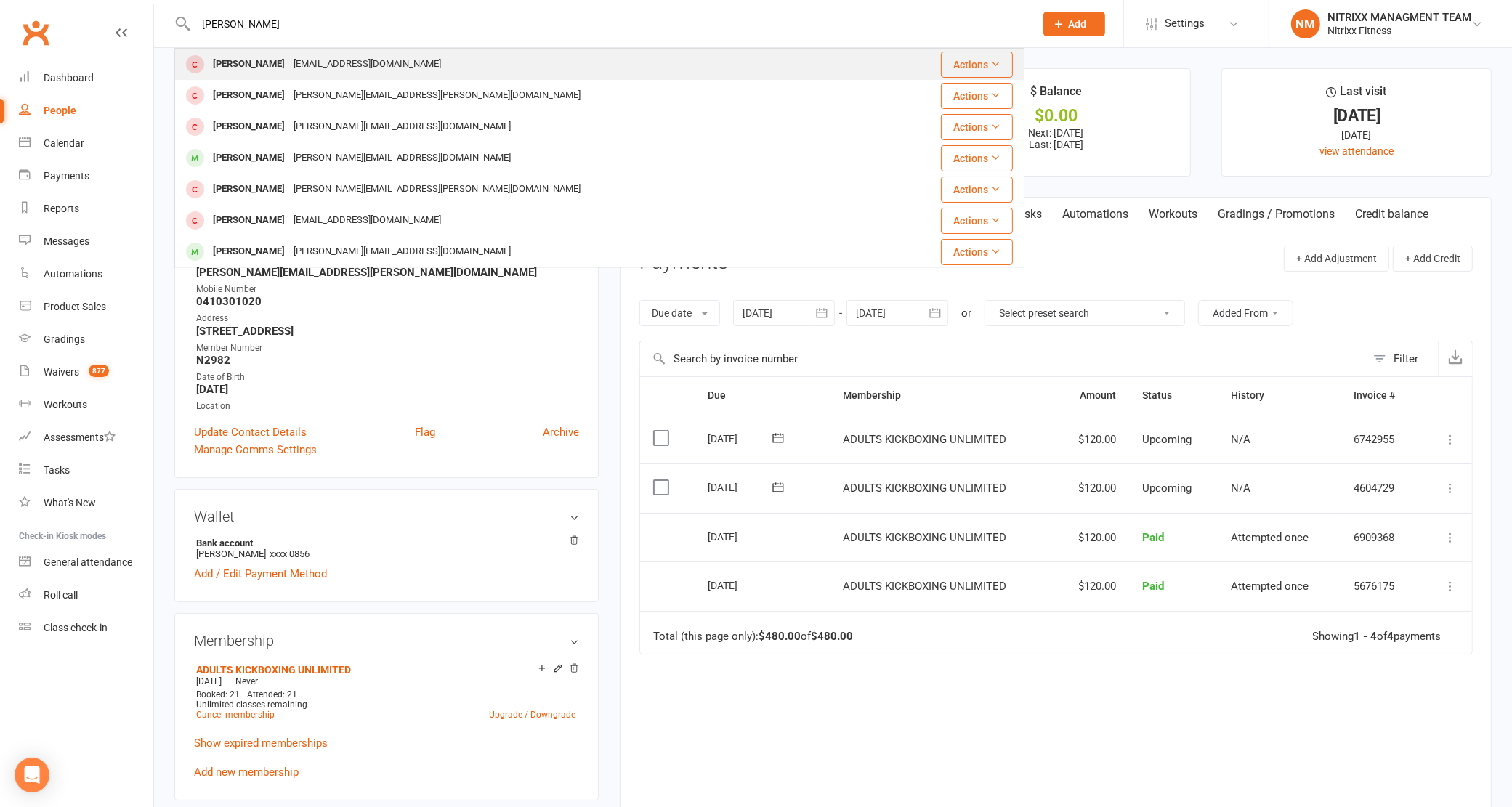
type input "[PERSON_NAME]"
click at [300, 55] on div "[EMAIL_ADDRESS][DOMAIN_NAME]" at bounding box center [367, 64] width 156 height 21
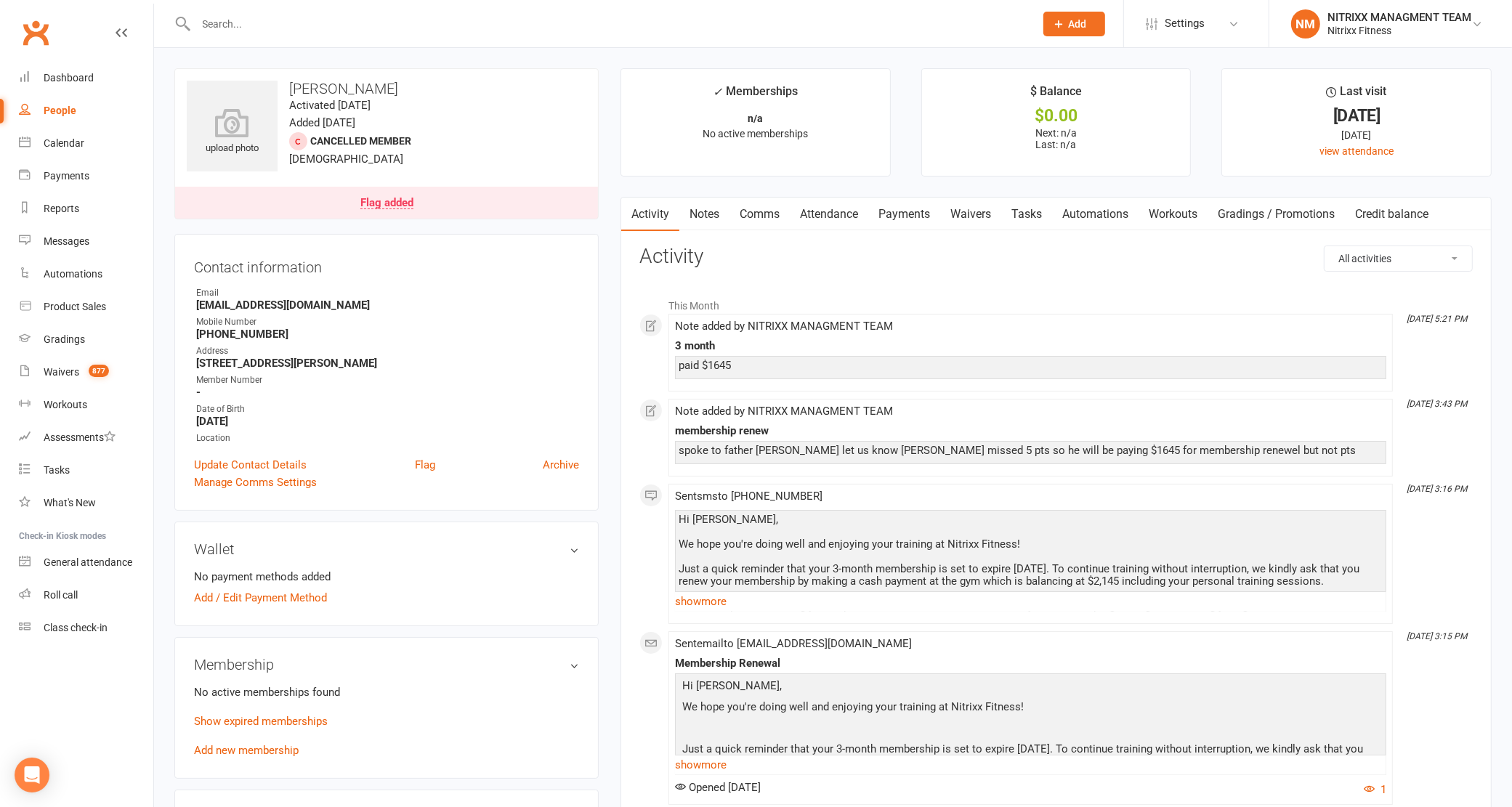
click at [723, 212] on link "Notes" at bounding box center [704, 214] width 50 height 33
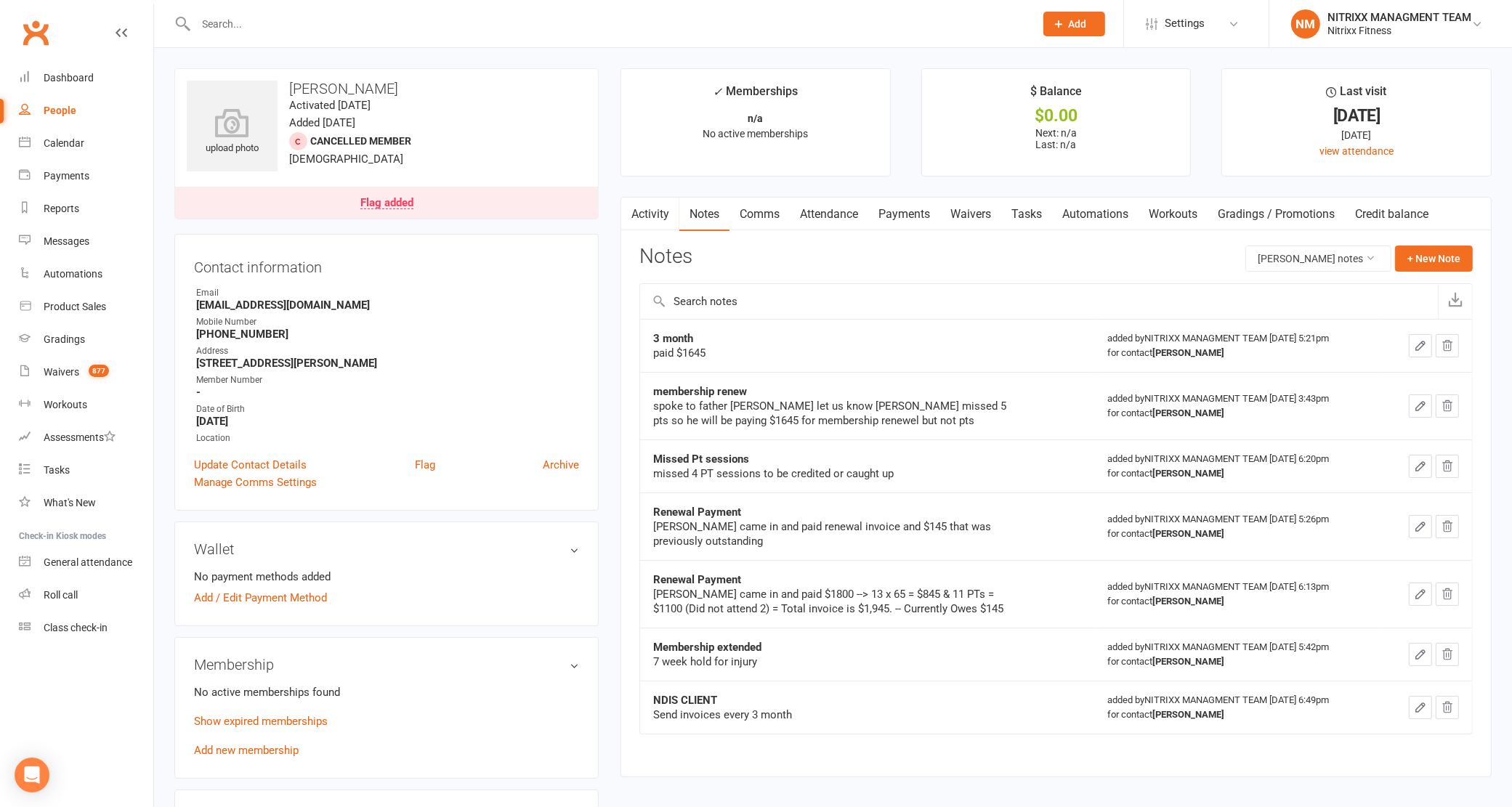
click at [1422, 345] on icon "button" at bounding box center [1421, 346] width 9 height 9
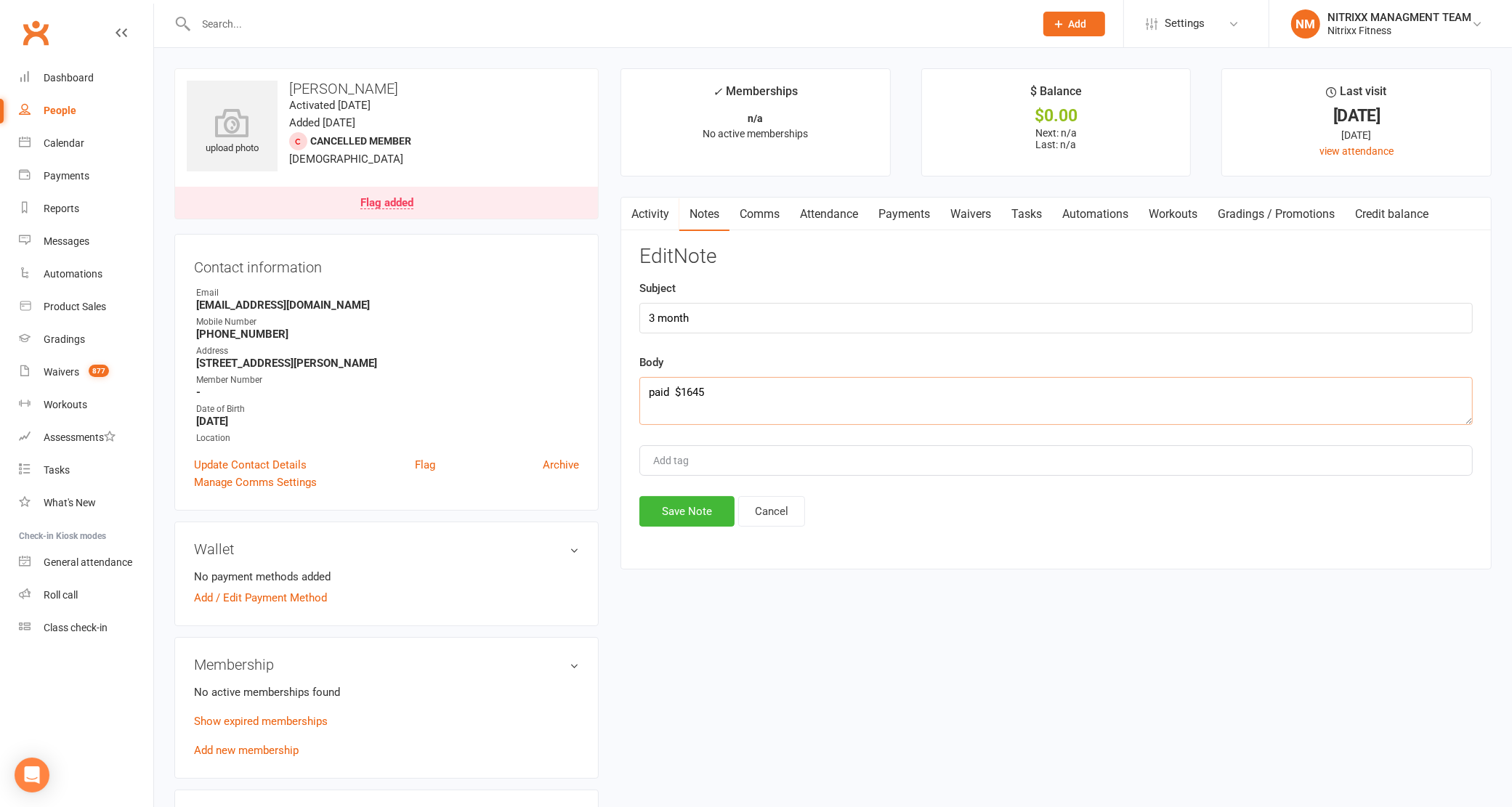
click at [692, 383] on textarea "paid $1645" at bounding box center [1056, 401] width 833 height 48
type textarea "paid $1545"
click at [687, 506] on button "Save Note" at bounding box center [687, 511] width 96 height 31
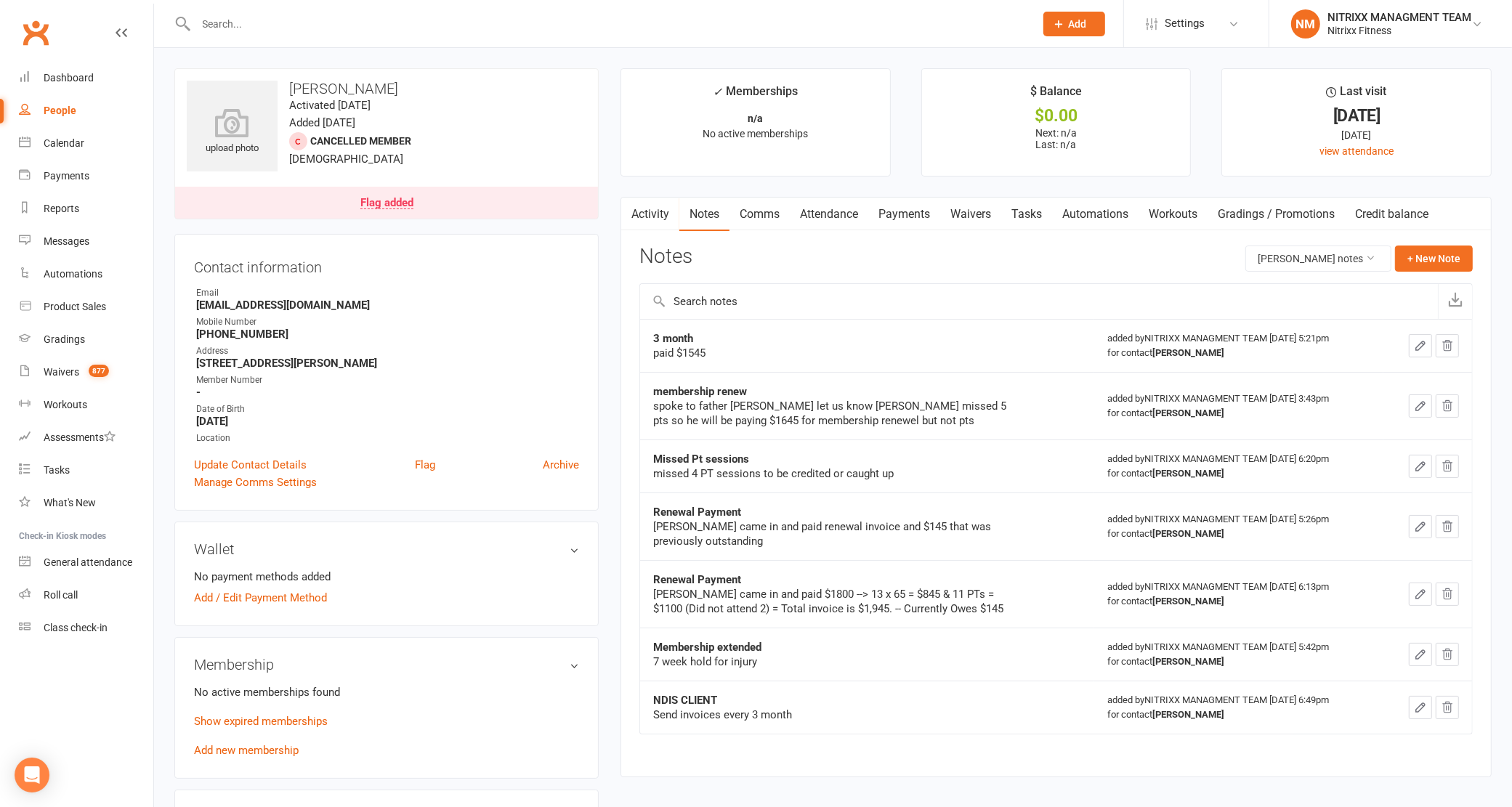
click at [1421, 413] on icon "button" at bounding box center [1420, 405] width 13 height 13
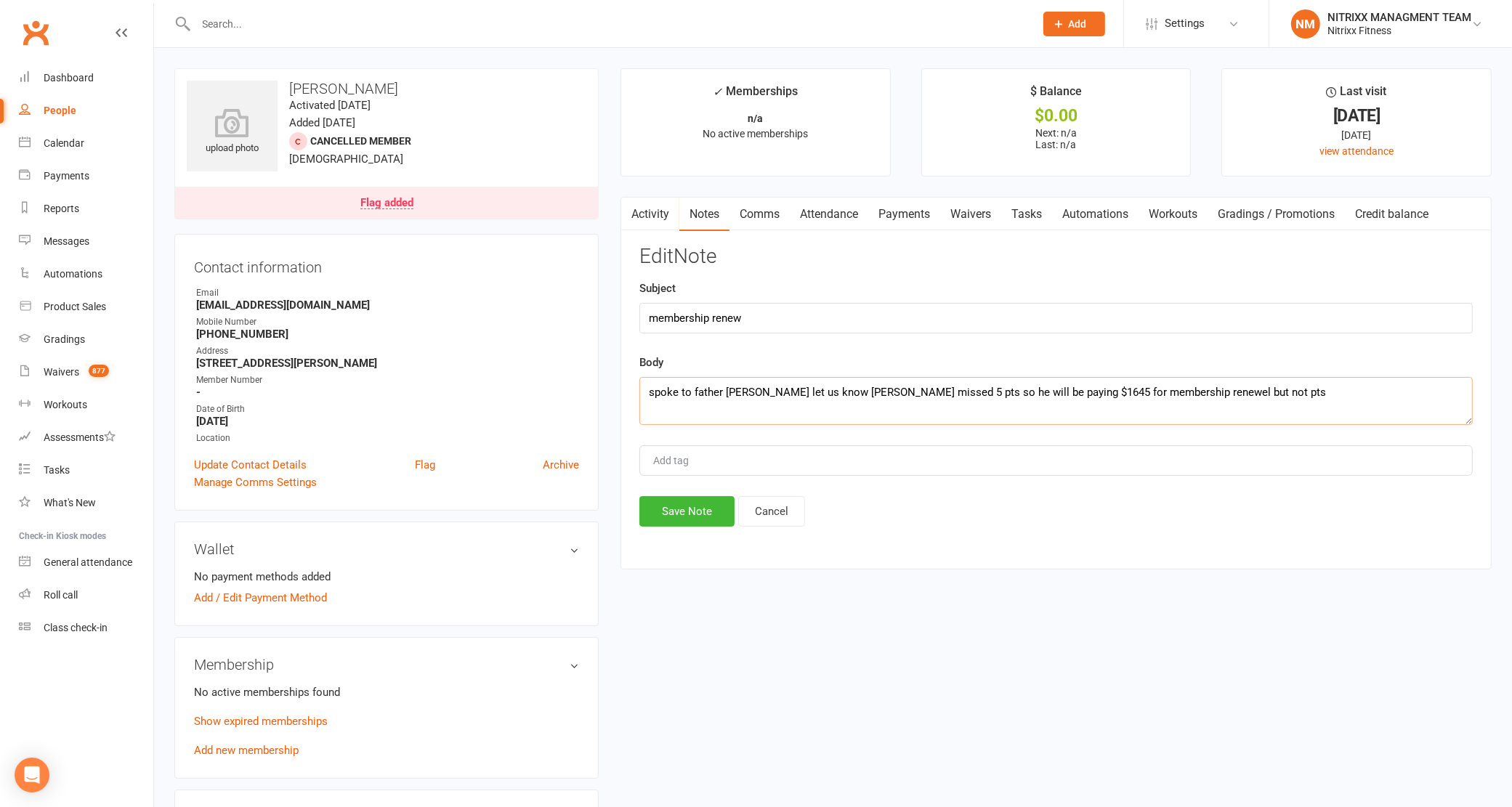
click at [1026, 393] on textarea "spoke to father [PERSON_NAME] let us know [PERSON_NAME] missed 5 pts so he will…" at bounding box center [1056, 401] width 833 height 48
type textarea "spoke to father [PERSON_NAME] let us know [PERSON_NAME] missed 5 pts so he will…"
click at [719, 521] on button "Save Note" at bounding box center [687, 511] width 96 height 31
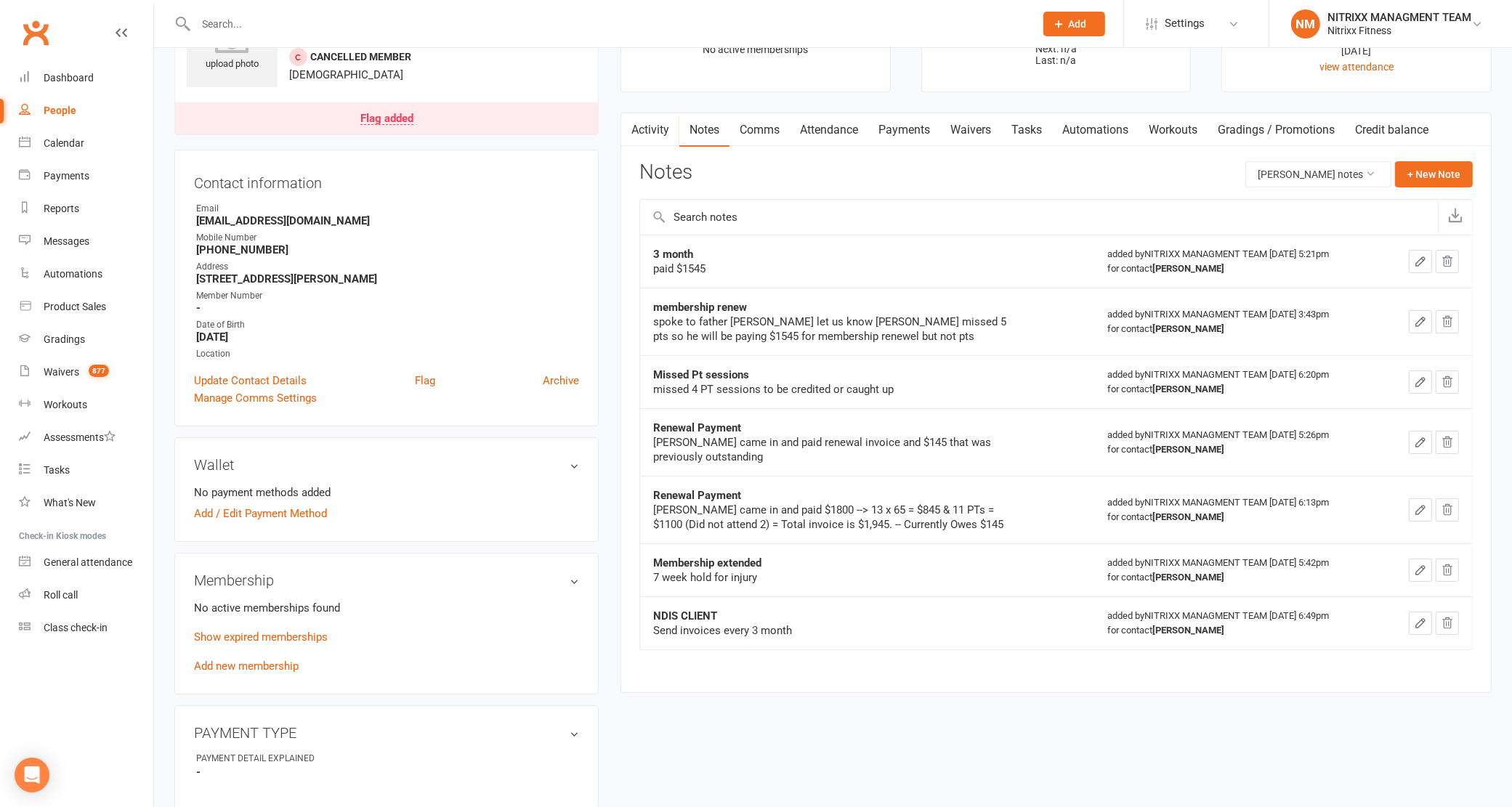
scroll to position [181, 0]
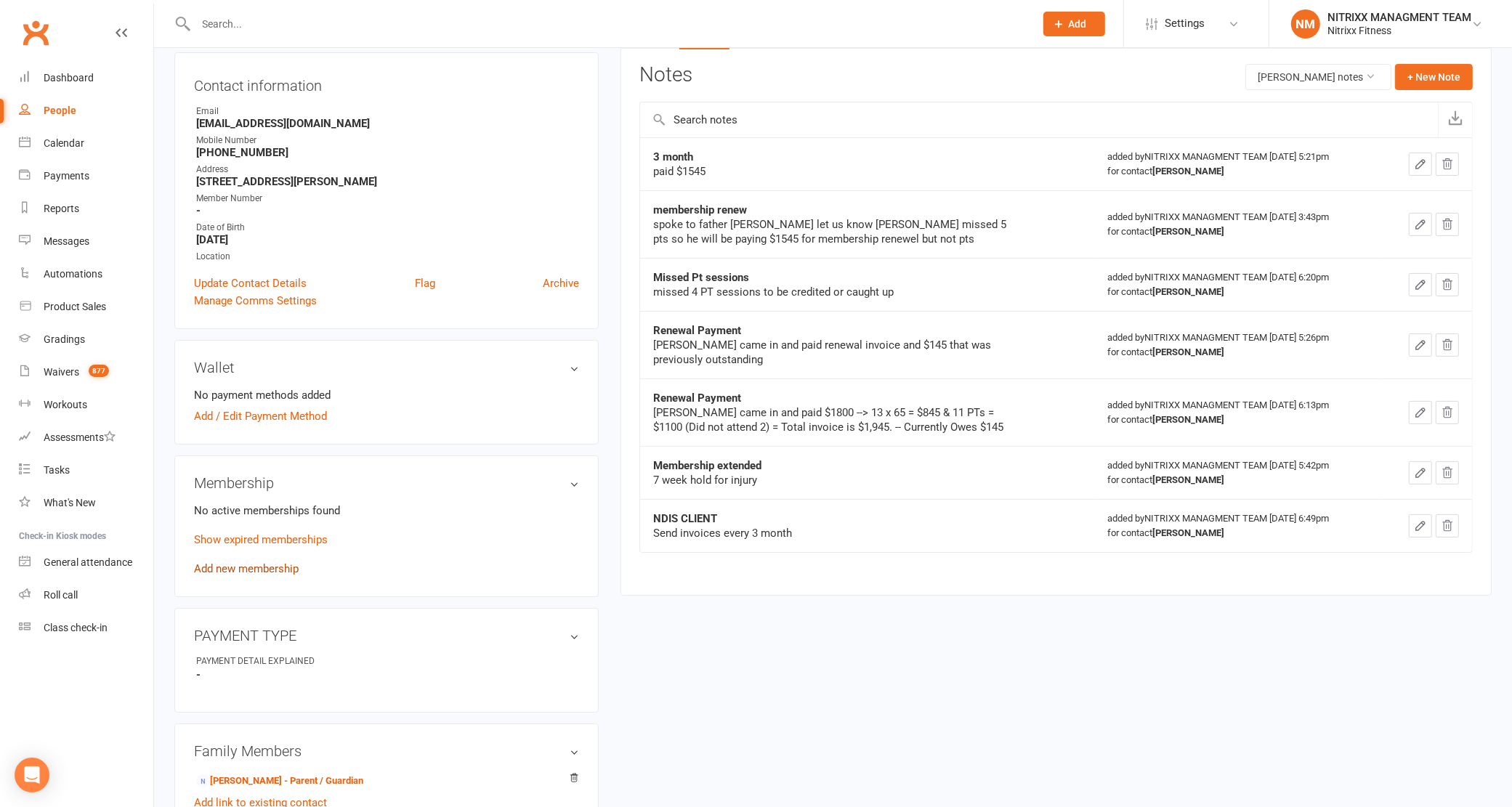
click at [282, 563] on link "Add new membership" at bounding box center [246, 569] width 105 height 13
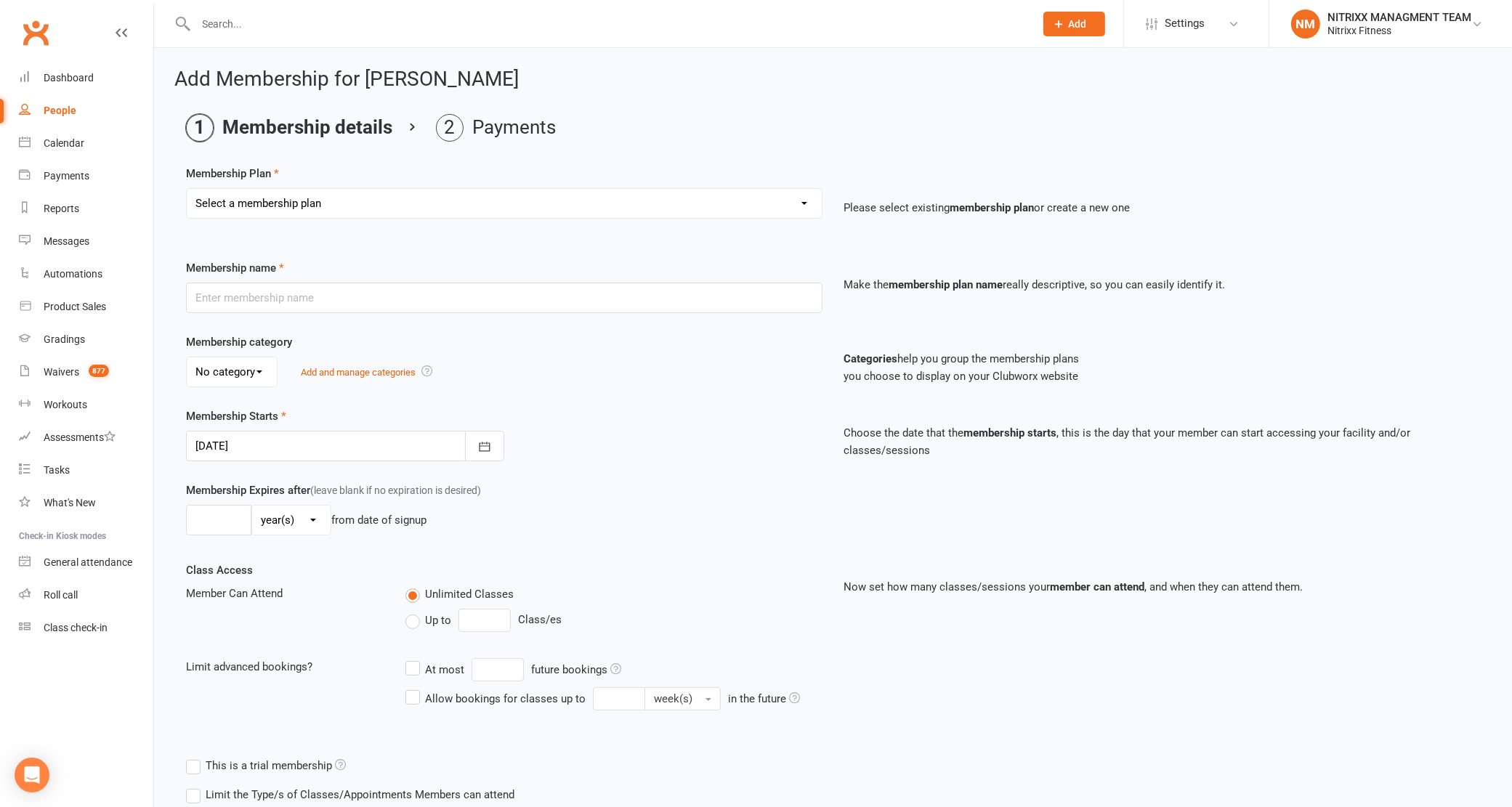
click at [263, 213] on select "Select a membership plan Create new Membership Plan WOMENS UNLIMITED SPECIAL ME…" at bounding box center [504, 203] width 635 height 29
select select "2"
click at [187, 189] on select "Select a membership plan Create new Membership Plan WOMENS UNLIMITED SPECIAL ME…" at bounding box center [504, 203] width 635 height 29
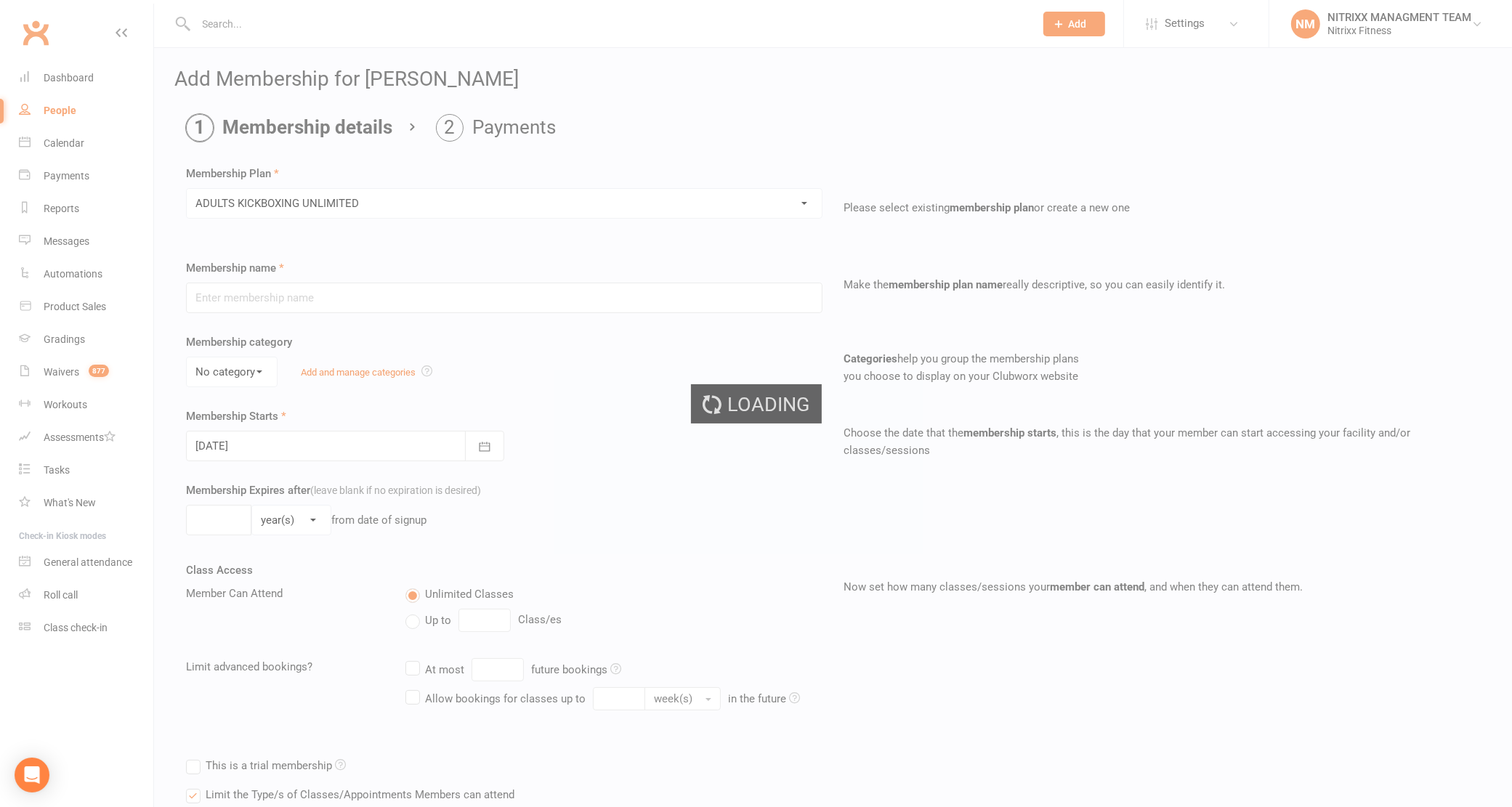
type input "ADULTS KICKBOXING UNLIMITED"
select select "0"
type input "0"
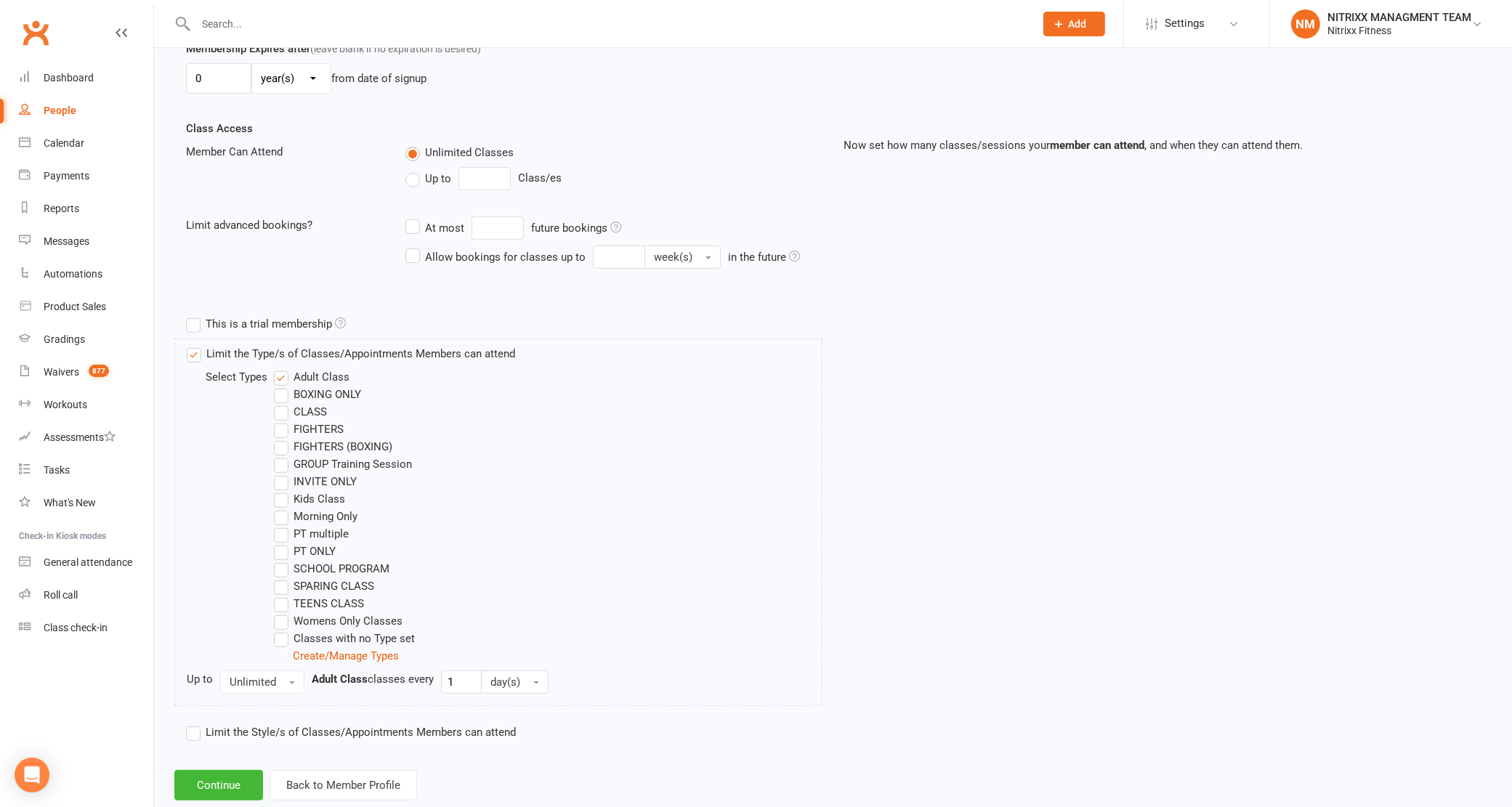
scroll to position [478, 0]
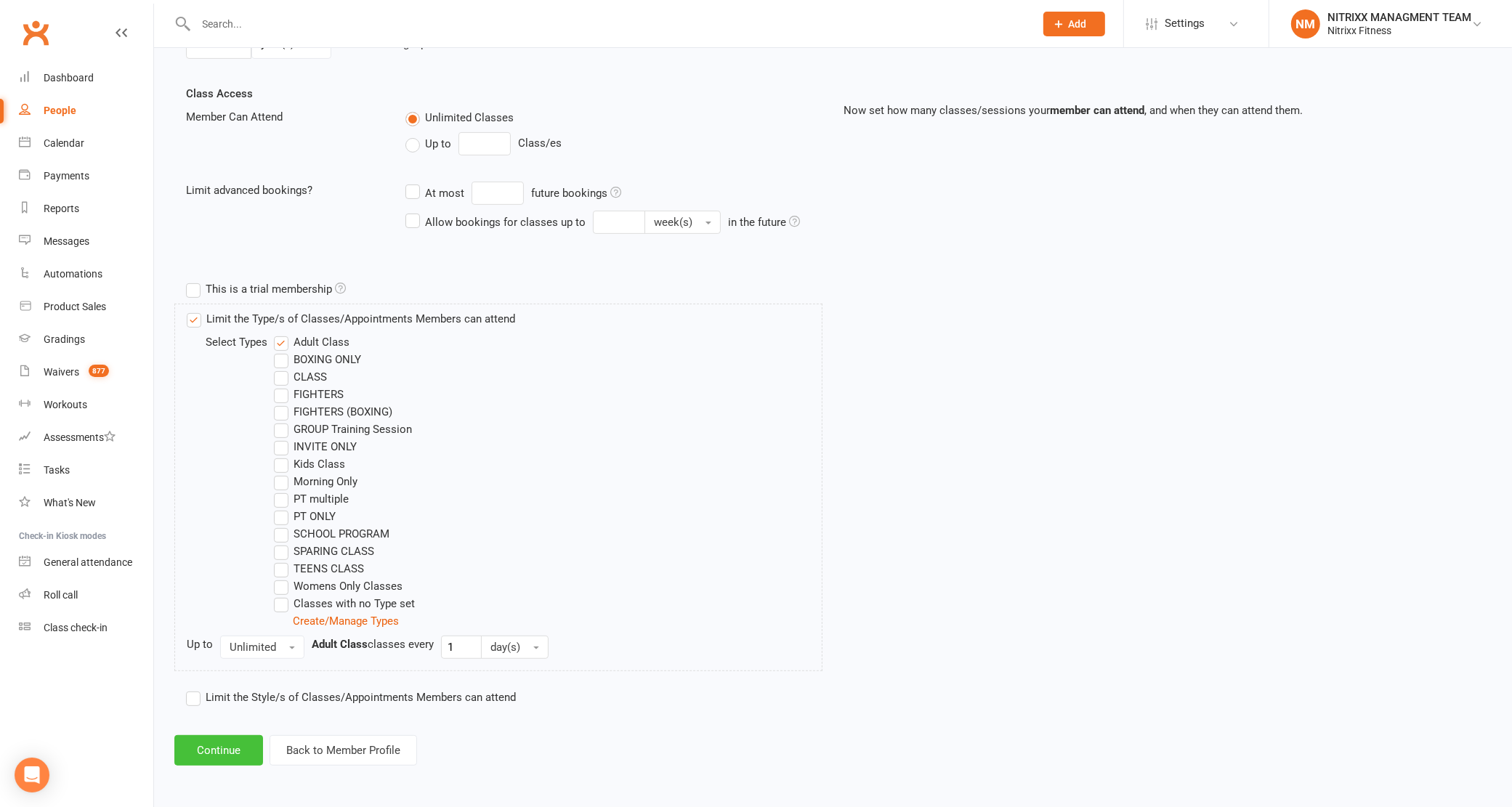
click at [245, 742] on button "Continue" at bounding box center [219, 751] width 89 height 31
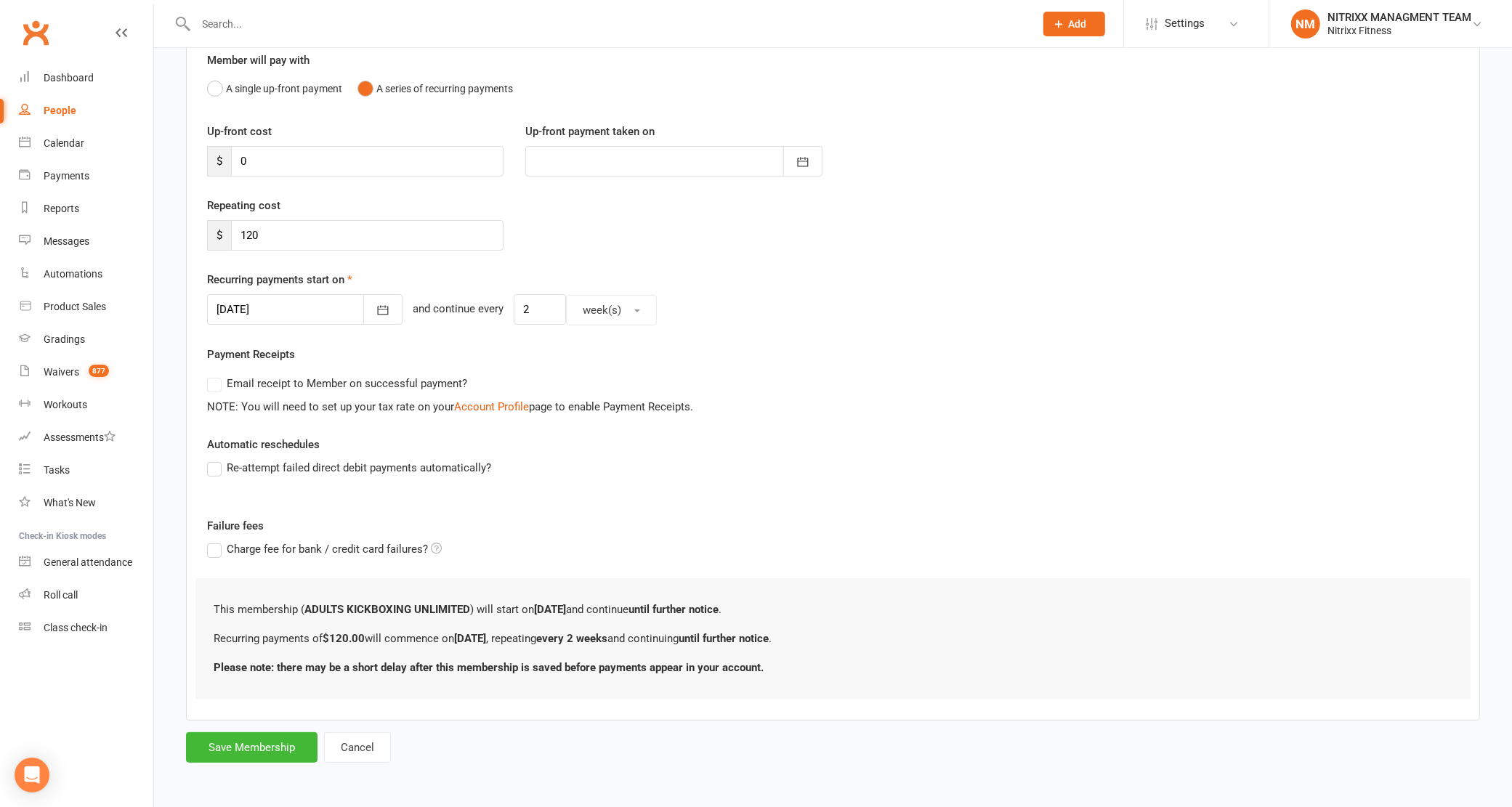
scroll to position [0, 0]
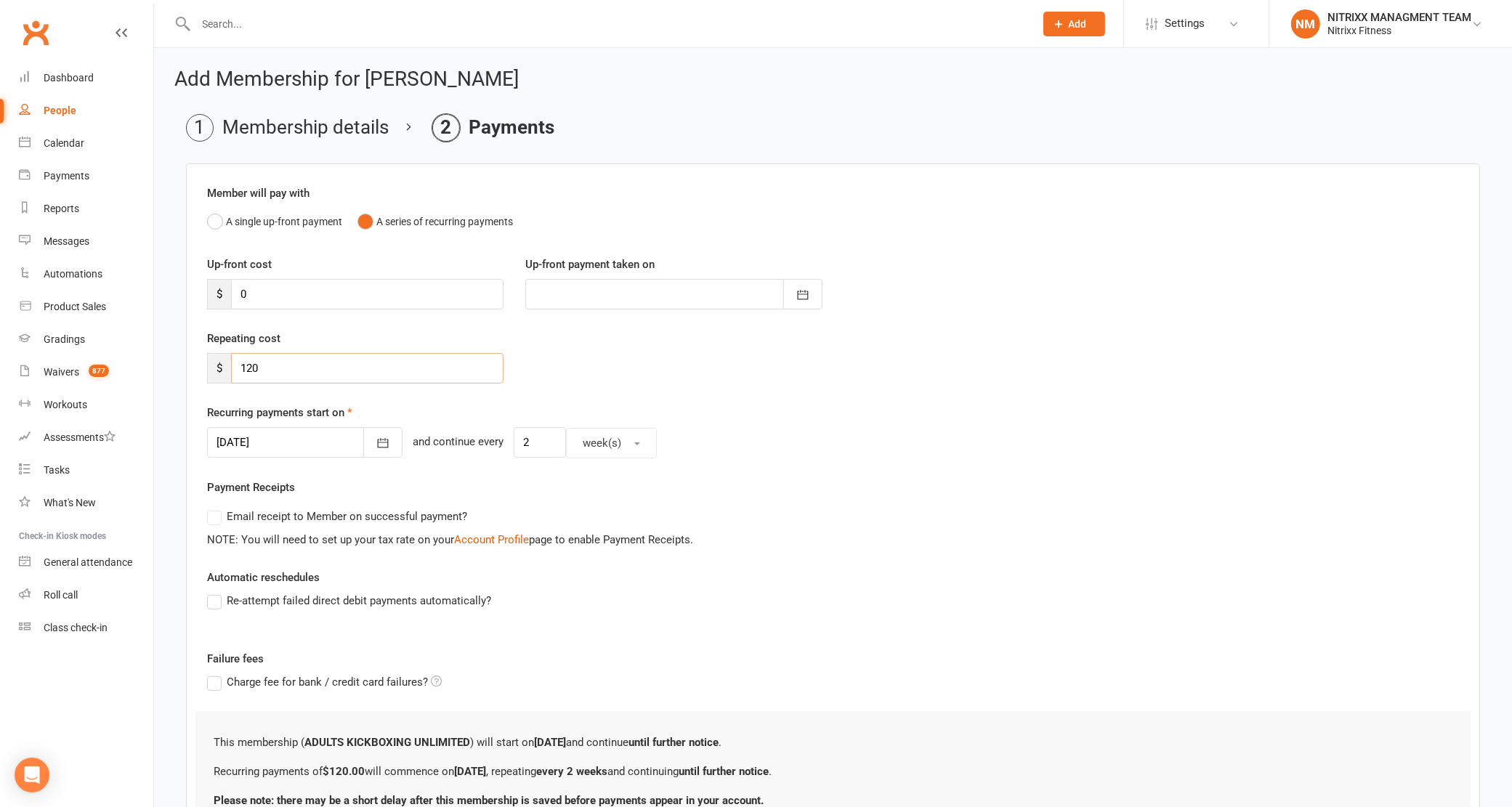
click at [284, 369] on input "120" at bounding box center [367, 368] width 272 height 31
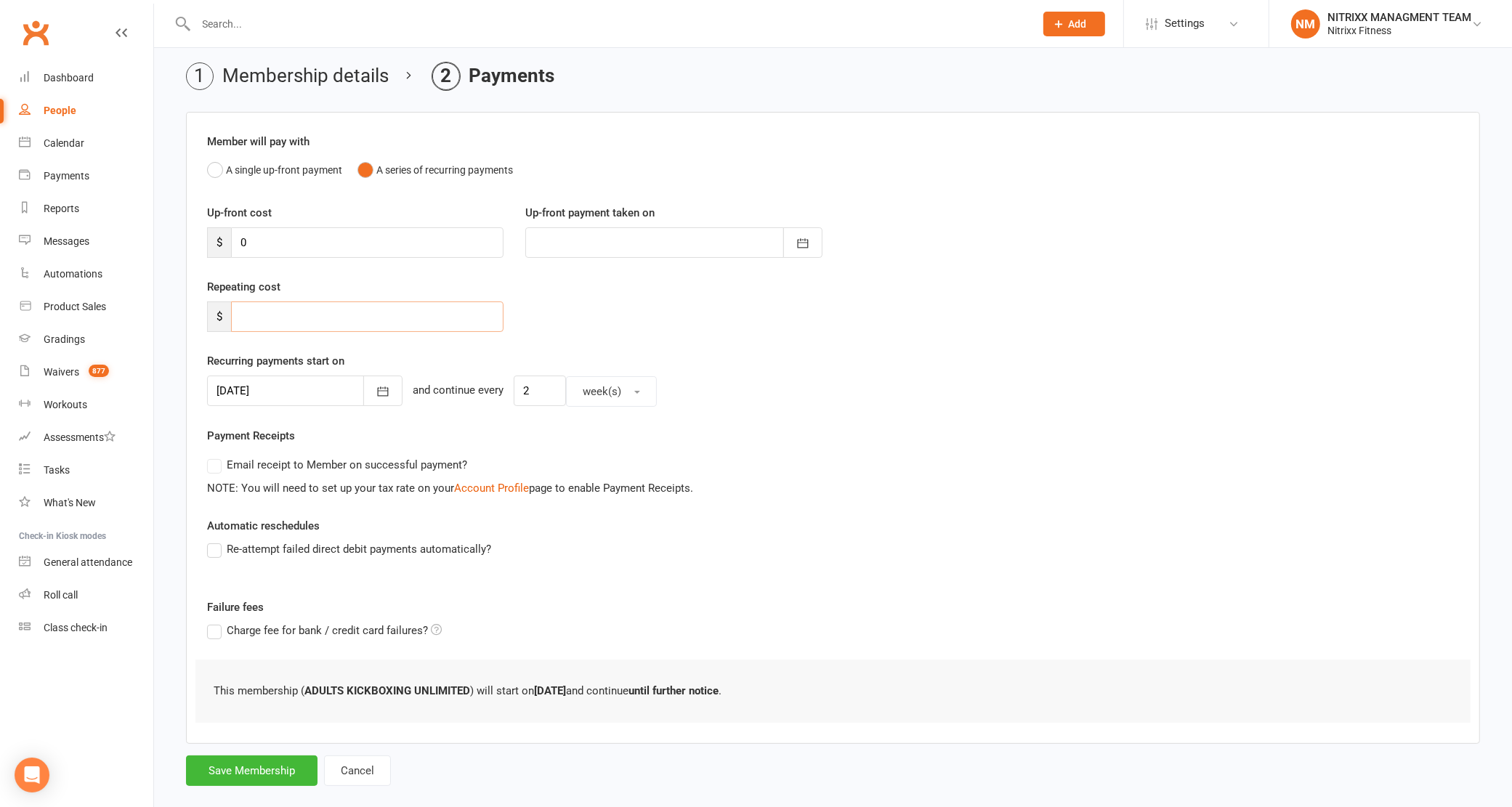
scroll to position [76, 0]
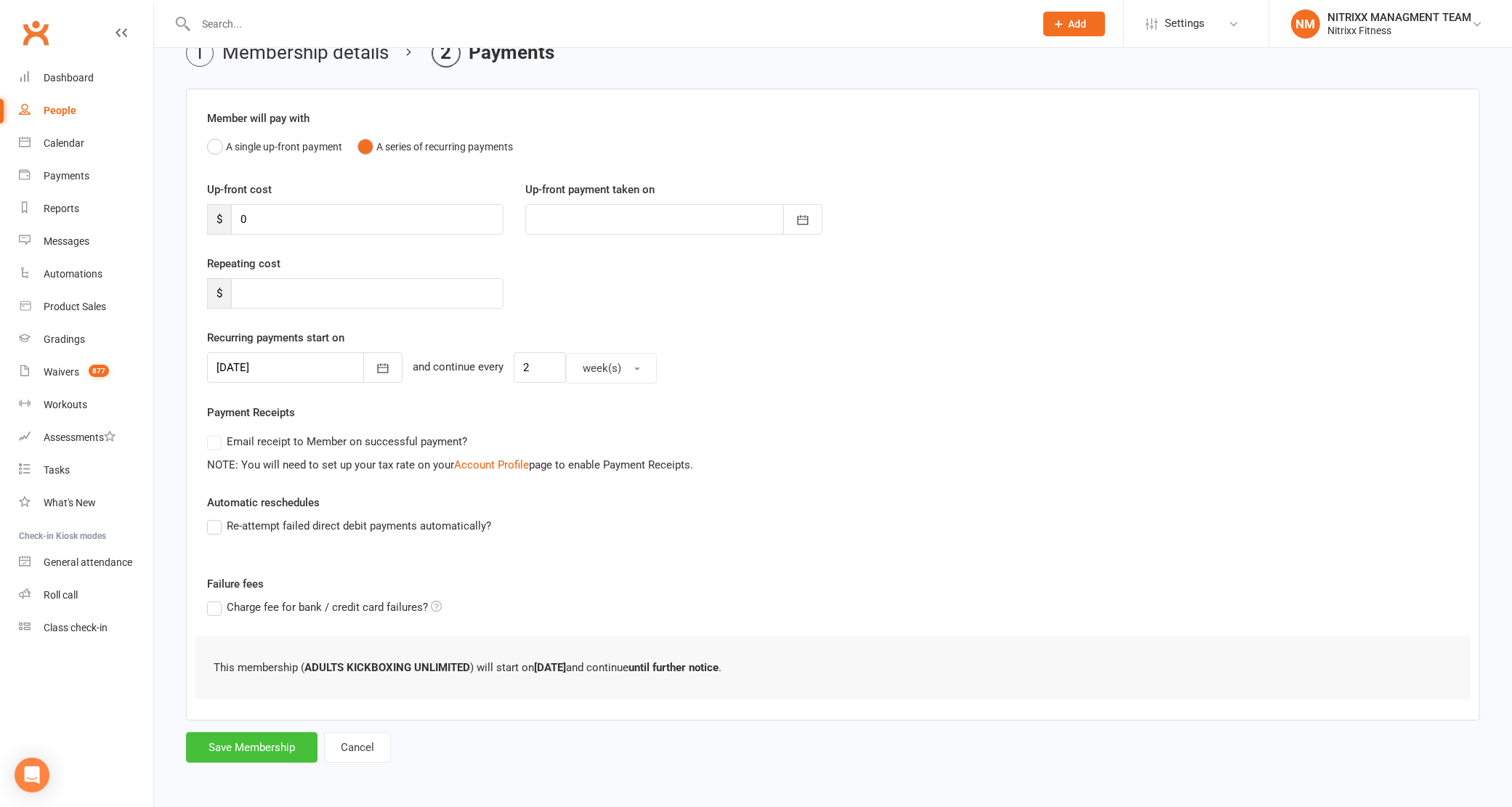
click at [251, 749] on button "Save Membership" at bounding box center [251, 748] width 132 height 31
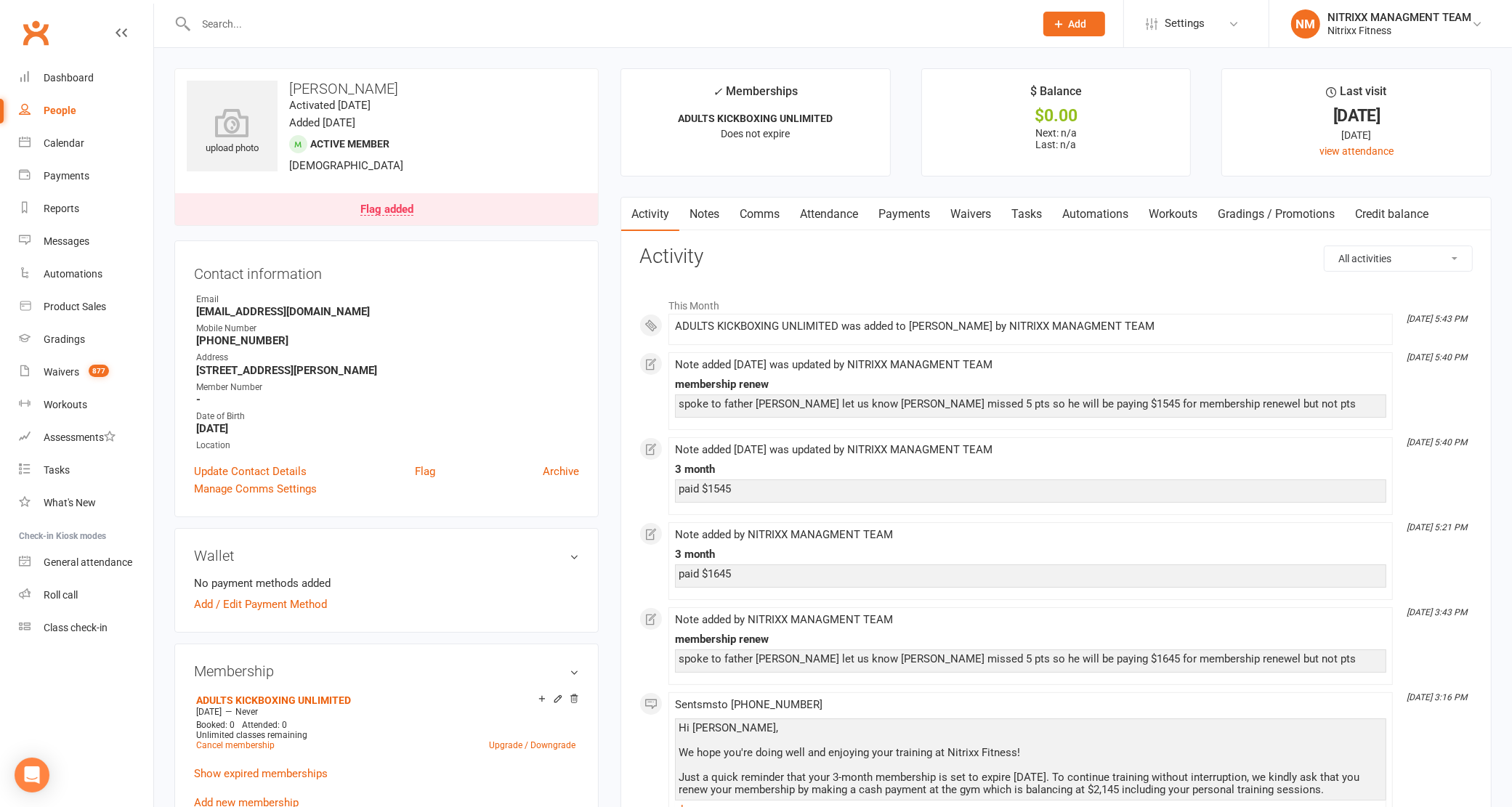
click at [37, 102] on link "People" at bounding box center [86, 111] width 135 height 32
select select "100"
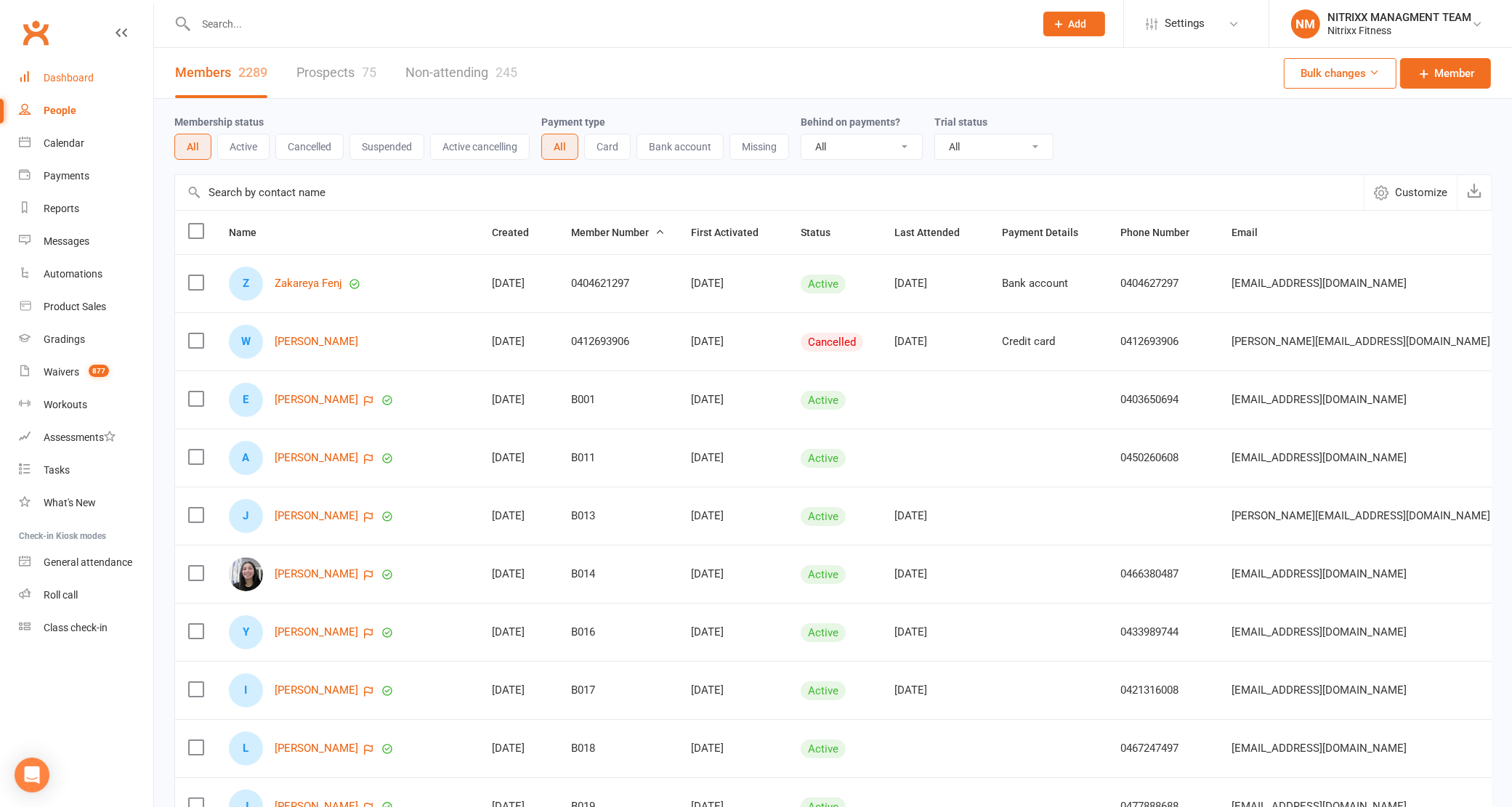
click at [62, 72] on div "Dashboard" at bounding box center [68, 77] width 50 height 11
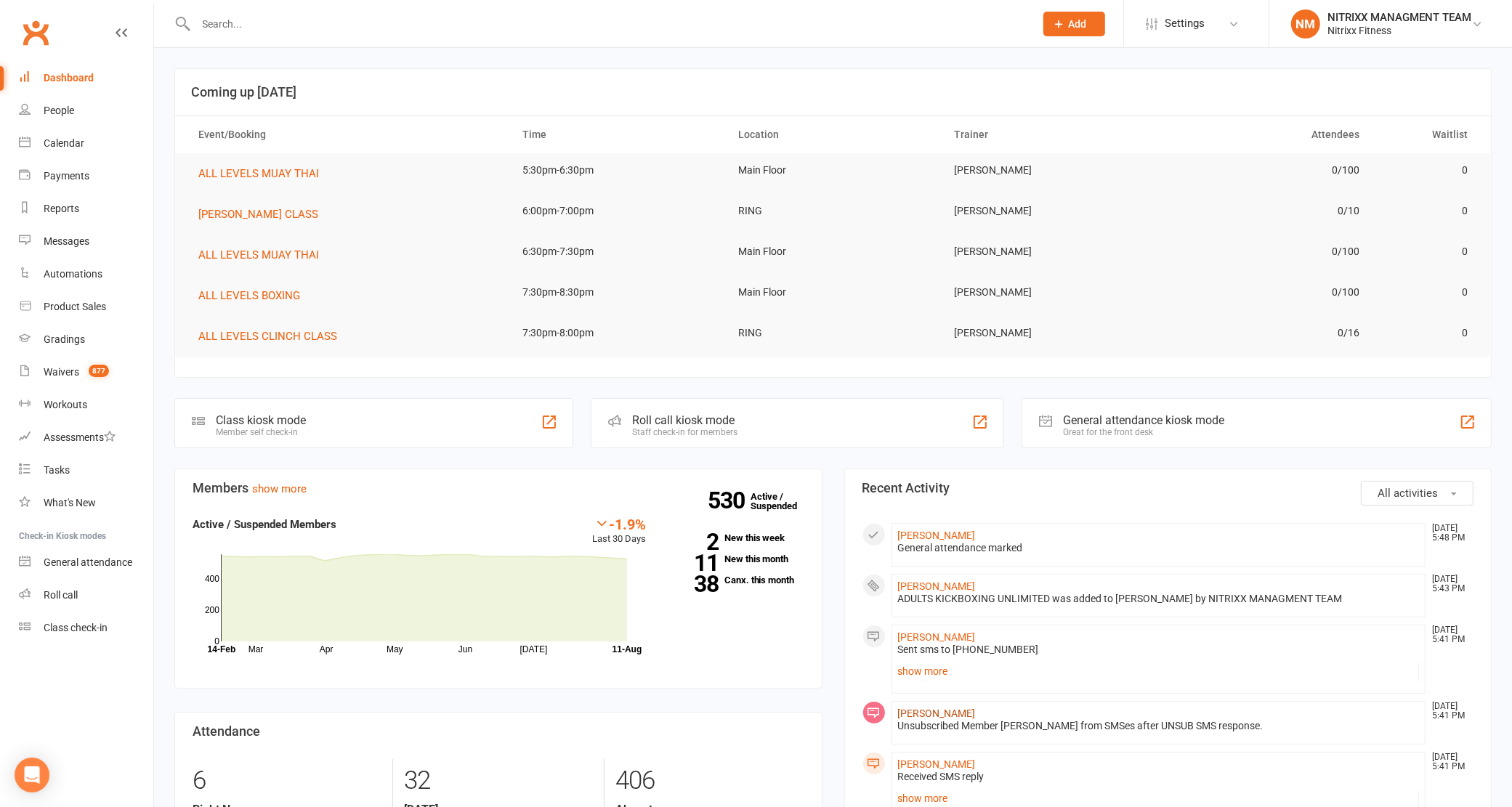
click at [976, 714] on link "[PERSON_NAME]" at bounding box center [937, 713] width 77 height 11
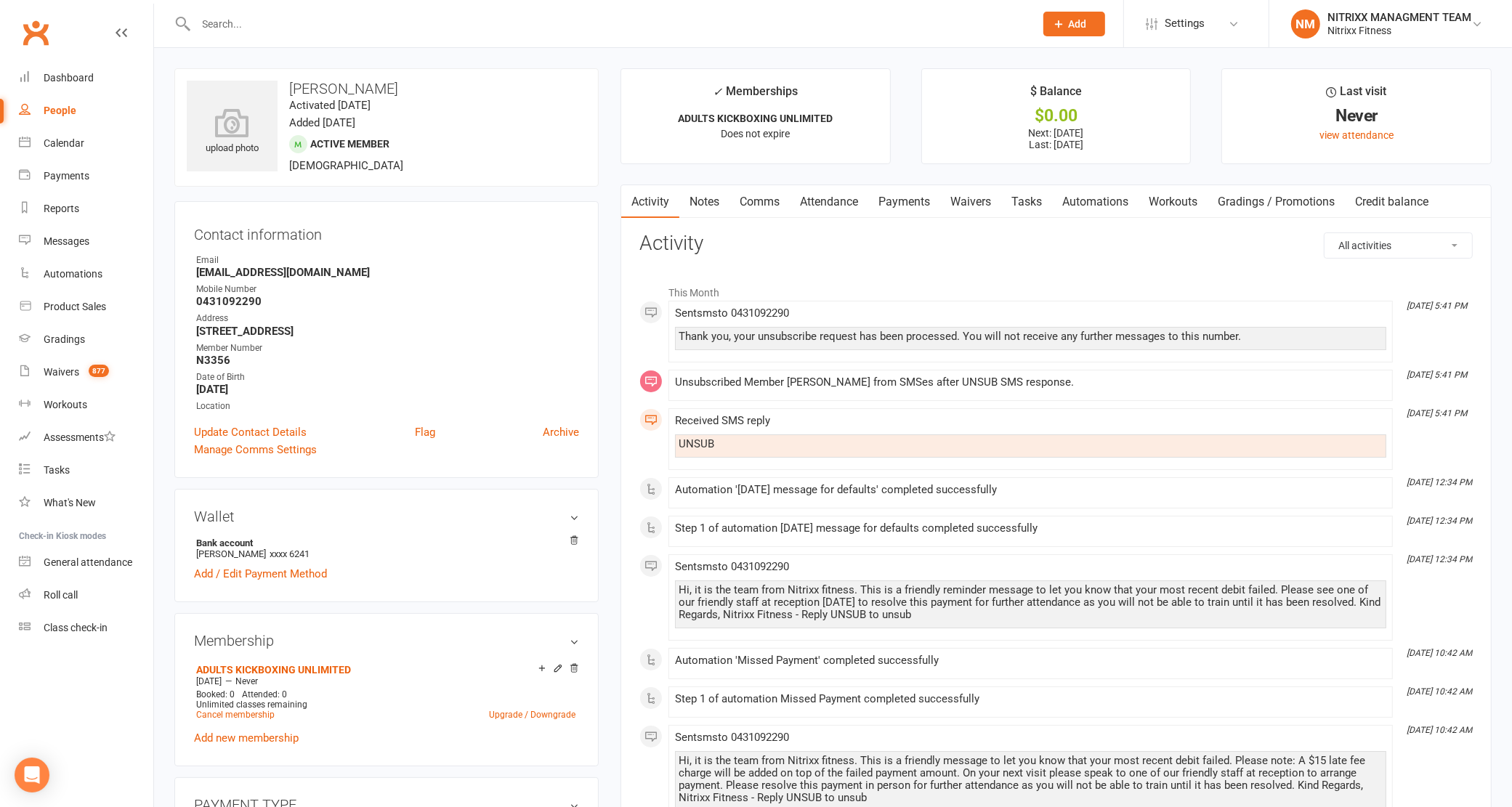
click at [908, 190] on link "Payments" at bounding box center [904, 202] width 72 height 33
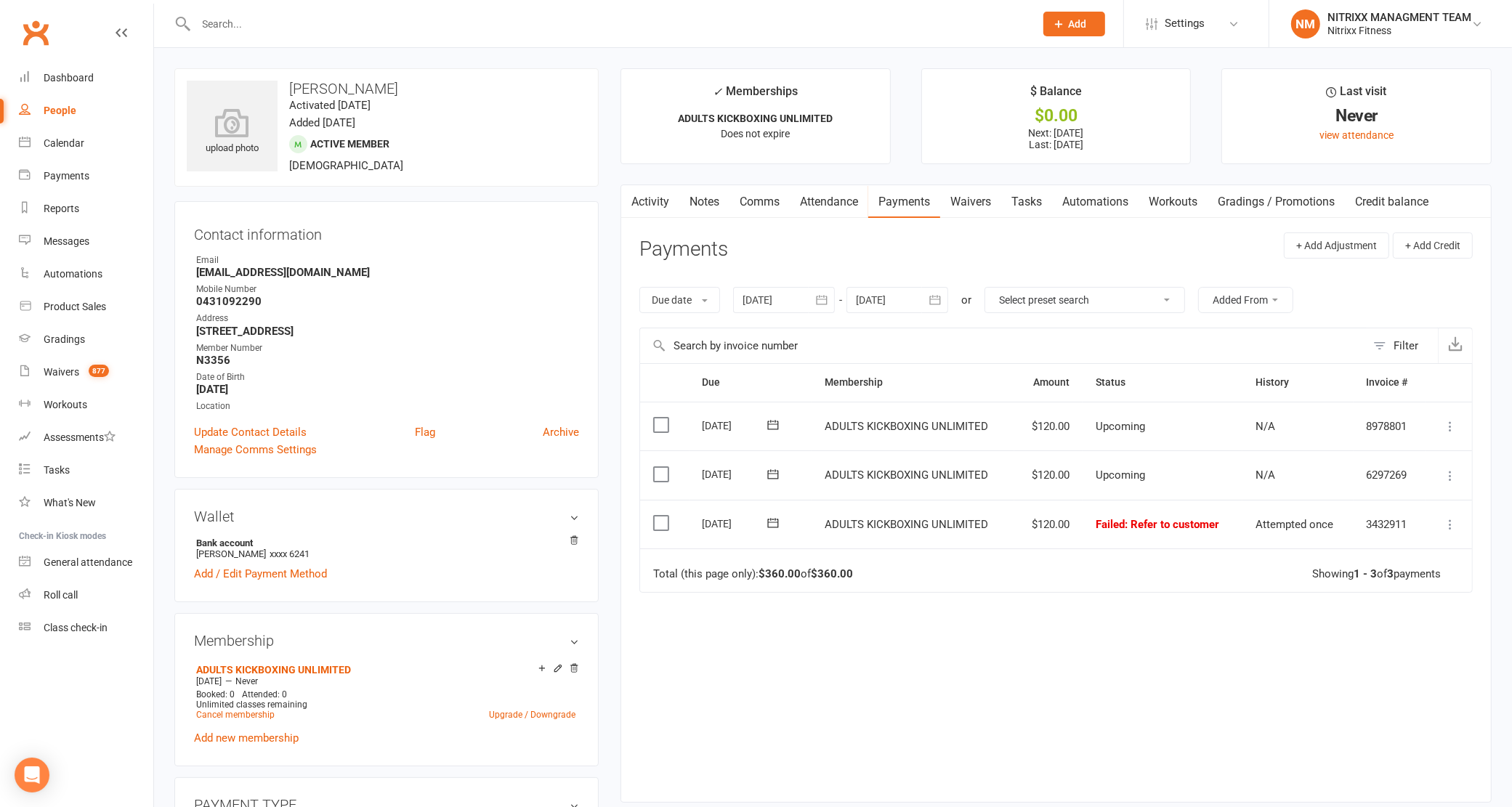
click at [46, 102] on link "People" at bounding box center [86, 111] width 135 height 32
select select "100"
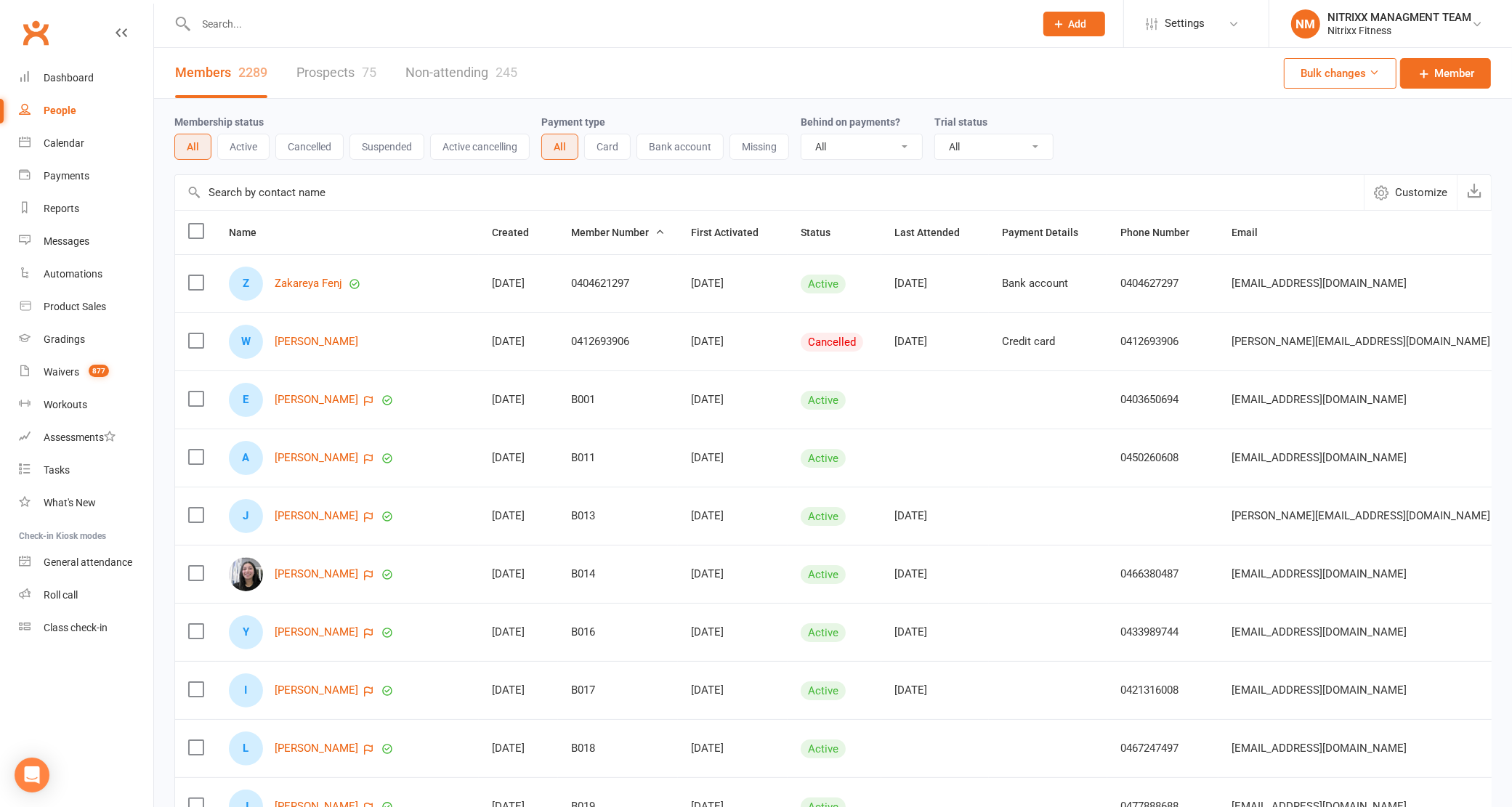
click at [90, 113] on link "People" at bounding box center [86, 111] width 135 height 32
click at [366, 11] on div at bounding box center [600, 23] width 850 height 47
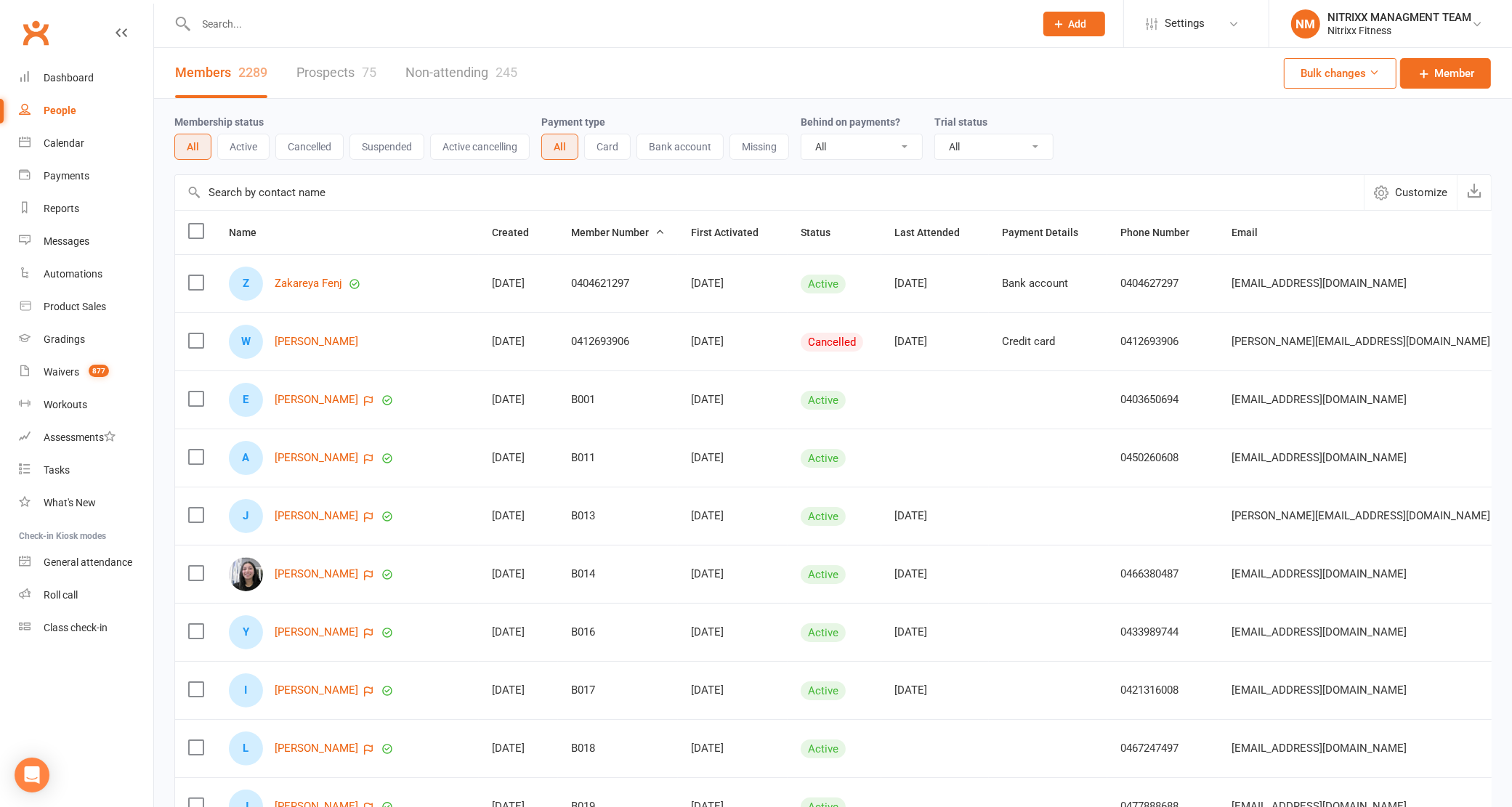
click at [266, 29] on input "text" at bounding box center [609, 23] width 833 height 20
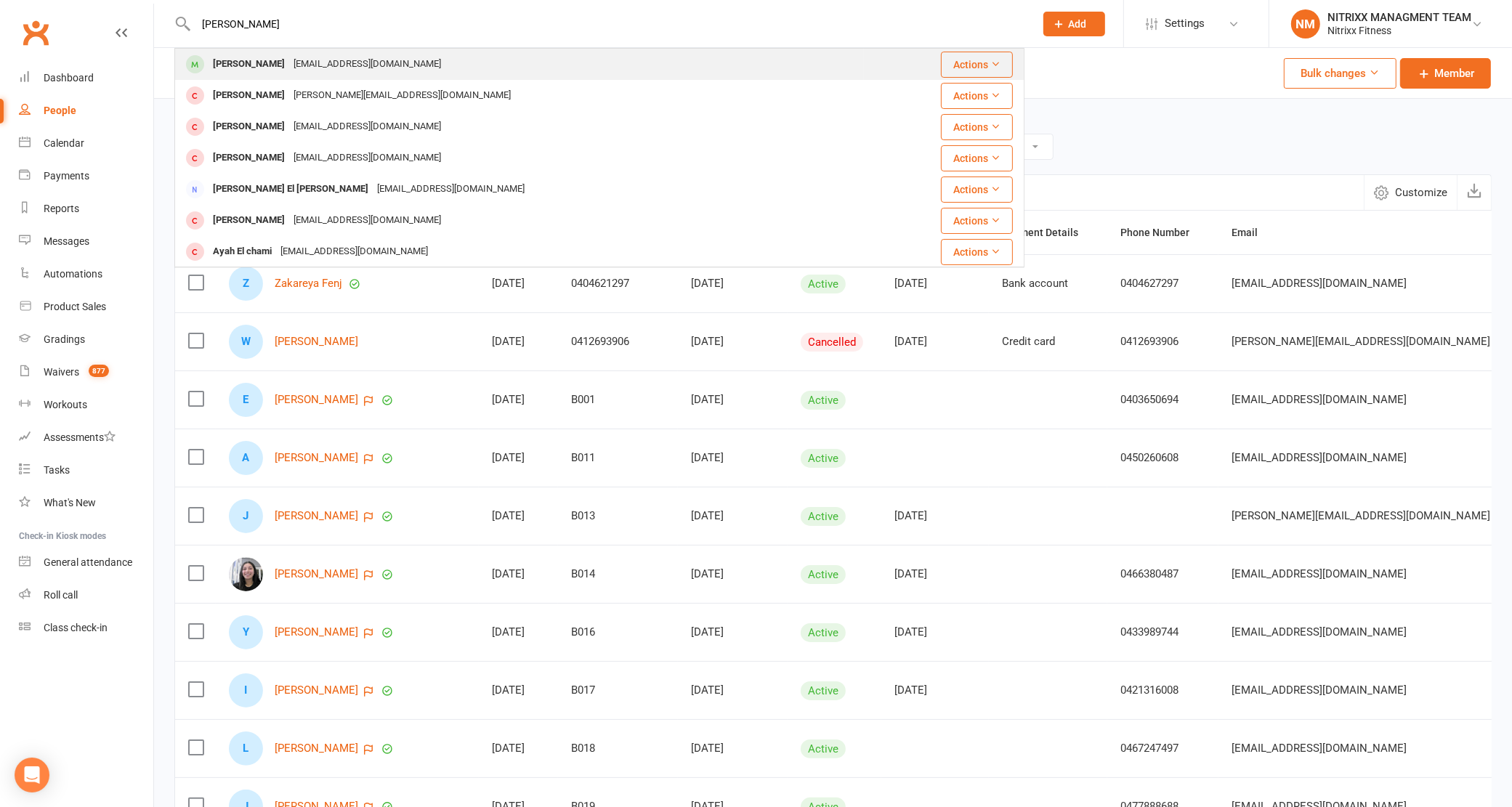
type input "[PERSON_NAME]"
click at [271, 59] on div "[PERSON_NAME]" at bounding box center [248, 64] width 80 height 21
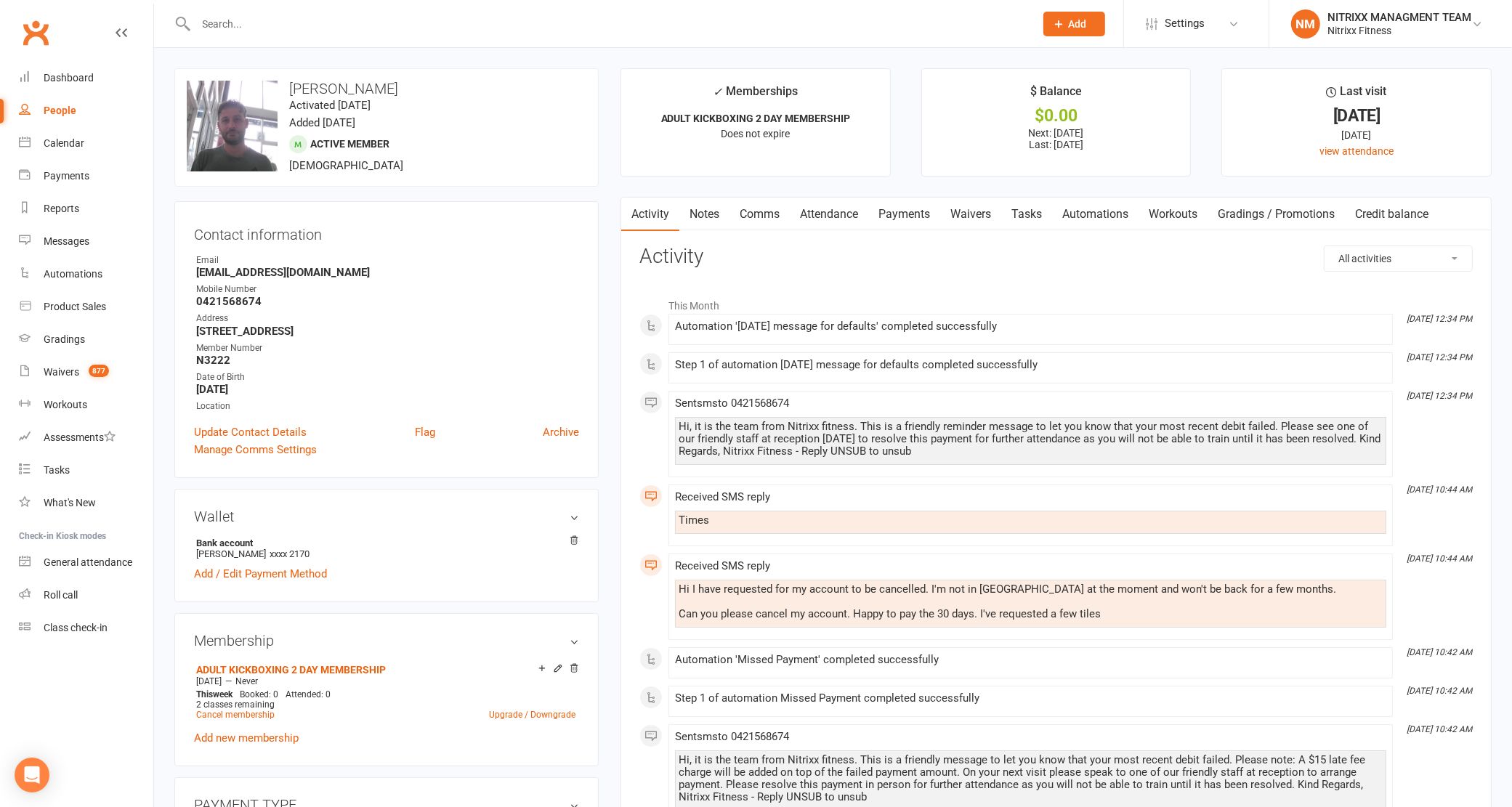
click at [706, 209] on link "Notes" at bounding box center [704, 214] width 50 height 33
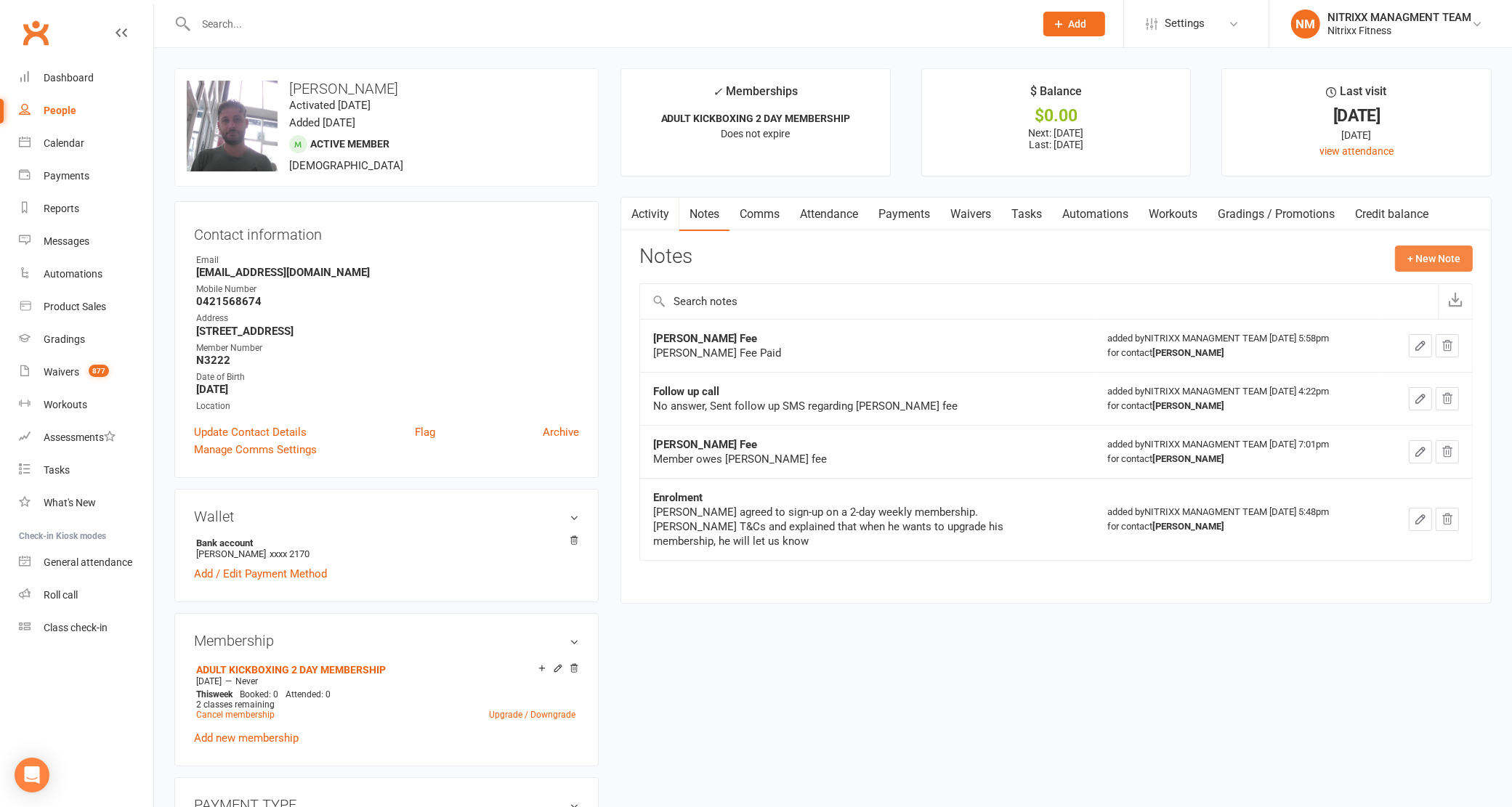
click at [1398, 255] on button "+ New Note" at bounding box center [1434, 258] width 77 height 26
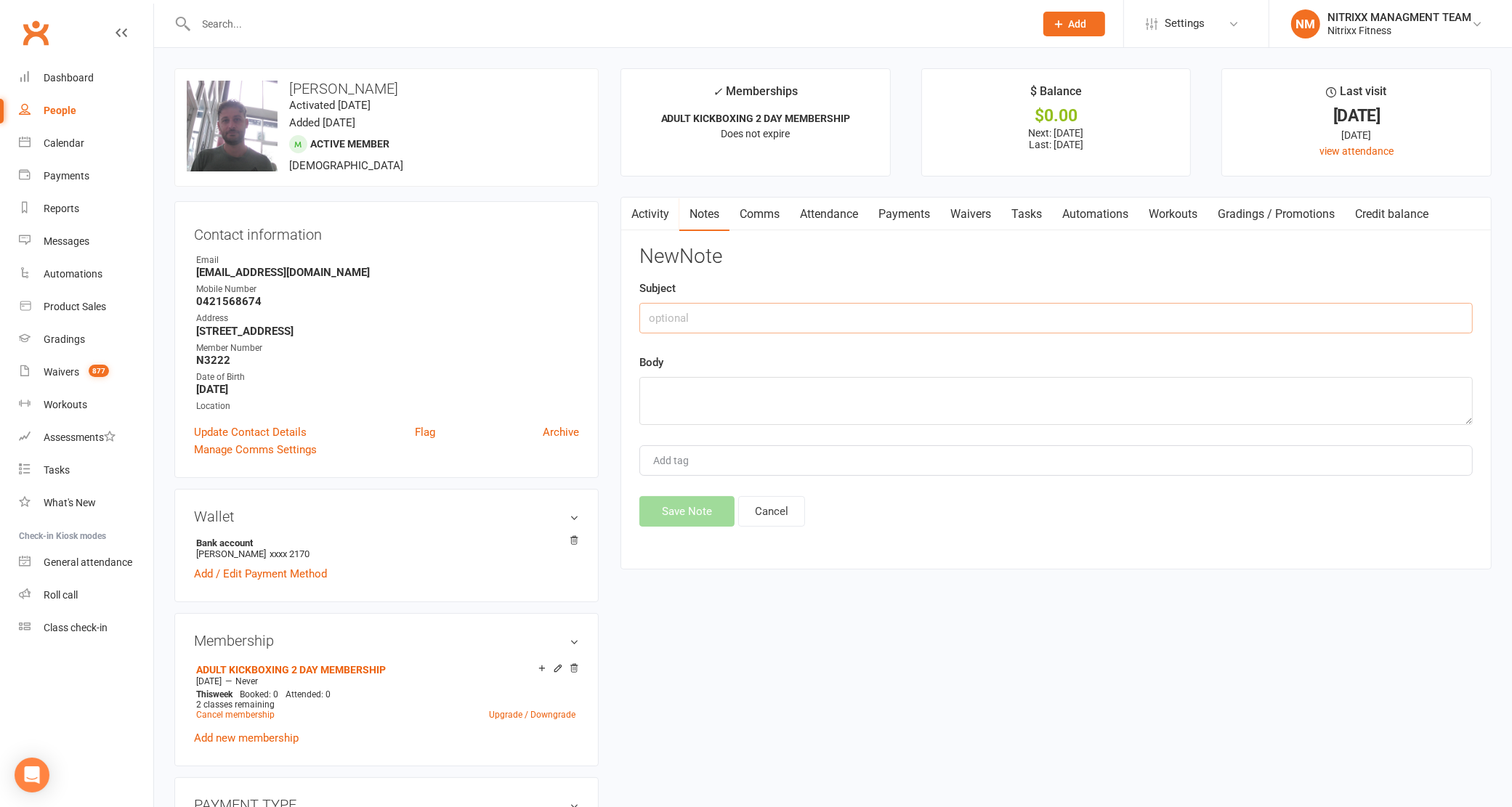
click at [852, 327] on input "text" at bounding box center [1056, 318] width 833 height 31
type input "defult call"
click at [728, 414] on textarea at bounding box center [1056, 401] width 833 height 48
click at [785, 396] on textarea "is overseas cant come in toi cancel membership" at bounding box center [1056, 401] width 833 height 48
click at [985, 394] on textarea "is overseas cant come in to cancel/hold membership" at bounding box center [1056, 401] width 833 height 48
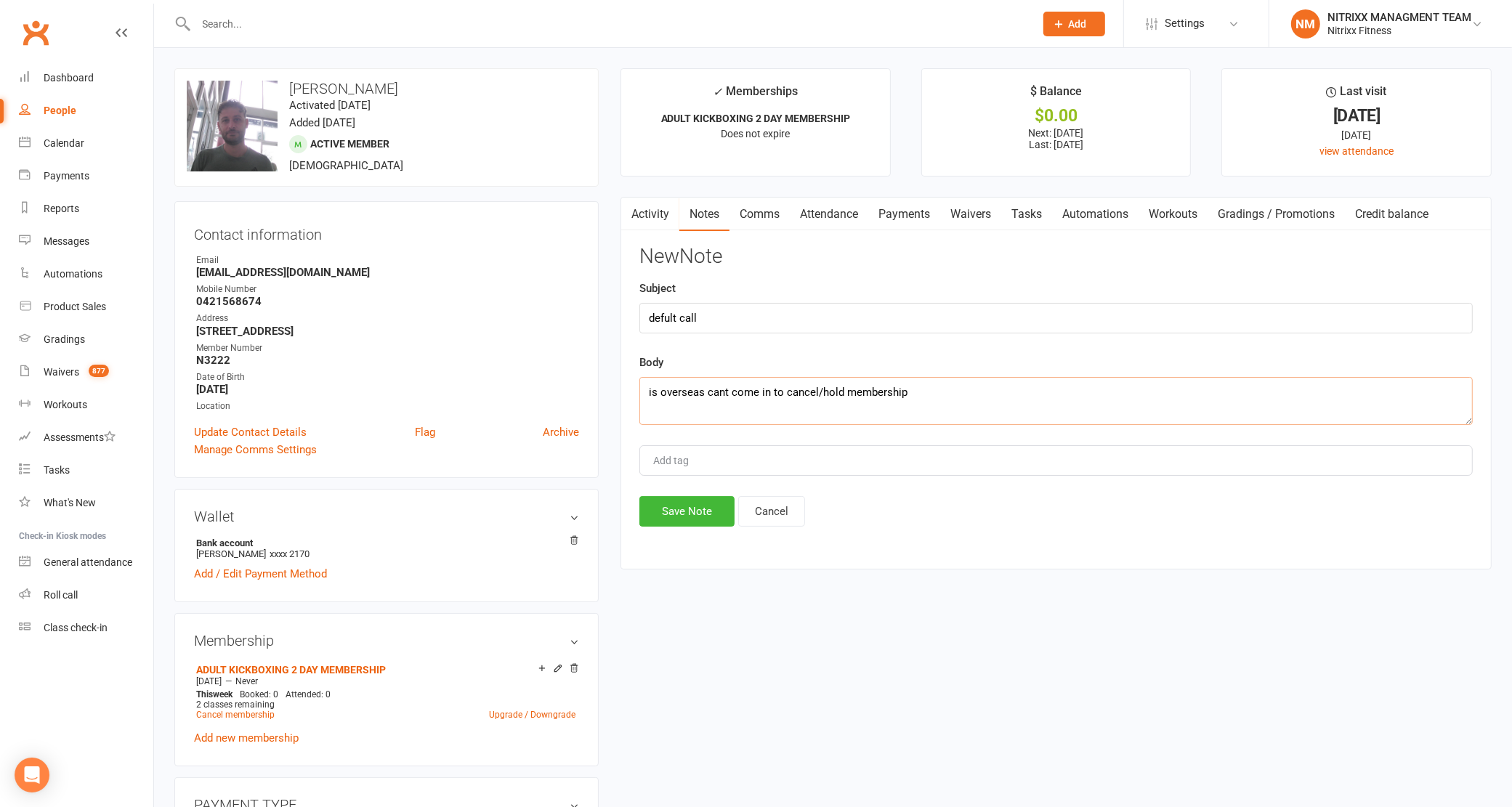
type textarea "is overseas cant come in to cancel/hold membership"
drag, startPoint x: 674, startPoint y: 483, endPoint x: 669, endPoint y: 506, distance: 23.5
click at [670, 505] on div "New Note Subject defult call Body is overseas cant come in to cancel/hold membe…" at bounding box center [1056, 386] width 833 height 281
click at [669, 506] on button "Save Note" at bounding box center [687, 511] width 96 height 31
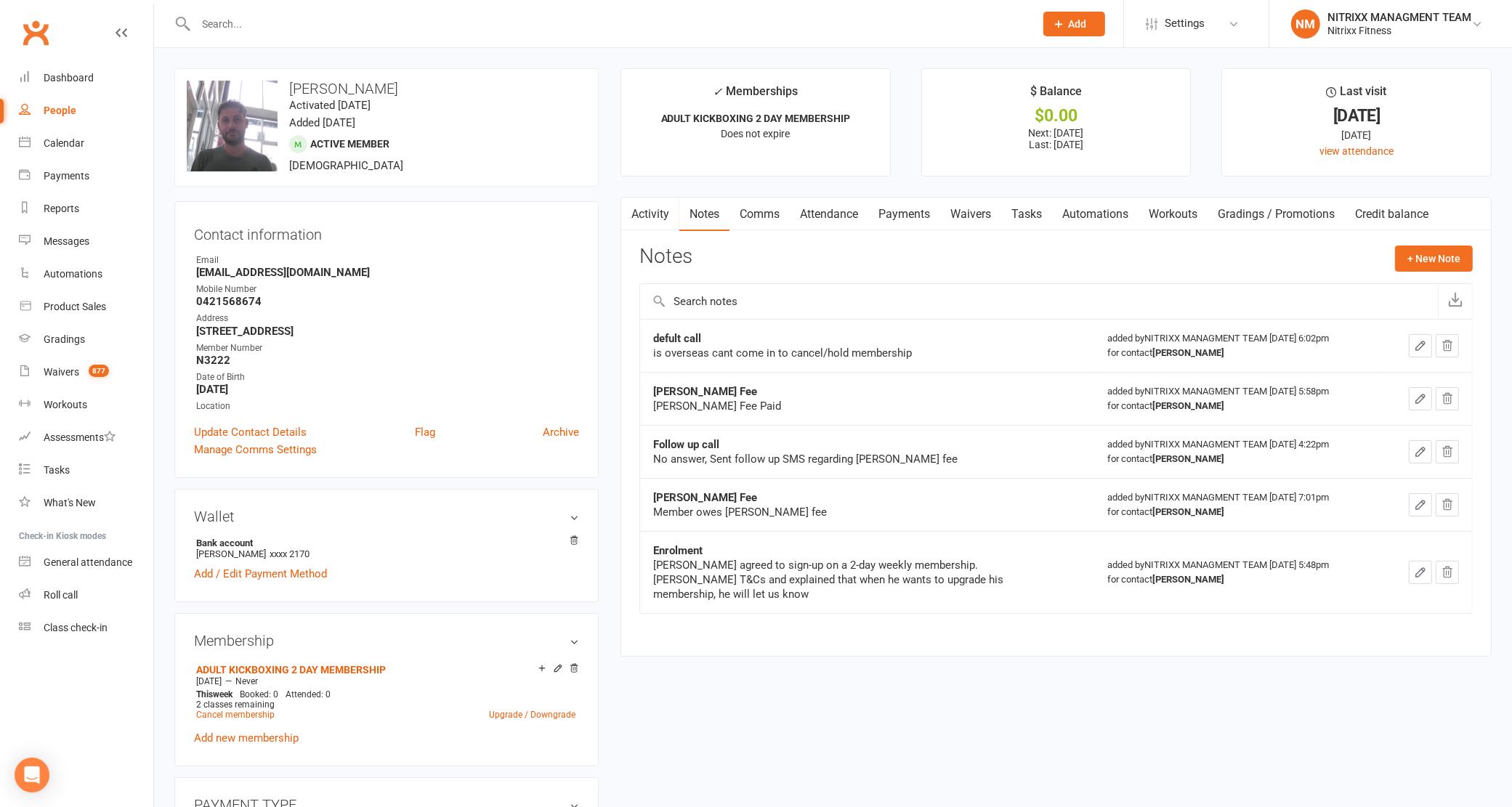
click at [245, 20] on input "text" at bounding box center [609, 23] width 833 height 20
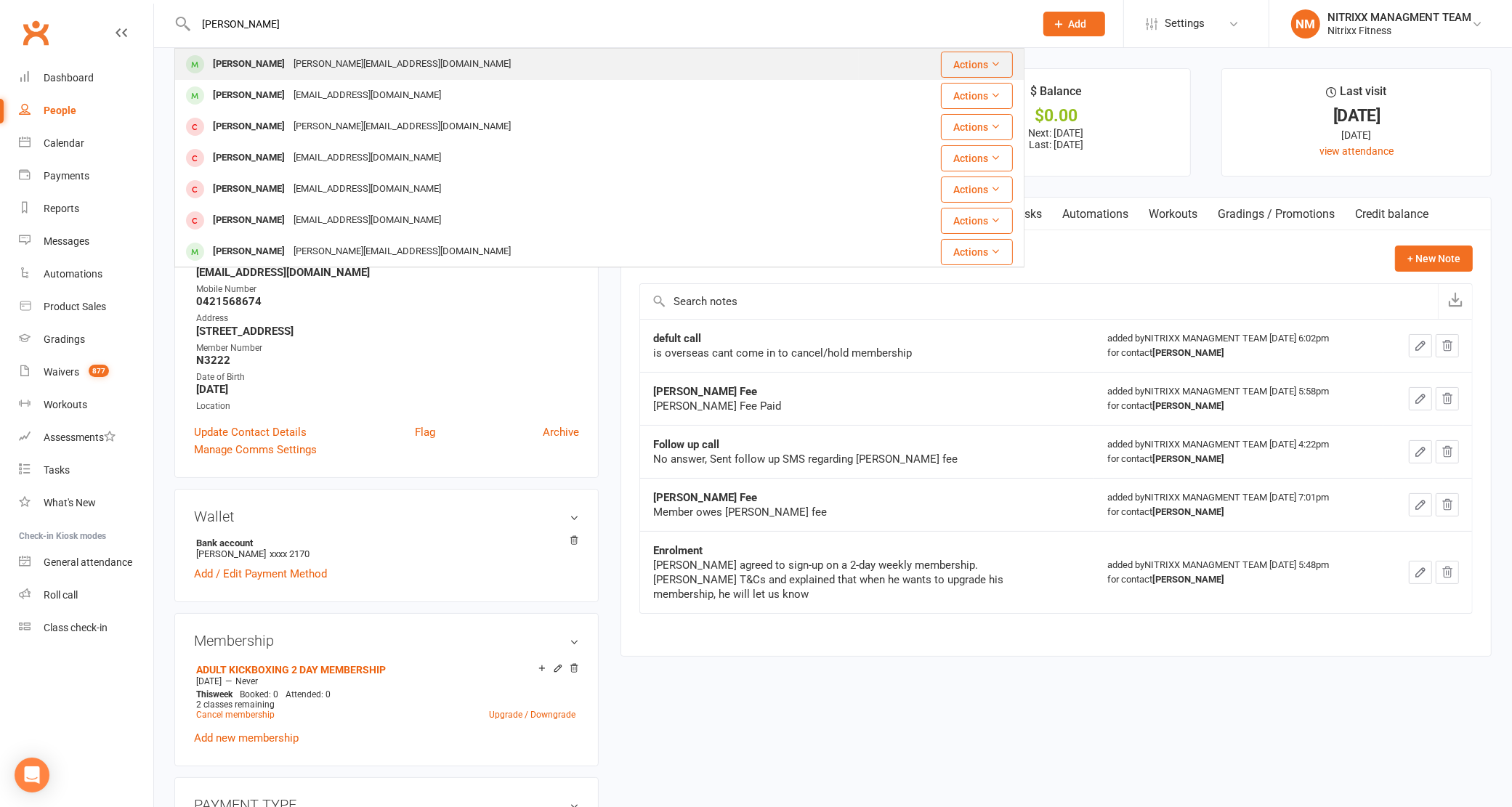
type input "[PERSON_NAME]"
click at [263, 53] on div "[PERSON_NAME]" at bounding box center [248, 64] width 80 height 21
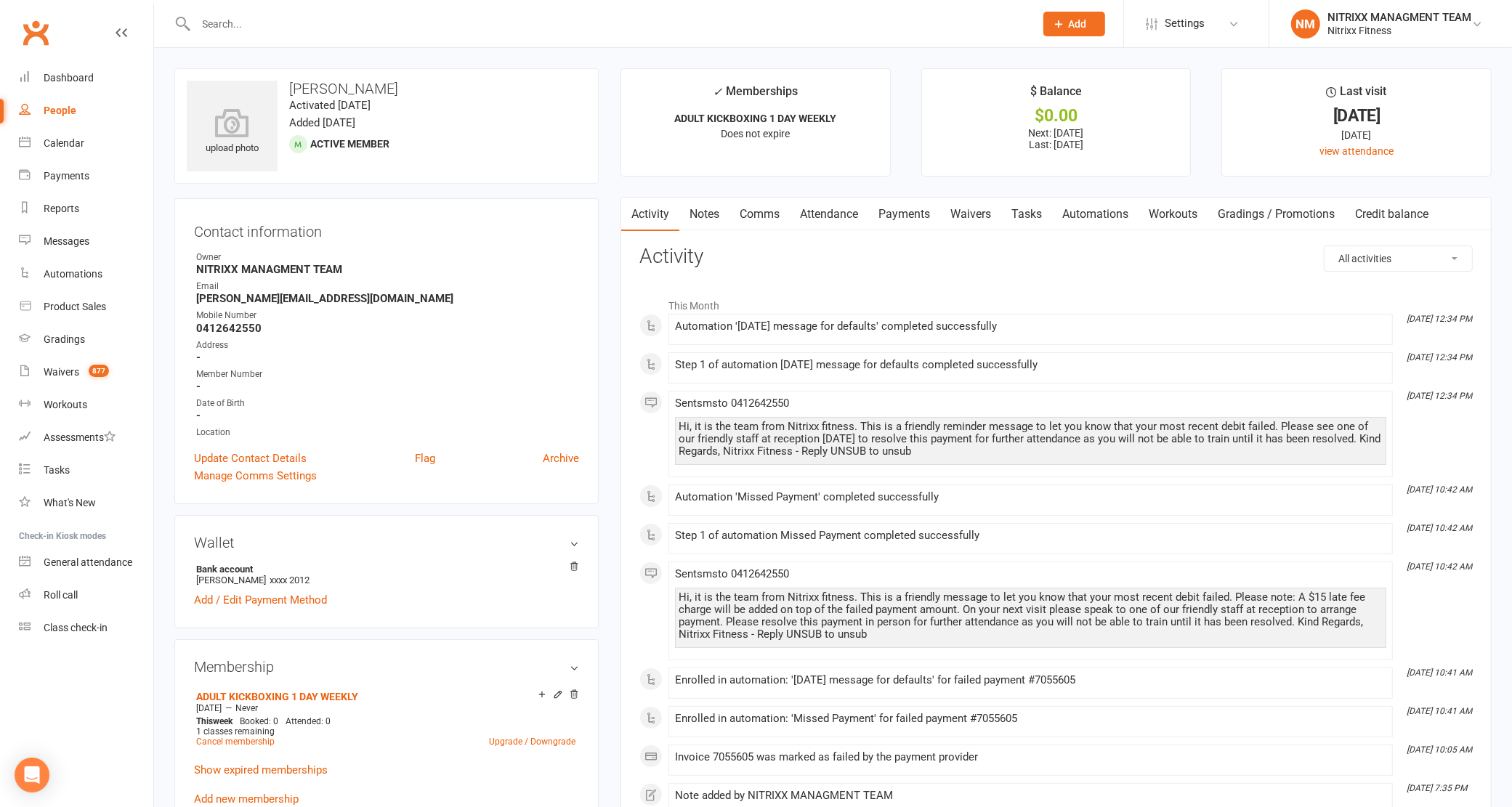
click at [699, 205] on link "Notes" at bounding box center [704, 214] width 50 height 33
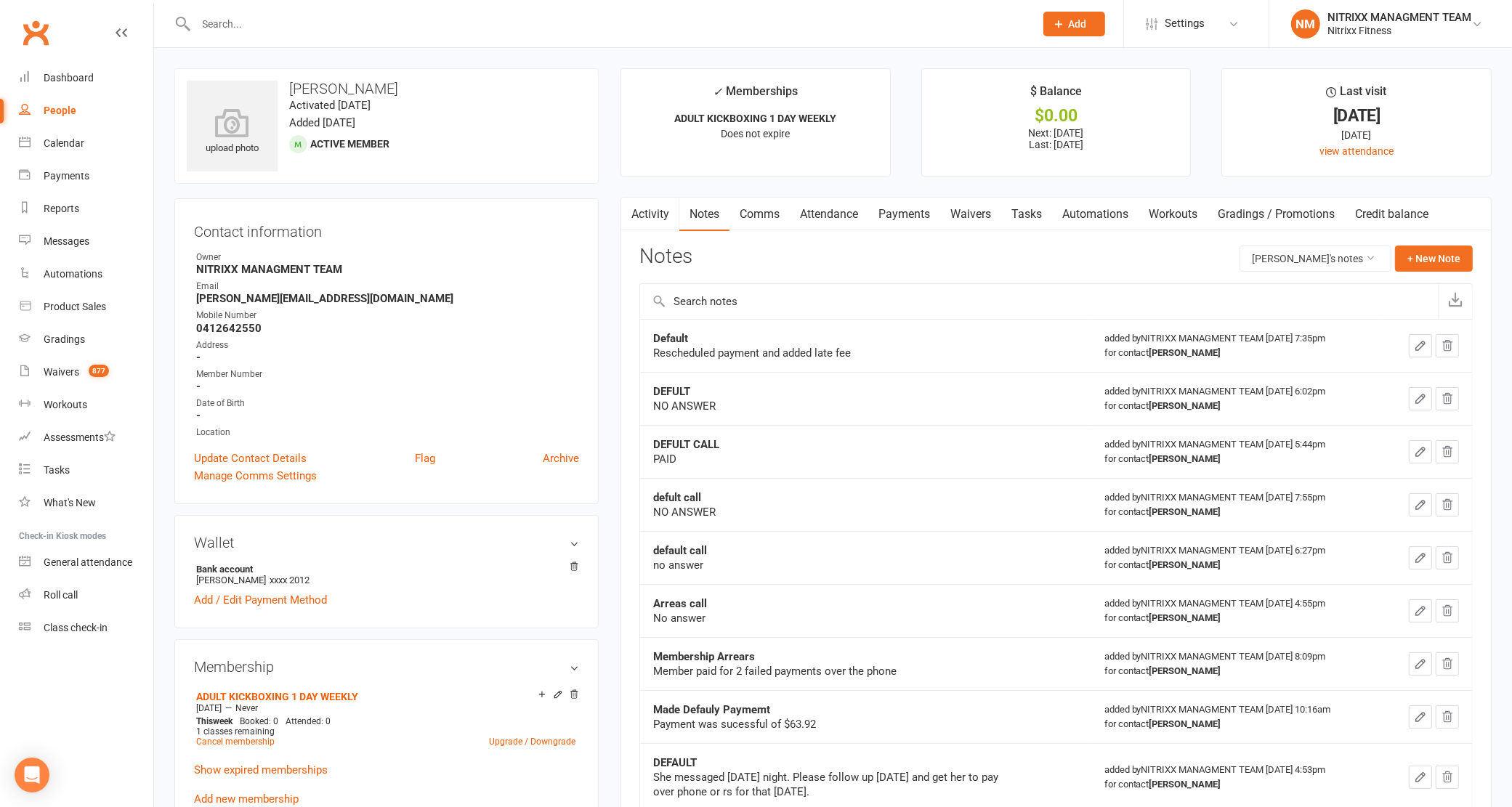
click at [917, 334] on div "Default" at bounding box center [834, 338] width 363 height 14
click at [1410, 254] on button "+ New Note" at bounding box center [1434, 258] width 77 height 26
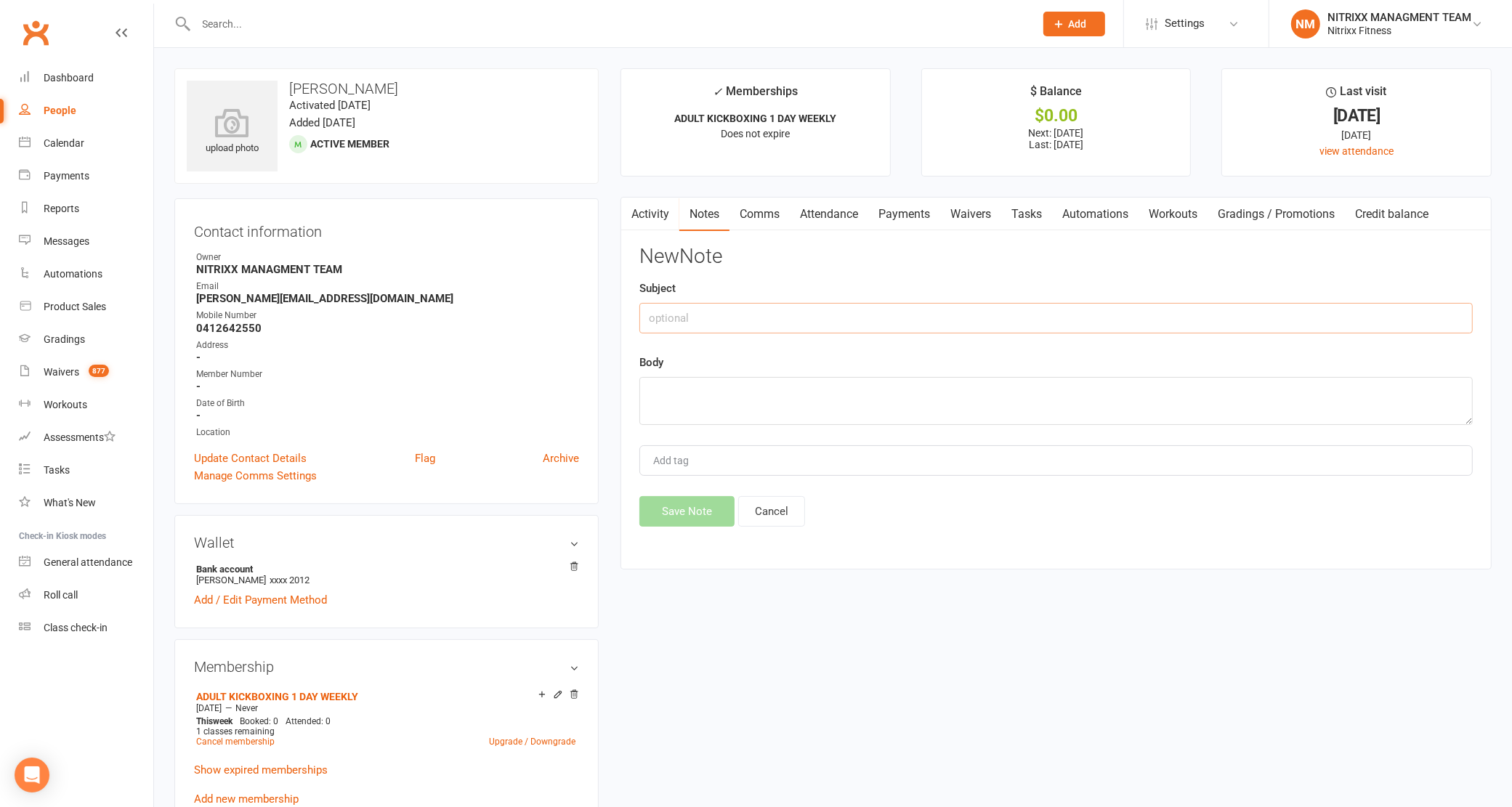
click at [834, 317] on input "text" at bounding box center [1056, 318] width 833 height 31
type input "defult ca"
type textarea "no answer"
click at [682, 509] on button "Save Note" at bounding box center [687, 511] width 96 height 31
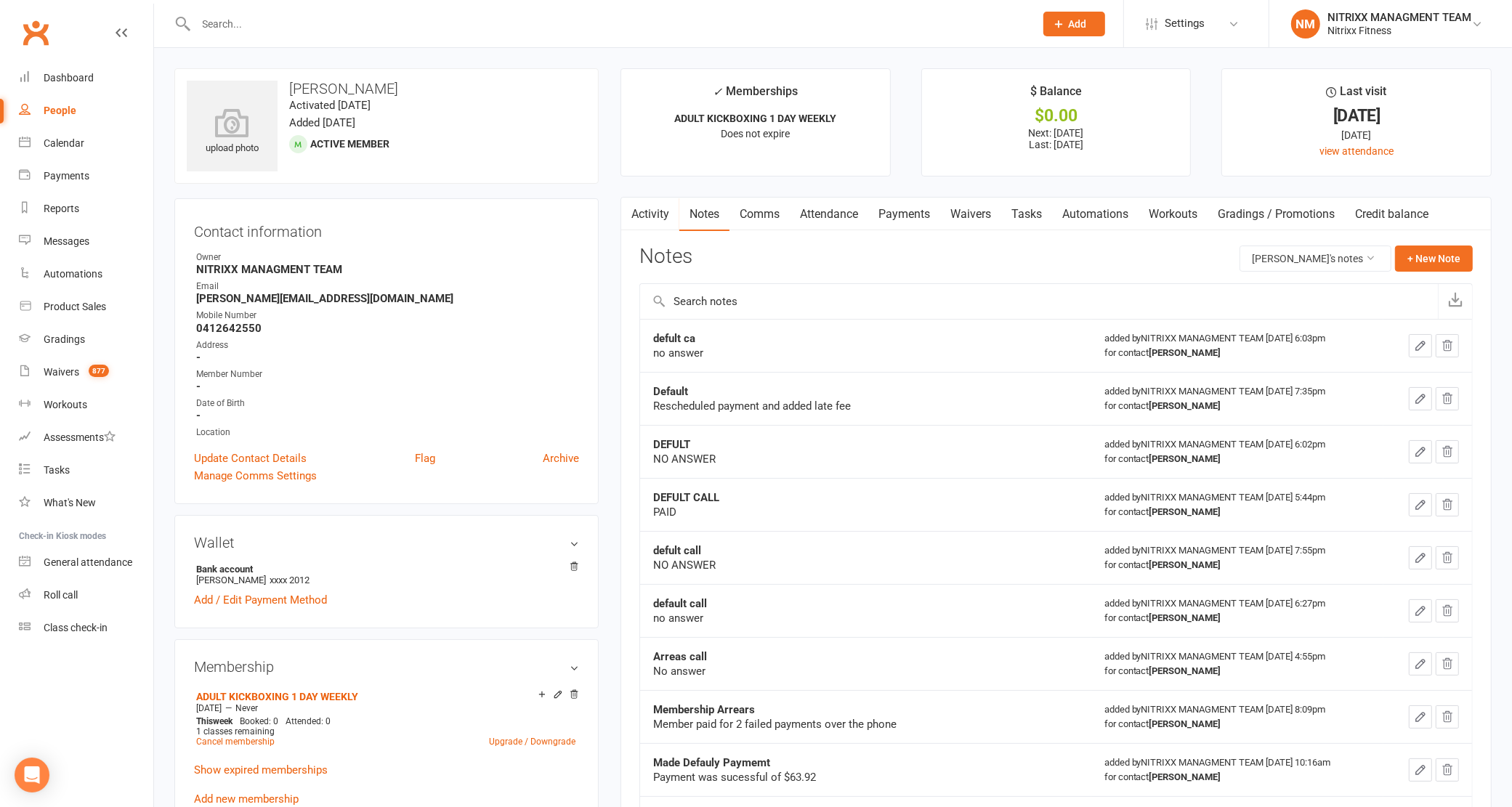
click at [208, 24] on input "text" at bounding box center [609, 23] width 833 height 20
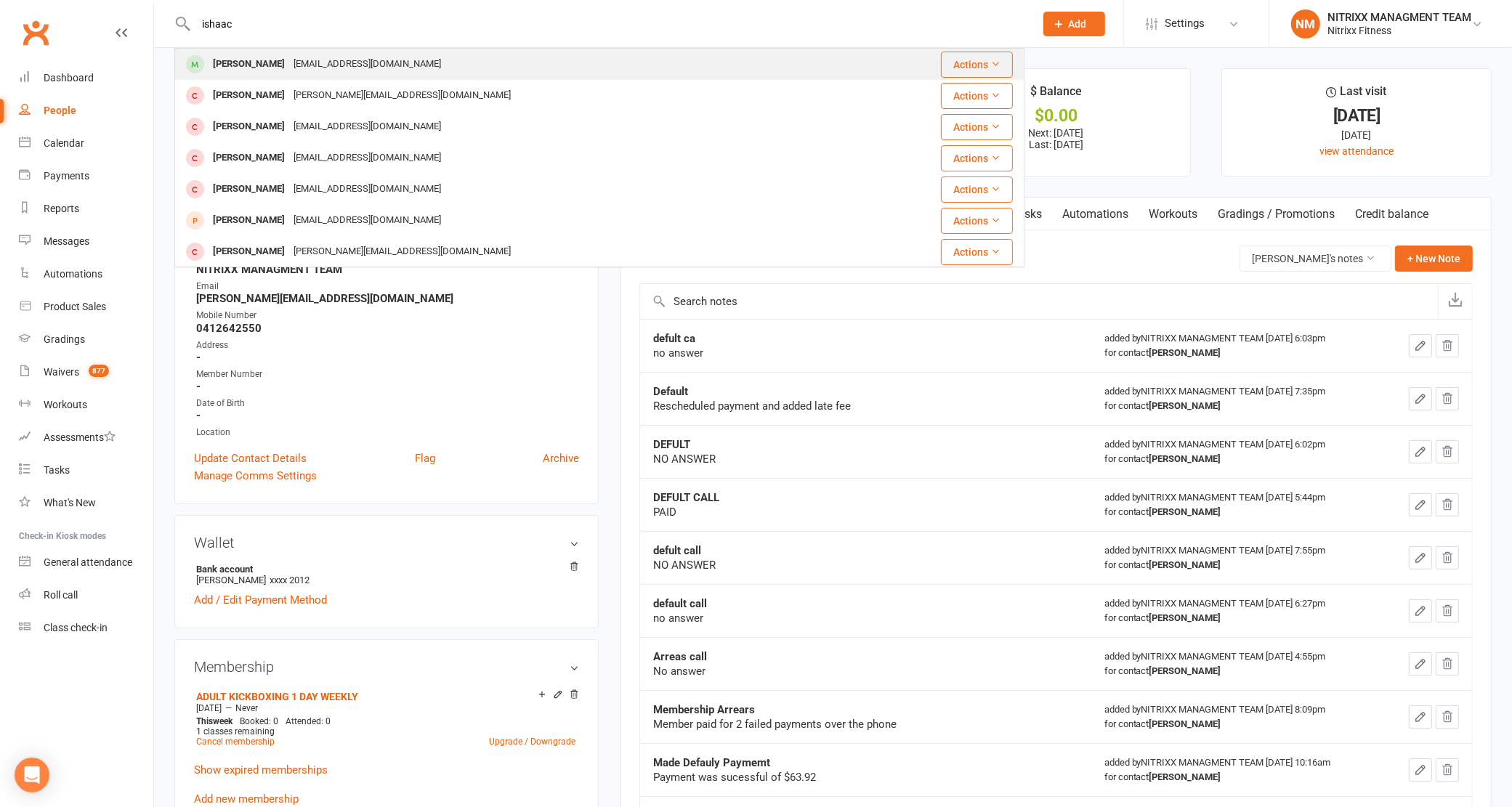
type input "ishaac"
click at [227, 51] on div "[PERSON_NAME] [PERSON_NAME][EMAIL_ADDRESS][DOMAIN_NAME]" at bounding box center [517, 65] width 682 height 30
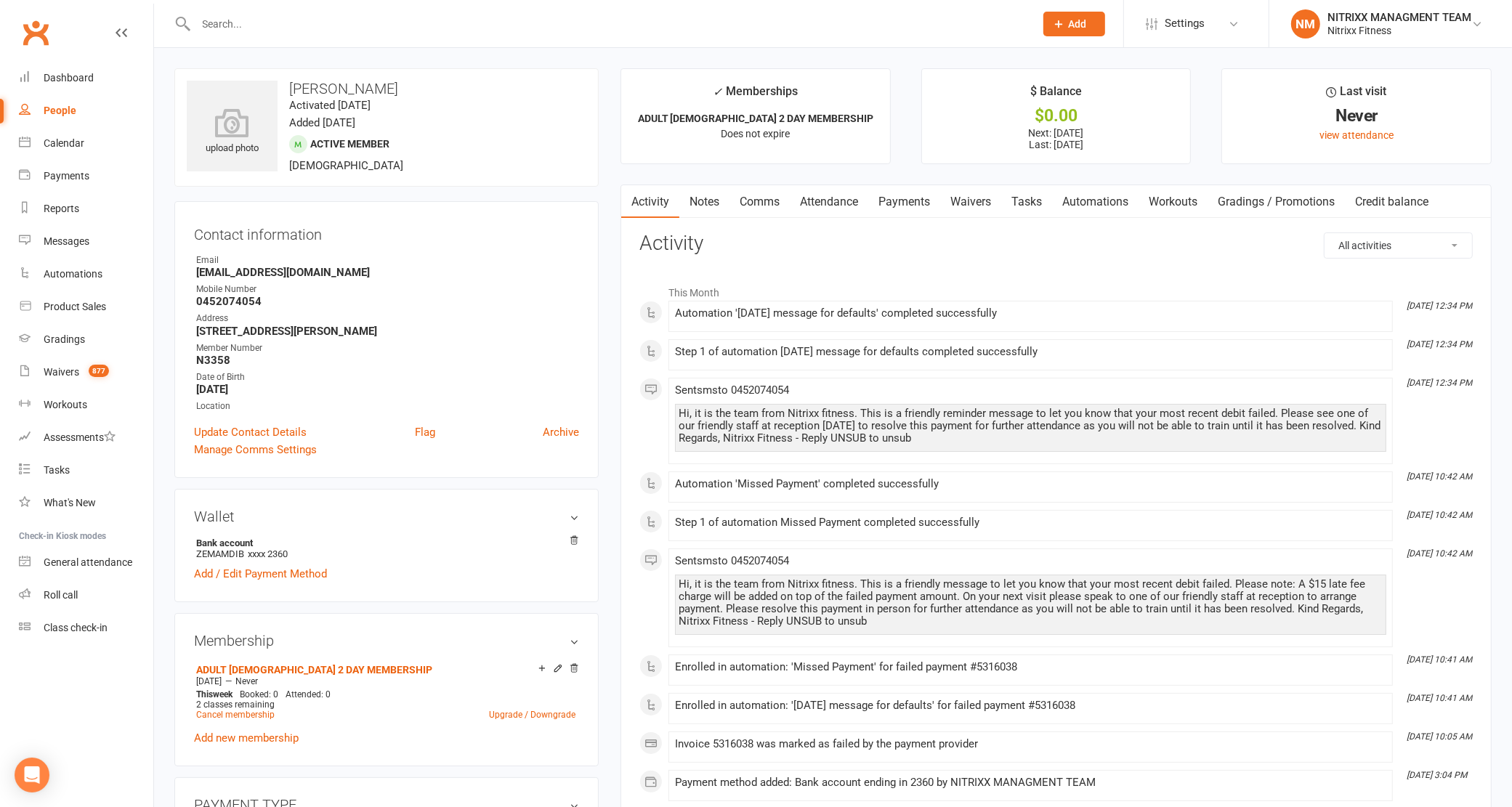
click at [692, 203] on link "Notes" at bounding box center [704, 202] width 50 height 33
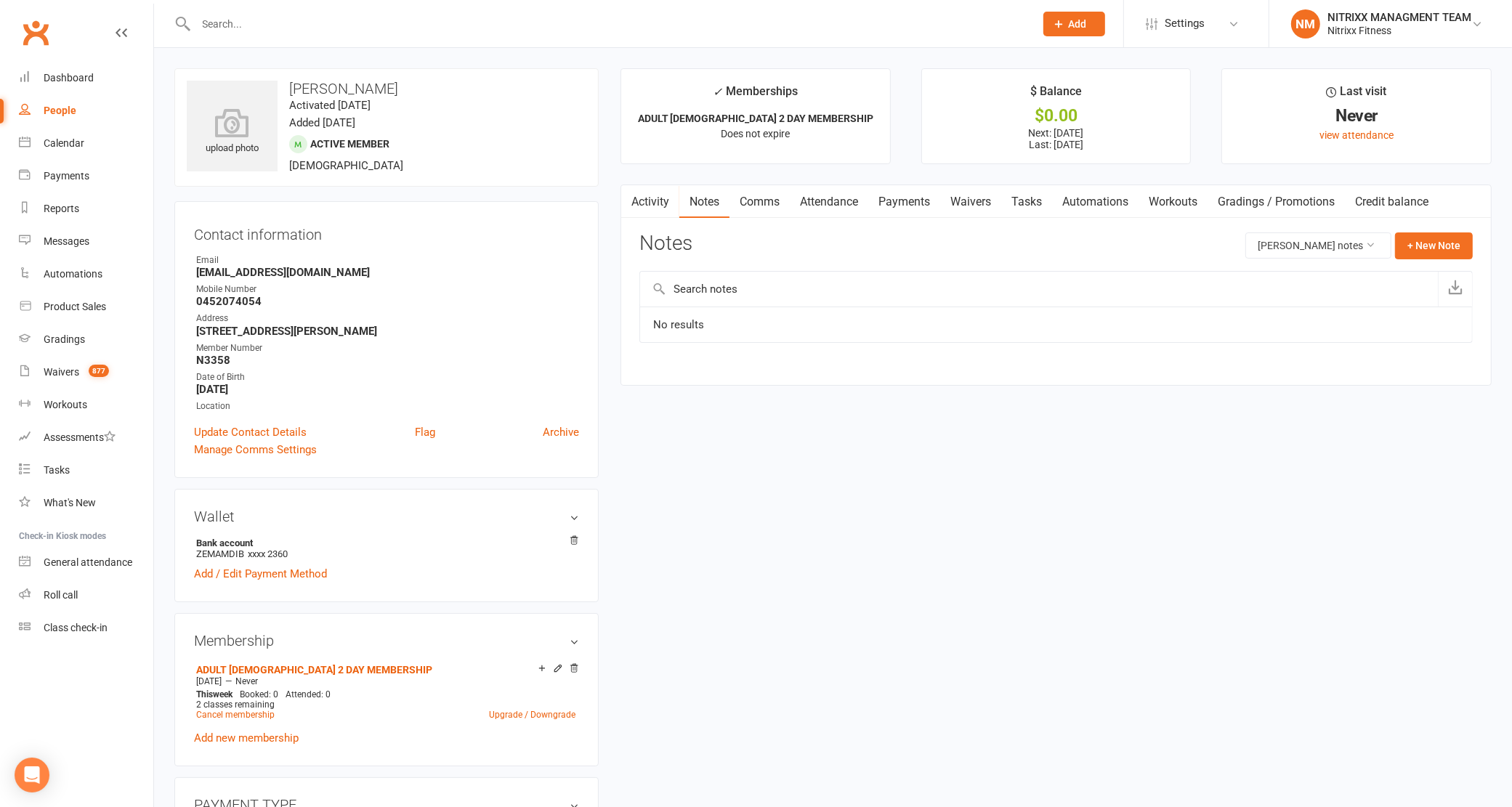
click at [666, 194] on link "Activity" at bounding box center [650, 202] width 58 height 33
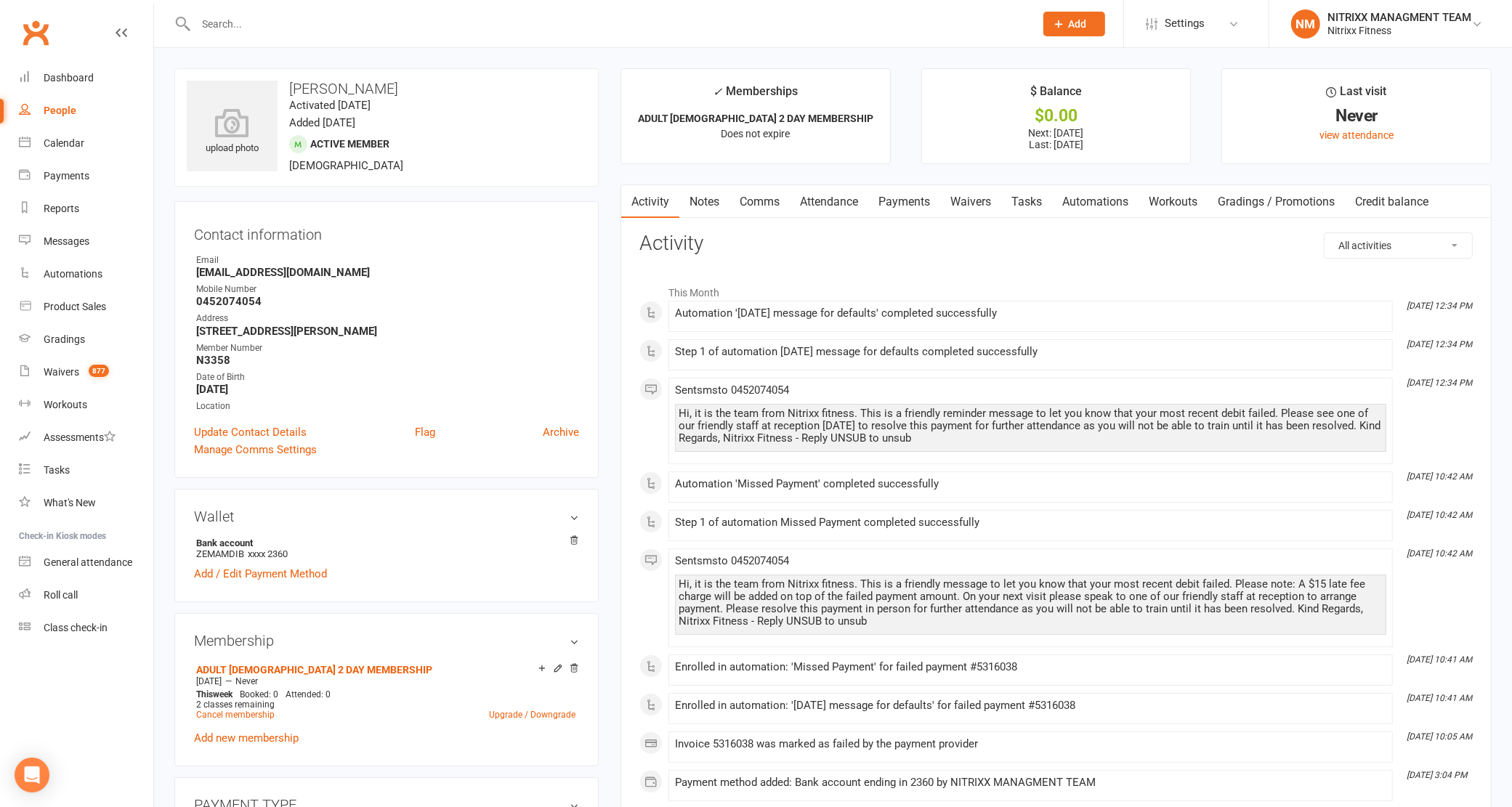
click at [721, 196] on link "Notes" at bounding box center [704, 202] width 50 height 33
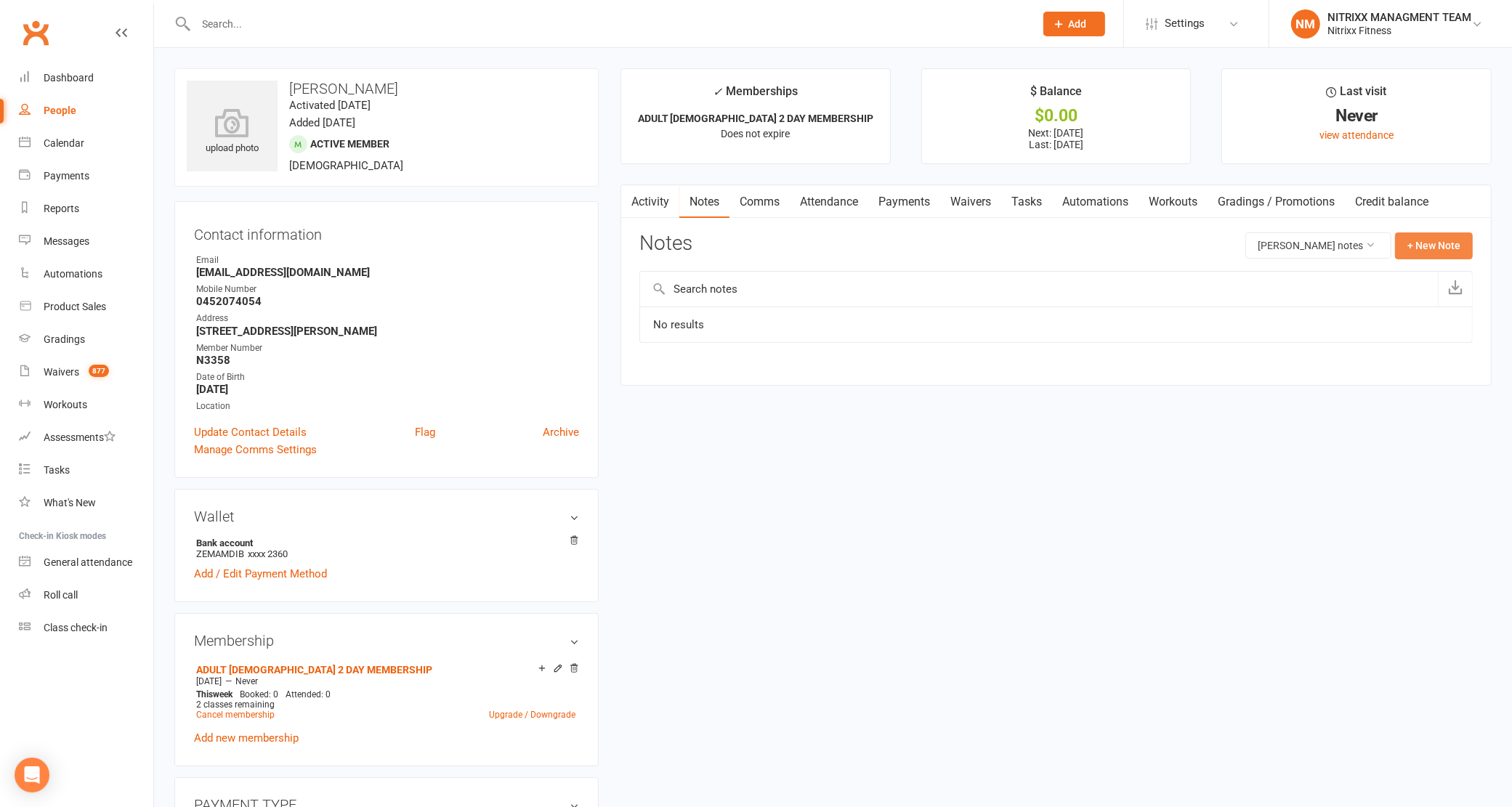
click at [1410, 241] on button "+ New Note" at bounding box center [1434, 245] width 77 height 26
click at [735, 305] on input "text" at bounding box center [1056, 305] width 833 height 31
click at [855, 375] on textarea at bounding box center [1056, 388] width 833 height 48
click at [651, 300] on input "`defult call" at bounding box center [1056, 305] width 833 height 31
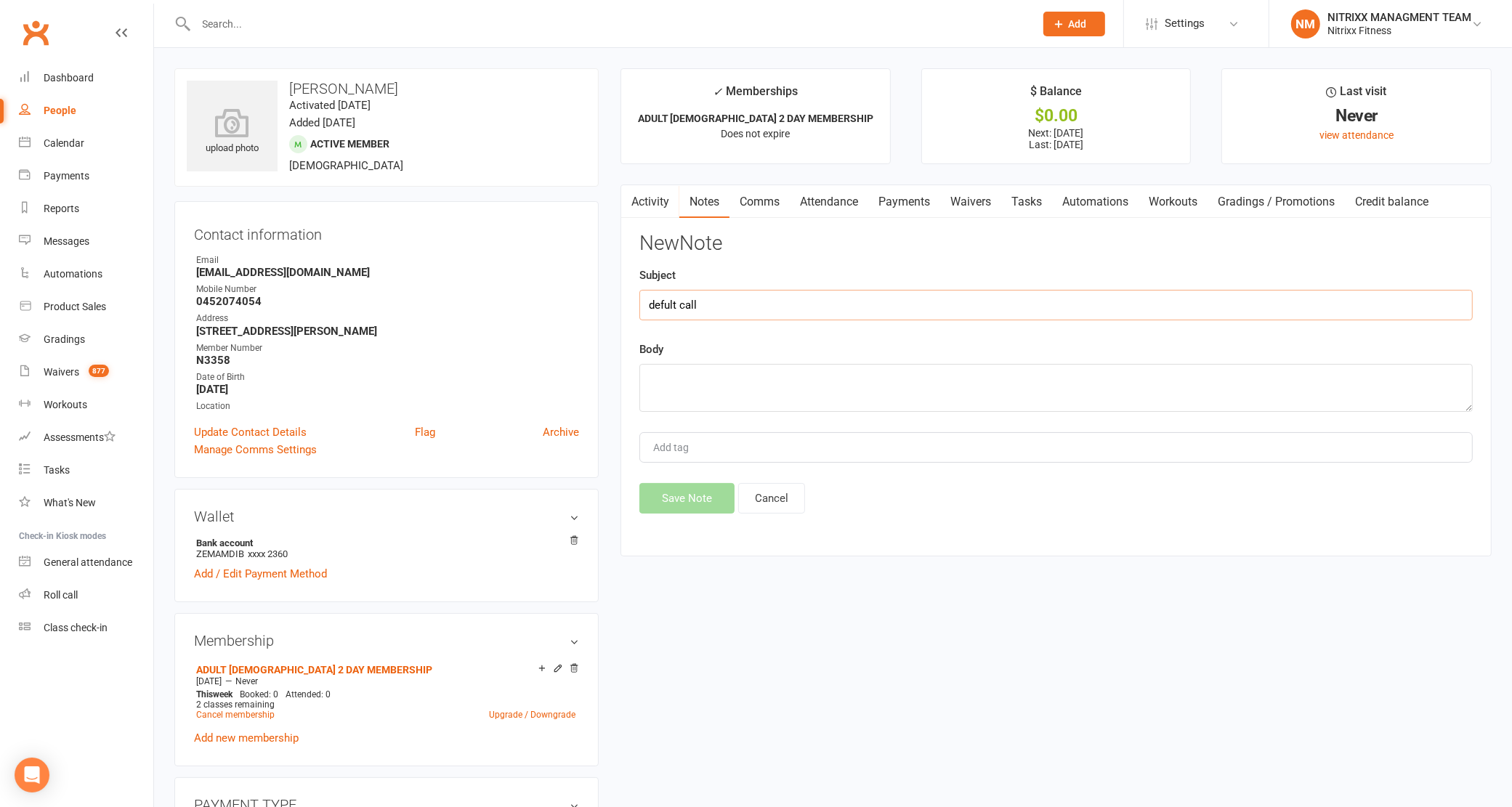
type input "defult call"
click at [737, 382] on textarea at bounding box center [1056, 388] width 833 height 48
click at [909, 190] on link "Payments" at bounding box center [904, 202] width 72 height 33
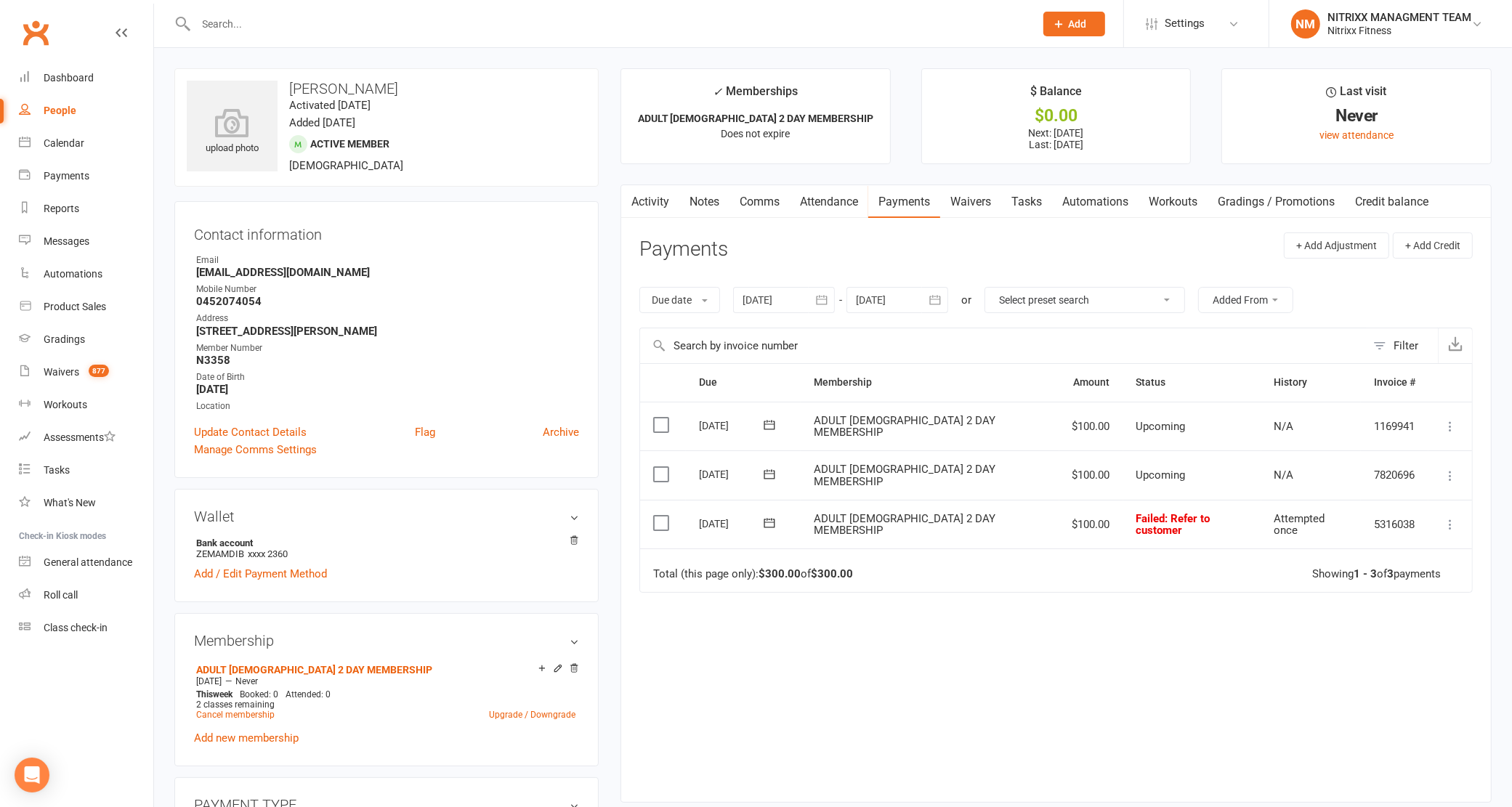
click at [709, 529] on div "[DATE]" at bounding box center [732, 523] width 67 height 23
drag, startPoint x: 709, startPoint y: 529, endPoint x: 718, endPoint y: 540, distance: 14.2
click at [710, 528] on div "[DATE]" at bounding box center [732, 523] width 67 height 23
click at [781, 523] on button at bounding box center [770, 523] width 29 height 15
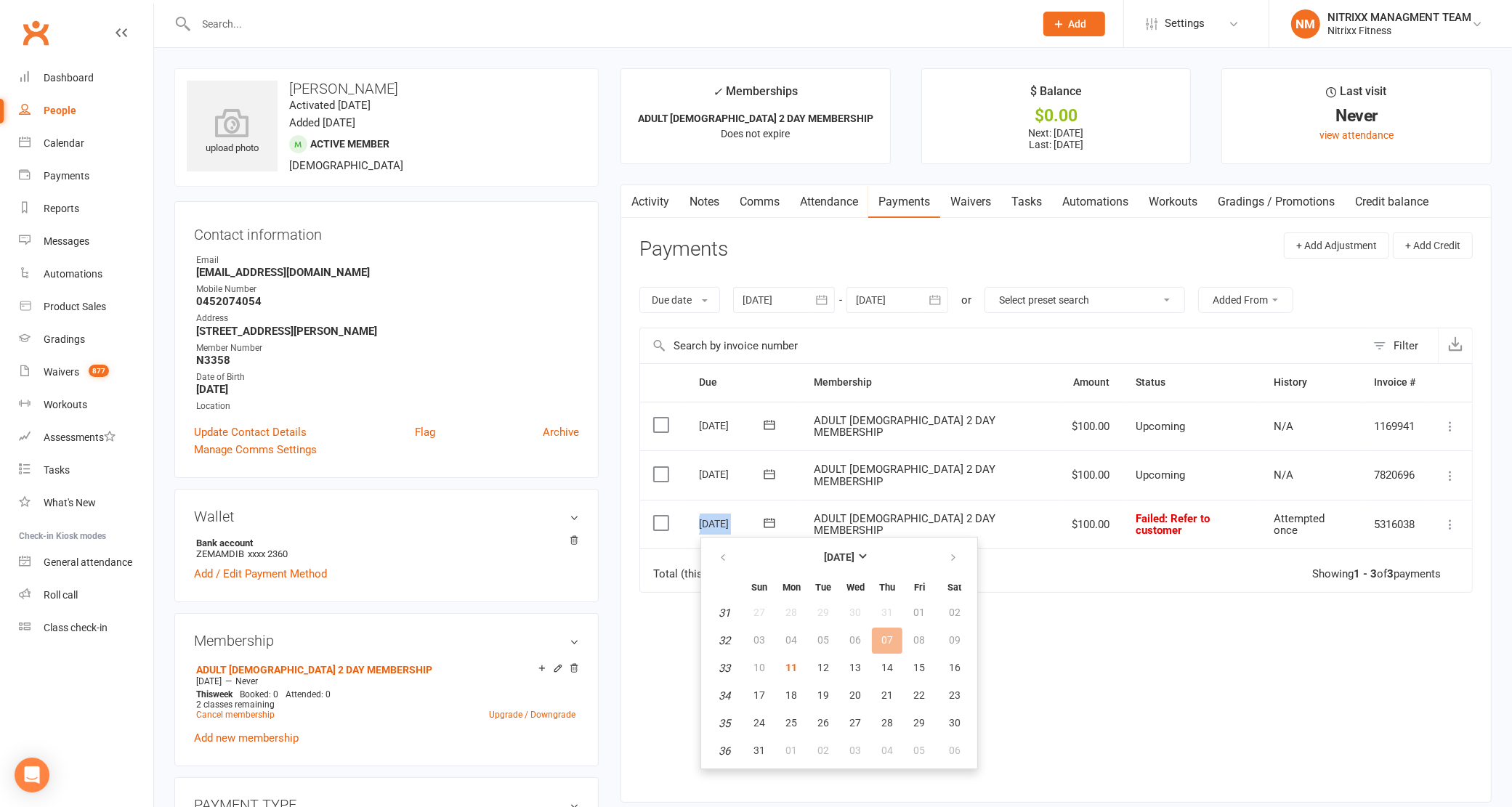
click at [792, 505] on td "[DATE] [DATE]" at bounding box center [743, 525] width 115 height 50
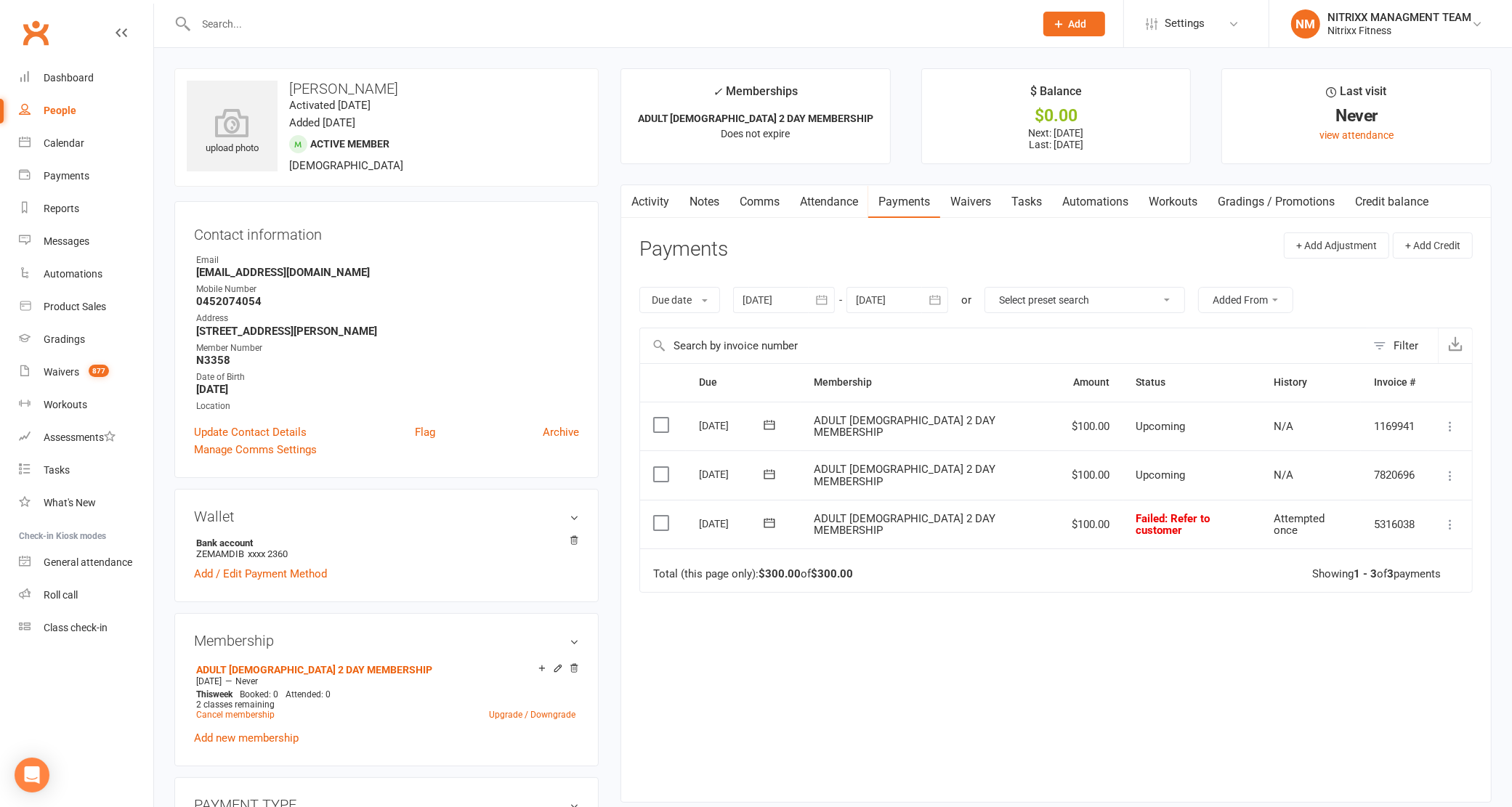
click at [715, 201] on link "Notes" at bounding box center [704, 202] width 50 height 33
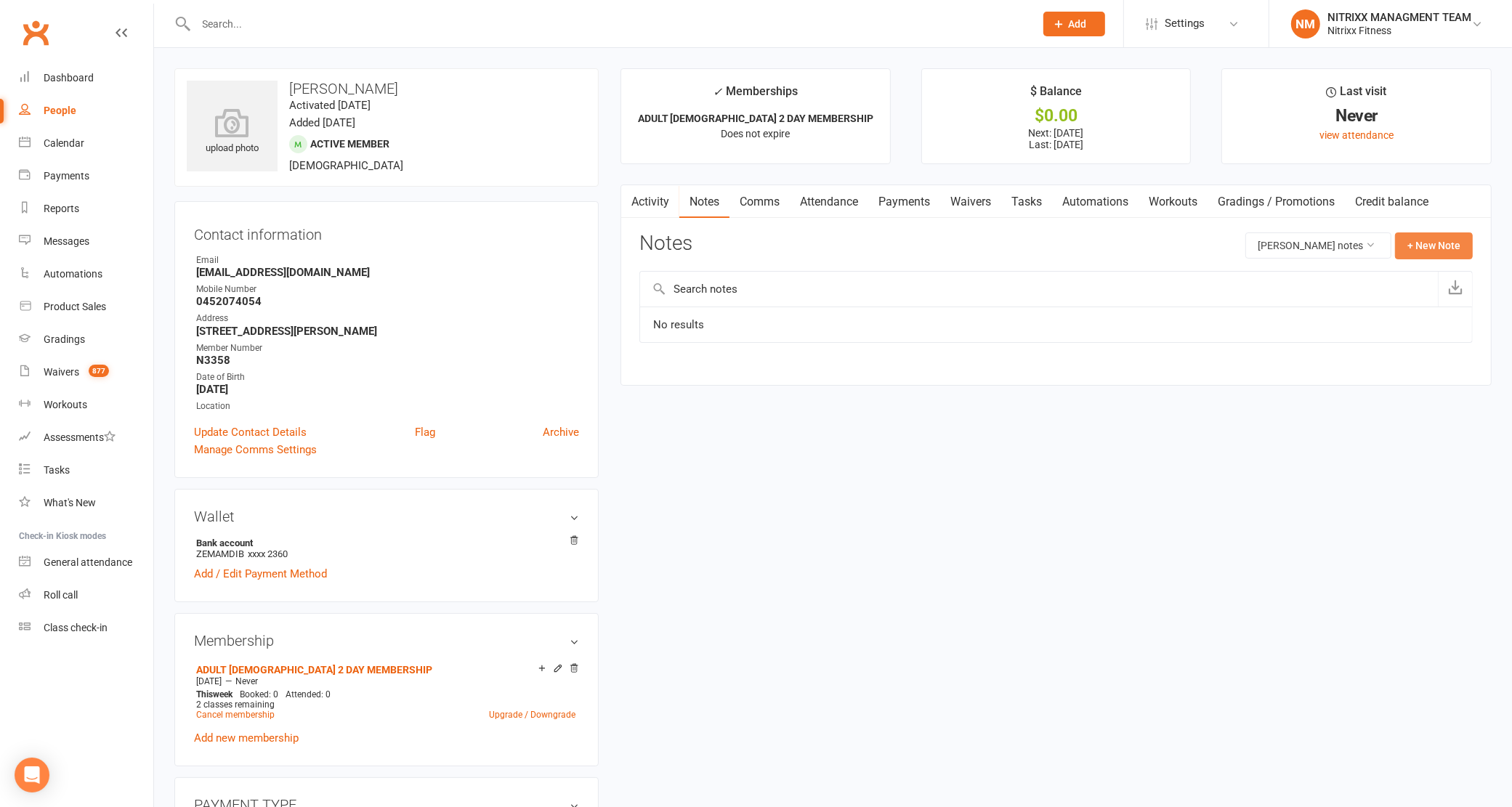
click at [1462, 238] on button "+ New Note" at bounding box center [1434, 245] width 77 height 26
click at [778, 311] on input "text" at bounding box center [1056, 305] width 833 height 31
type input "defult call"
click at [758, 387] on textarea at bounding box center [1056, 388] width 833 height 48
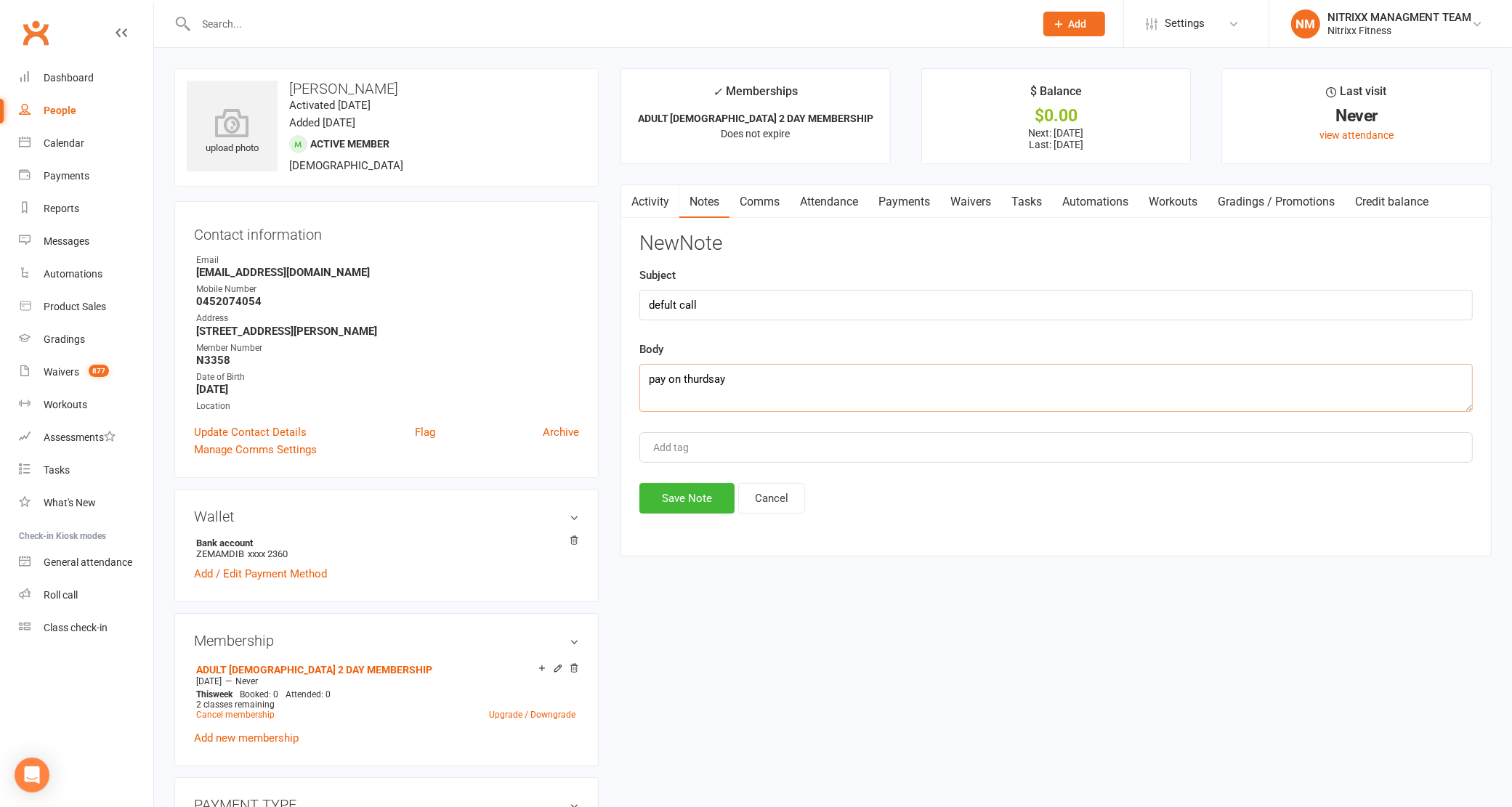
click at [787, 373] on textarea "pay on thurdsay" at bounding box center [1056, 388] width 833 height 48
type textarea "pay on thurdsay 14/08"
click at [691, 502] on button "Save Note" at bounding box center [687, 498] width 96 height 31
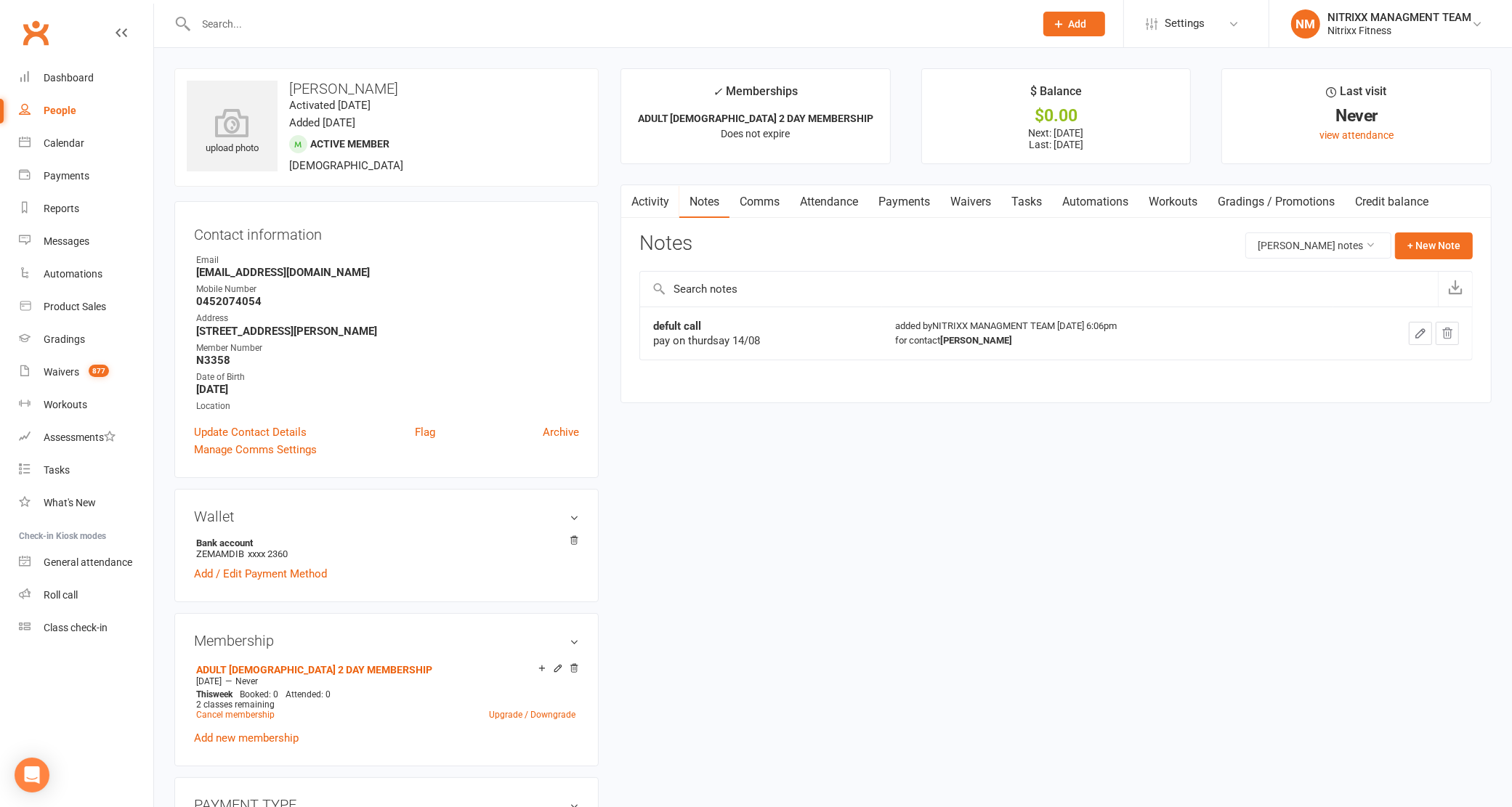
click at [513, 28] on input "text" at bounding box center [609, 23] width 833 height 20
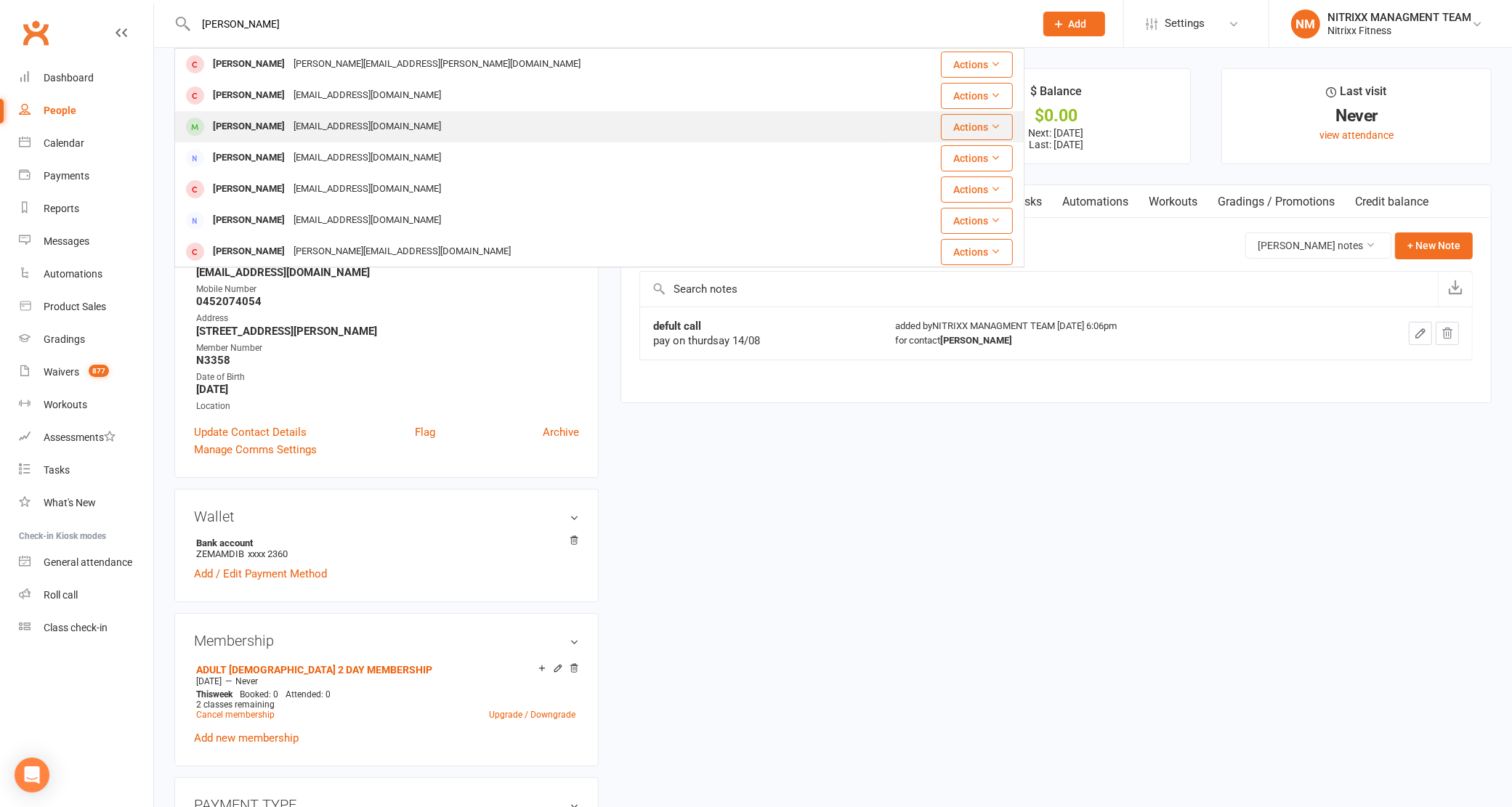
type input "[PERSON_NAME]"
click at [346, 123] on div "[EMAIL_ADDRESS][DOMAIN_NAME]" at bounding box center [367, 127] width 156 height 21
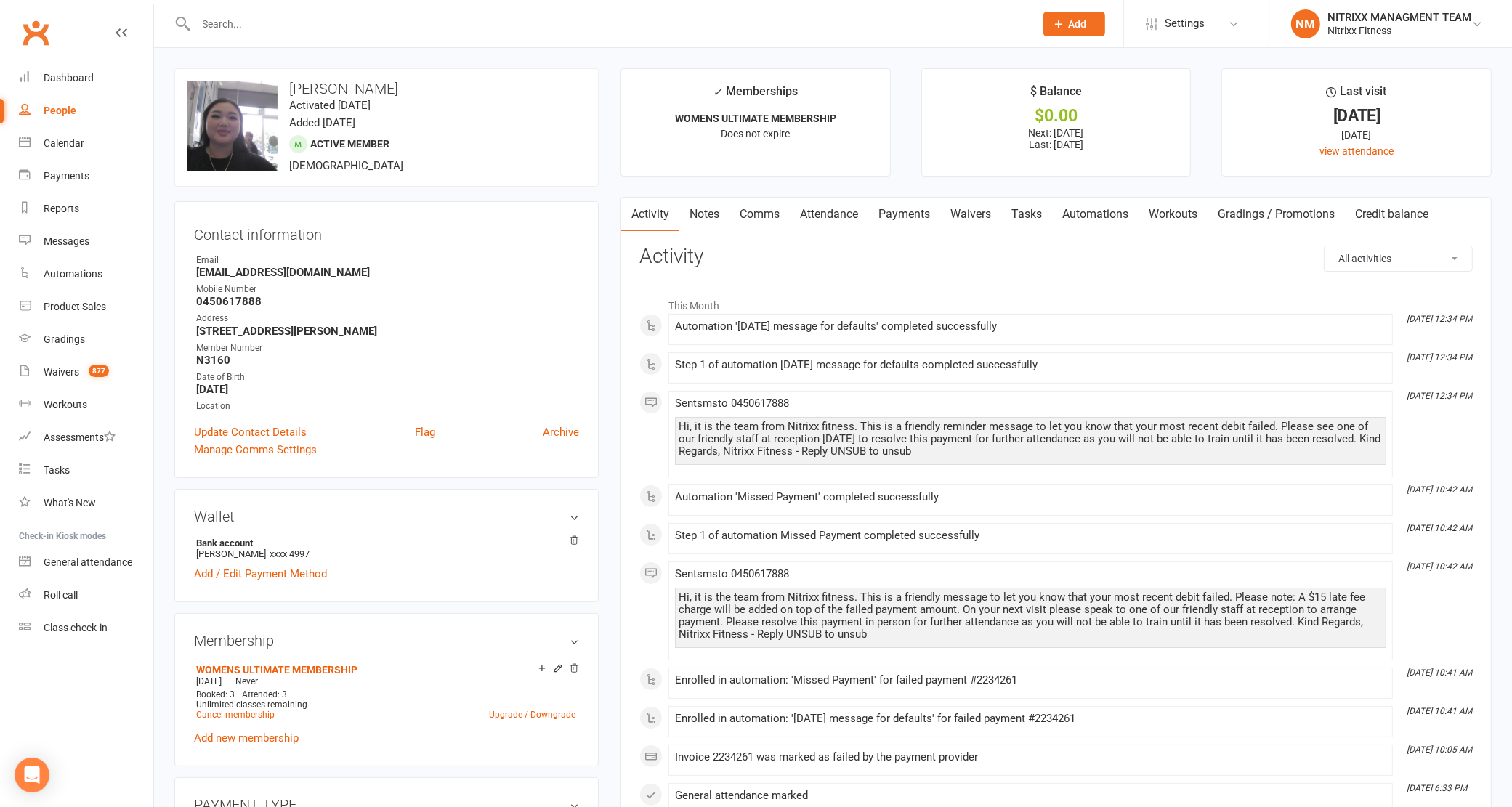
click at [891, 205] on link "Payments" at bounding box center [904, 214] width 72 height 33
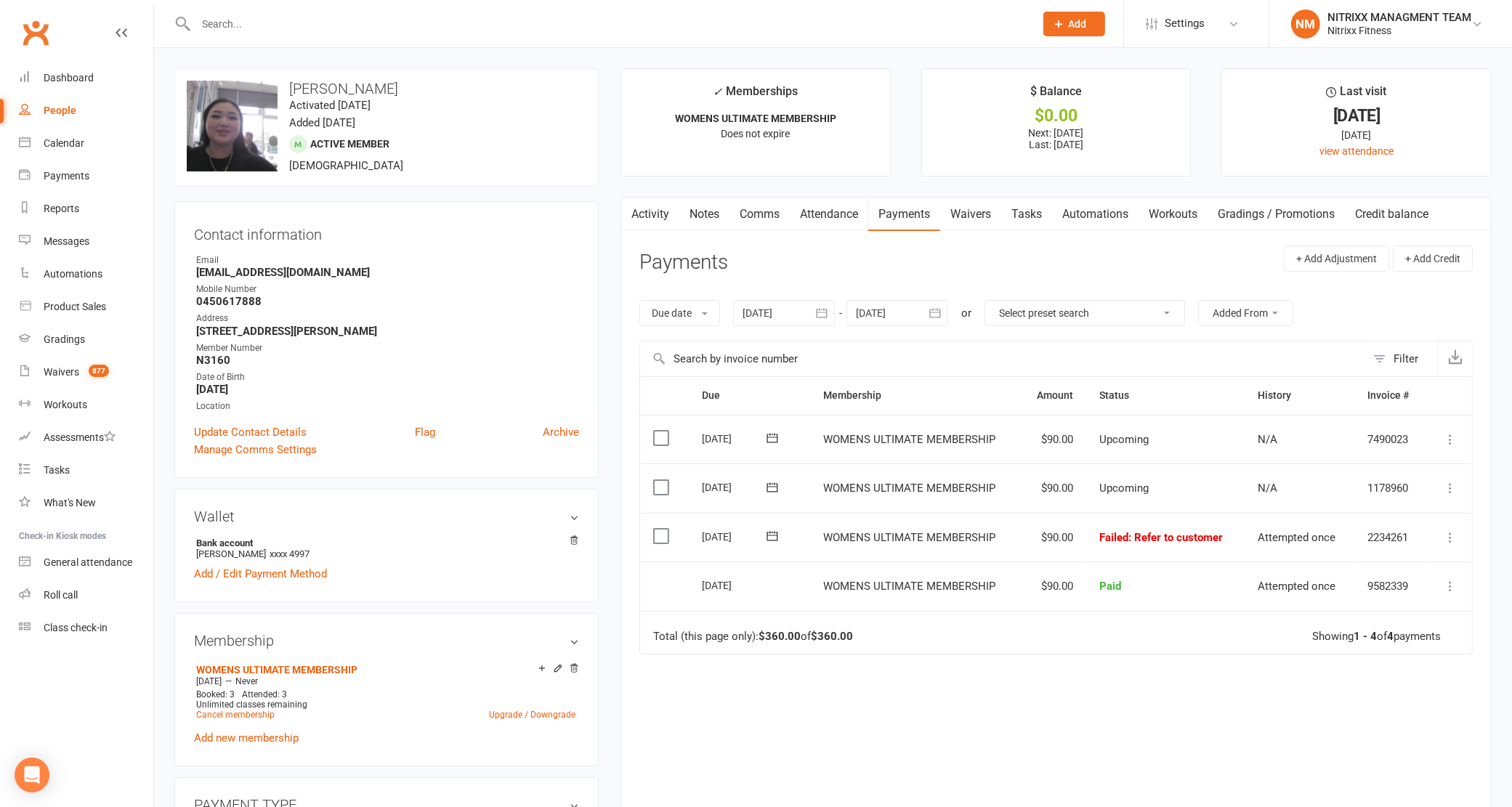
click at [703, 209] on link "Notes" at bounding box center [704, 214] width 50 height 33
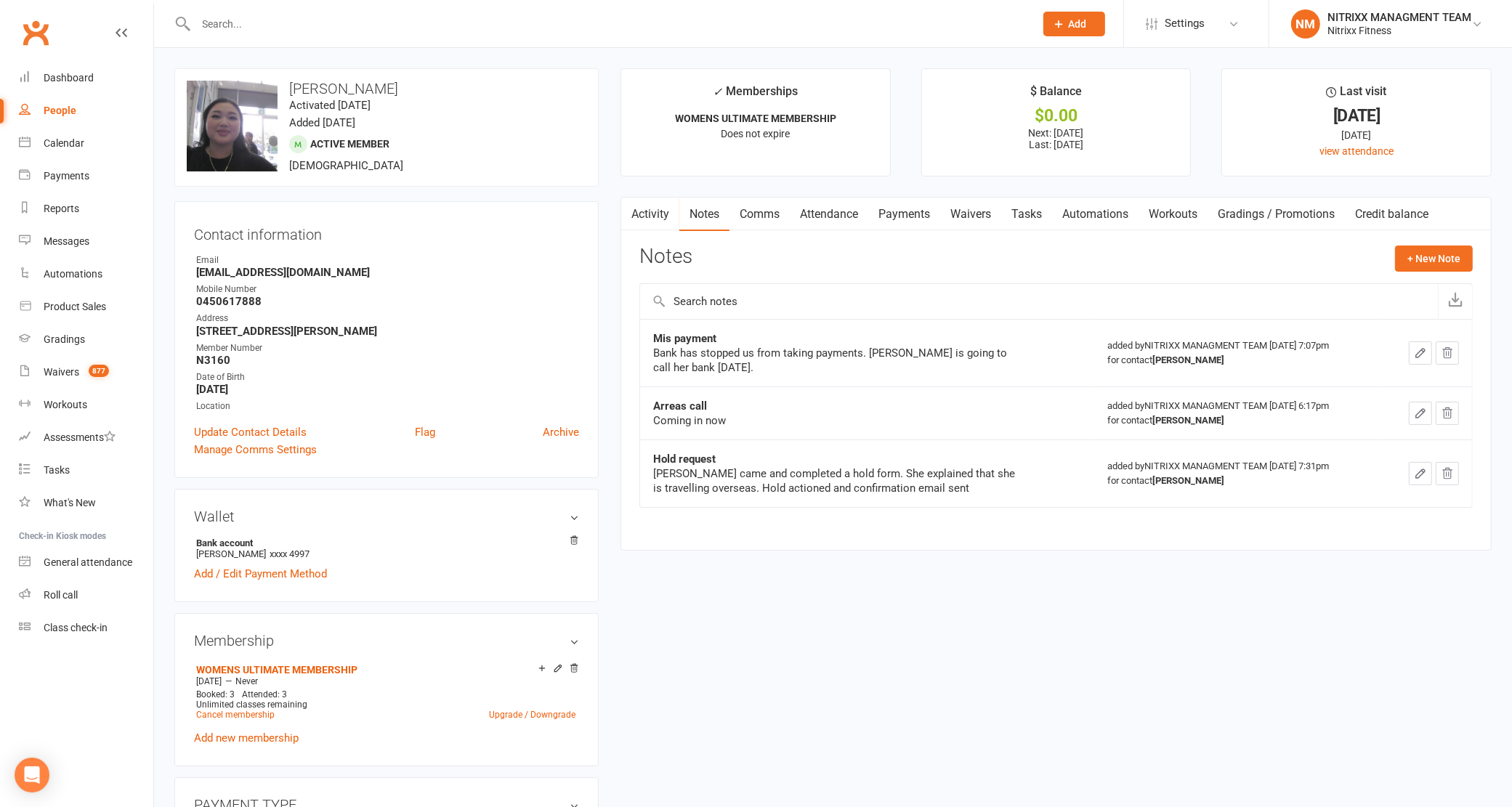
click at [783, 20] on input "text" at bounding box center [609, 23] width 833 height 20
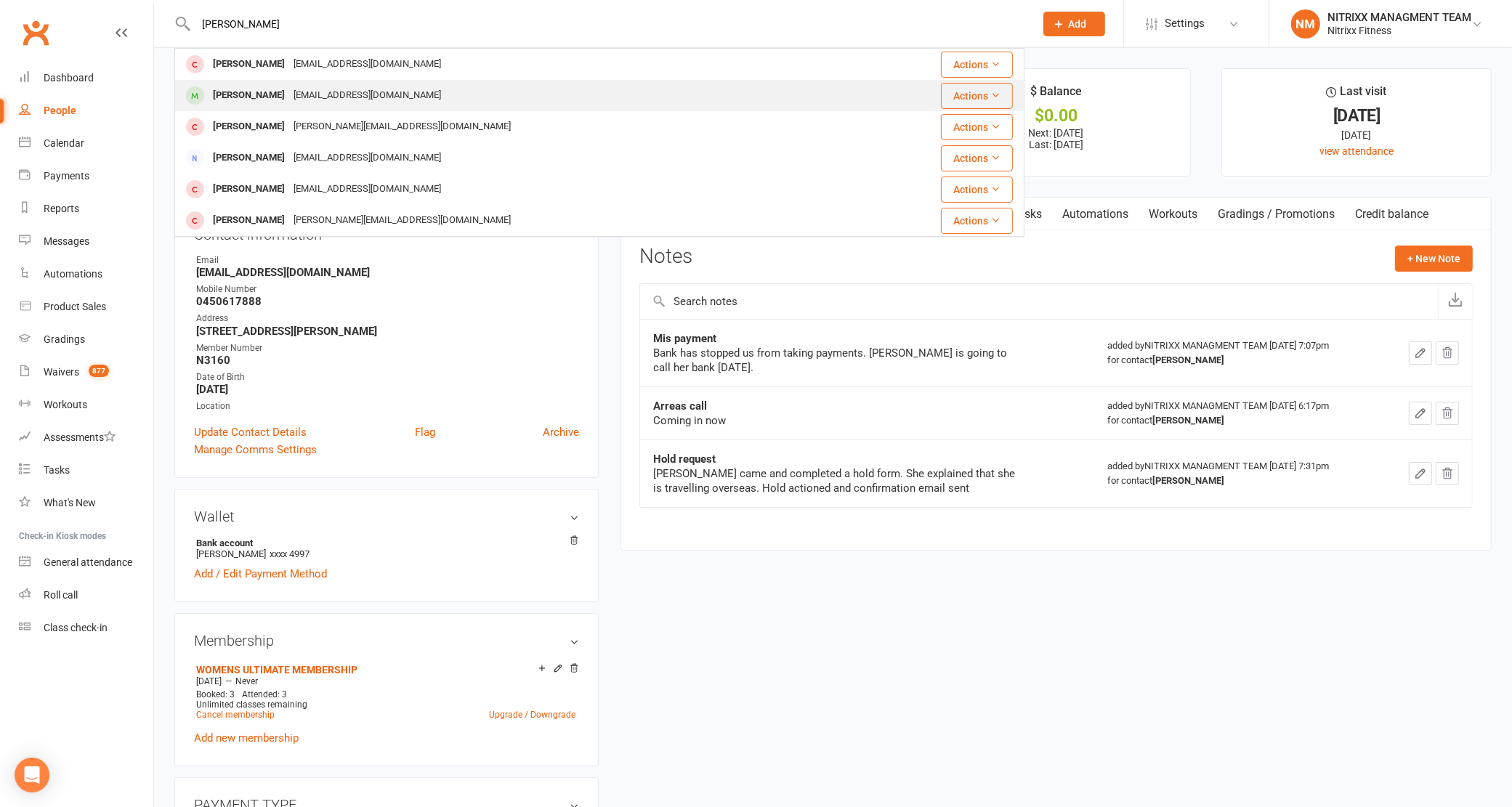
type input "[PERSON_NAME]"
click at [499, 98] on div "[PERSON_NAME] [EMAIL_ADDRESS][DOMAIN_NAME]" at bounding box center [517, 96] width 682 height 30
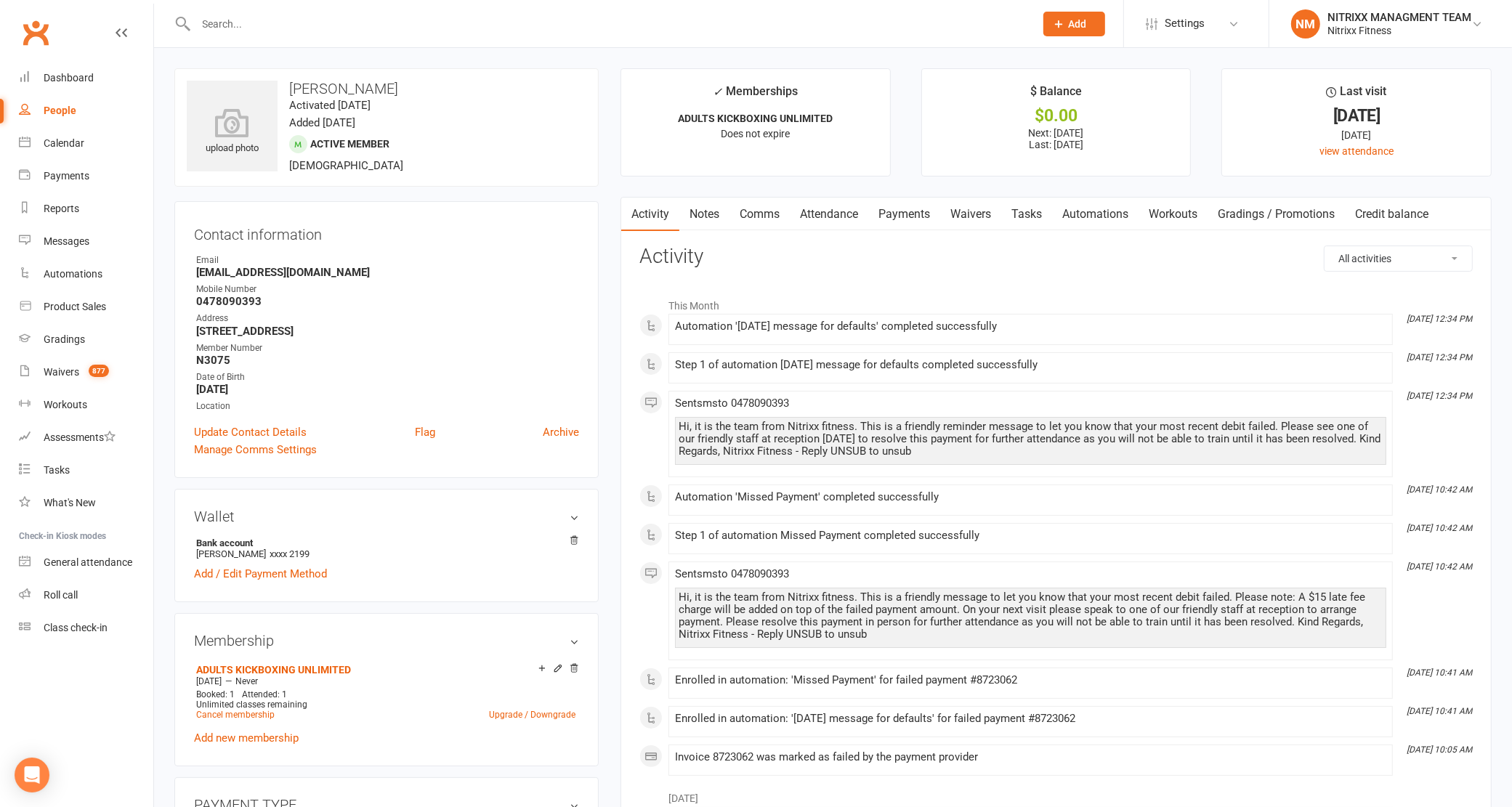
click at [771, 220] on link "Comms" at bounding box center [760, 214] width 60 height 33
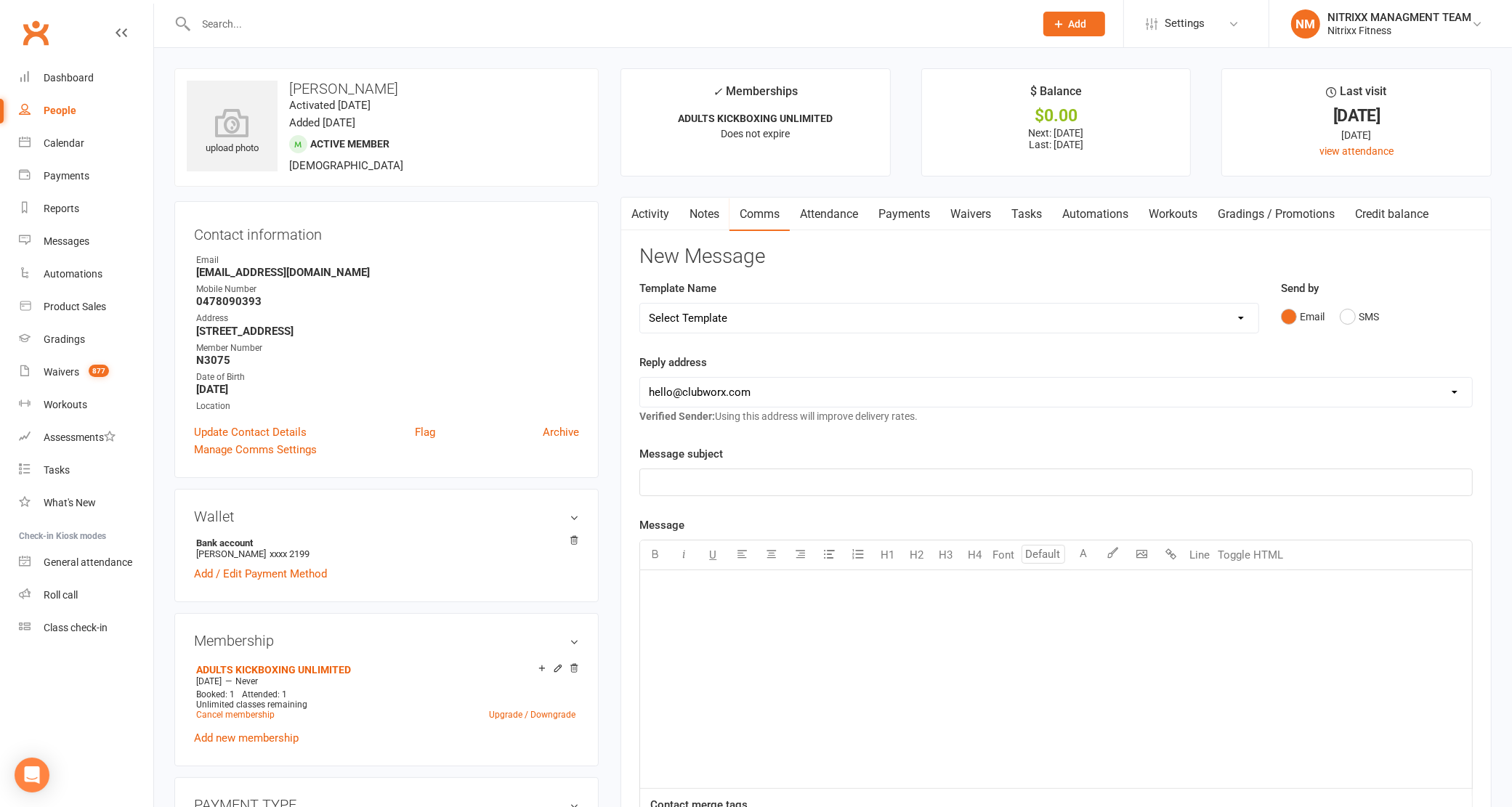
click at [868, 213] on link "Attendance" at bounding box center [829, 214] width 78 height 33
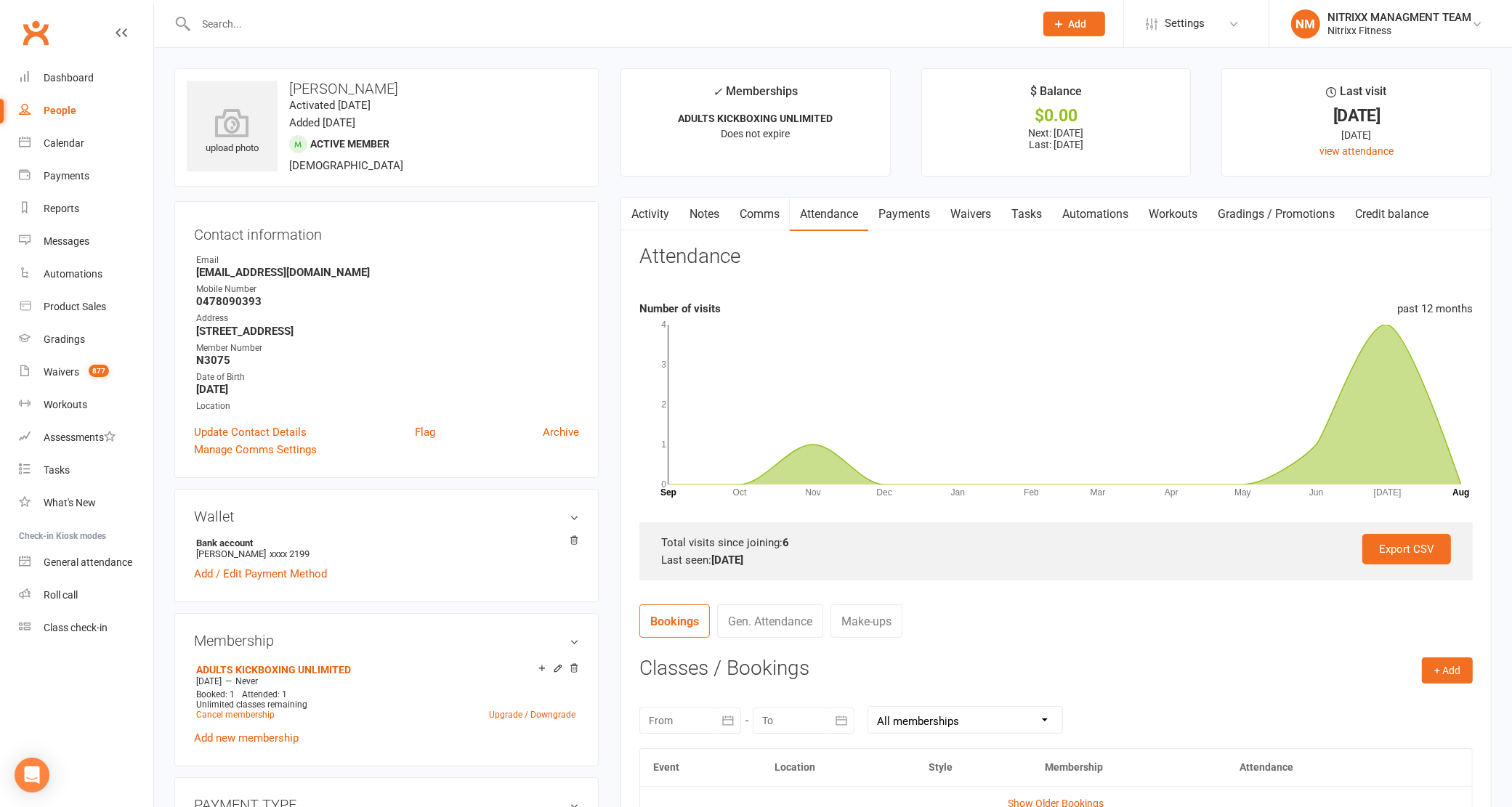
click at [882, 212] on link "Payments" at bounding box center [904, 214] width 72 height 33
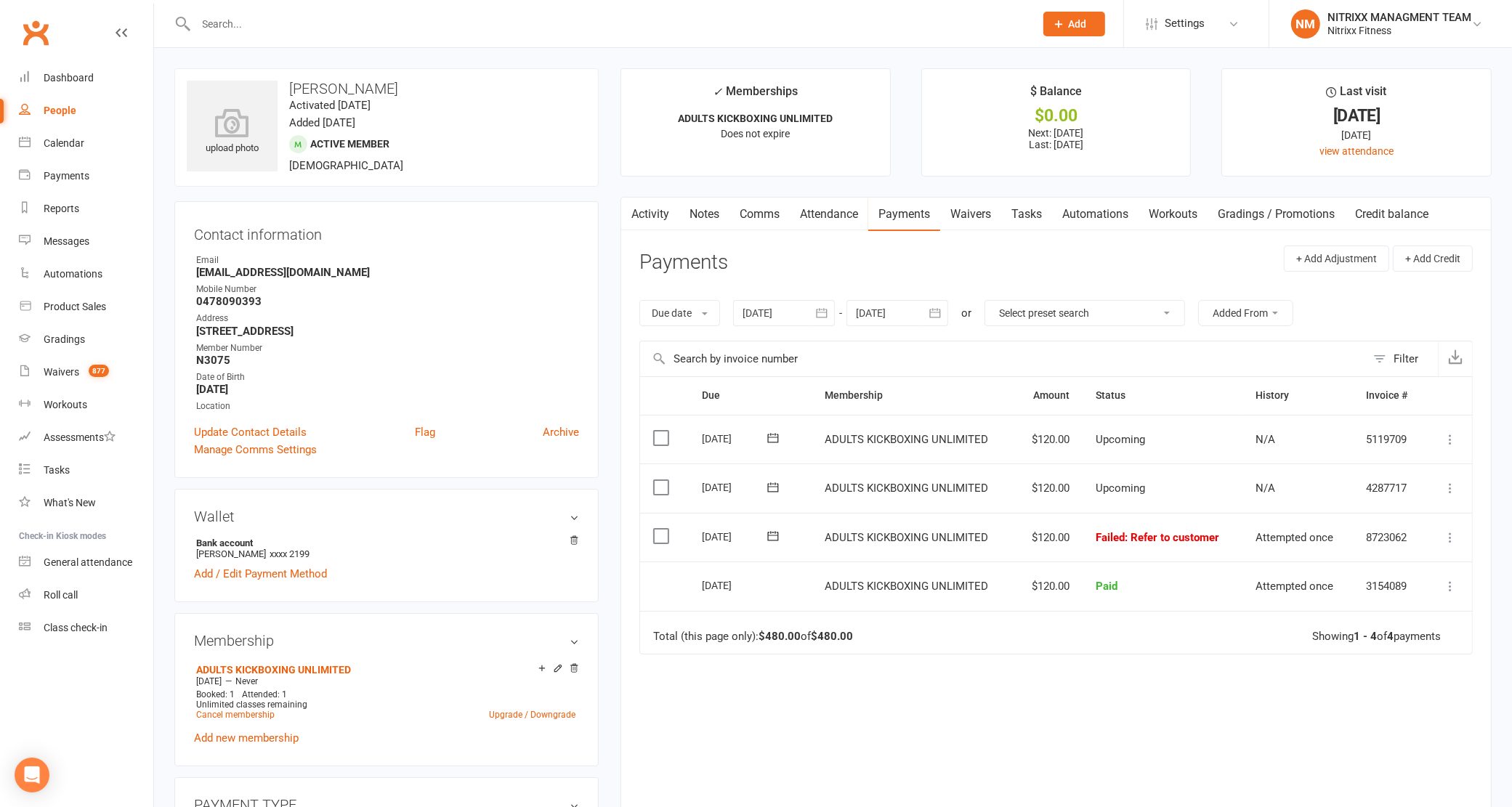
click at [724, 215] on link "Notes" at bounding box center [704, 214] width 50 height 33
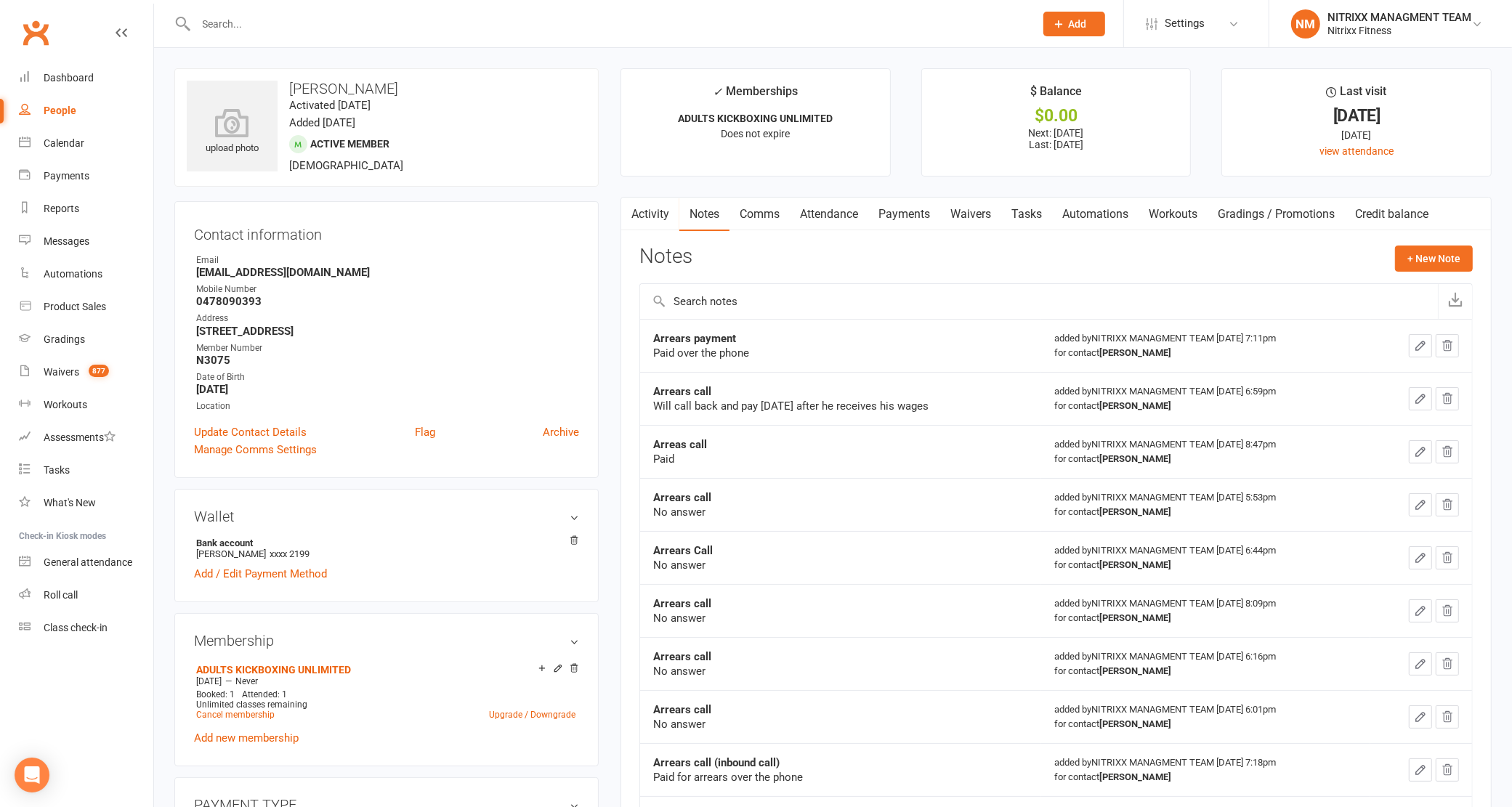
click at [205, 31] on input "text" at bounding box center [609, 23] width 833 height 20
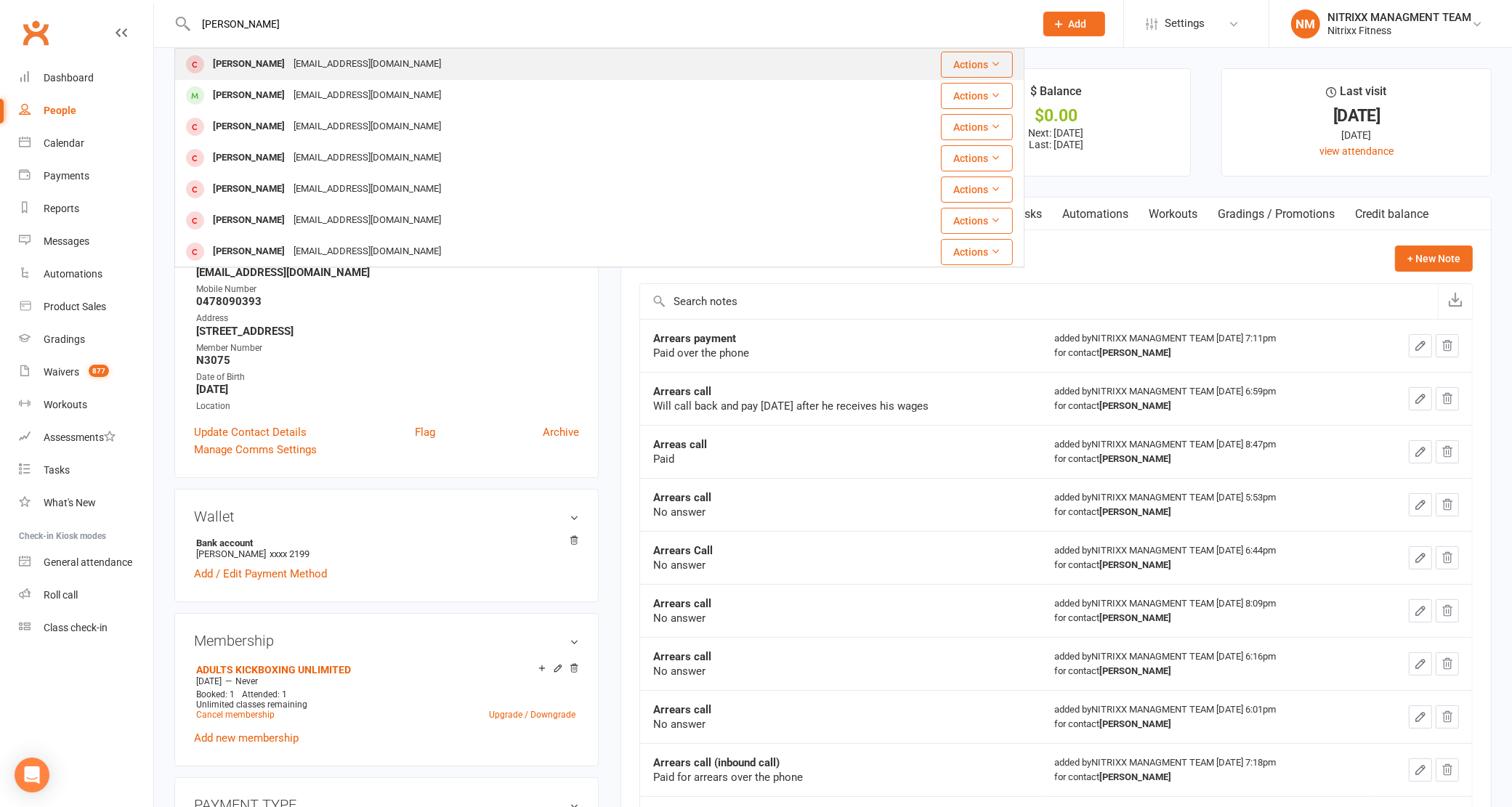
type input "[PERSON_NAME]"
click at [264, 59] on div "[PERSON_NAME]" at bounding box center [248, 64] width 80 height 21
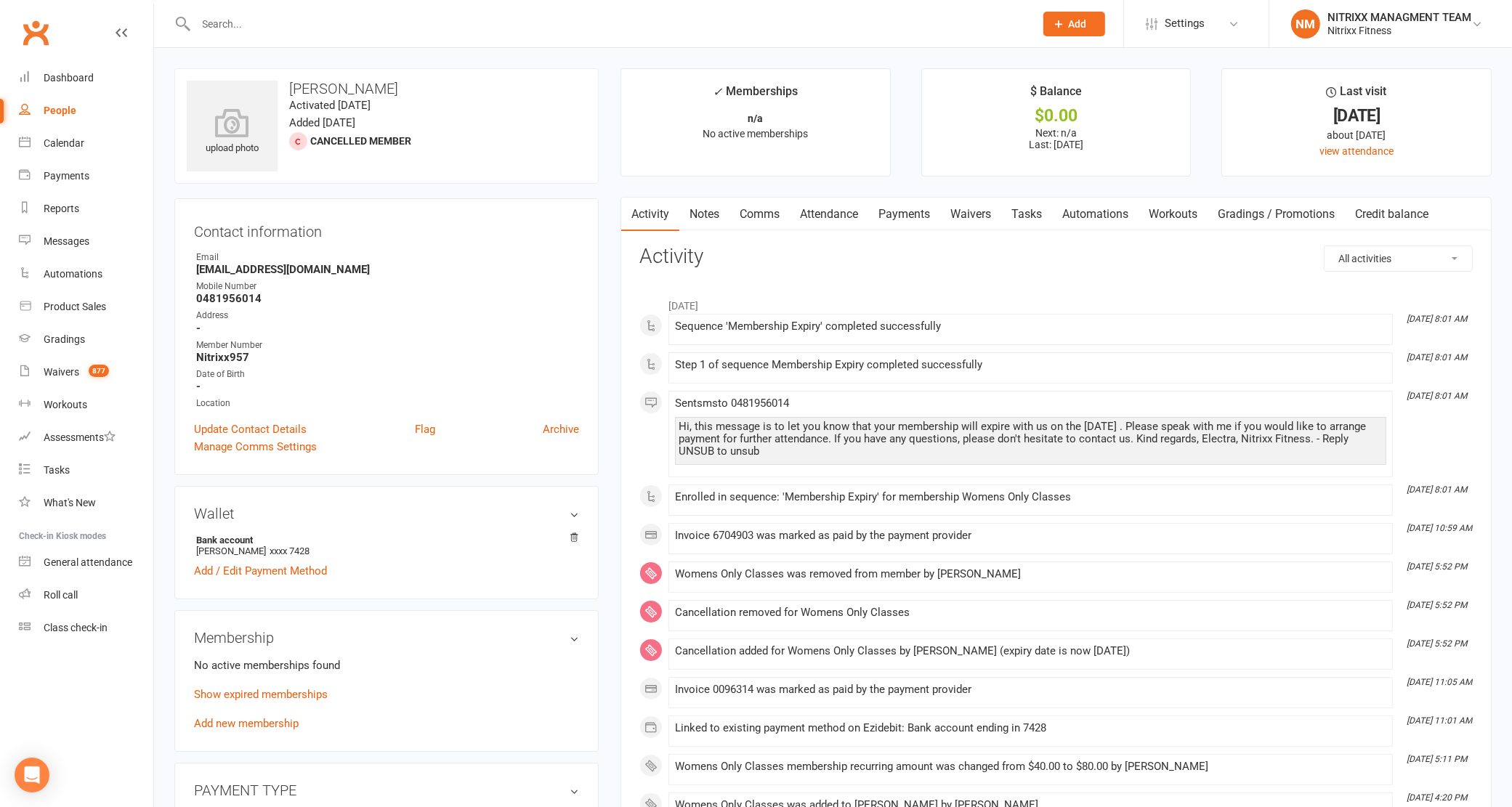
drag, startPoint x: 394, startPoint y: 87, endPoint x: 299, endPoint y: 85, distance: 95.0
click at [302, 87] on h3 "[PERSON_NAME]" at bounding box center [386, 88] width 399 height 16
click at [399, 73] on div "upload photo [PERSON_NAME] Activated [DATE] Added [DATE] Cancelled member" at bounding box center [387, 126] width 424 height 116
drag, startPoint x: 399, startPoint y: 73, endPoint x: 325, endPoint y: 85, distance: 75.0
click at [325, 85] on div "upload photo [PERSON_NAME] Activated [DATE] Added [DATE] Cancelled member" at bounding box center [387, 126] width 424 height 116
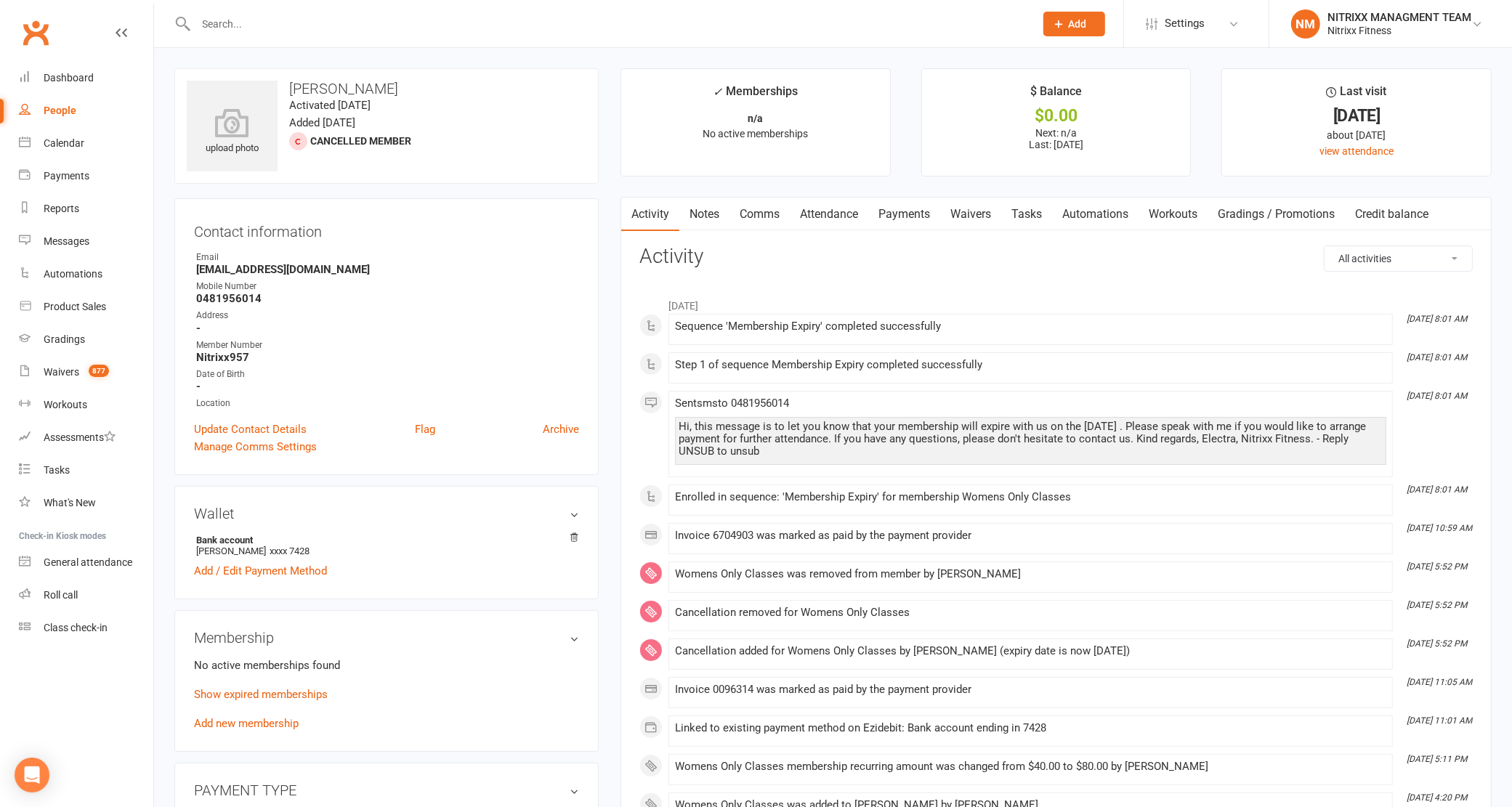
click at [290, 22] on input "text" at bounding box center [609, 23] width 833 height 20
paste input "[PERSON_NAME]"
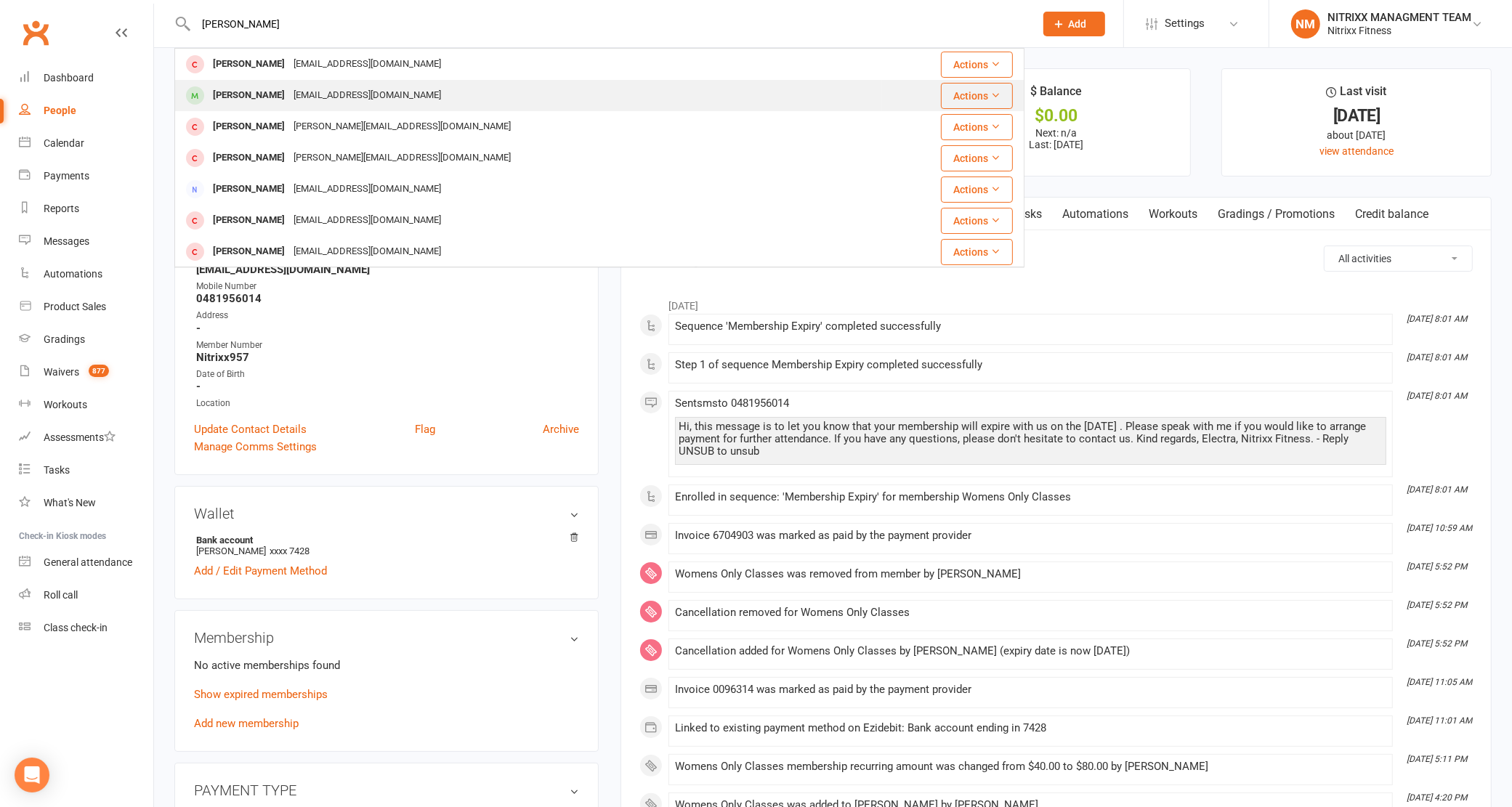
type input "[PERSON_NAME]"
click at [276, 96] on div "[PERSON_NAME]" at bounding box center [248, 96] width 80 height 21
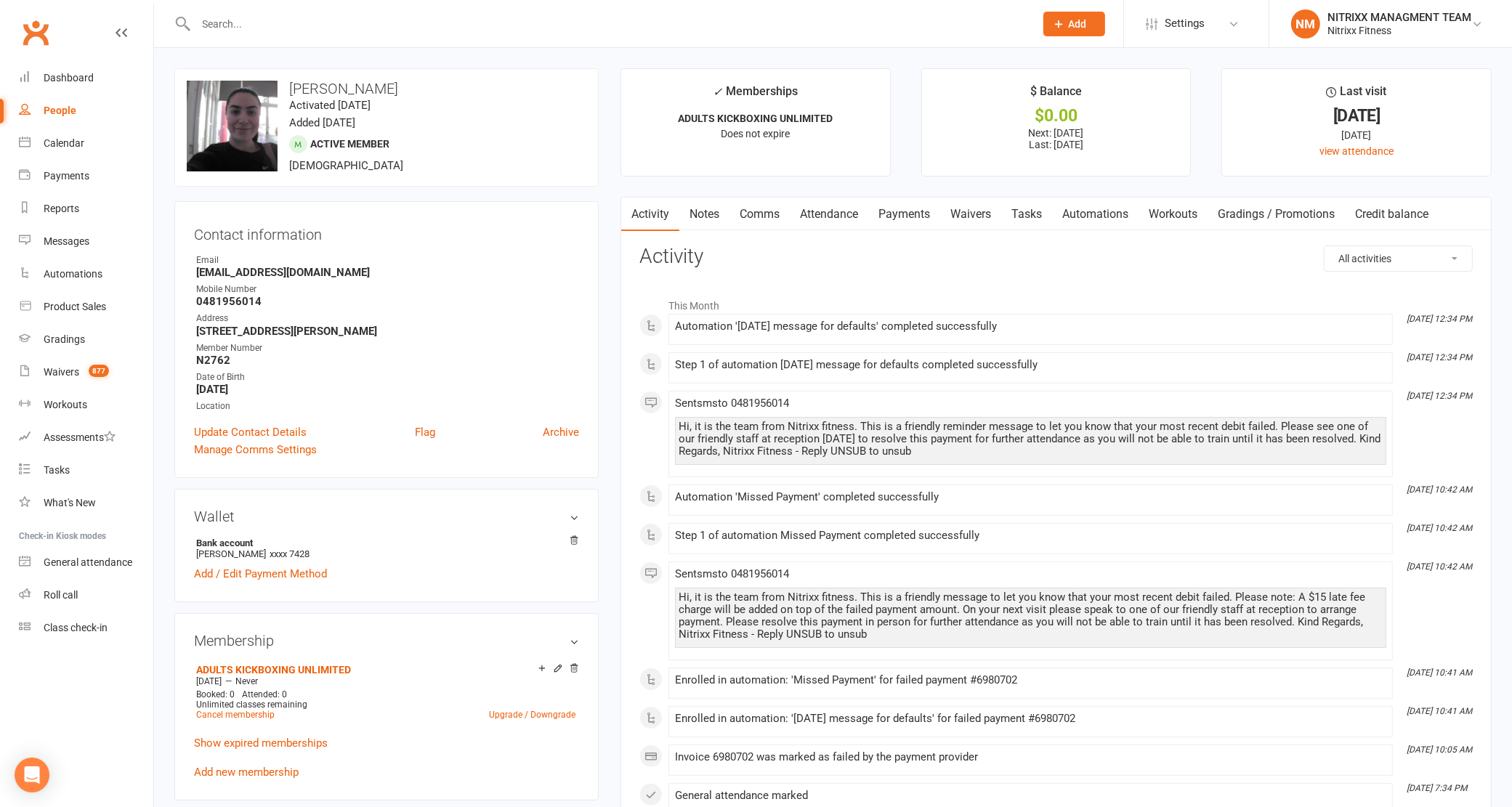
drag, startPoint x: 697, startPoint y: 215, endPoint x: 706, endPoint y: 211, distance: 9.8
click at [698, 212] on link "Notes" at bounding box center [704, 214] width 50 height 33
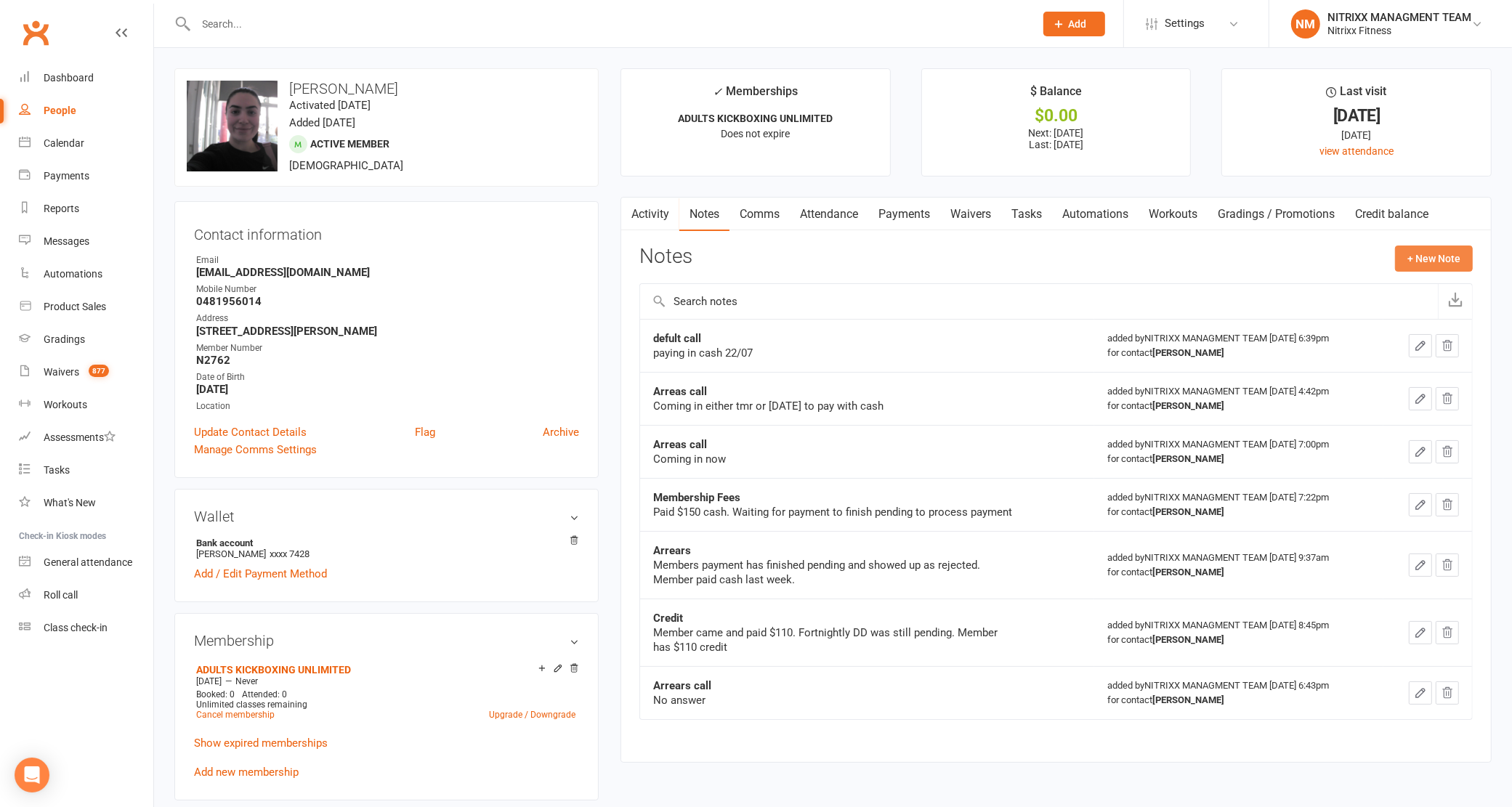
click at [1465, 259] on button "+ New Note" at bounding box center [1434, 258] width 77 height 26
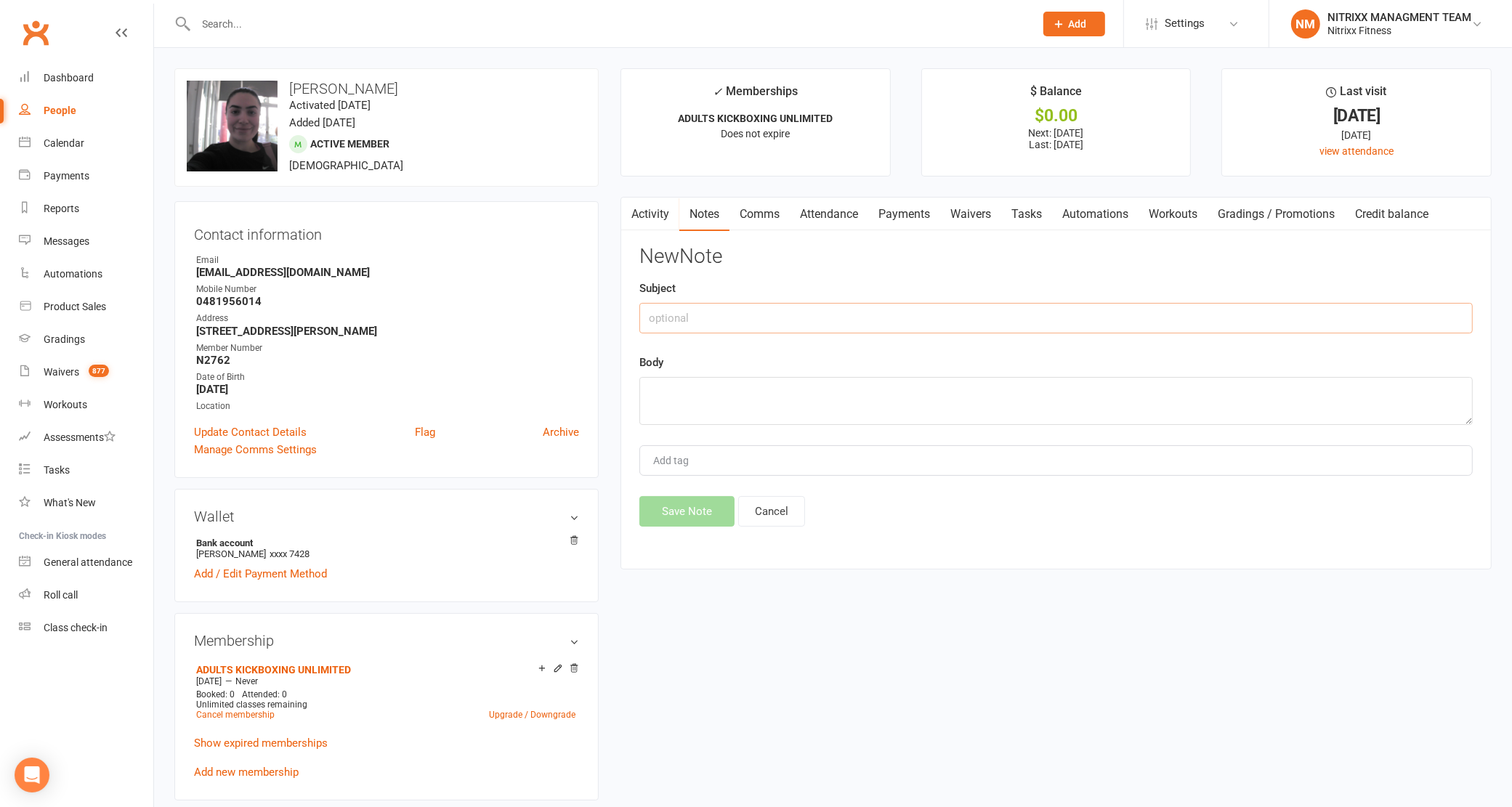
click at [688, 324] on input "text" at bounding box center [1056, 318] width 833 height 31
type input "DEFULT CALL"
click at [811, 405] on textarea at bounding box center [1056, 401] width 833 height 48
type textarea "PAYING IN CASH [DATE]"
click at [688, 500] on button "Save Note" at bounding box center [687, 511] width 96 height 31
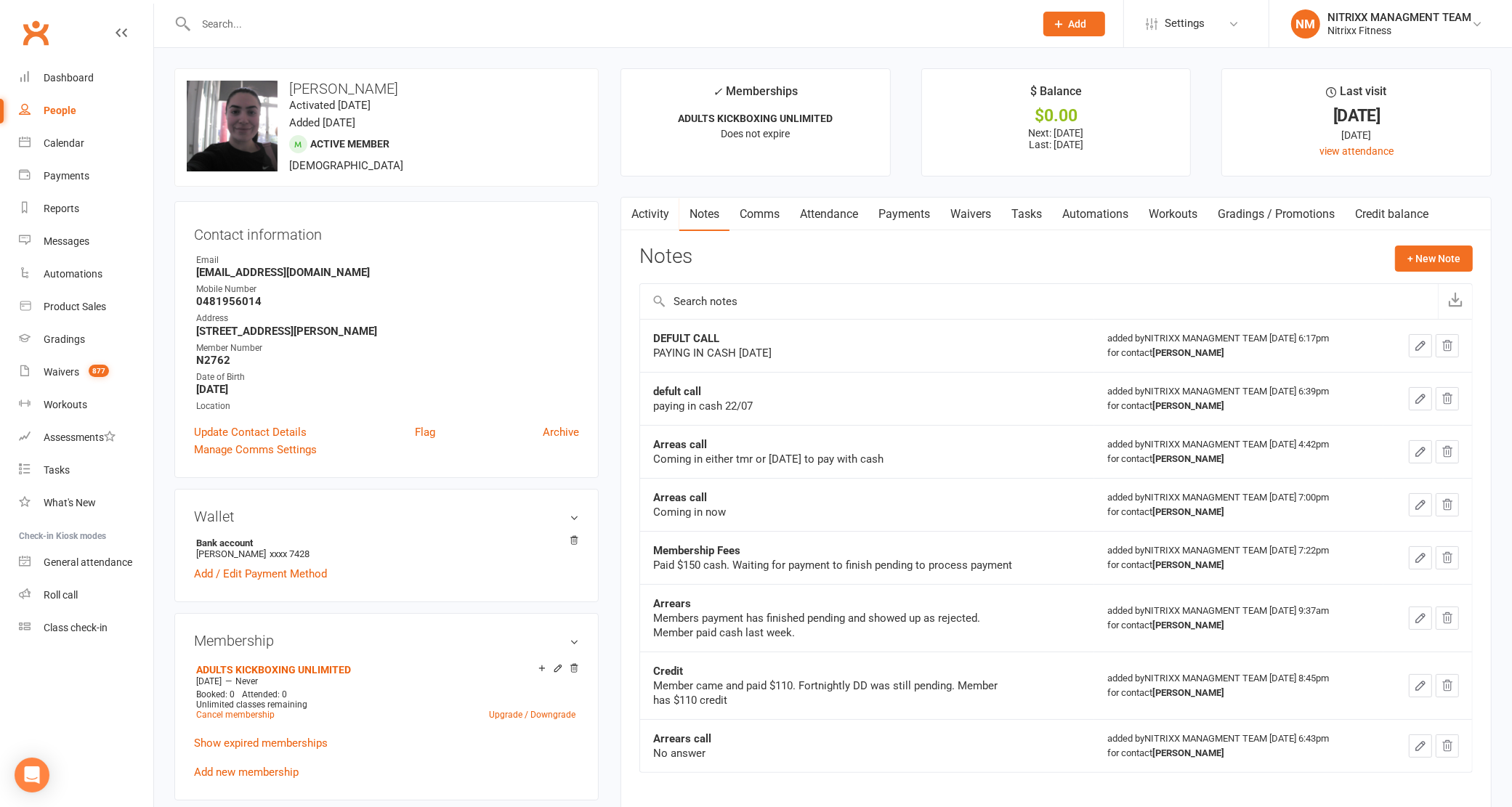
click at [267, 18] on input "text" at bounding box center [609, 23] width 833 height 20
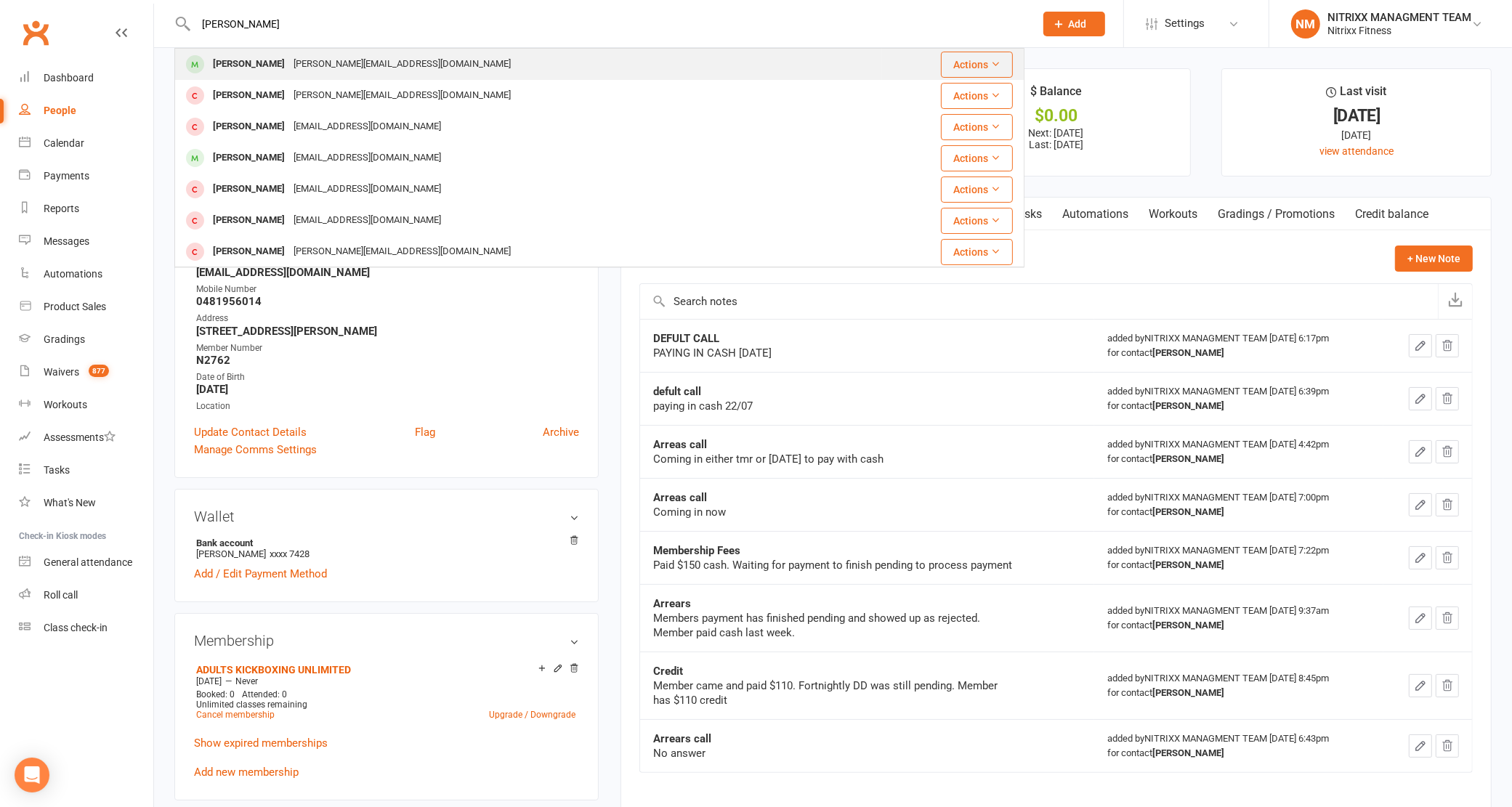
type input "[PERSON_NAME]"
click at [306, 51] on div "[PERSON_NAME] [PERSON_NAME][EMAIL_ADDRESS][DOMAIN_NAME]" at bounding box center [529, 65] width 706 height 30
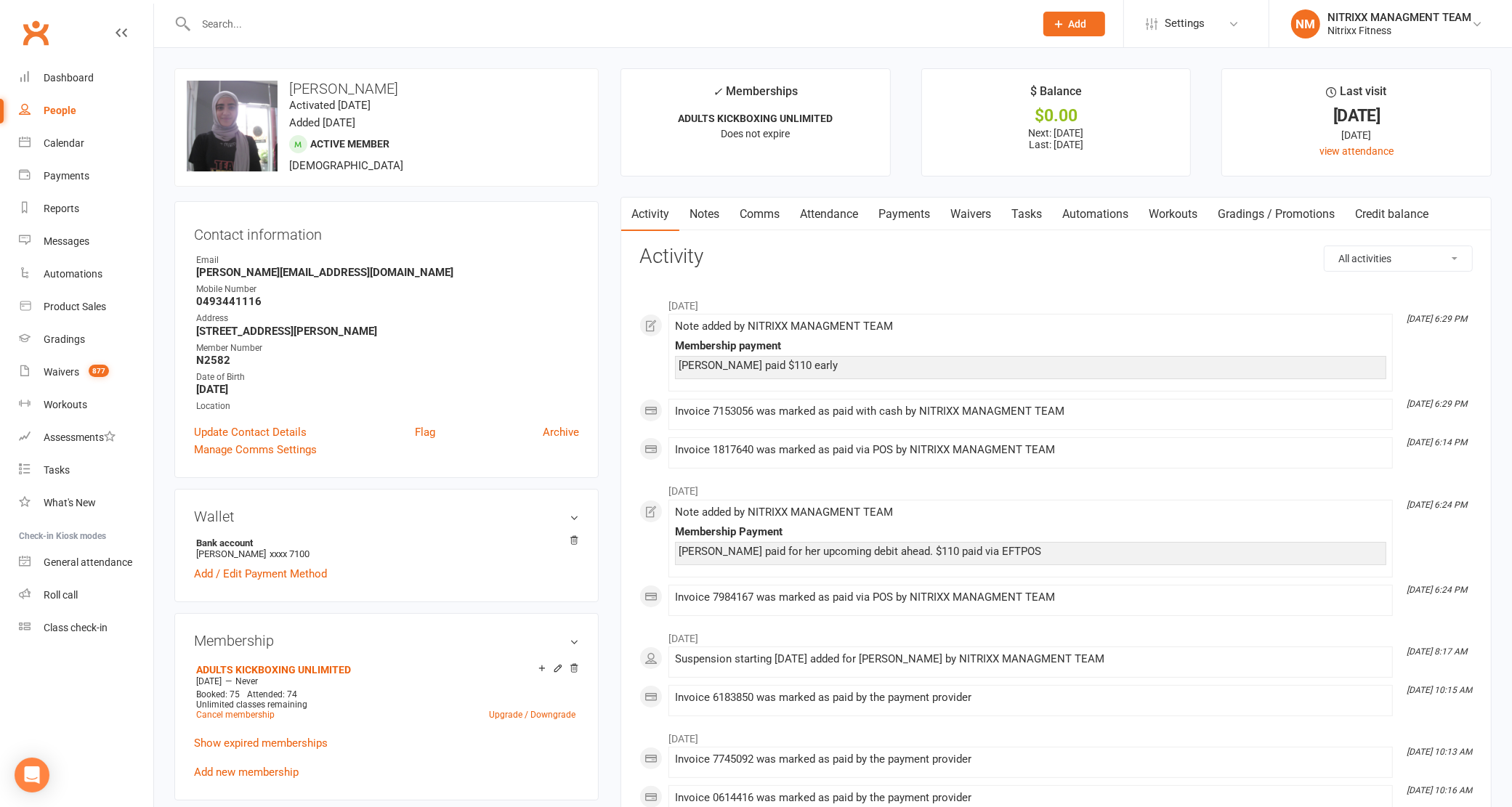
click at [913, 215] on link "Payments" at bounding box center [904, 214] width 72 height 33
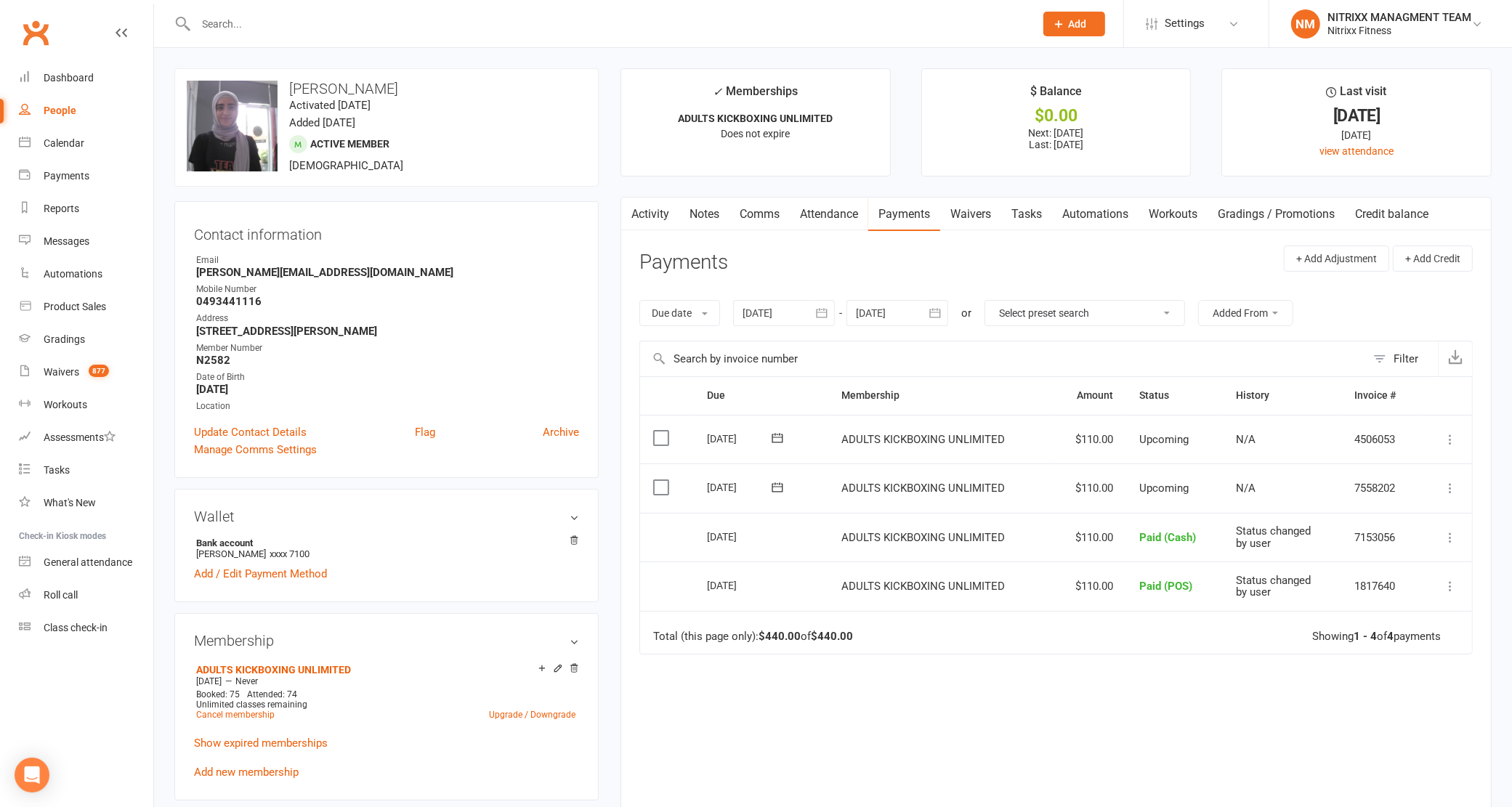
click at [1447, 495] on icon at bounding box center [1450, 487] width 14 height 14
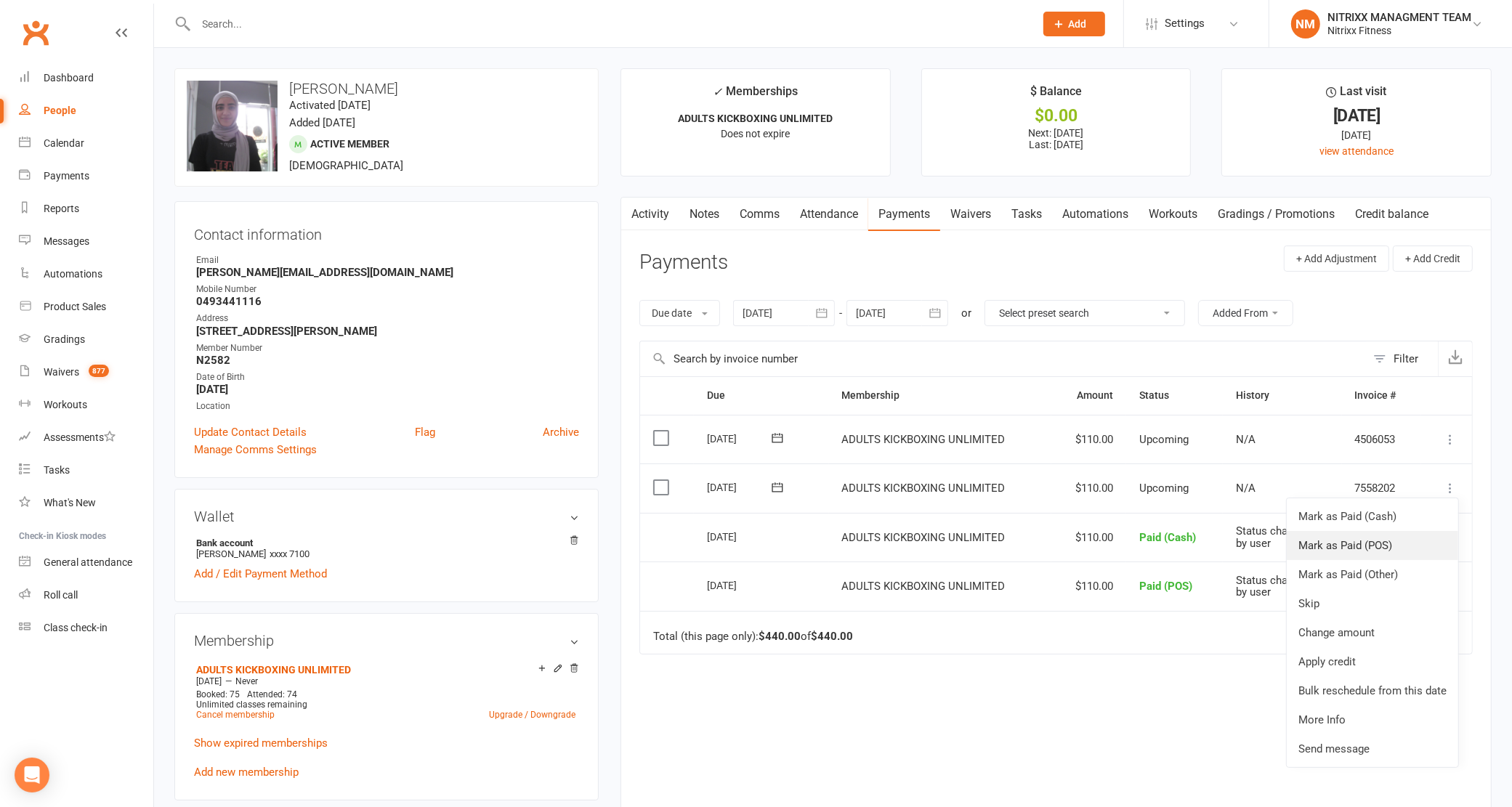
click at [1339, 539] on link "Mark as Paid (POS)" at bounding box center [1373, 545] width 172 height 29
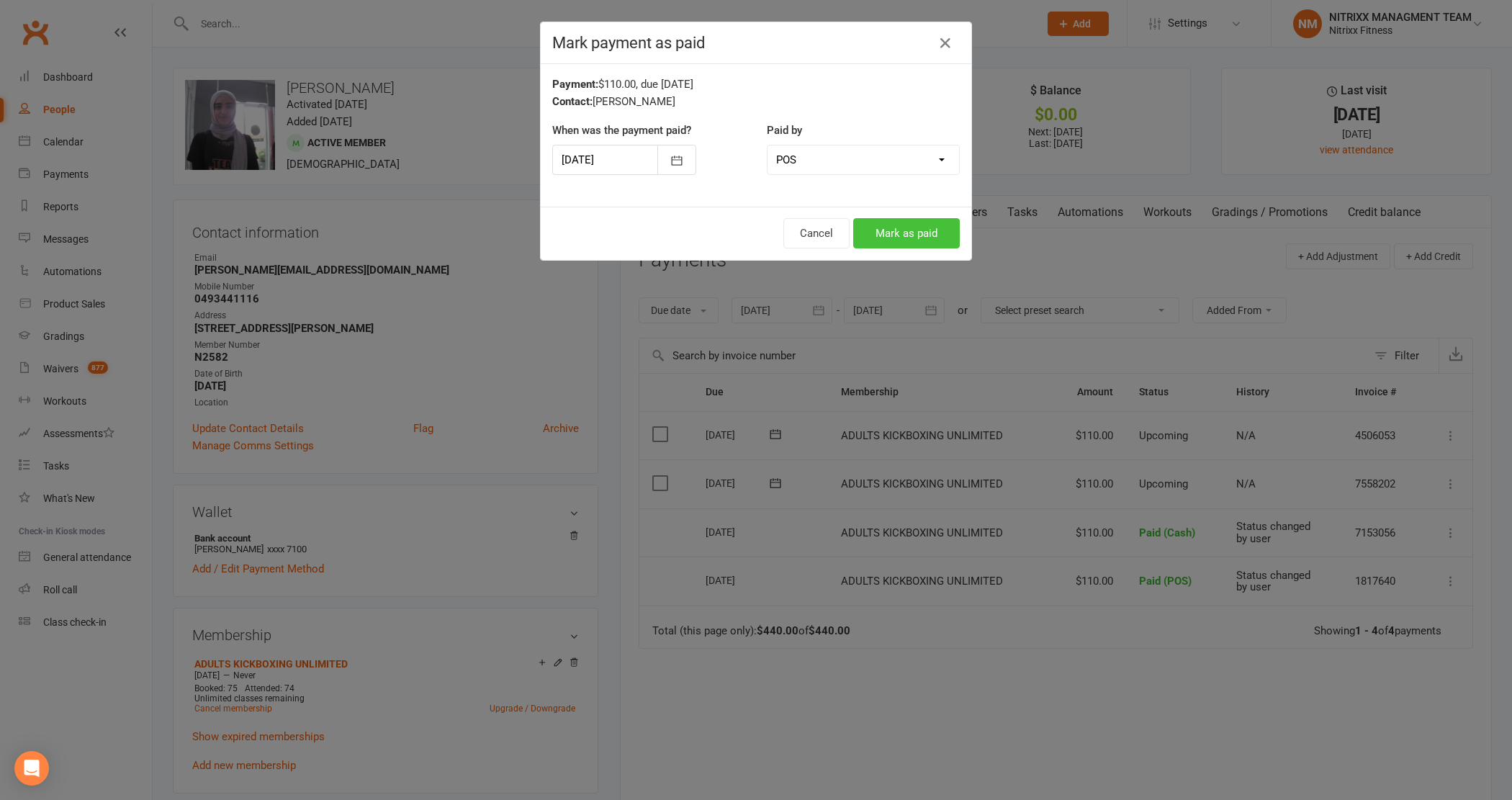
click at [910, 235] on button "Mark as paid" at bounding box center [907, 233] width 107 height 31
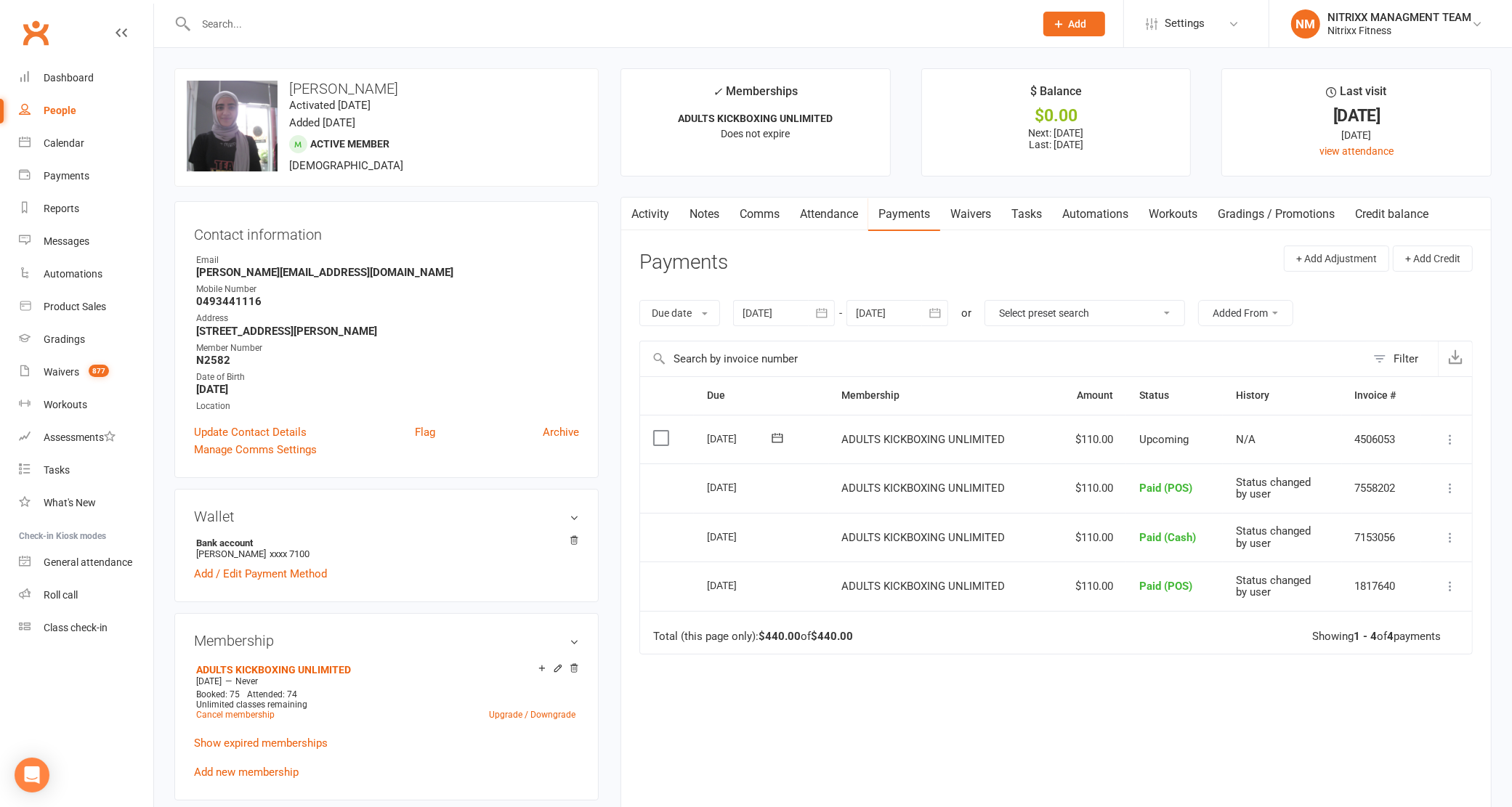
click at [637, 223] on button "button" at bounding box center [630, 214] width 18 height 32
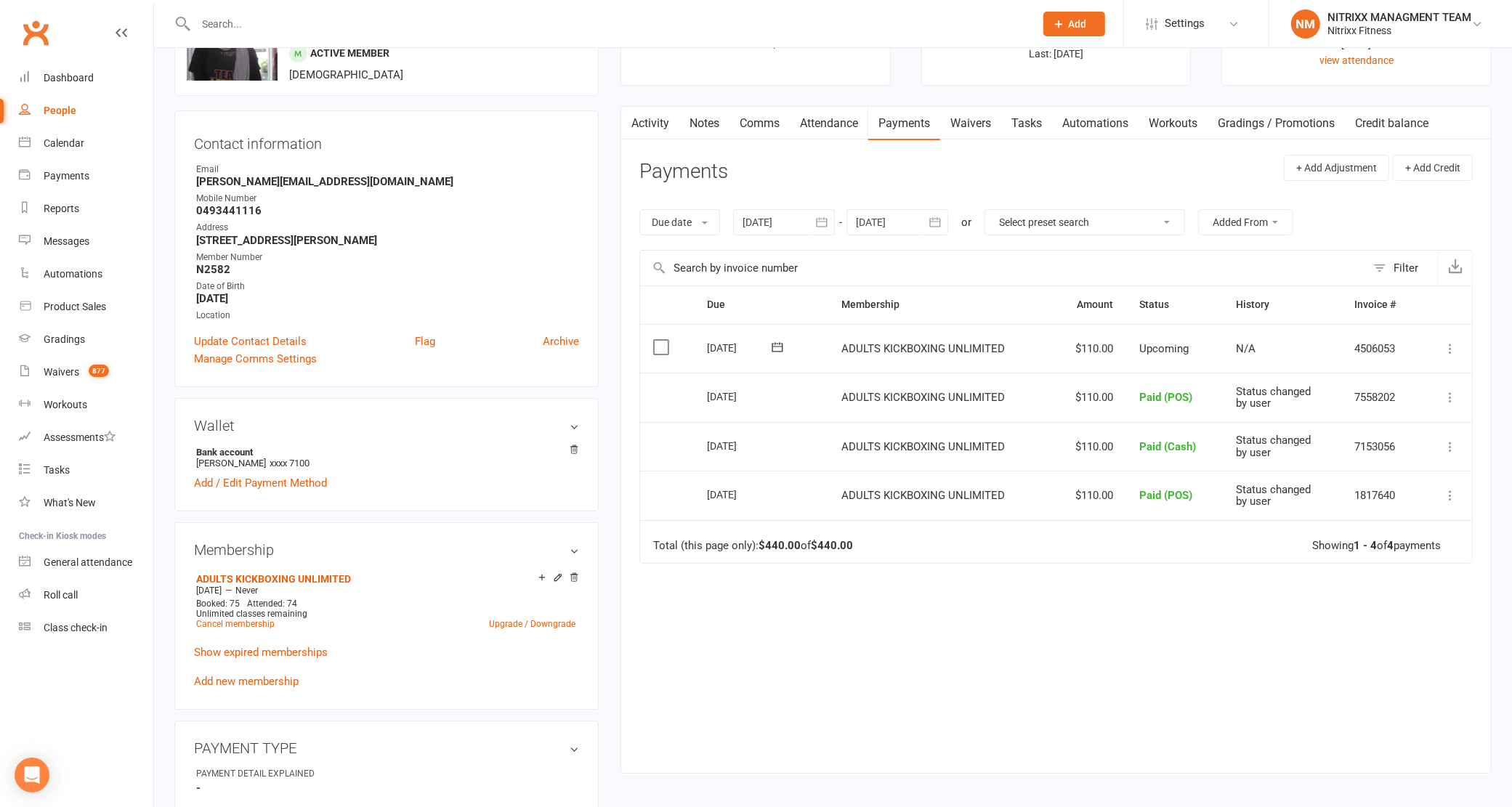
scroll to position [181, 0]
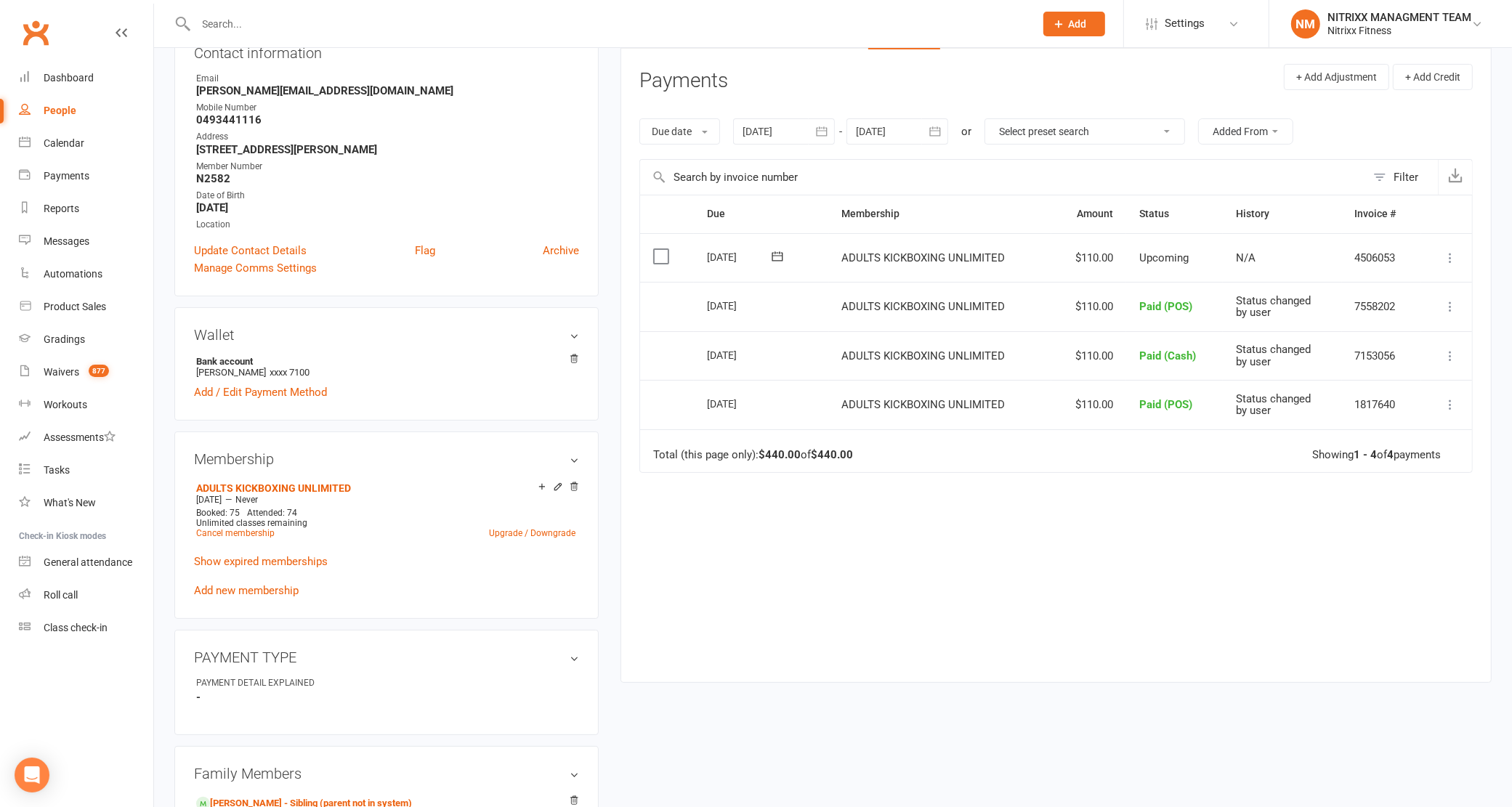
click at [621, 16] on button "button" at bounding box center [630, 32] width 18 height 32
click at [411, 14] on input "text" at bounding box center [609, 23] width 833 height 20
click at [66, 379] on link "Waivers 877" at bounding box center [86, 372] width 135 height 32
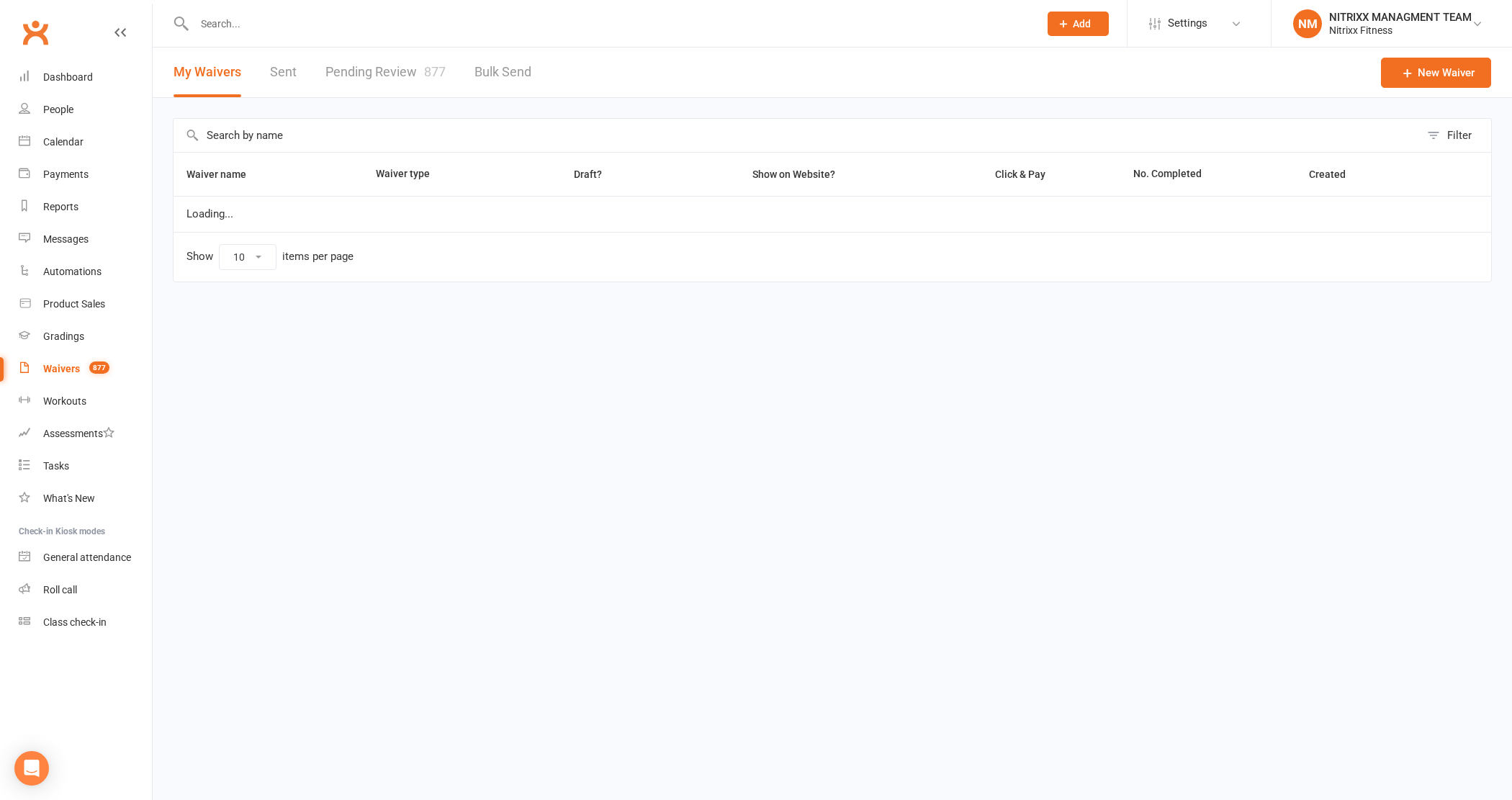
select select "100"
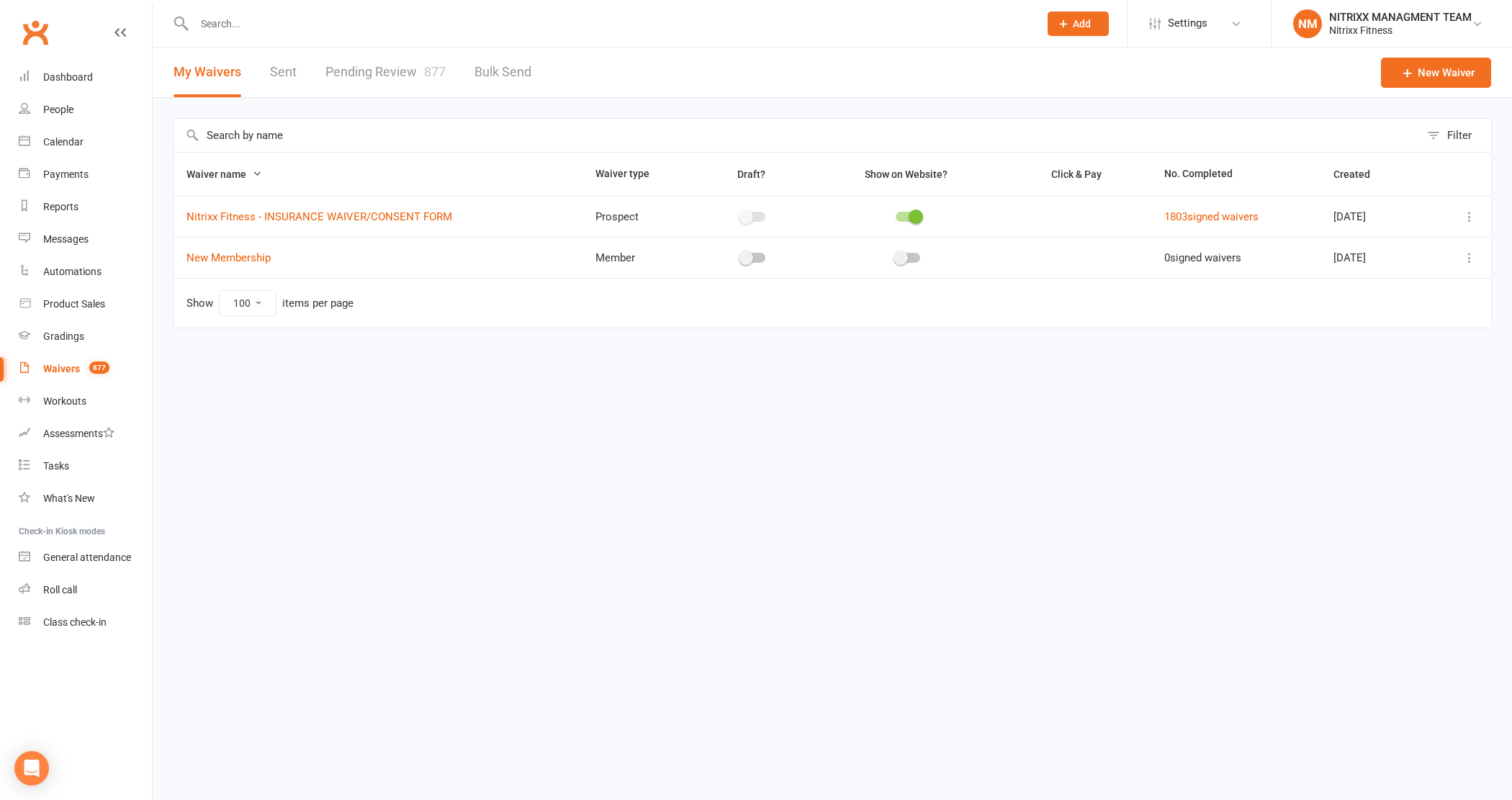
click at [394, 72] on link "Pending Review 877" at bounding box center [385, 72] width 120 height 50
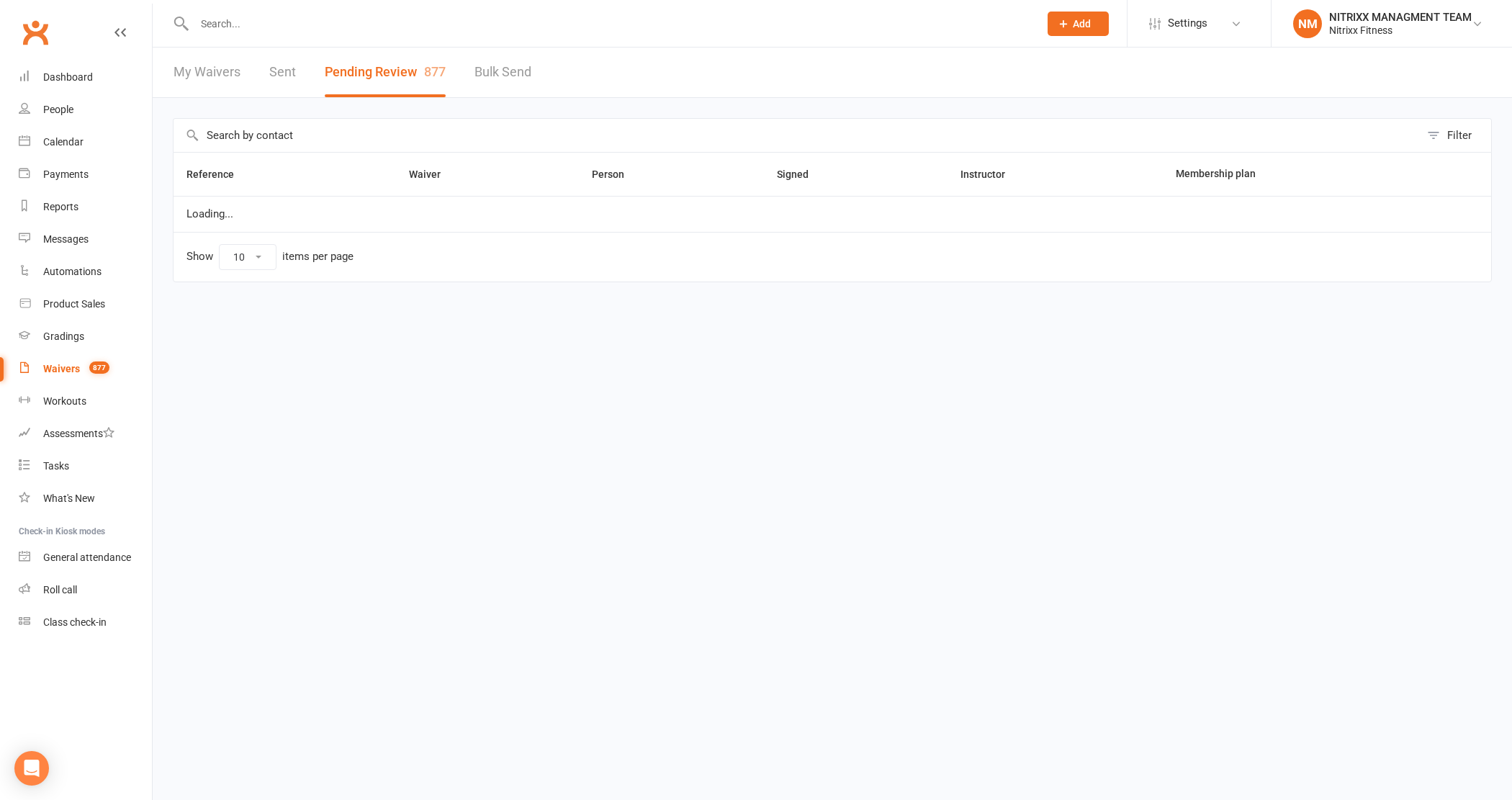
select select "100"
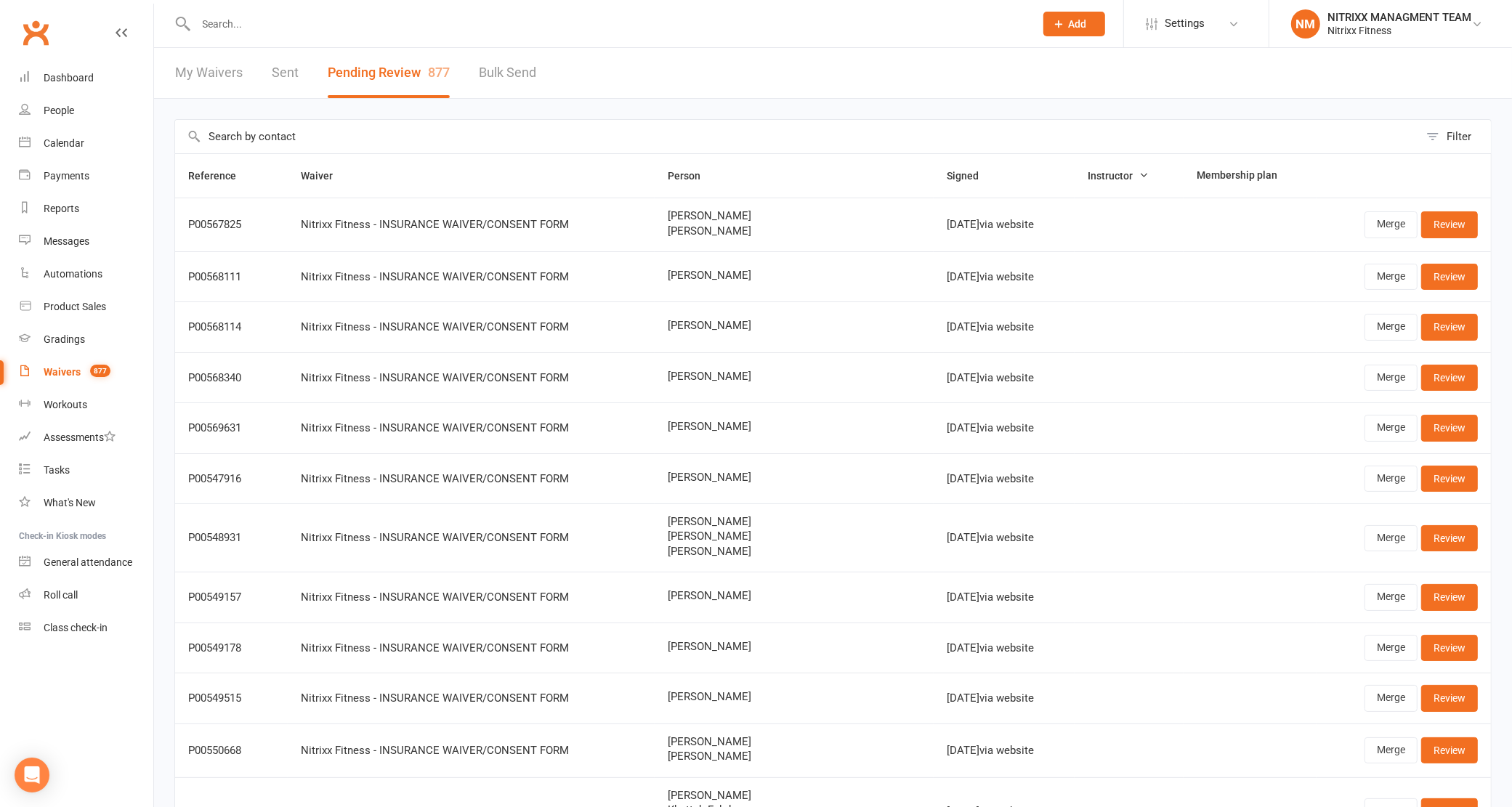
click at [833, 289] on td "[PERSON_NAME]" at bounding box center [794, 276] width 279 height 50
click at [837, 288] on td "[PERSON_NAME]" at bounding box center [794, 276] width 279 height 50
click at [1439, 760] on link "Review" at bounding box center [1449, 750] width 56 height 26
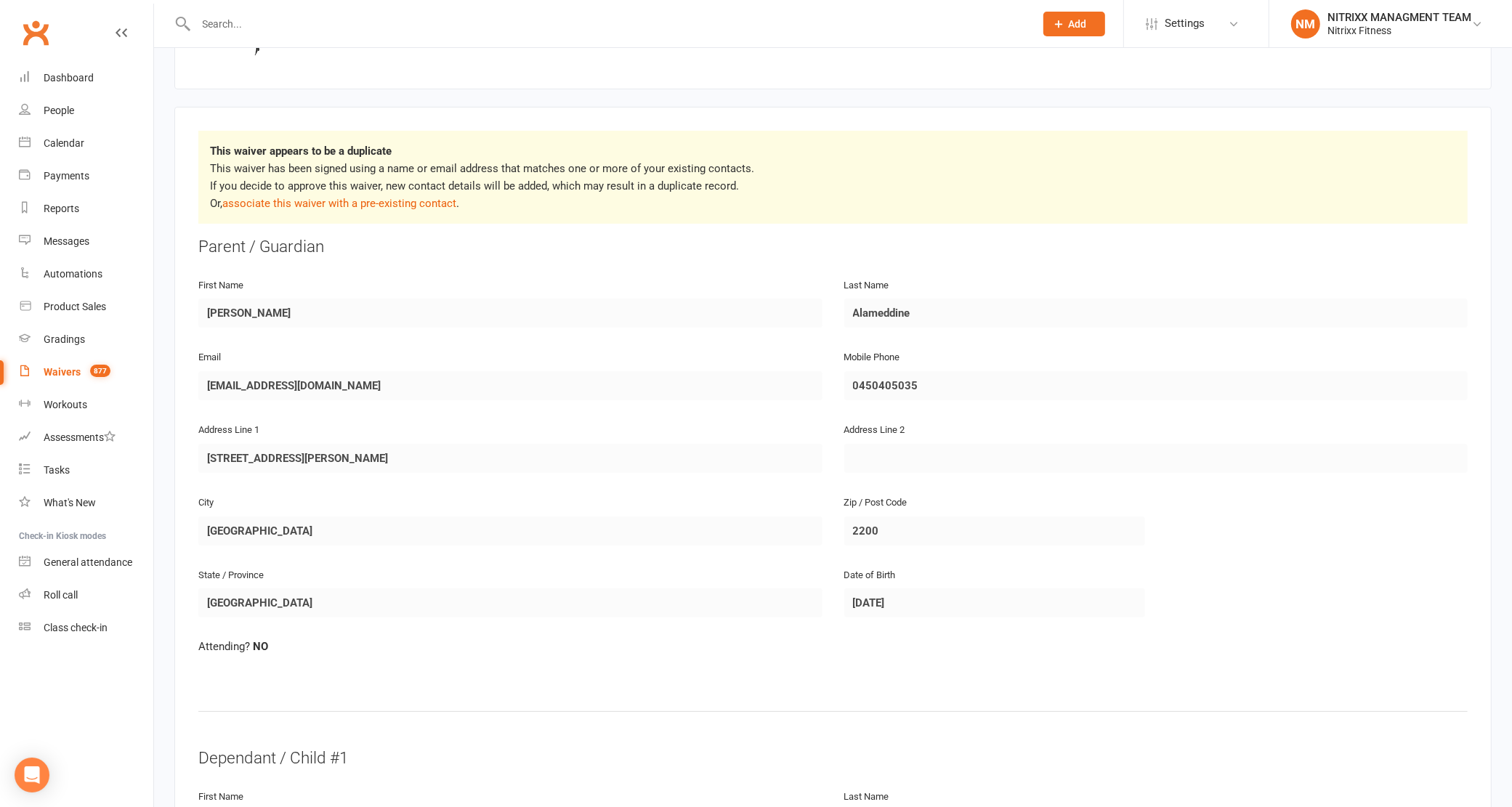
scroll to position [181, 0]
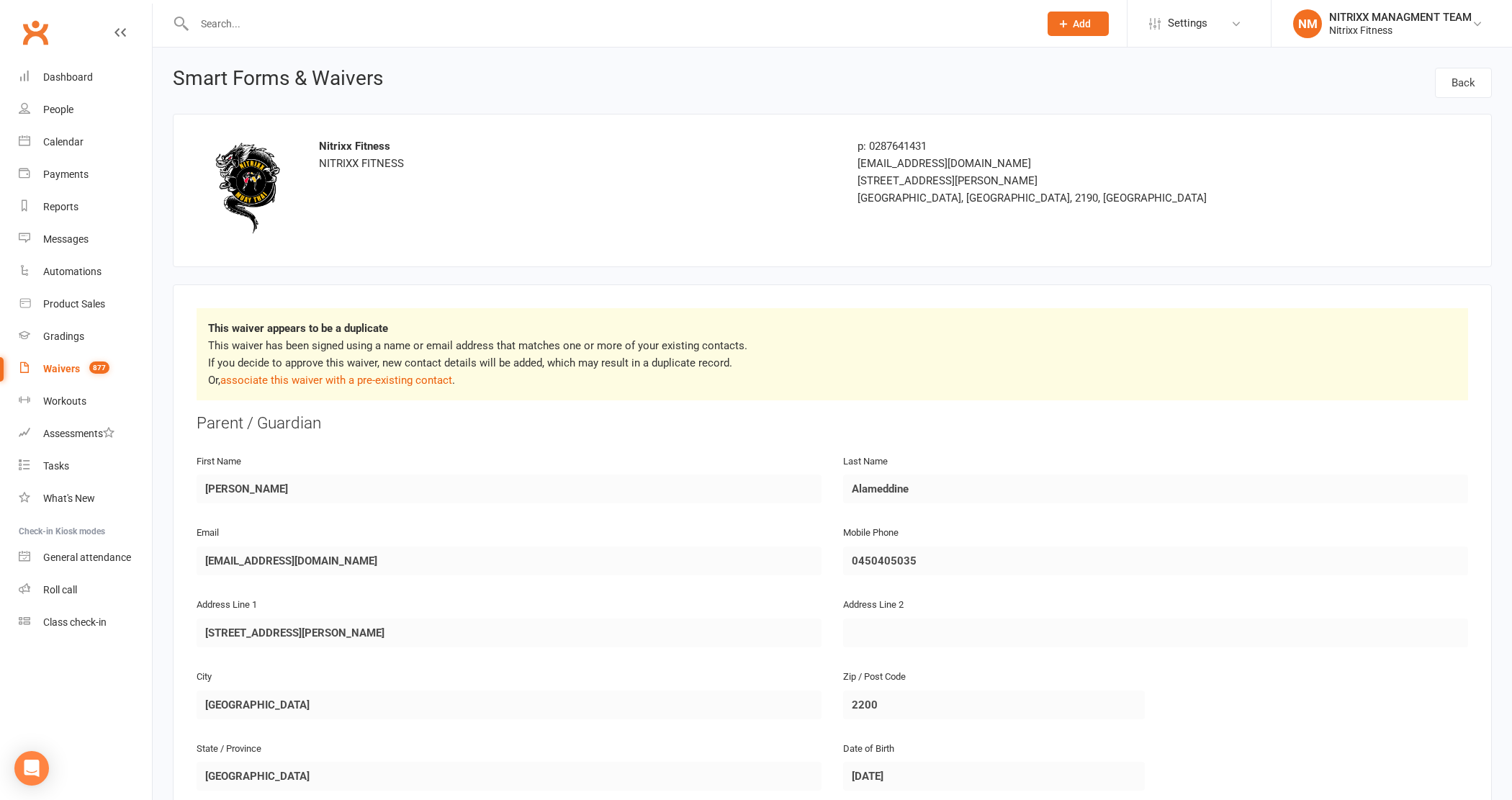
select select "100"
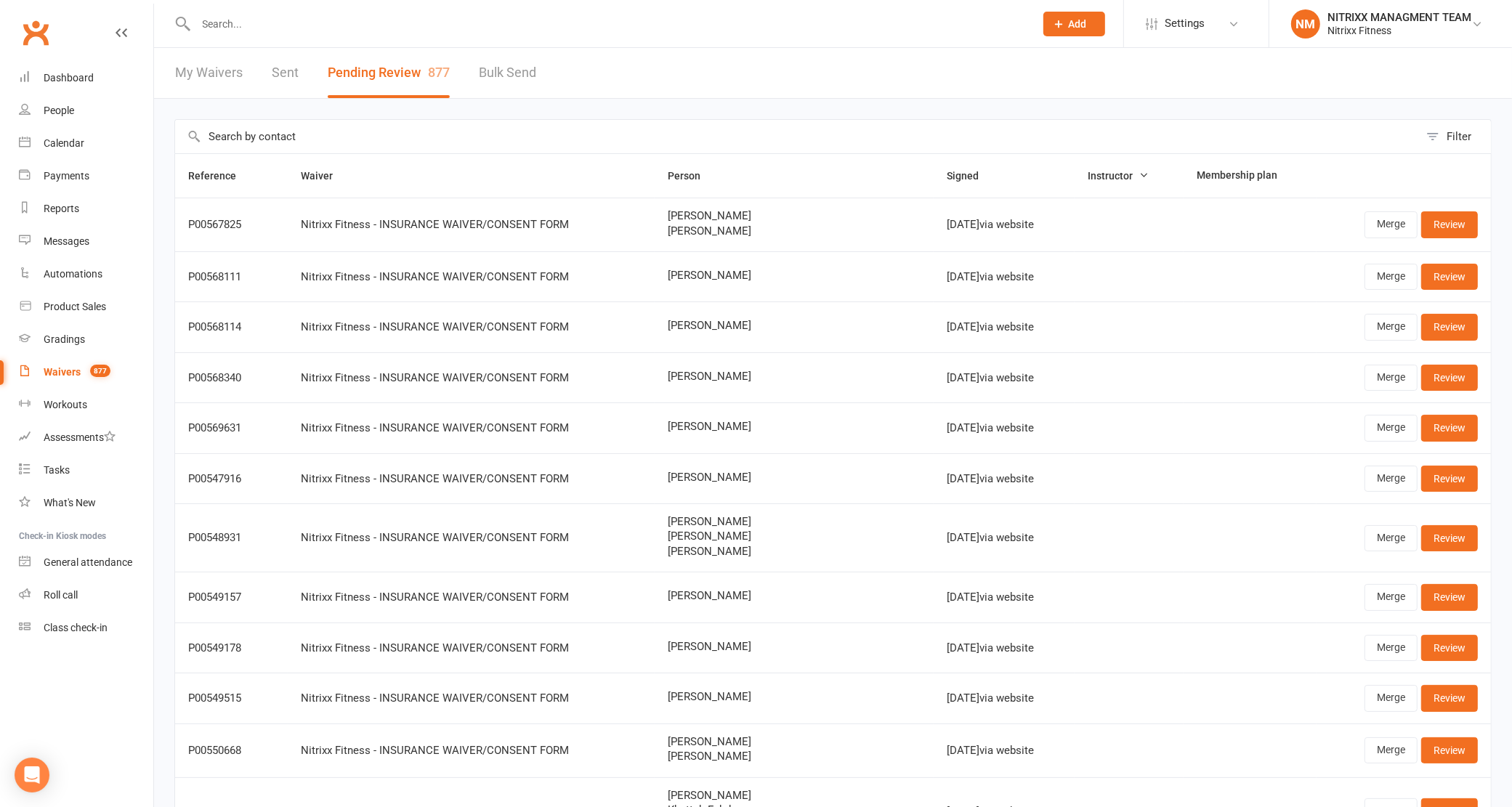
click at [356, 74] on button "Pending Review 877" at bounding box center [389, 73] width 122 height 50
click at [1048, 143] on input "text" at bounding box center [797, 136] width 1244 height 33
drag, startPoint x: 1048, startPoint y: 143, endPoint x: 928, endPoint y: 143, distance: 120.0
click at [928, 143] on input "text" at bounding box center [797, 136] width 1244 height 33
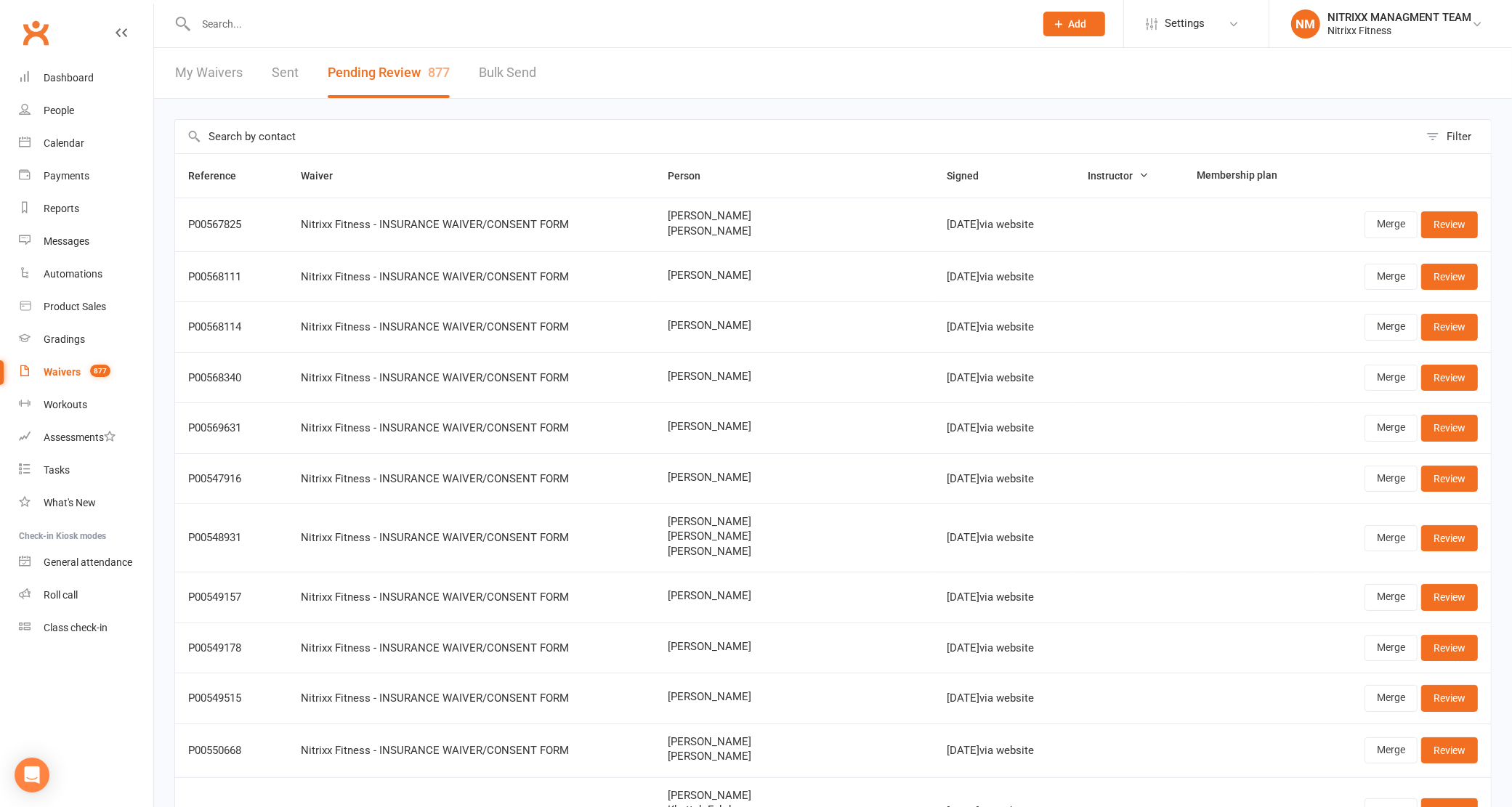
click at [928, 143] on input "text" at bounding box center [797, 136] width 1244 height 33
click at [938, 120] on input "text" at bounding box center [797, 136] width 1244 height 33
click at [942, 132] on input "text" at bounding box center [797, 136] width 1244 height 33
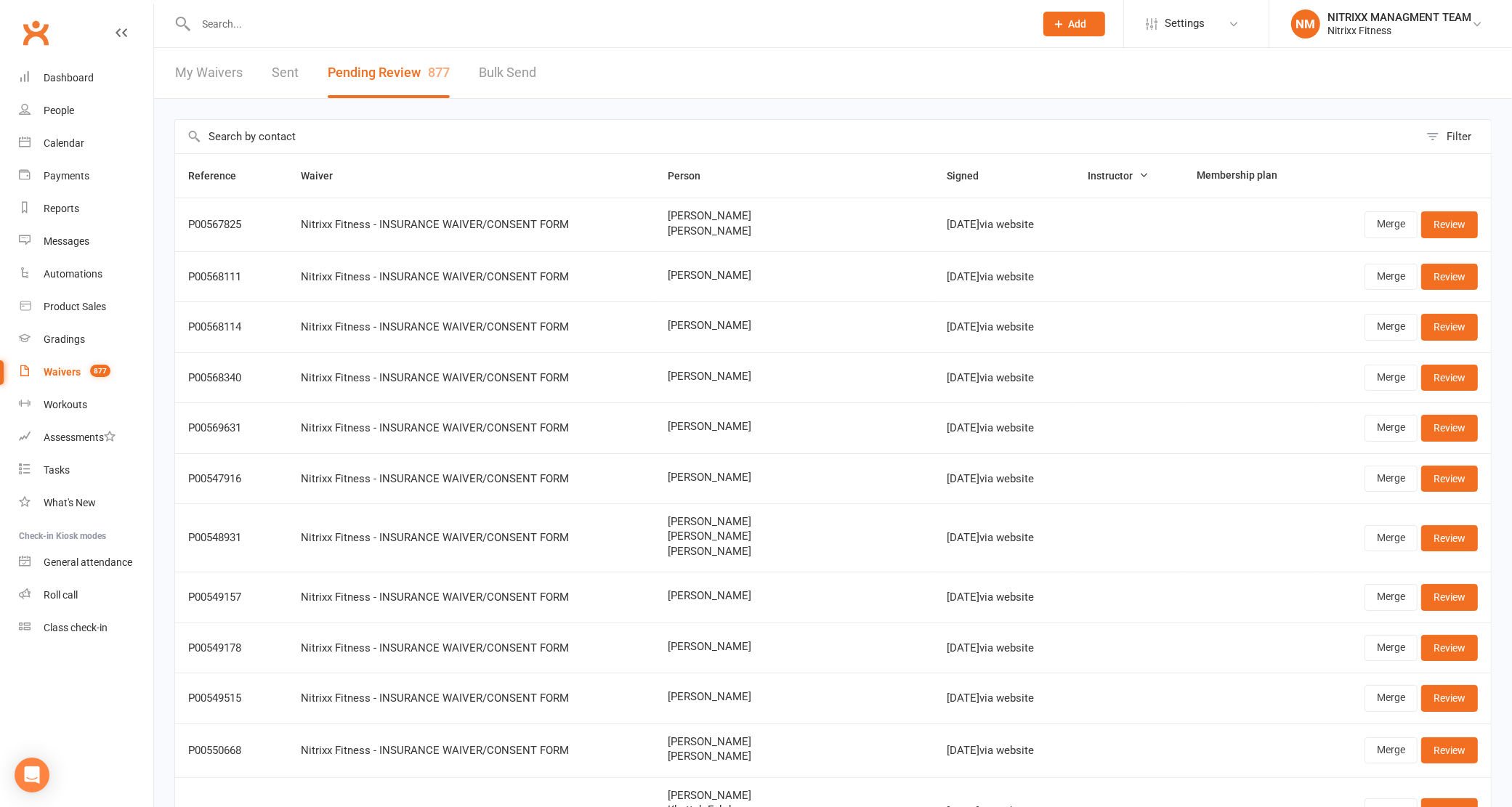
click at [943, 132] on input "text" at bounding box center [797, 136] width 1244 height 33
drag, startPoint x: 300, startPoint y: 132, endPoint x: 285, endPoint y: 135, distance: 15.3
click at [285, 135] on input "text" at bounding box center [797, 136] width 1244 height 33
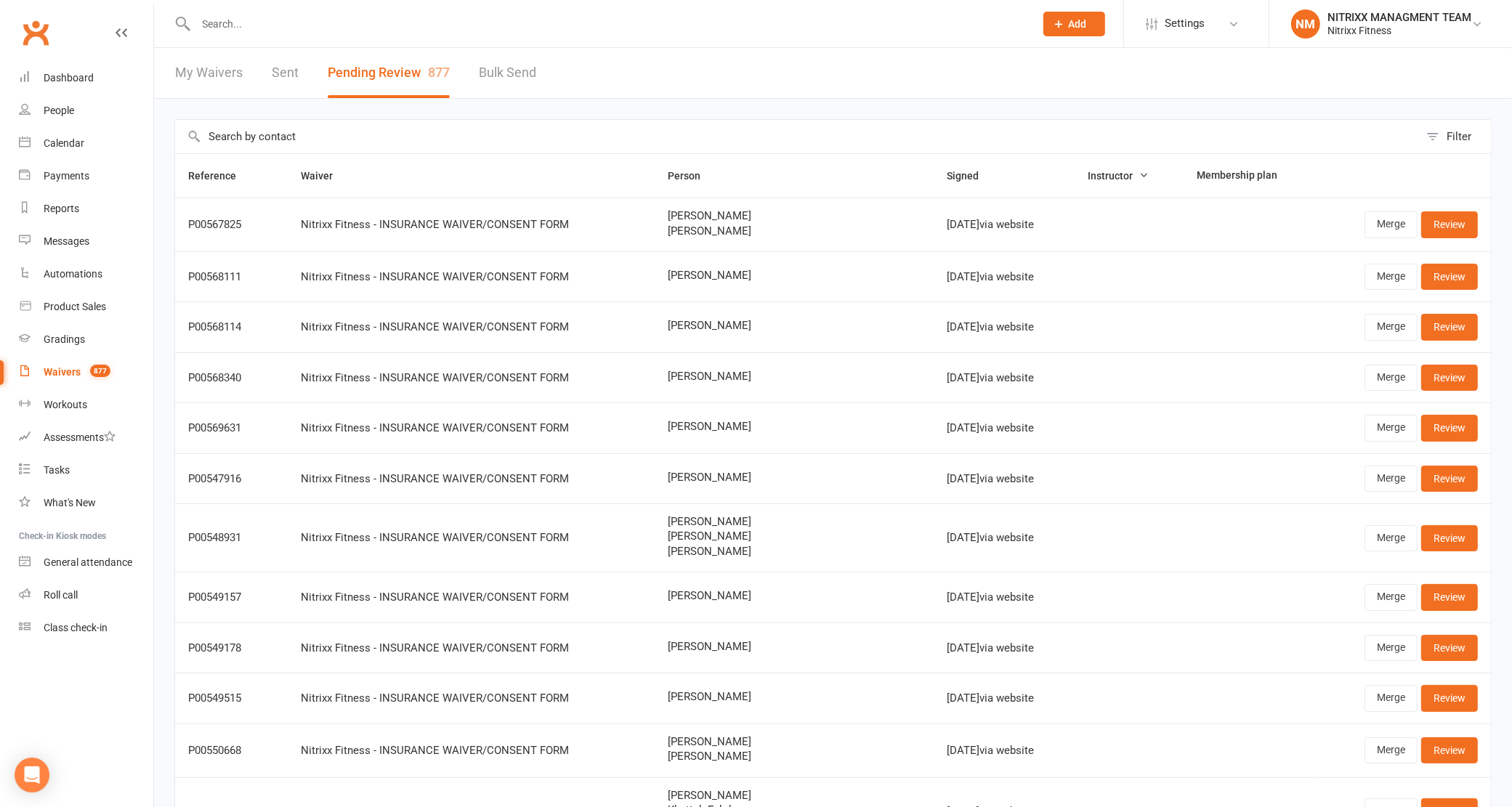
click at [285, 135] on input "text" at bounding box center [797, 136] width 1244 height 33
click at [397, 132] on input "text" at bounding box center [797, 136] width 1244 height 33
click at [480, 147] on input "text" at bounding box center [797, 136] width 1244 height 33
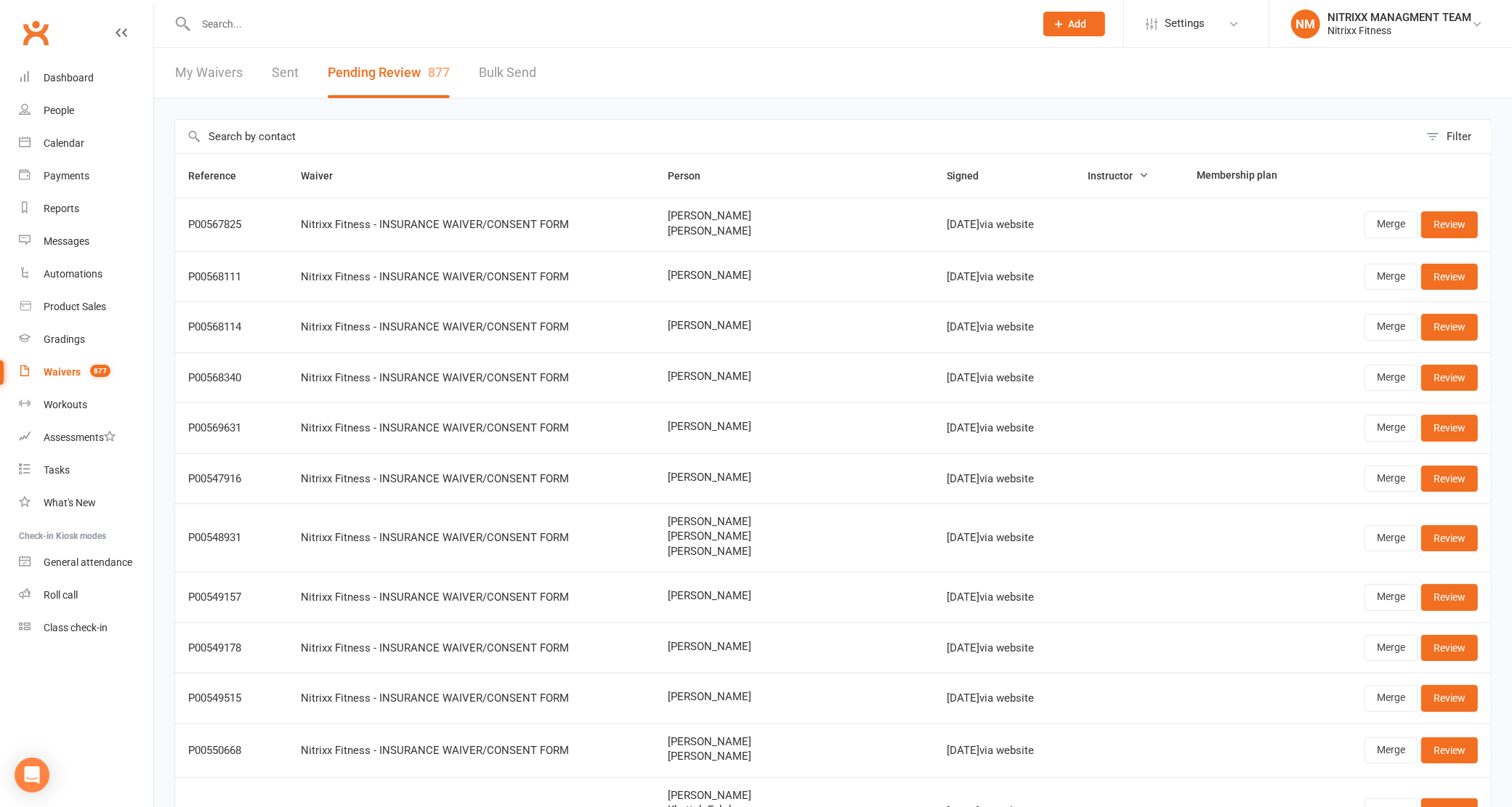
click at [480, 147] on input "text" at bounding box center [797, 136] width 1244 height 33
click at [439, 183] on th "Waiver" at bounding box center [472, 176] width 367 height 44
click at [438, 183] on th "Waiver" at bounding box center [472, 176] width 367 height 44
click at [436, 183] on th "Waiver" at bounding box center [472, 176] width 367 height 44
click at [304, 175] on span "Waiver" at bounding box center [325, 175] width 48 height 11
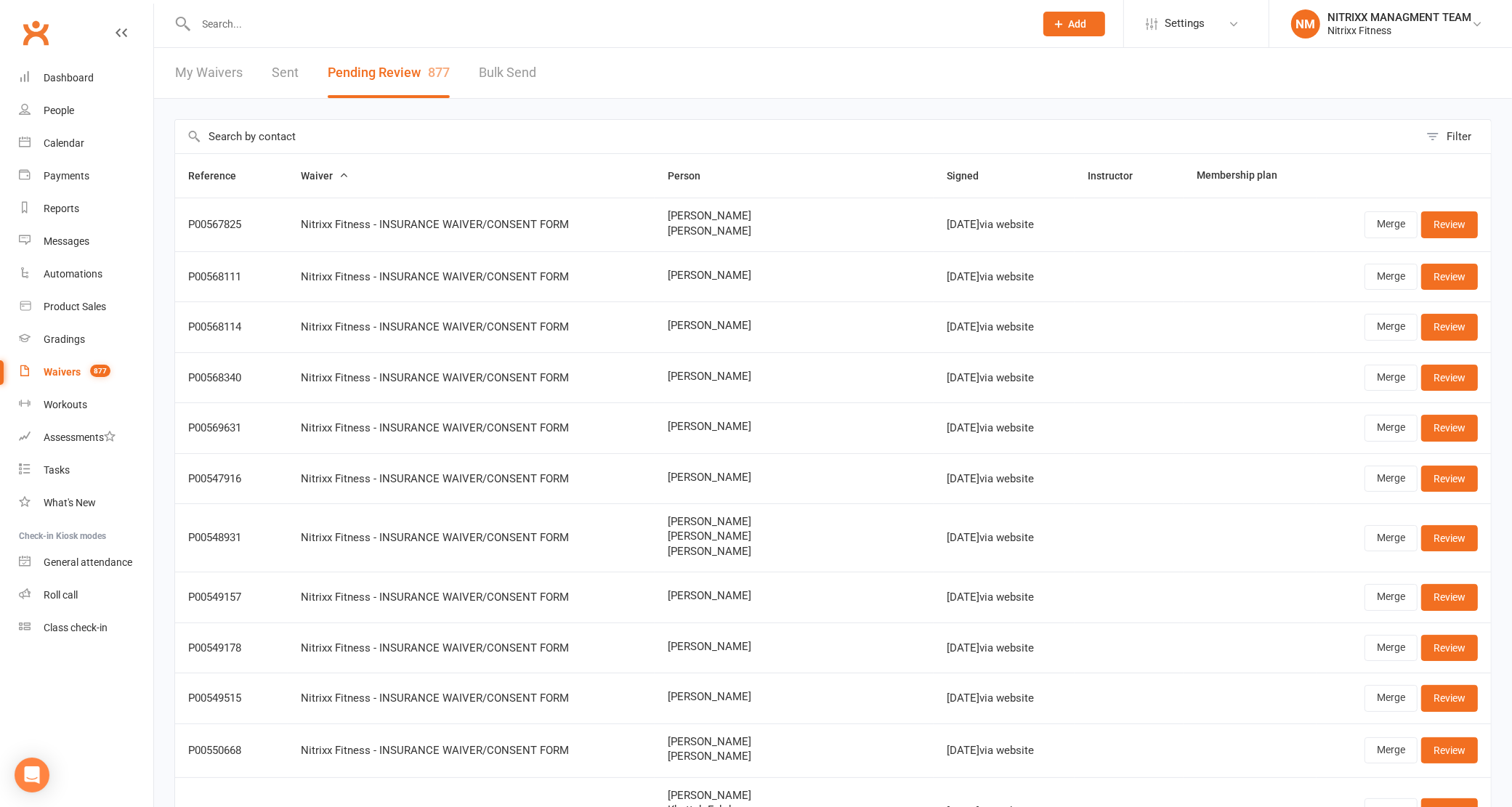
click at [304, 174] on span "Waiver" at bounding box center [325, 175] width 48 height 11
click at [724, 68] on header "My Waivers Sent Pending Review 877 Bulk Send" at bounding box center [833, 74] width 1358 height 51
click at [378, 19] on input "text" at bounding box center [609, 23] width 833 height 20
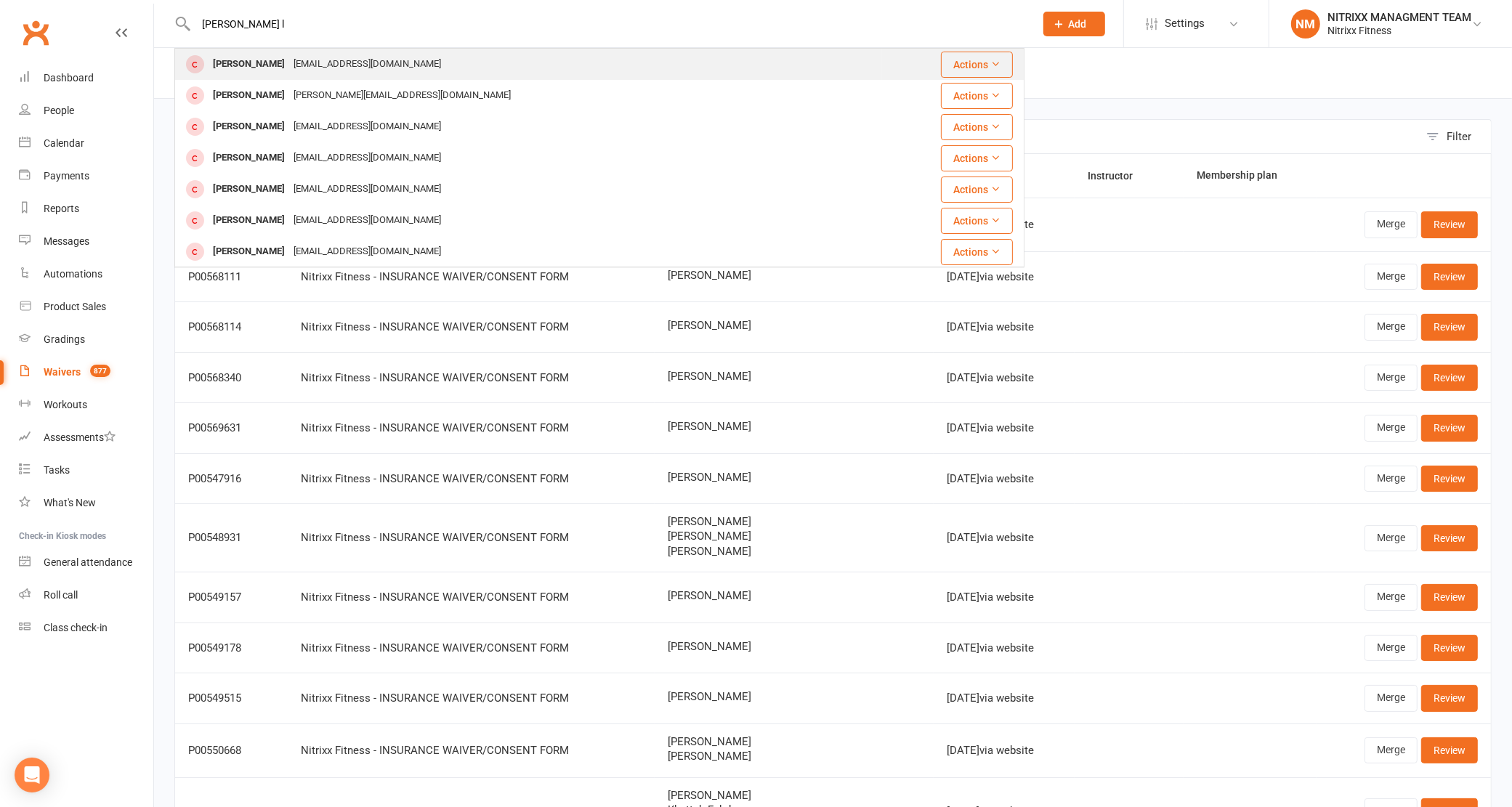
type input "[PERSON_NAME] l"
click at [354, 63] on div "[EMAIL_ADDRESS][DOMAIN_NAME]" at bounding box center [367, 64] width 156 height 21
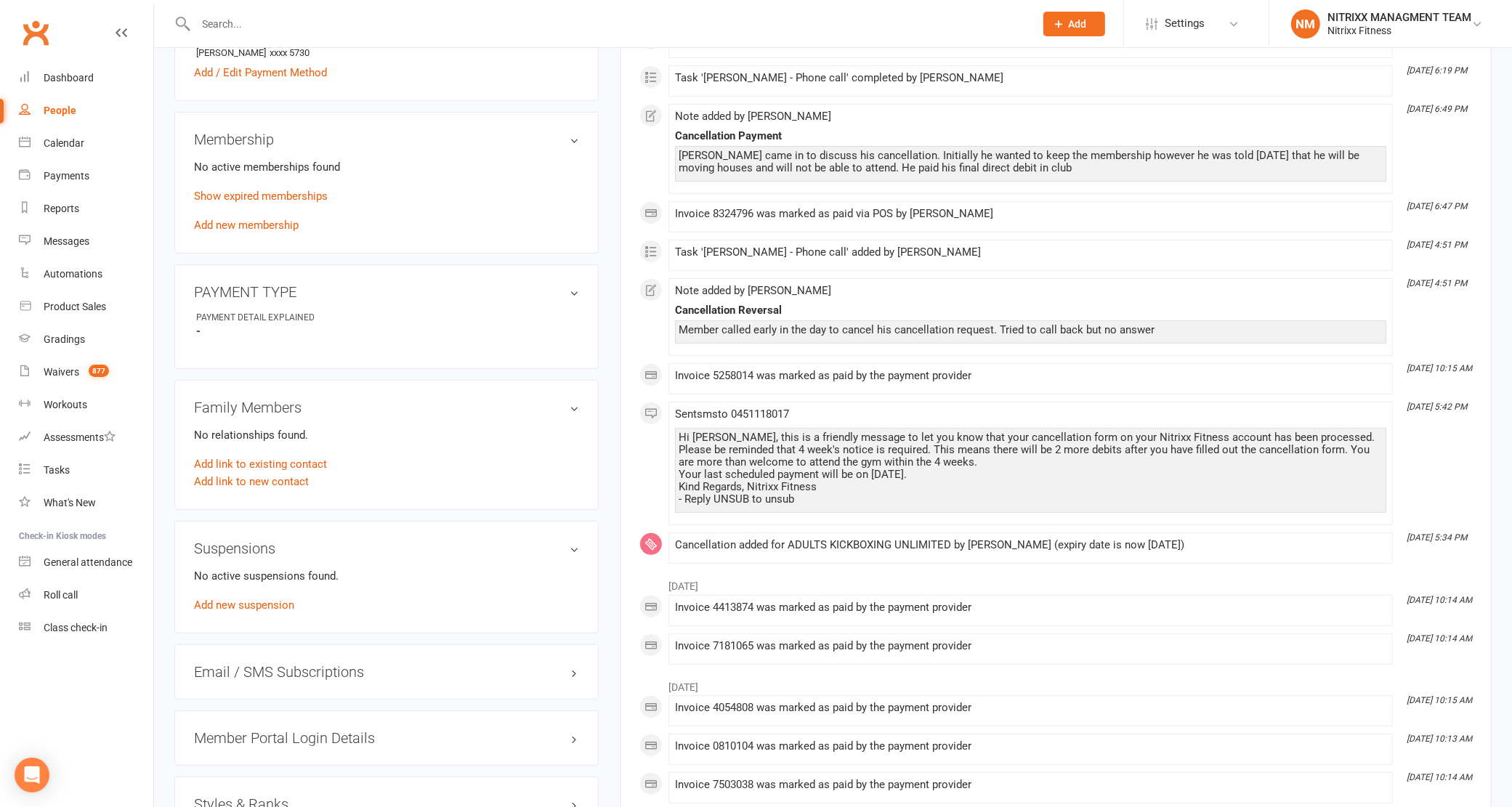
scroll to position [454, 0]
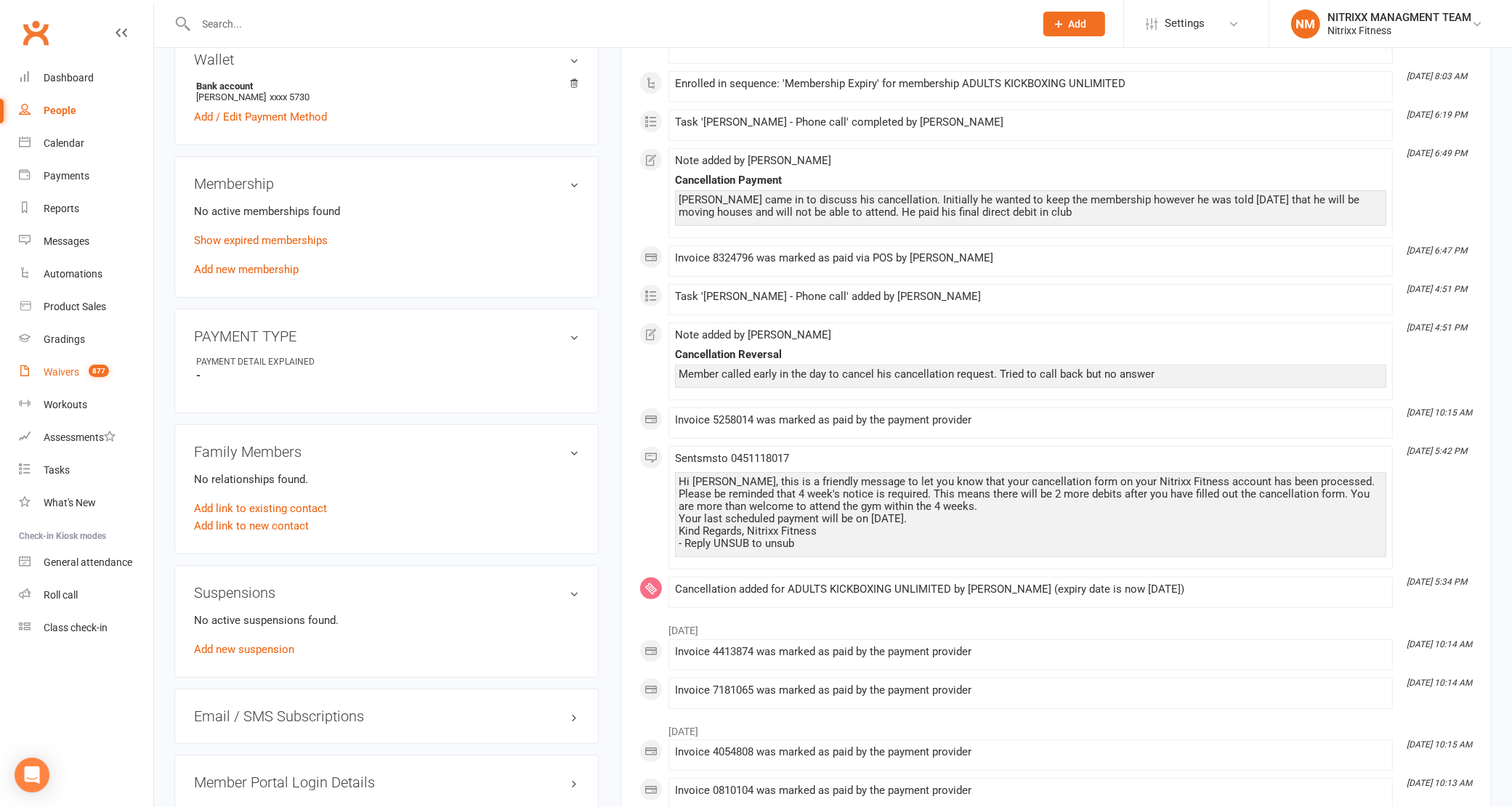
click at [59, 372] on div "Waivers" at bounding box center [61, 372] width 35 height 11
select select "100"
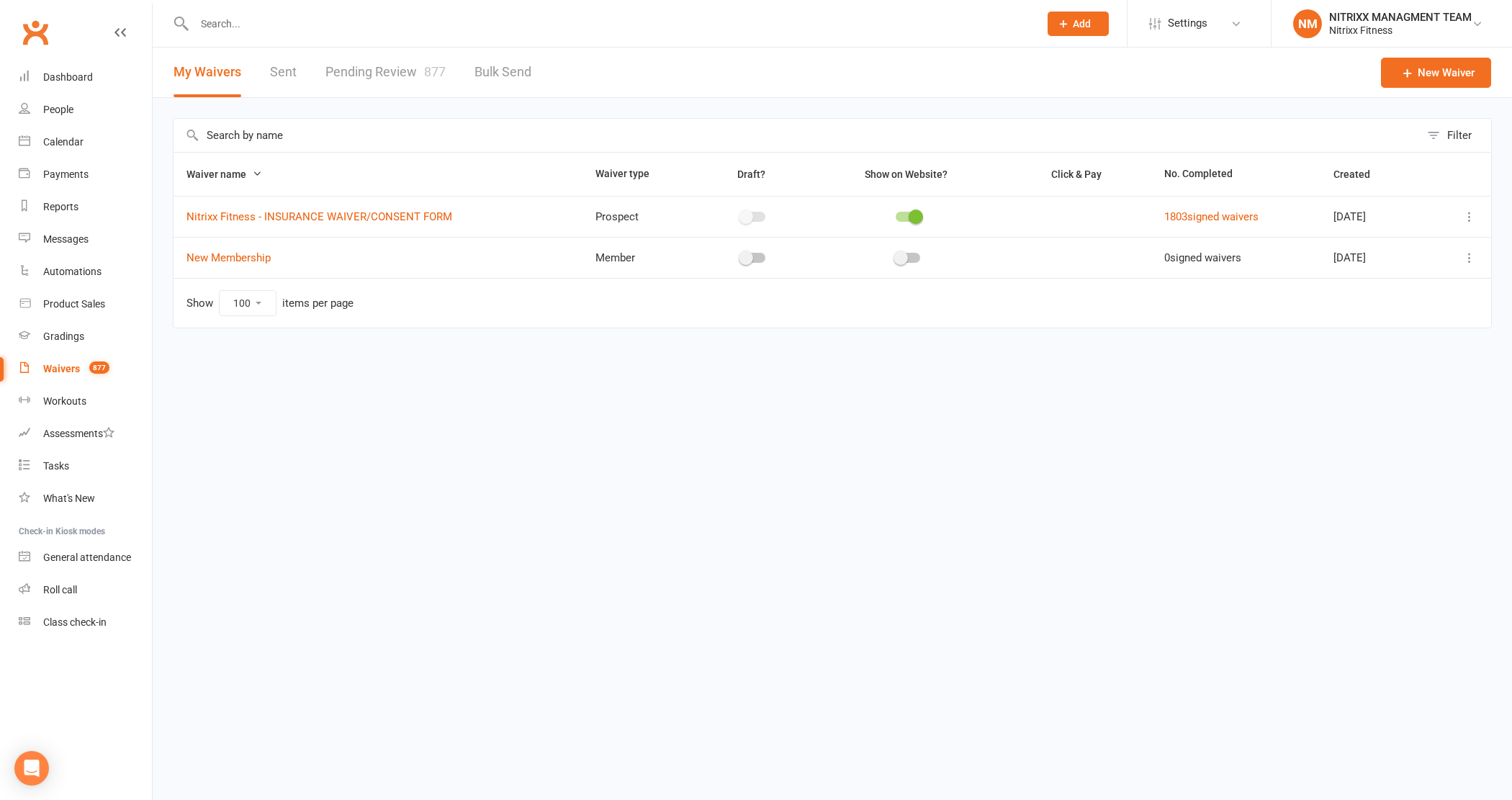
click at [425, 51] on link "Pending Review 877" at bounding box center [385, 72] width 120 height 50
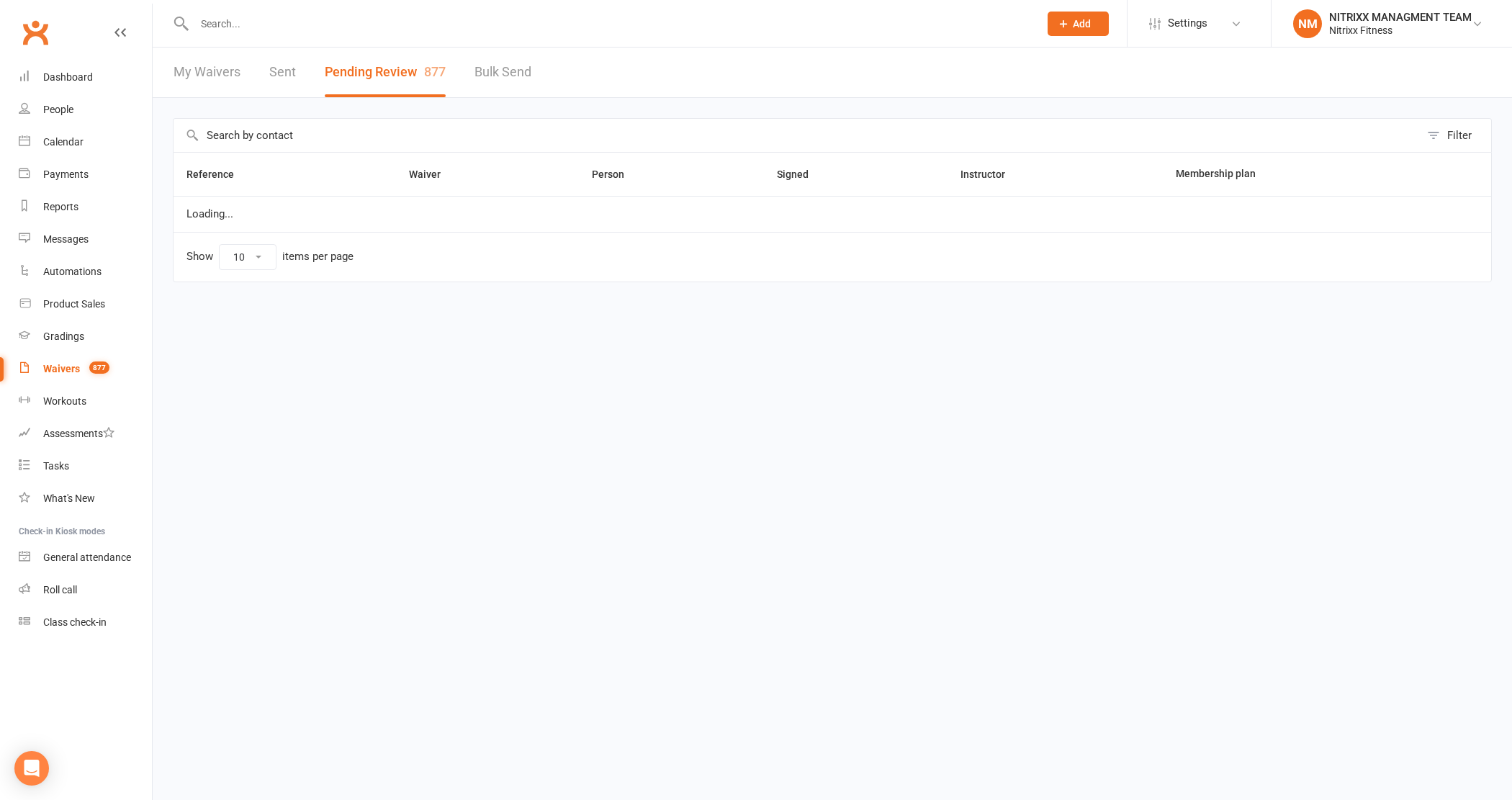
select select "100"
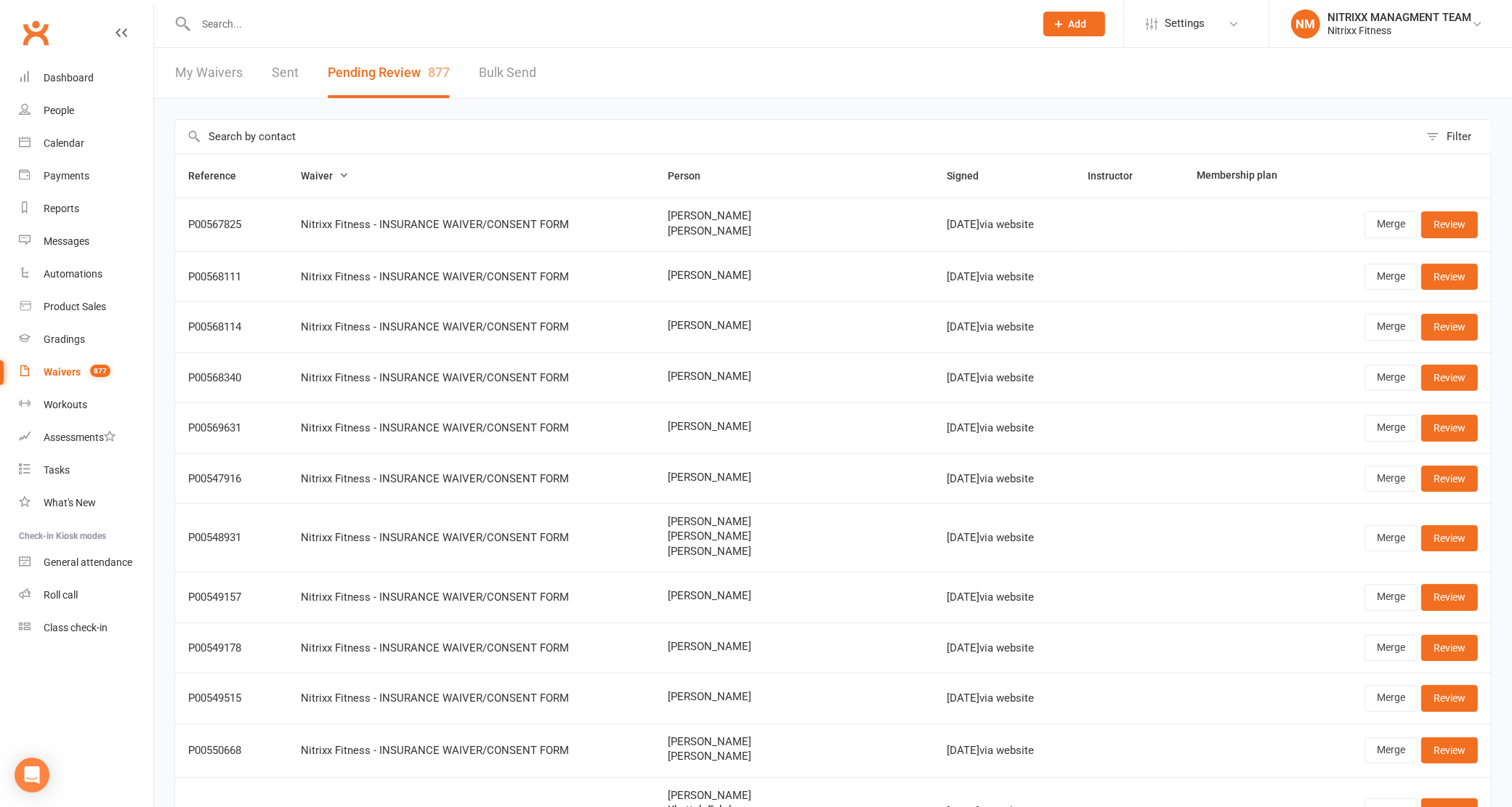
click at [288, 14] on input "text" at bounding box center [609, 23] width 833 height 20
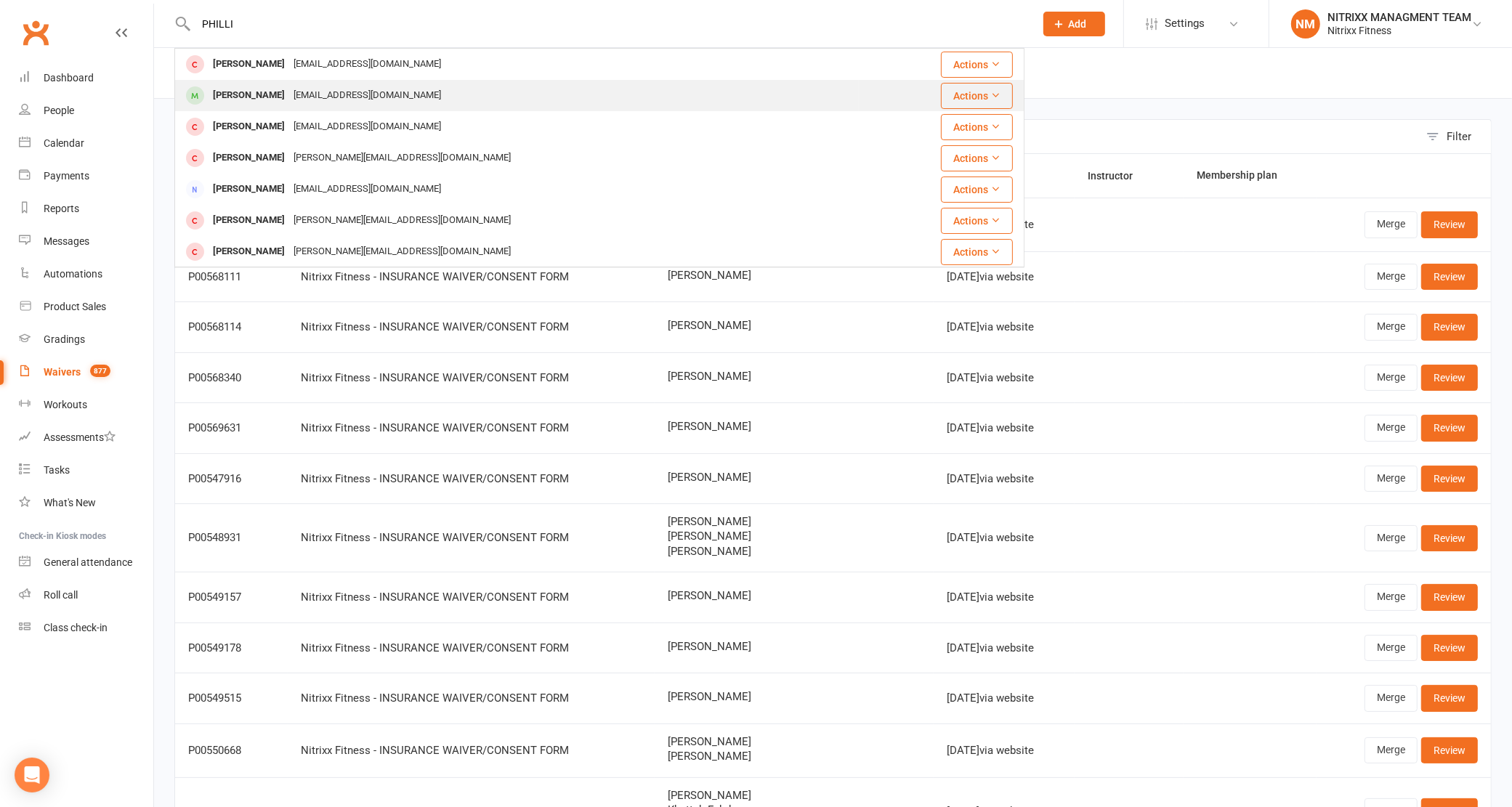
type input "PHILLI"
click at [289, 93] on div "[EMAIL_ADDRESS][DOMAIN_NAME]" at bounding box center [367, 96] width 156 height 21
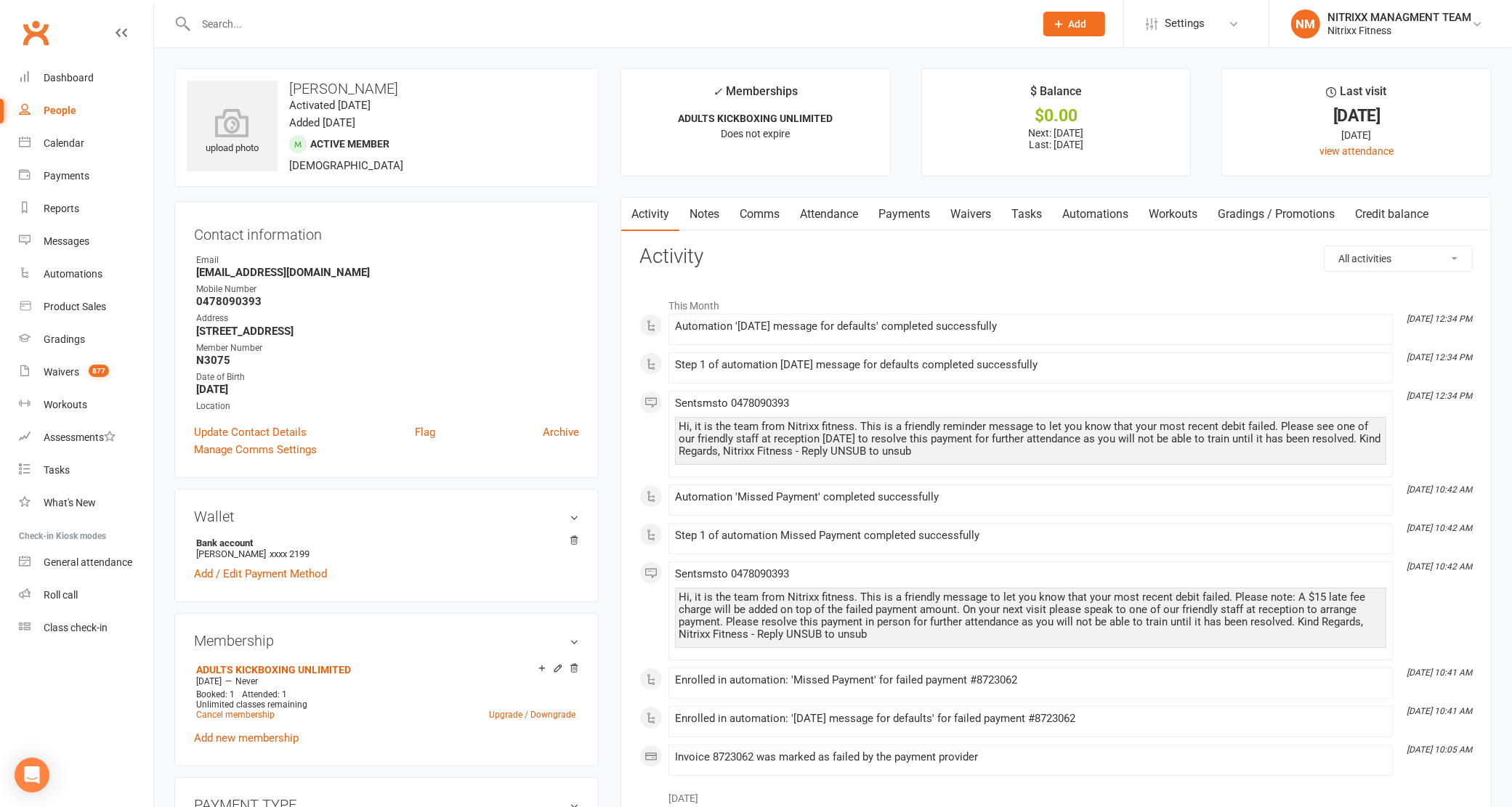
click at [916, 215] on link "Payments" at bounding box center [904, 214] width 72 height 33
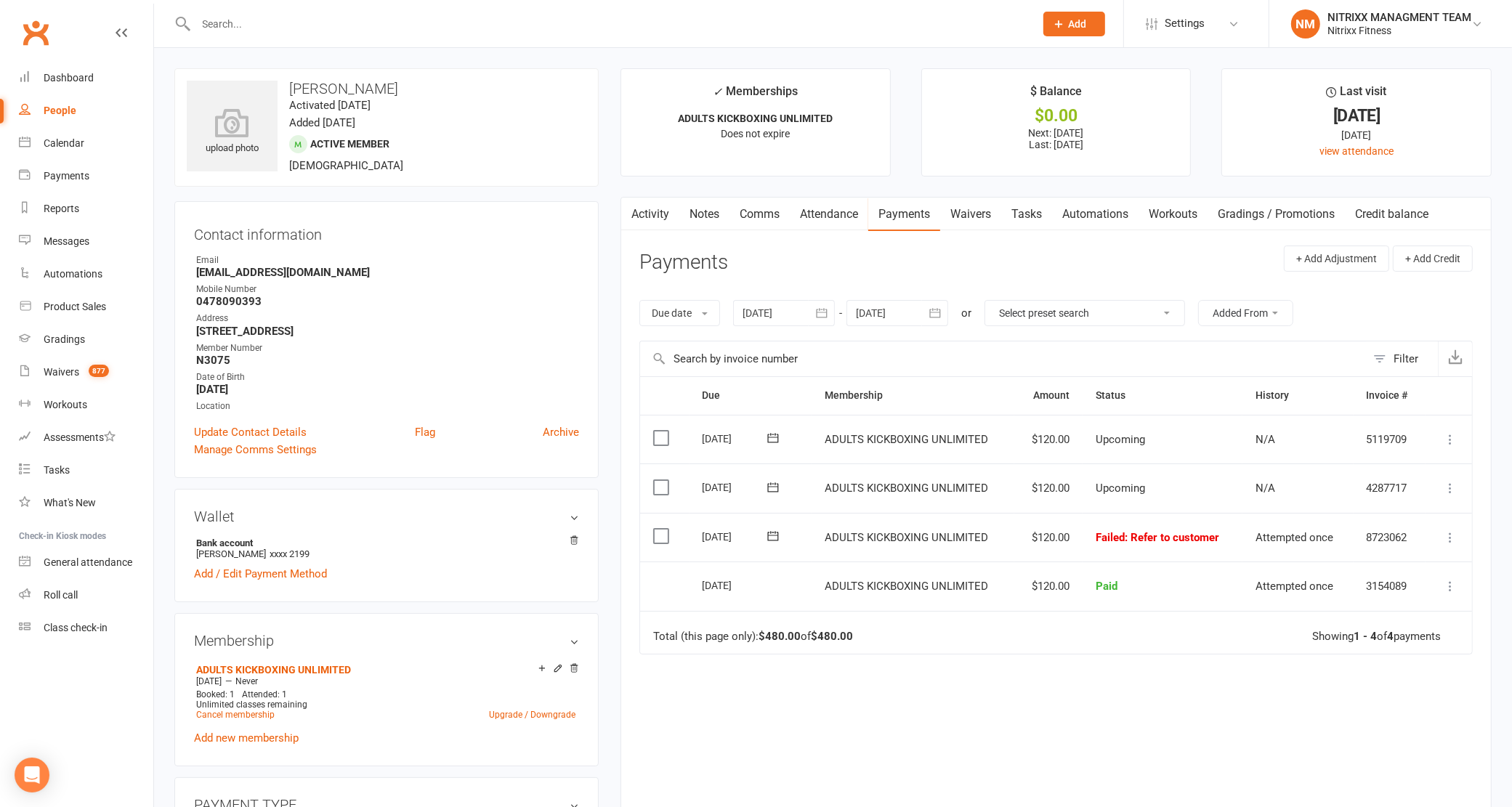
click at [1450, 546] on button at bounding box center [1450, 537] width 17 height 17
click at [1374, 594] on link "Mark as Paid (POS)" at bounding box center [1386, 595] width 144 height 29
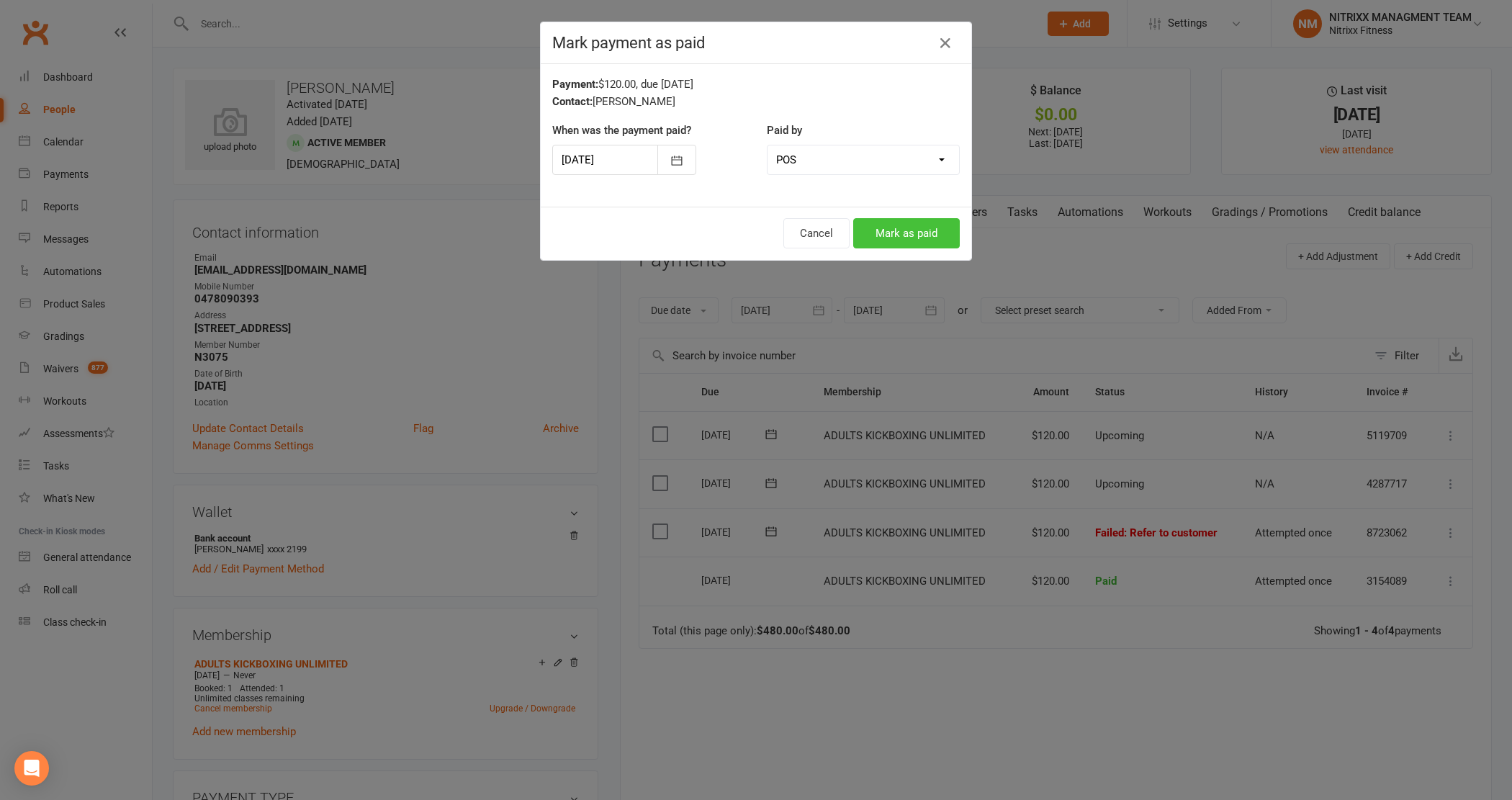
click at [939, 234] on button "Mark as paid" at bounding box center [907, 233] width 107 height 31
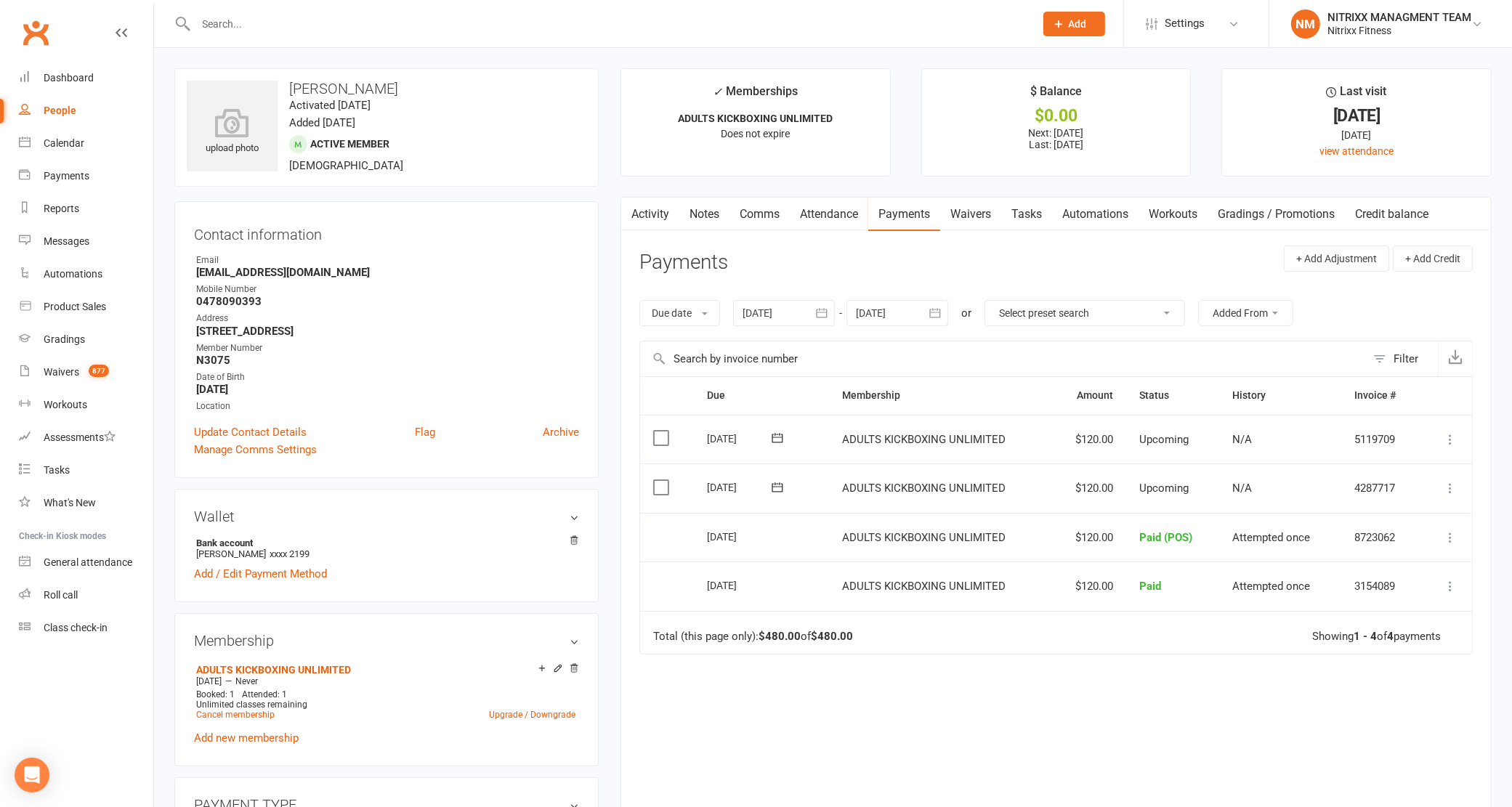
click at [274, 18] on input "text" at bounding box center [609, 23] width 833 height 20
click at [70, 373] on div "Waivers" at bounding box center [61, 372] width 35 height 11
select select "100"
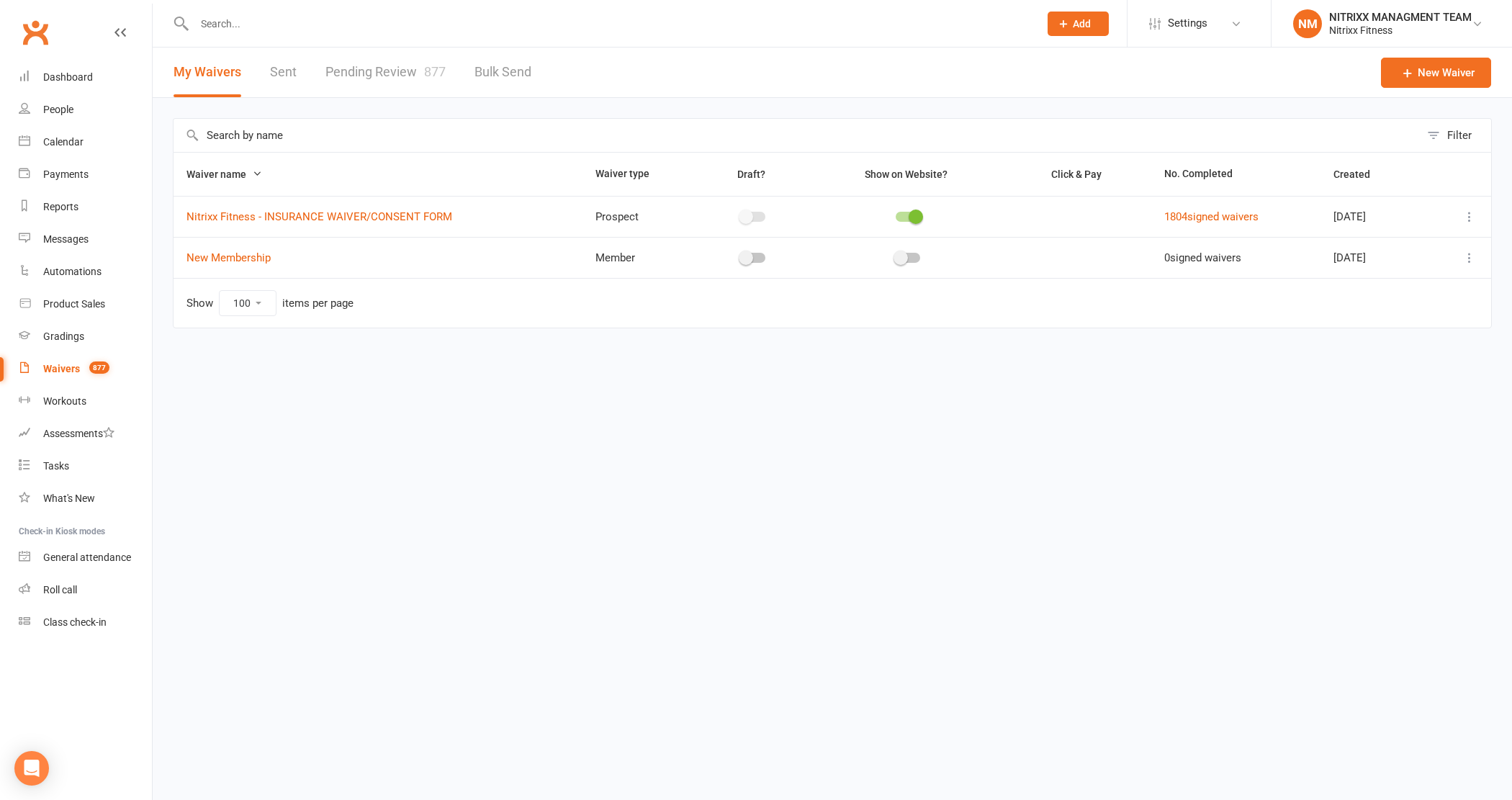
click at [371, 75] on link "Pending Review 877" at bounding box center [385, 72] width 120 height 50
select select "100"
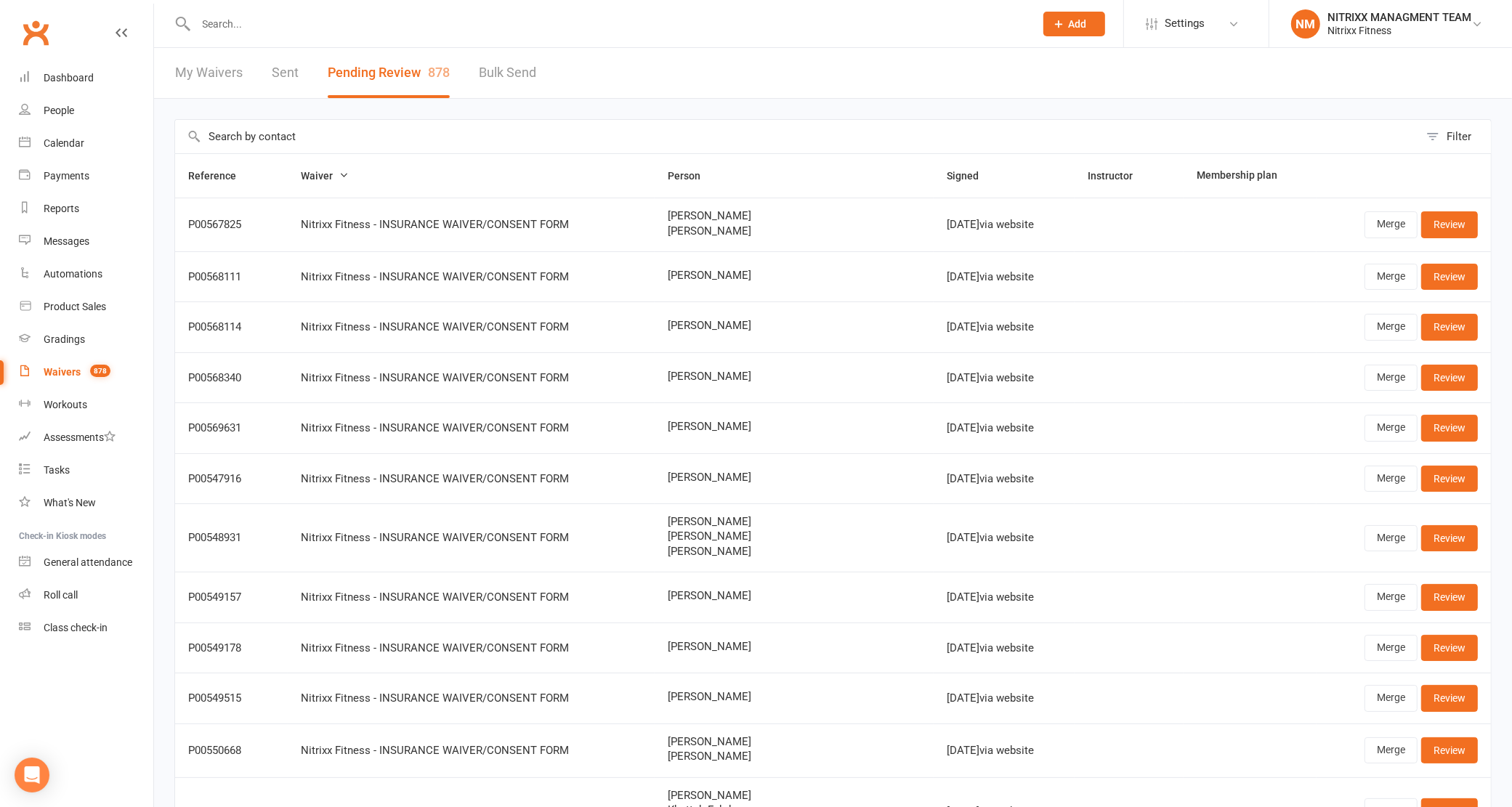
click at [729, 227] on span "[PERSON_NAME]" at bounding box center [794, 231] width 253 height 12
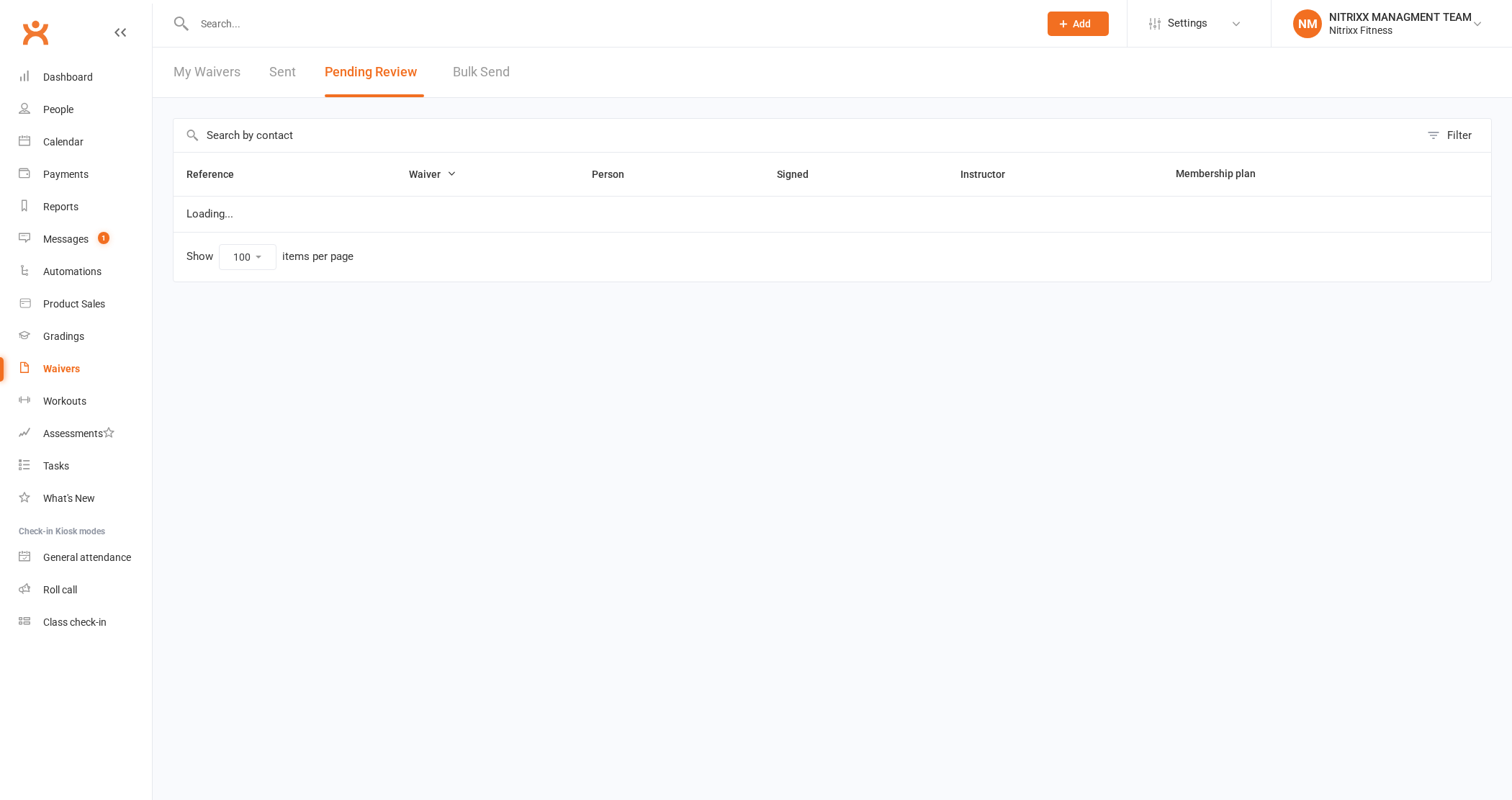
select select "100"
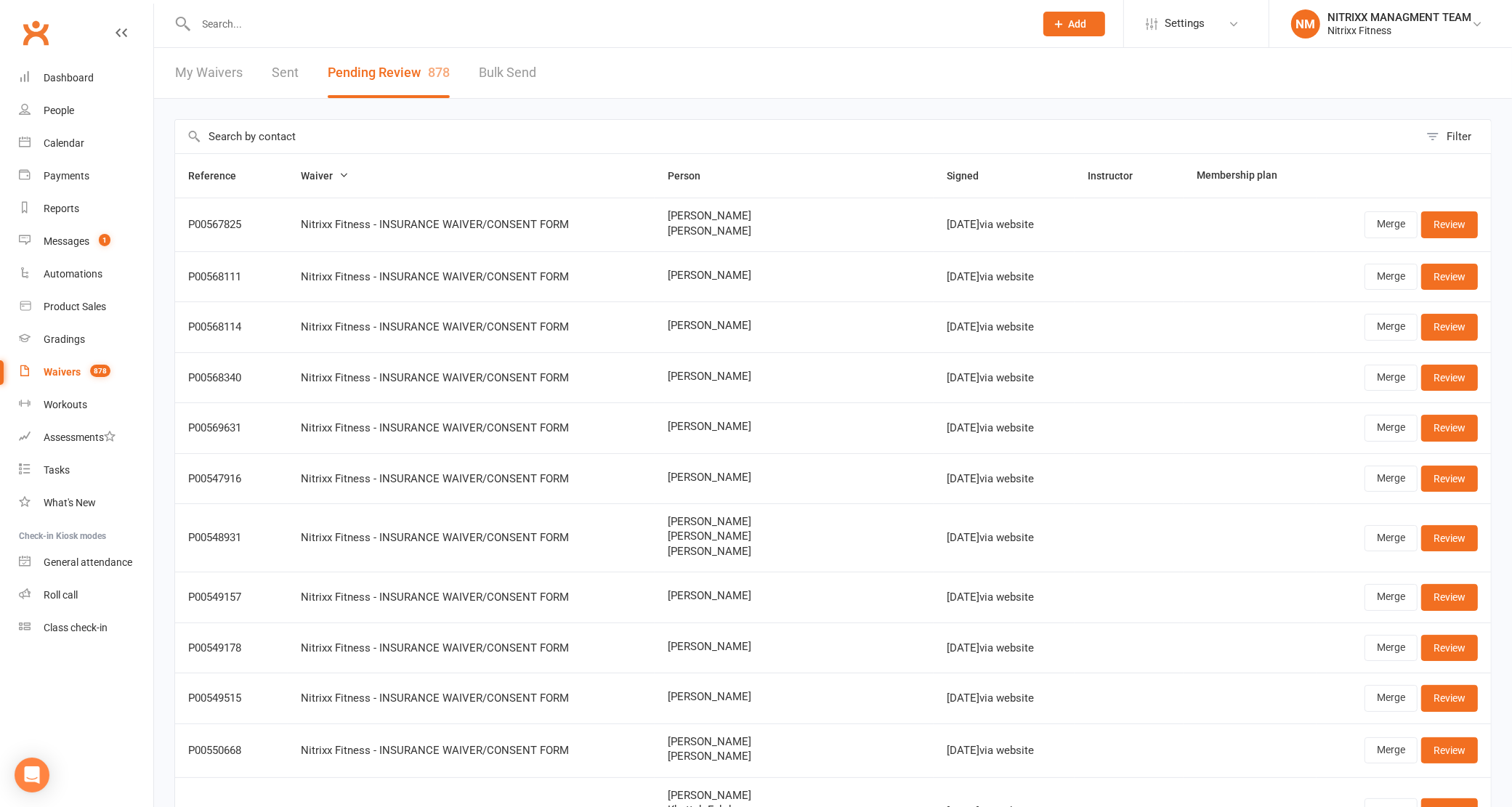
click at [1452, 138] on div "Filter" at bounding box center [1459, 136] width 25 height 17
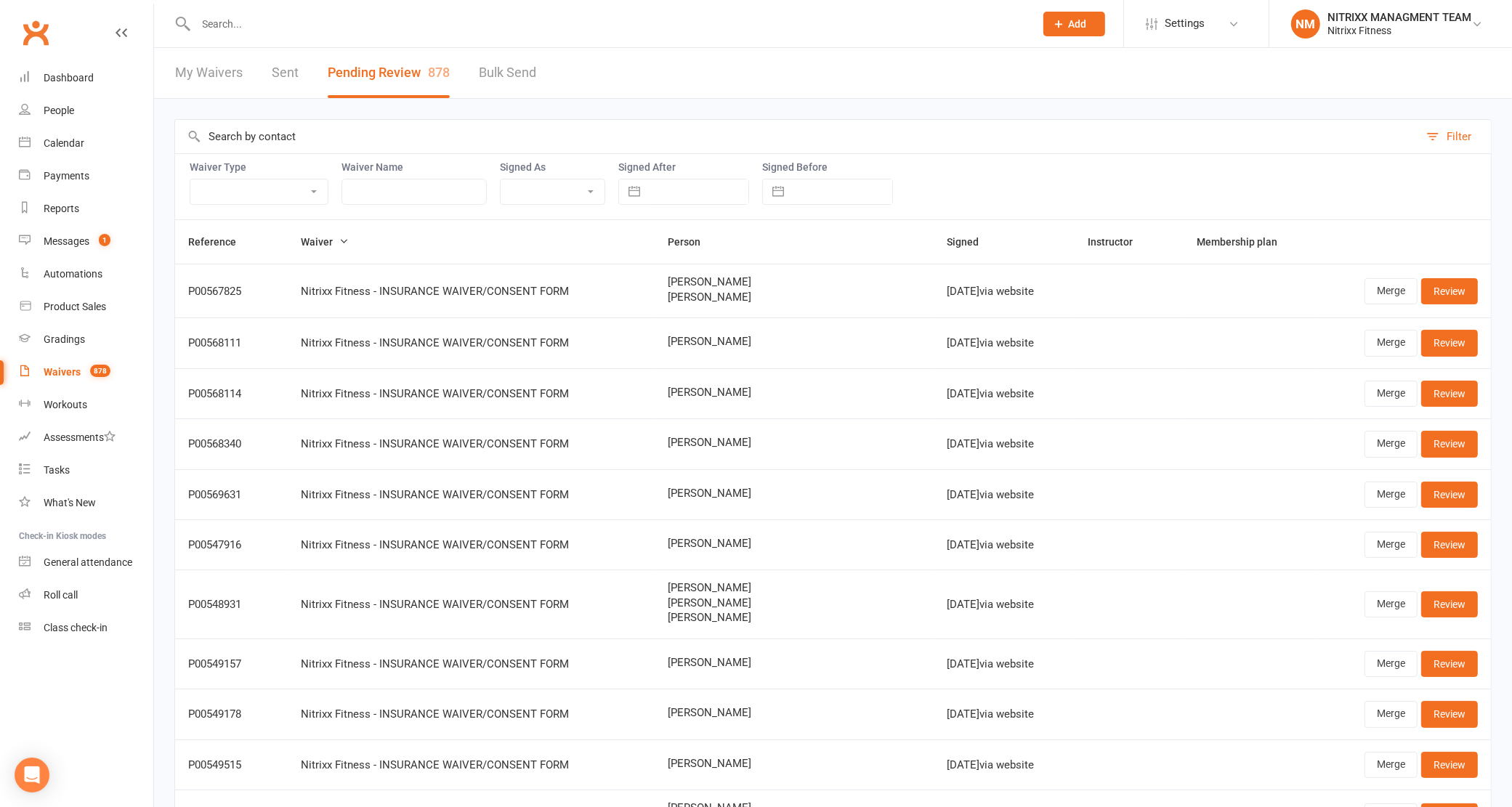
click at [639, 180] on button "button" at bounding box center [634, 192] width 26 height 25
select select "6"
select select "2025"
select select "7"
select select "2025"
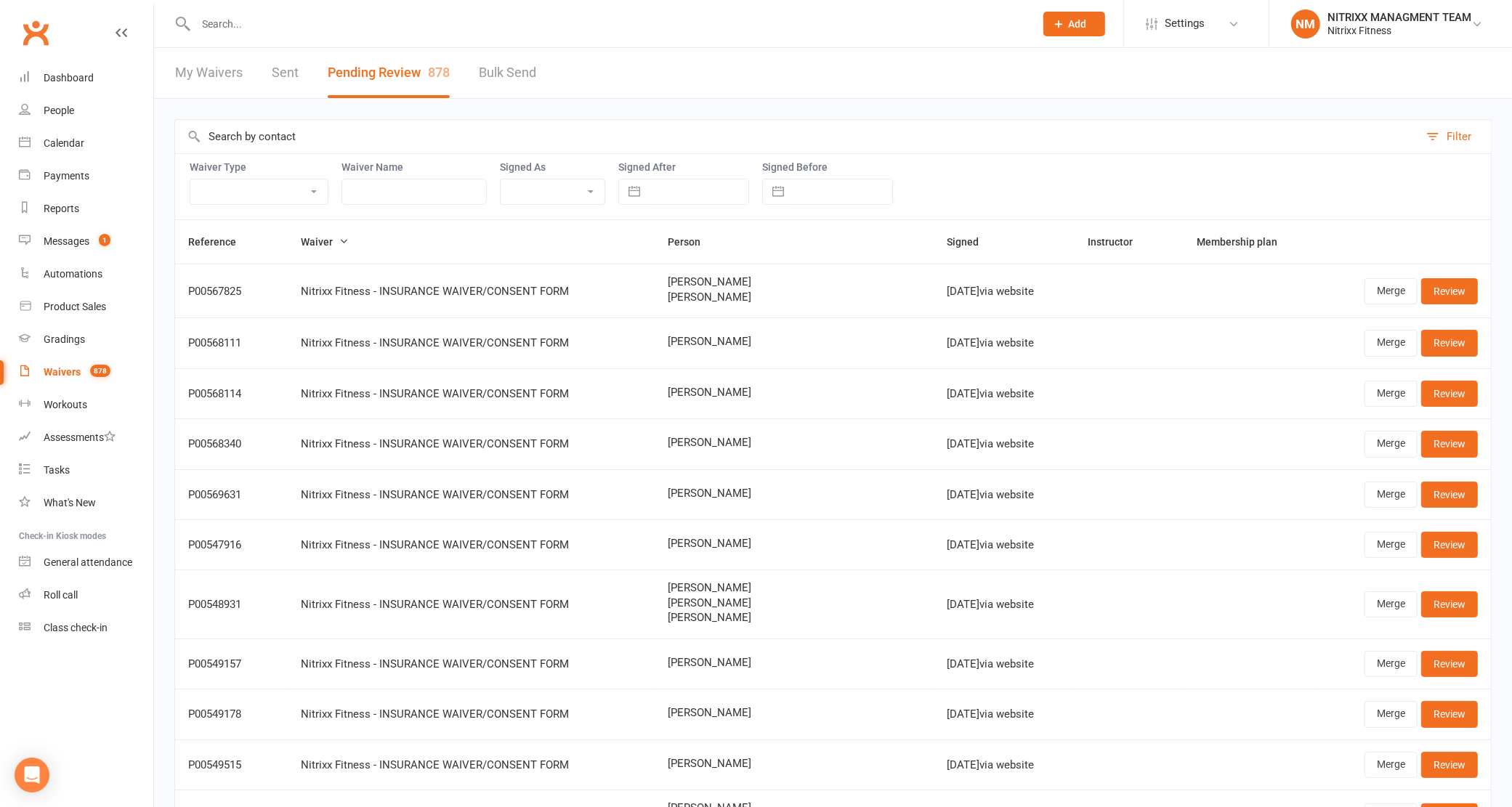
select select "8"
select select "2025"
click at [324, 238] on span "Waiver" at bounding box center [326, 241] width 48 height 11
click at [323, 238] on span "Waiver" at bounding box center [325, 241] width 48 height 11
select select "6"
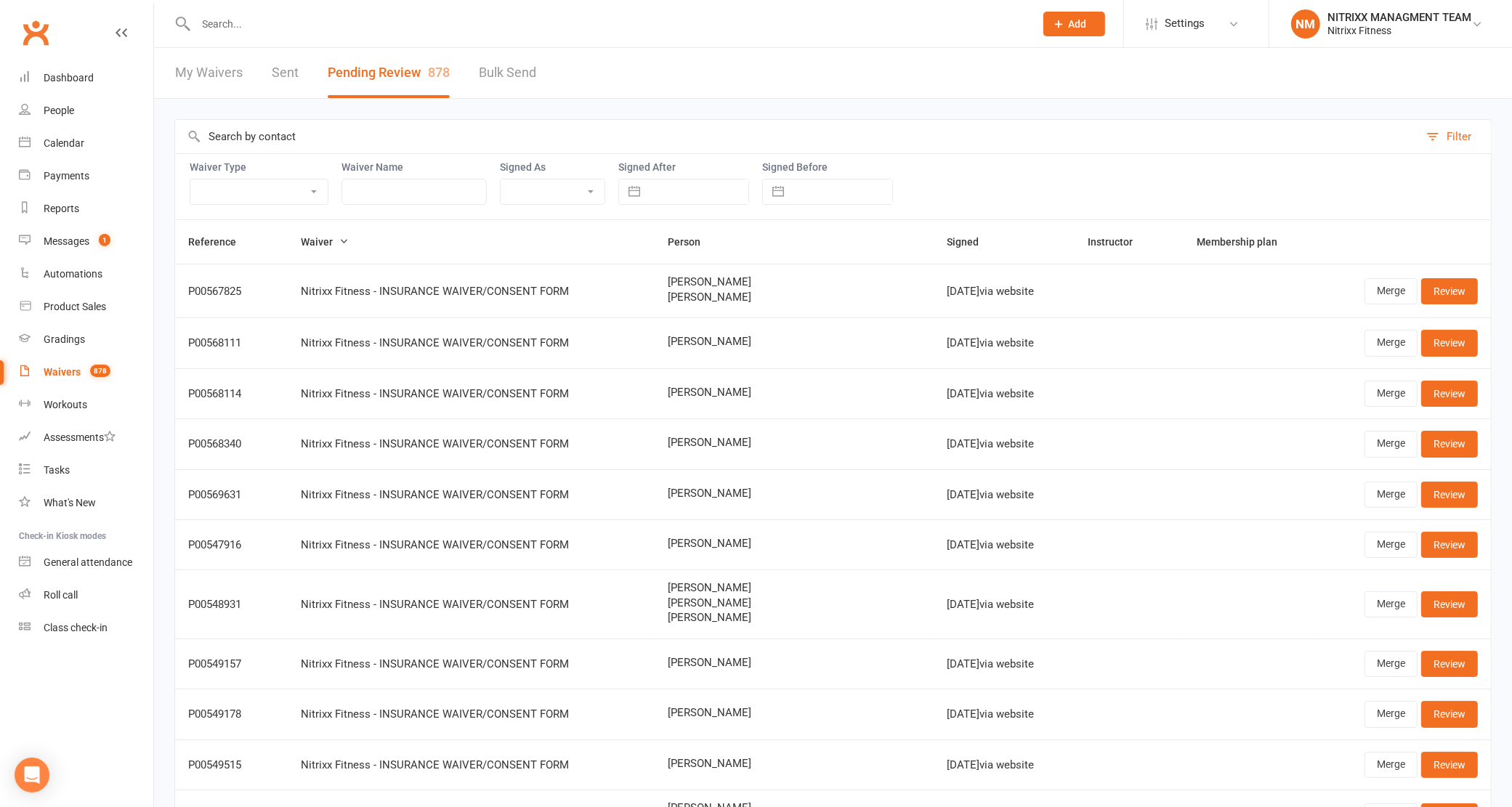
select select "2025"
select select "7"
select select "2025"
select select "8"
select select "2025"
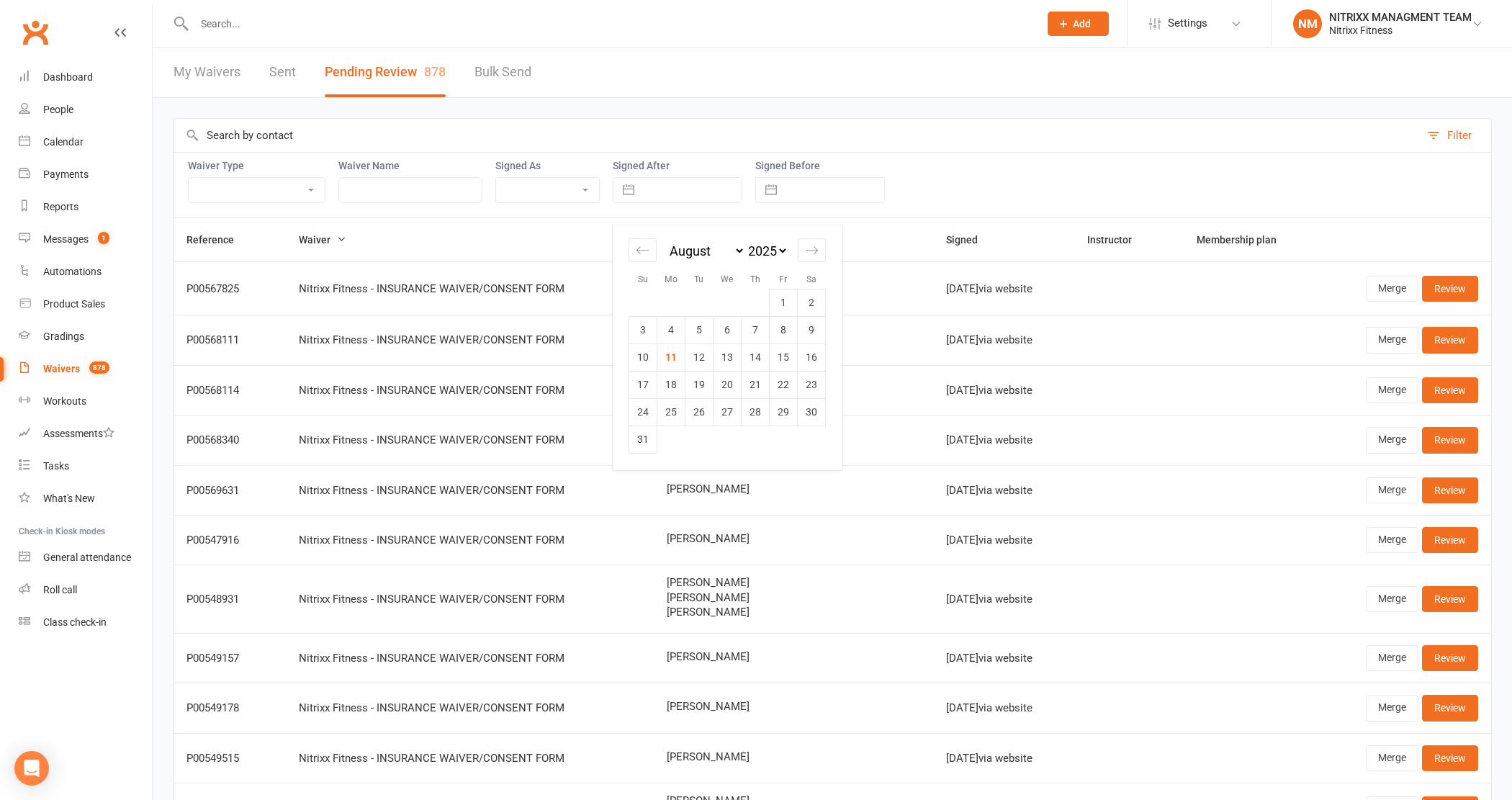
click at [642, 198] on input "text" at bounding box center [692, 190] width 100 height 25
click at [674, 344] on td "11" at bounding box center [672, 357] width 28 height 28
type input "[DATE]"
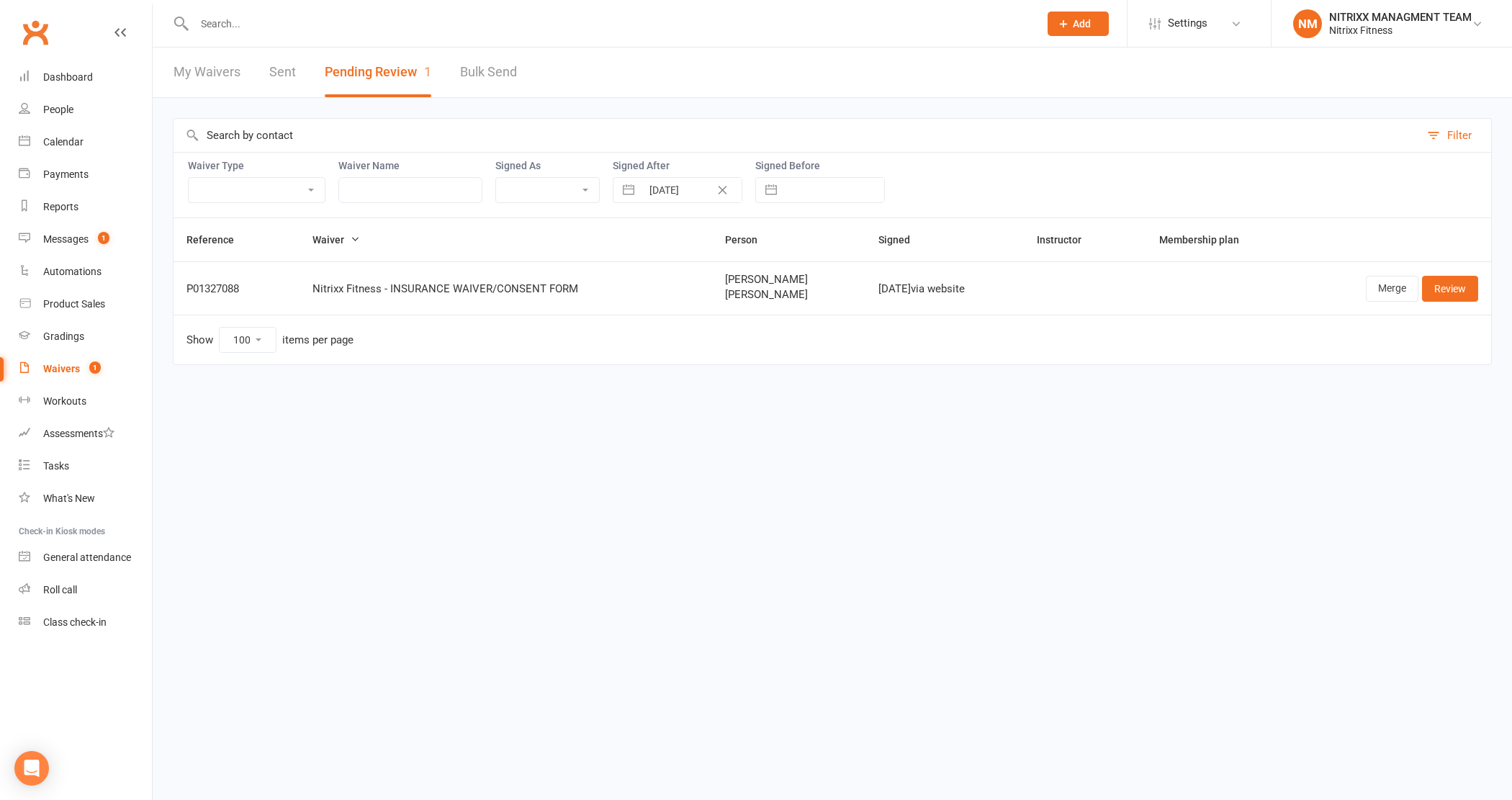
click at [1466, 271] on td "Merge Review" at bounding box center [1394, 288] width 195 height 53
click at [1467, 286] on link "Review" at bounding box center [1450, 289] width 56 height 26
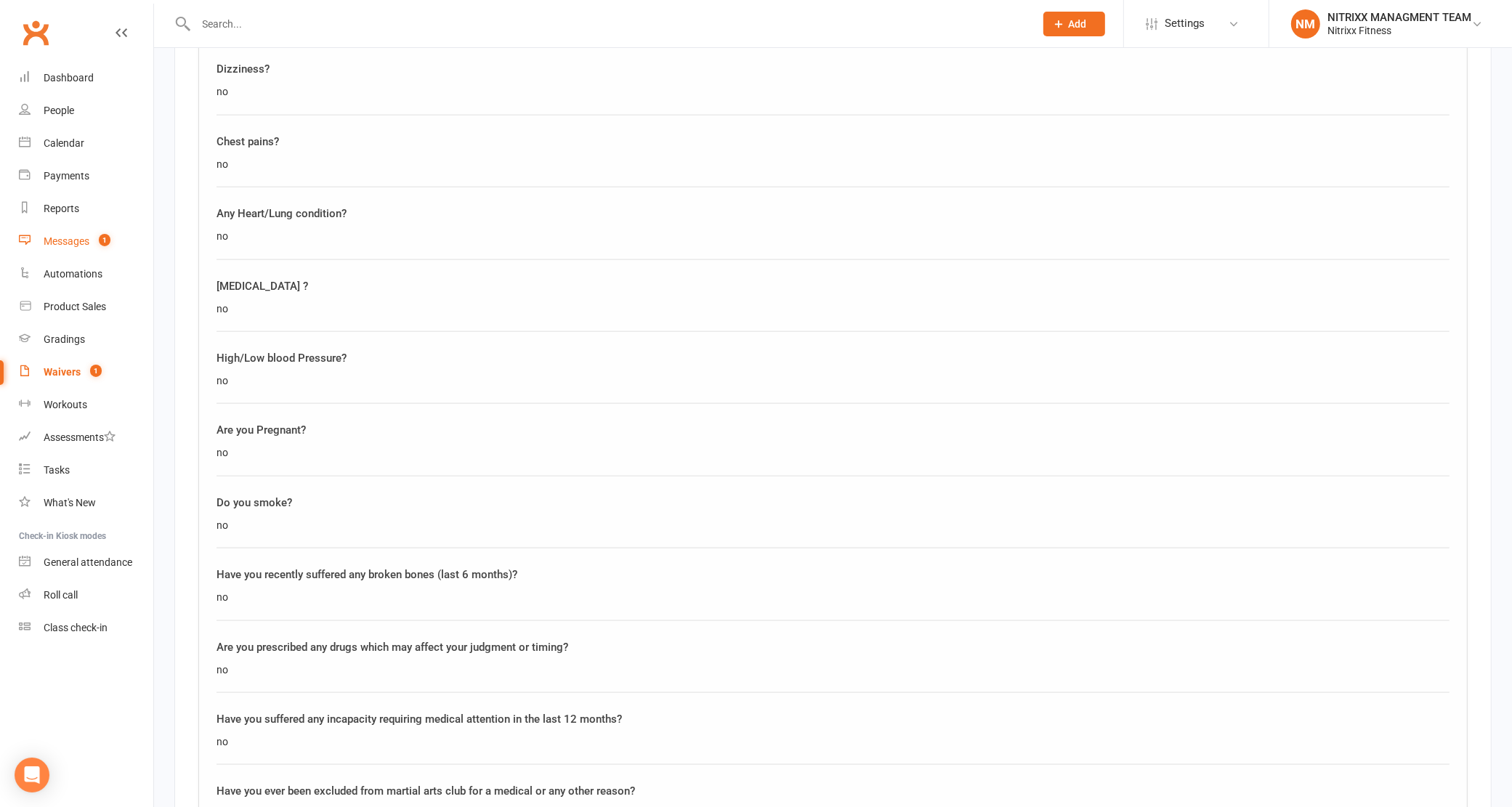
scroll to position [2034, 0]
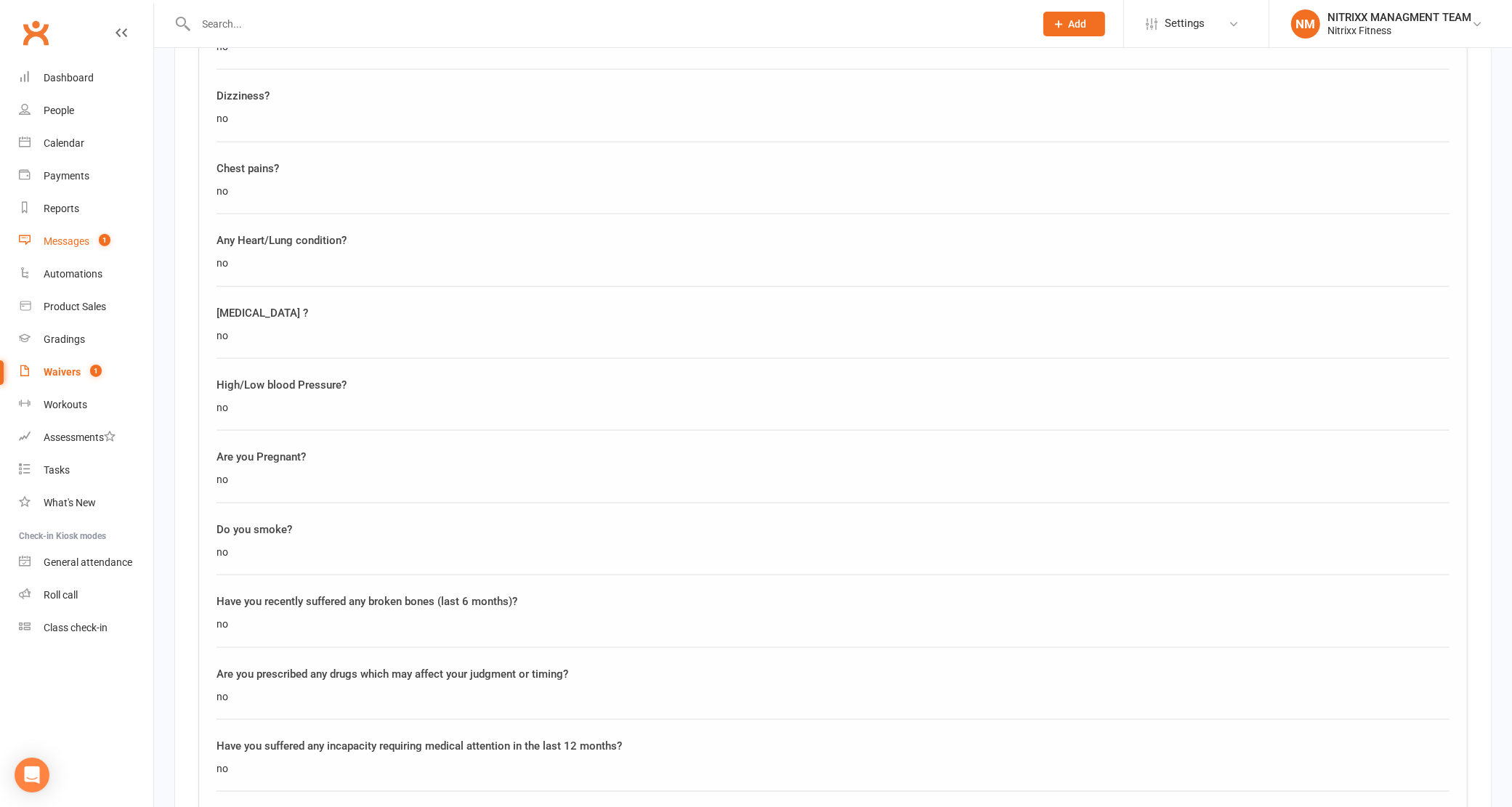
click at [77, 225] on link "Messages 1" at bounding box center [86, 241] width 135 height 32
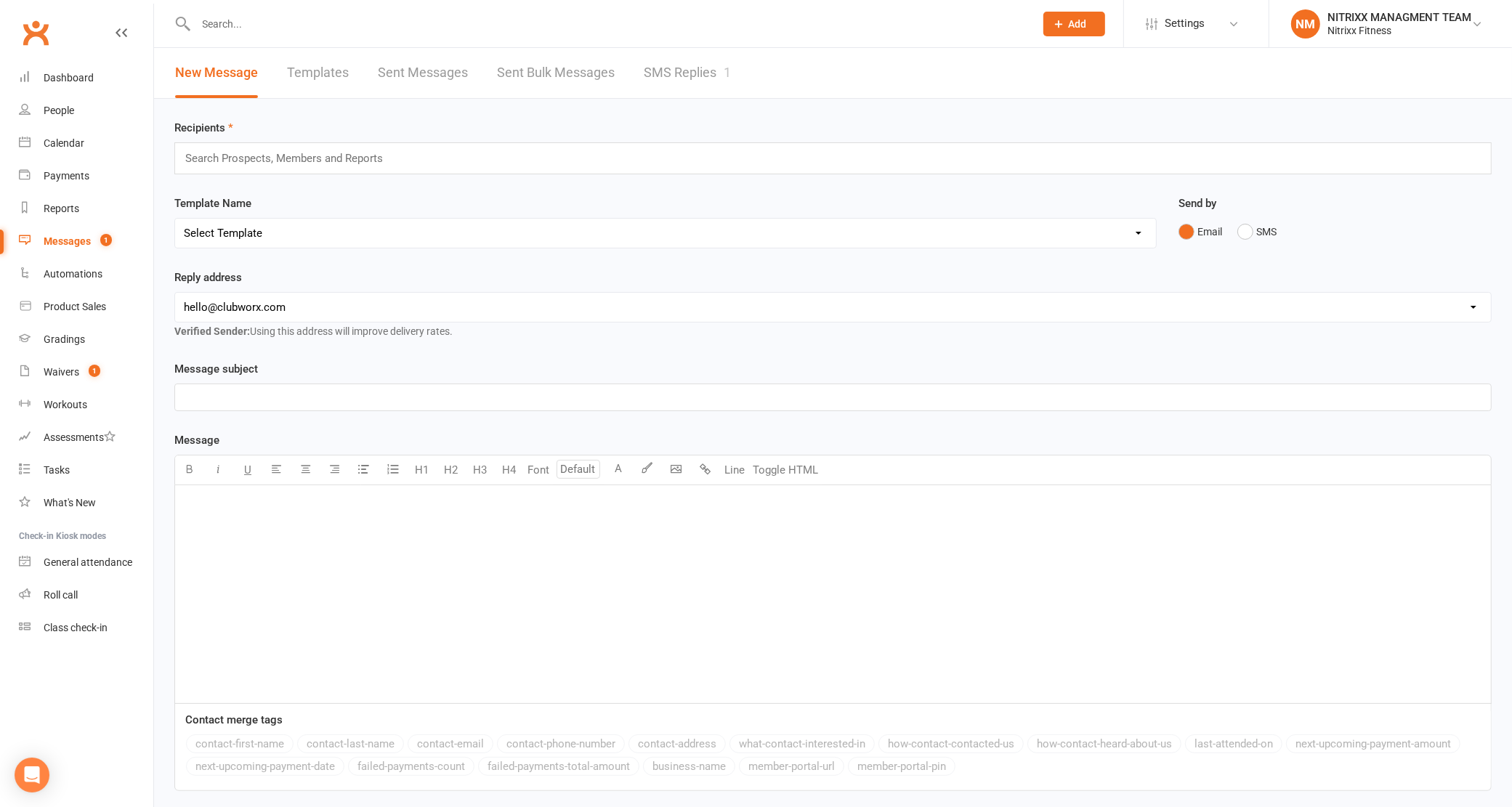
click at [658, 85] on link "SMS Replies 1" at bounding box center [688, 73] width 87 height 50
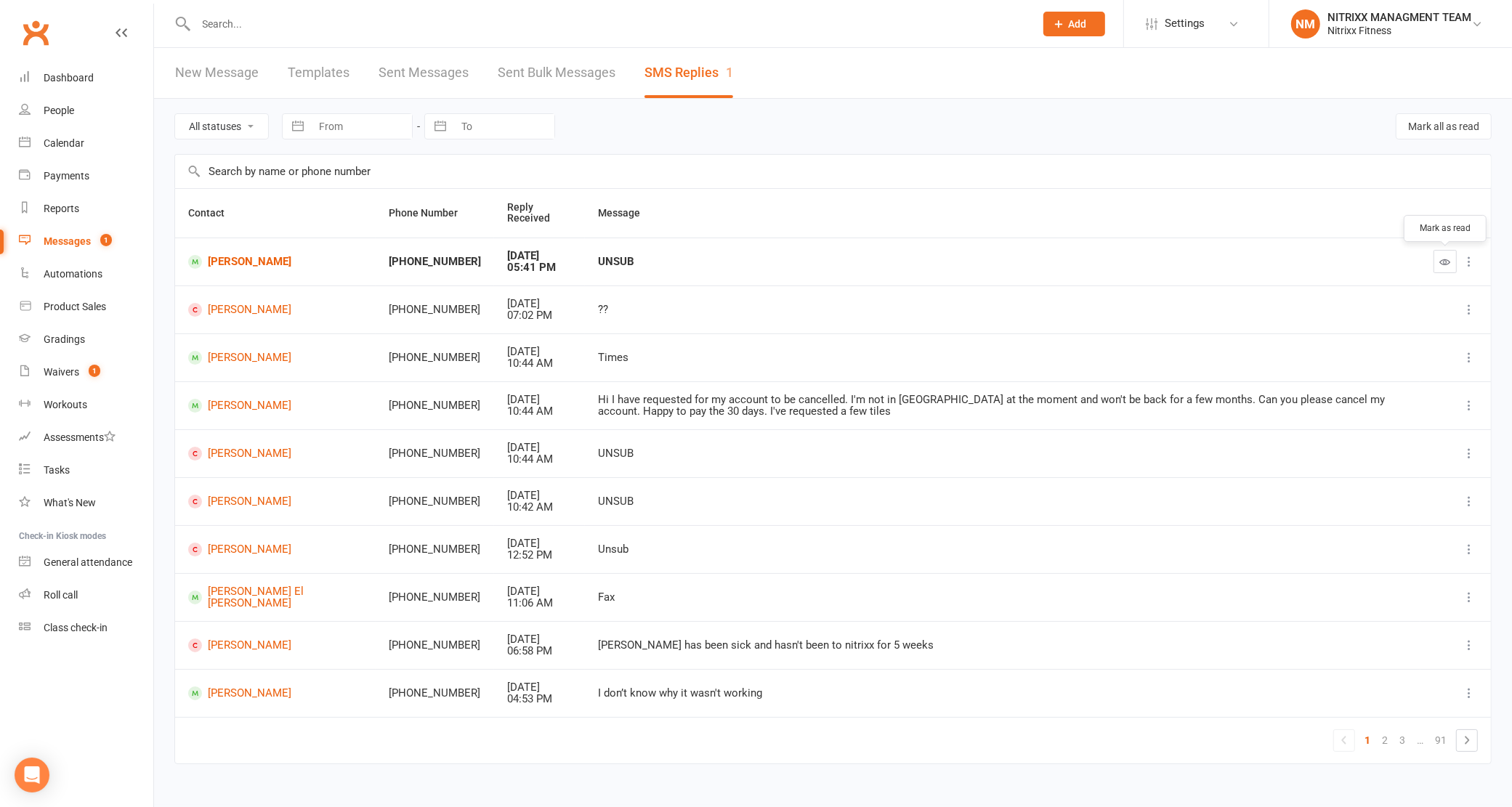
click at [1440, 264] on icon "button" at bounding box center [1445, 262] width 11 height 11
